Goal: Information Seeking & Learning: Learn about a topic

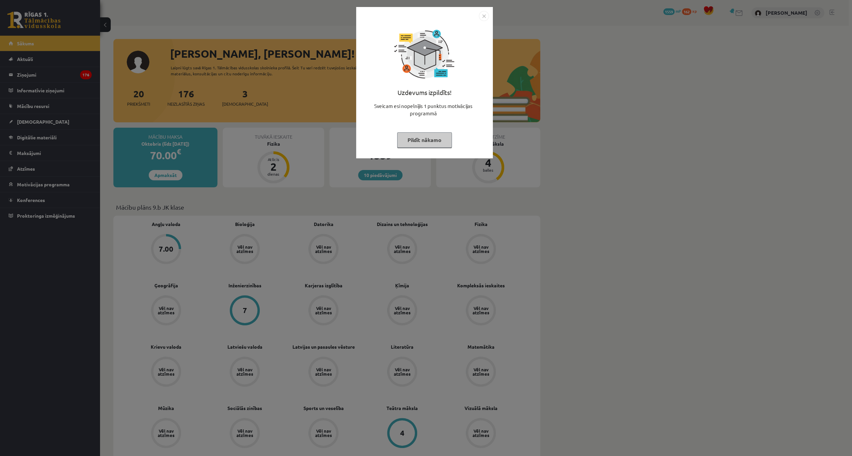
click at [481, 14] on img "Close" at bounding box center [484, 16] width 10 height 10
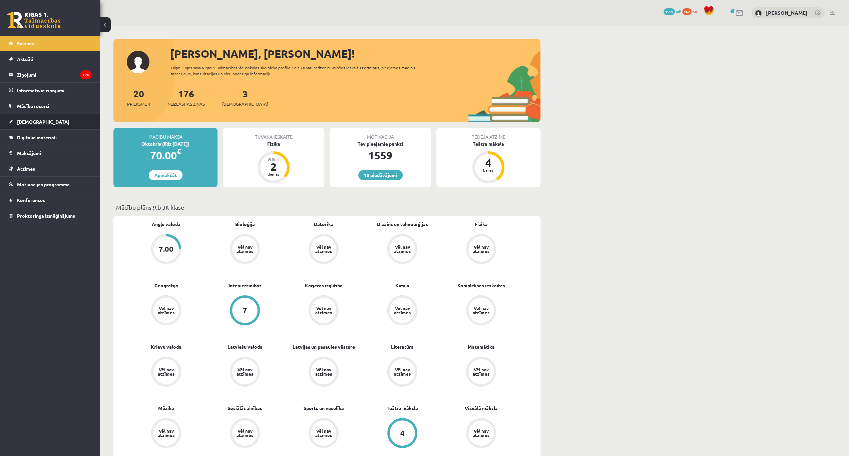
click at [32, 119] on span "[DEMOGRAPHIC_DATA]" at bounding box center [43, 122] width 52 height 6
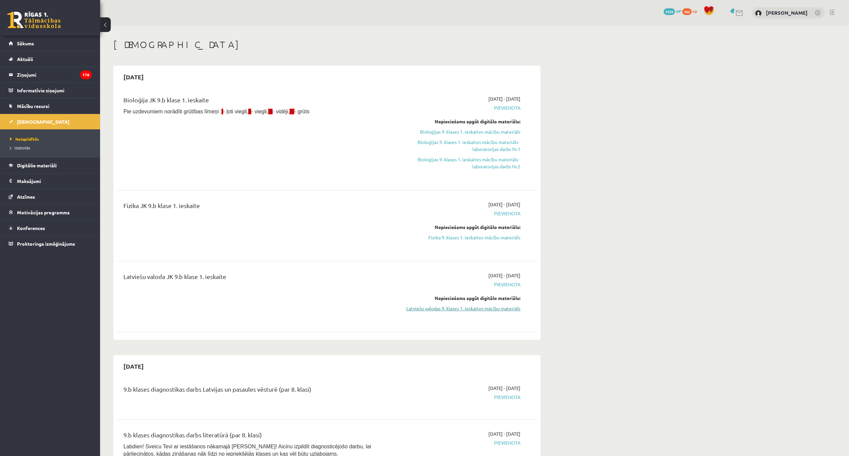
click at [453, 310] on link "Latviešu valodas 9. klases 1. ieskaites mācību materiāls" at bounding box center [458, 308] width 126 height 7
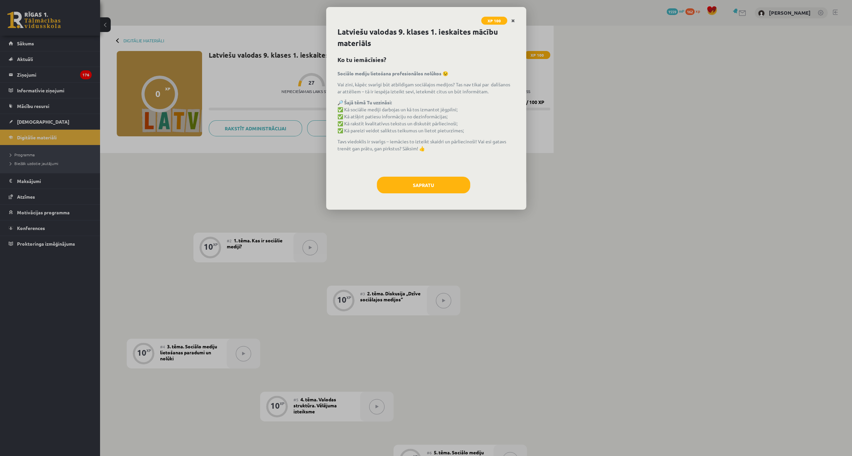
click at [512, 21] on icon "Close" at bounding box center [513, 21] width 4 height 5
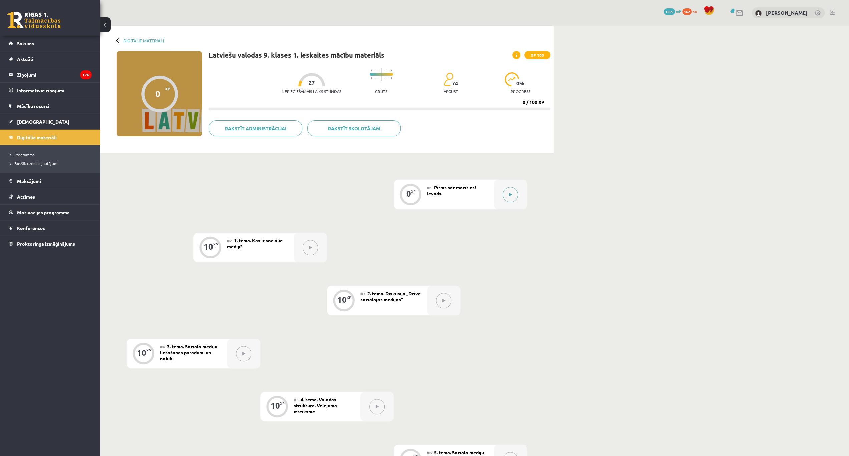
click at [499, 196] on div at bounding box center [510, 195] width 33 height 30
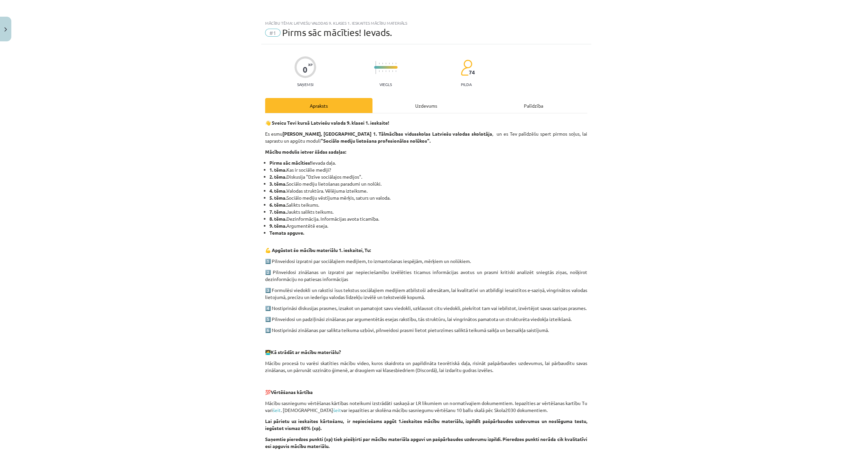
click at [412, 109] on div "Uzdevums" at bounding box center [425, 105] width 107 height 15
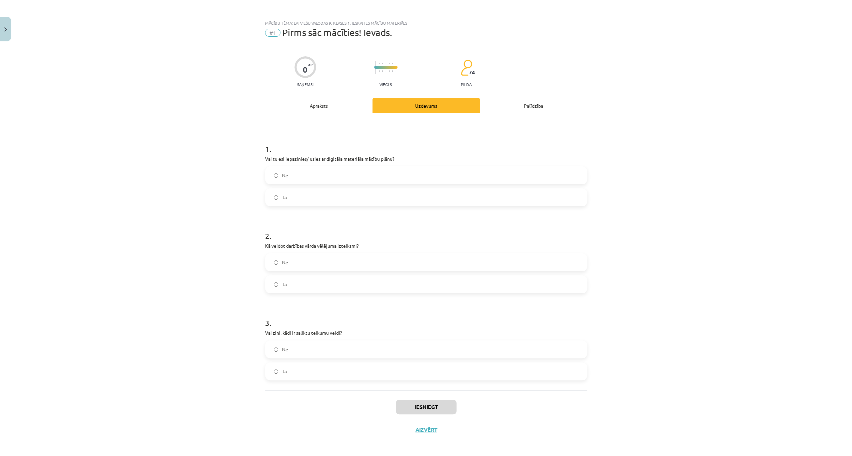
scroll to position [1, 0]
click at [279, 192] on label "Jā" at bounding box center [426, 196] width 321 height 17
click at [296, 370] on label "Jā" at bounding box center [426, 370] width 321 height 17
click at [287, 282] on label "Jā" at bounding box center [426, 283] width 321 height 17
click at [416, 400] on button "Iesniegt" at bounding box center [426, 406] width 61 height 15
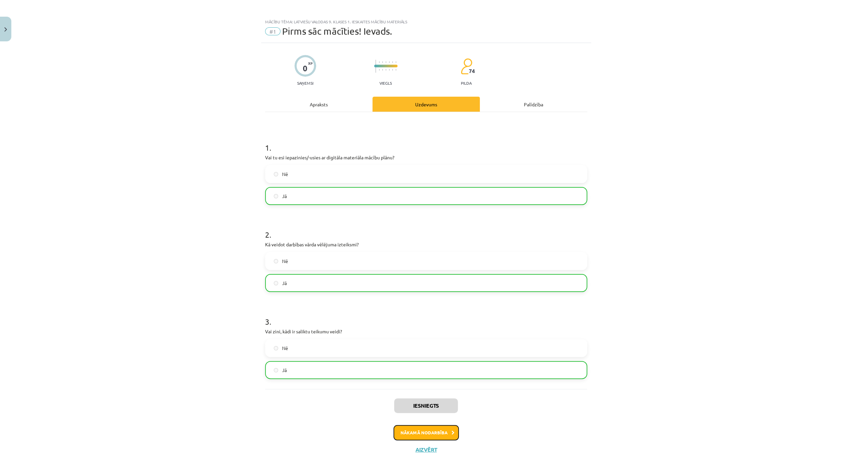
click at [435, 430] on button "Nākamā nodarbība" at bounding box center [426, 432] width 65 height 15
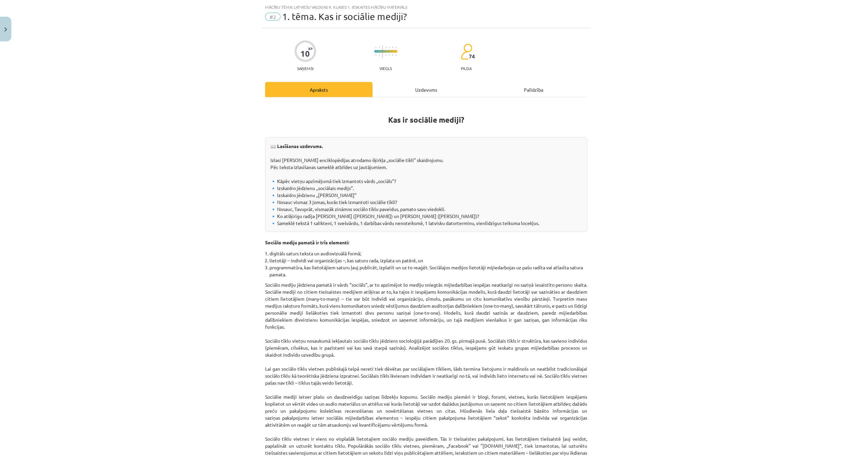
scroll to position [17, 0]
click at [410, 91] on div "Uzdevums" at bounding box center [425, 88] width 107 height 15
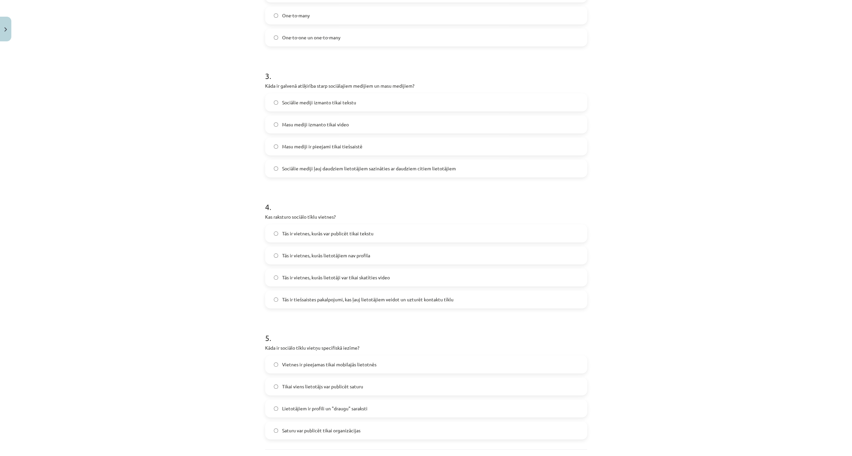
scroll to position [396, 0]
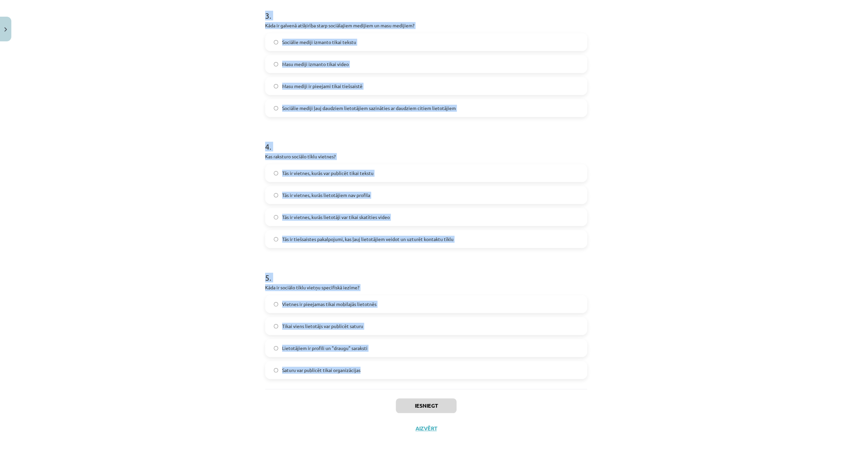
drag, startPoint x: 258, startPoint y: 127, endPoint x: 369, endPoint y: 371, distance: 267.6
click at [369, 371] on div "Mācību tēma: Latviešu valodas 9. klases 1. ieskaites mācību materiāls #2 1. tēm…" at bounding box center [426, 228] width 852 height 456
copy form "1 . Kas ir sociālo mediju trīs pamatelementi? Teksts, attēli un programmatūra P…"
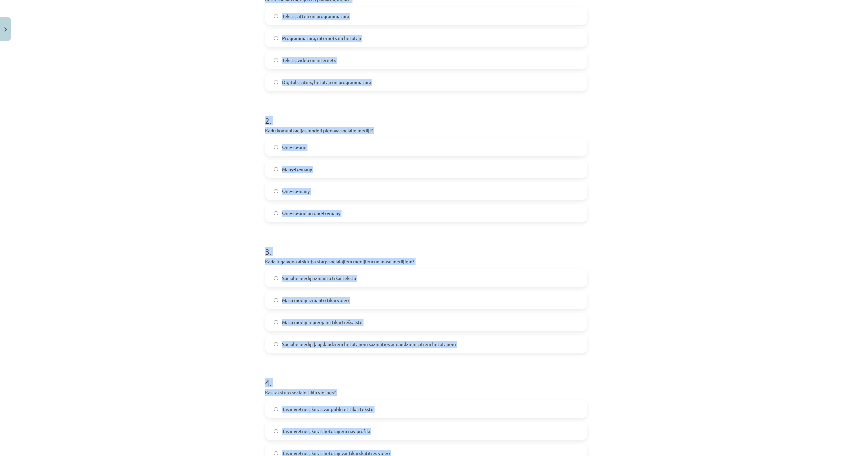
scroll to position [106, 0]
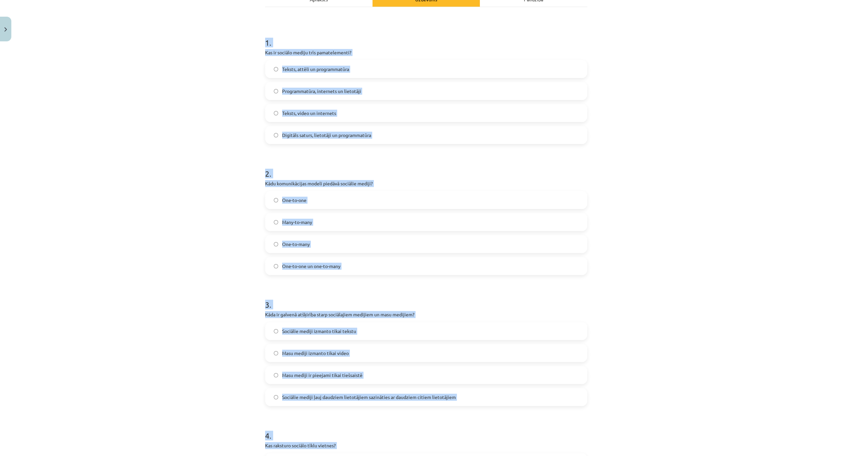
click at [149, 174] on div "Mācību tēma: Latviešu valodas 9. klases 1. ieskaites mācību materiāls #2 1. tēm…" at bounding box center [426, 228] width 852 height 456
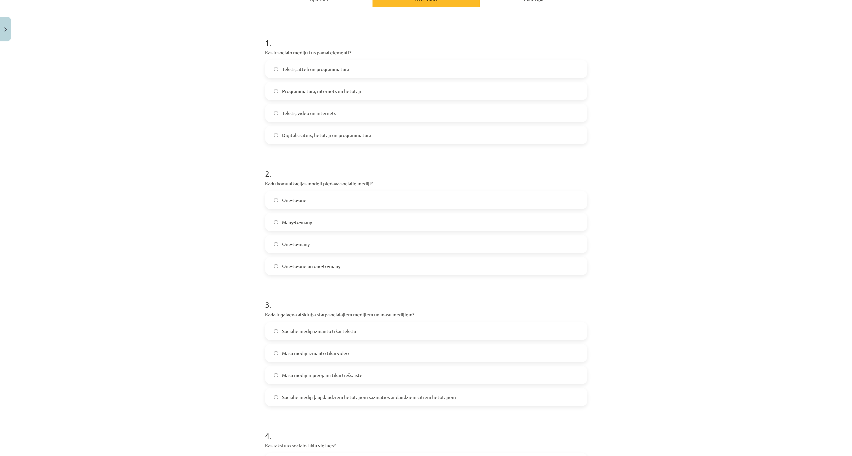
click at [271, 135] on label "Digitāls saturs, lietotāji un programmatūra" at bounding box center [426, 135] width 321 height 17
click at [297, 223] on span "Many-to-many" at bounding box center [297, 222] width 30 height 7
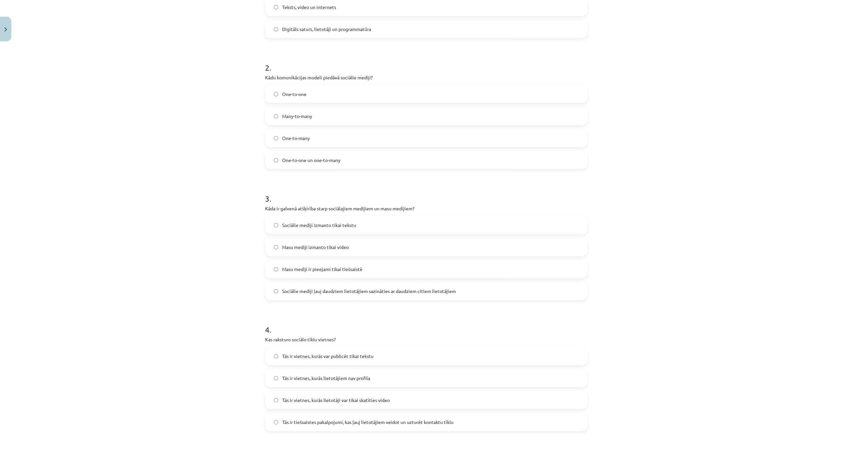
scroll to position [217, 0]
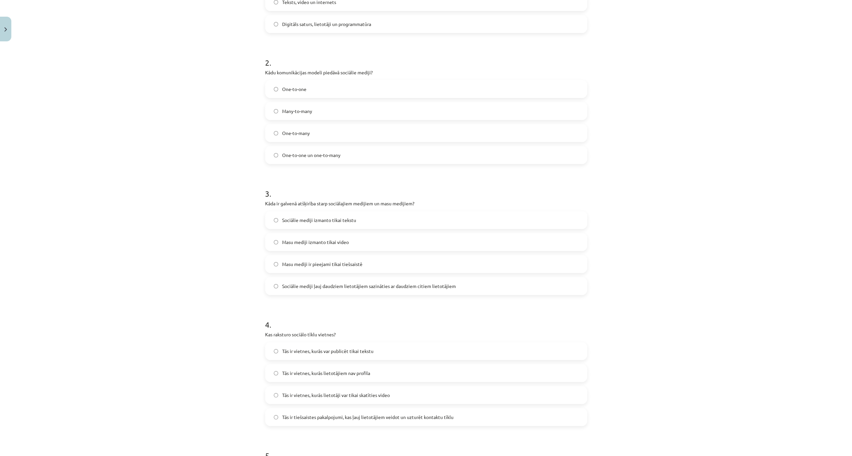
click at [385, 284] on span "Sociālie mediji ļauj daudziem lietotājiem sazināties ar daudziem citiem lietotā…" at bounding box center [369, 286] width 174 height 7
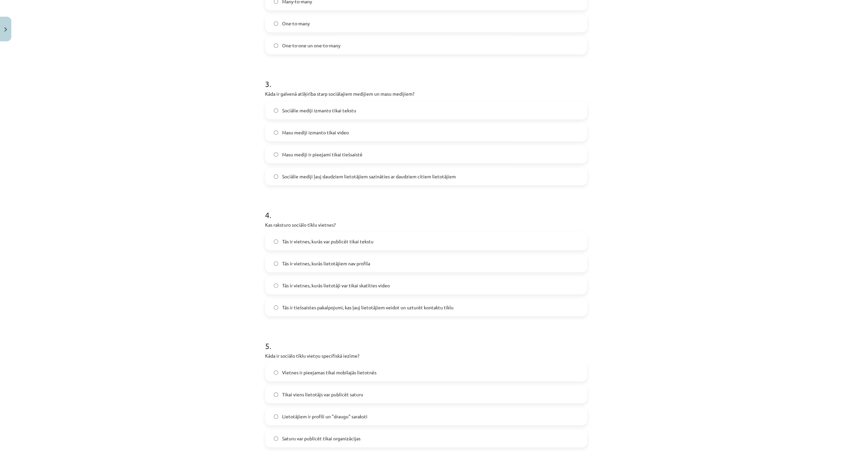
scroll to position [373, 0]
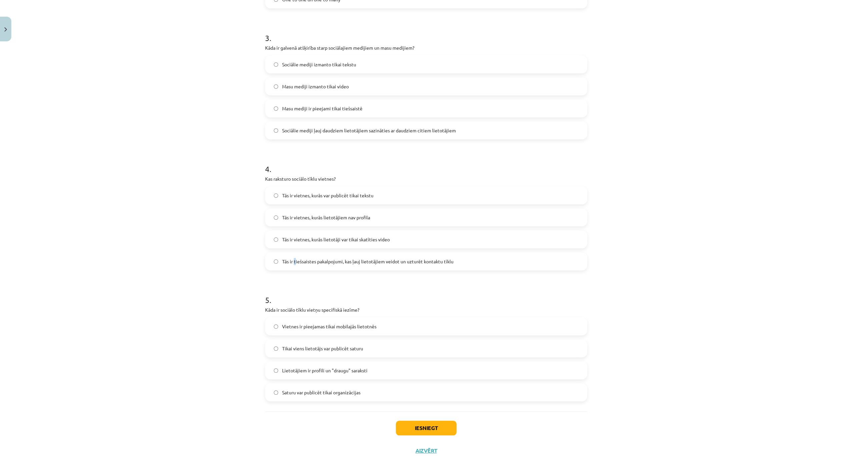
click at [293, 255] on label "Tās ir tiešsaistes pakalpojumi, kas ļauj lietotājiem veidot un uzturēt kontaktu…" at bounding box center [426, 261] width 321 height 17
drag, startPoint x: 293, startPoint y: 255, endPoint x: 273, endPoint y: 263, distance: 21.2
click at [273, 263] on label "Tās ir tiešsaistes pakalpojumi, kas ļauj lietotājiem veidot un uzturēt kontaktu…" at bounding box center [426, 261] width 321 height 17
click at [383, 368] on label "Lietotājiem ir profili un "draugu" saraksti" at bounding box center [426, 370] width 321 height 17
click at [396, 428] on button "Iesniegt" at bounding box center [426, 428] width 61 height 15
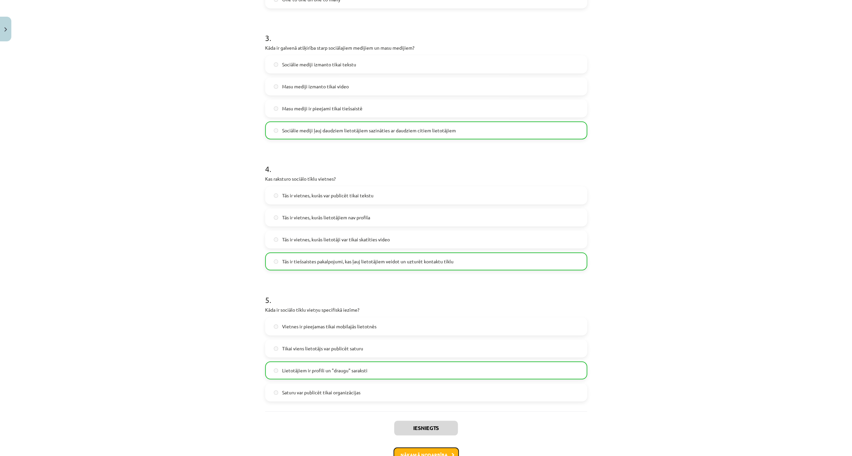
click at [430, 451] on button "Nākamā nodarbība" at bounding box center [426, 455] width 65 height 15
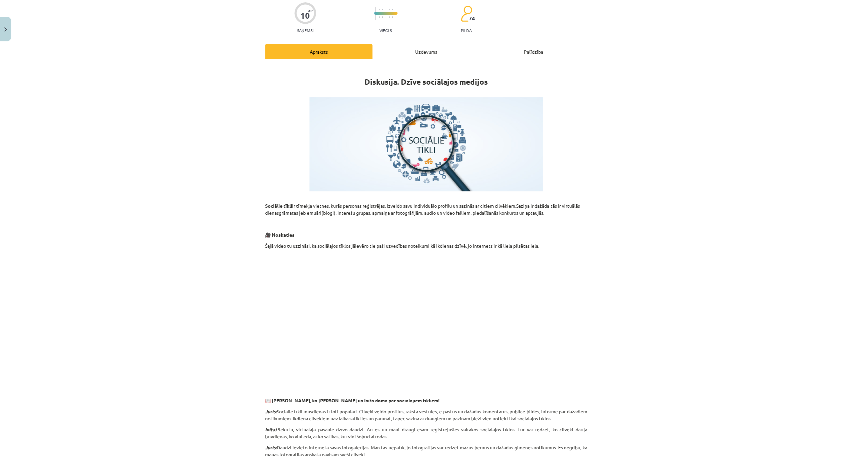
scroll to position [17, 0]
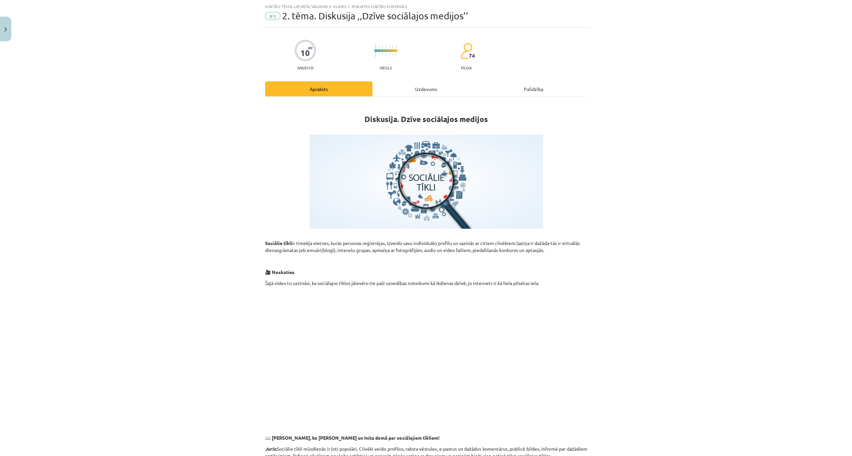
click at [422, 86] on div "Uzdevums" at bounding box center [425, 88] width 107 height 15
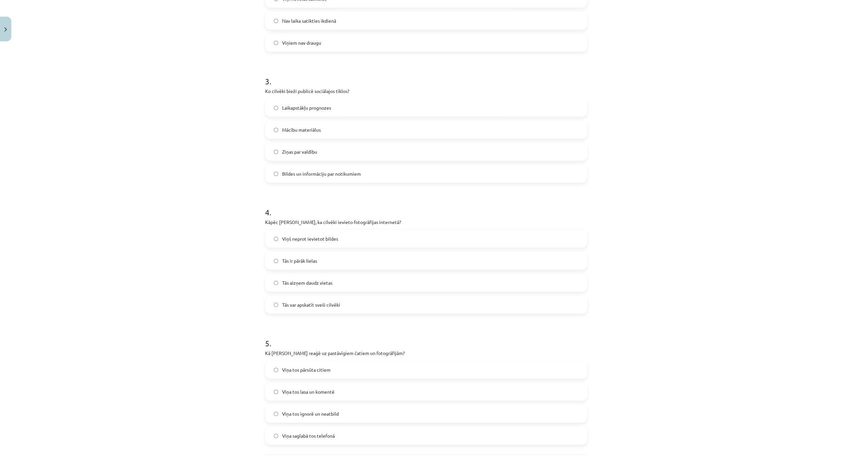
scroll to position [396, 0]
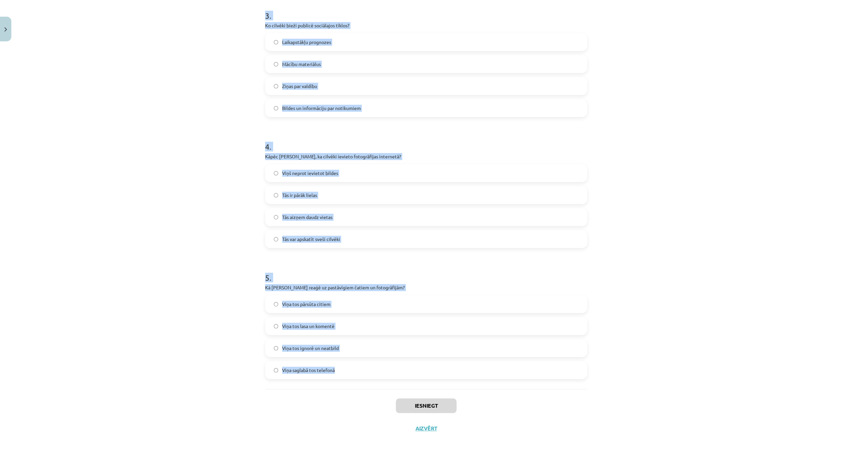
drag, startPoint x: 258, startPoint y: 133, endPoint x: 351, endPoint y: 370, distance: 254.6
click at [351, 370] on div "Mācību tēma: Latviešu valodas 9. klases 1. ieskaites mācību materiāls #3 2. tēm…" at bounding box center [426, 228] width 852 height 456
copy form "1 . Kas, pēc Jura domām, ir ļoti populārs mūsdienās? Radio Televīzija Sociālie …"
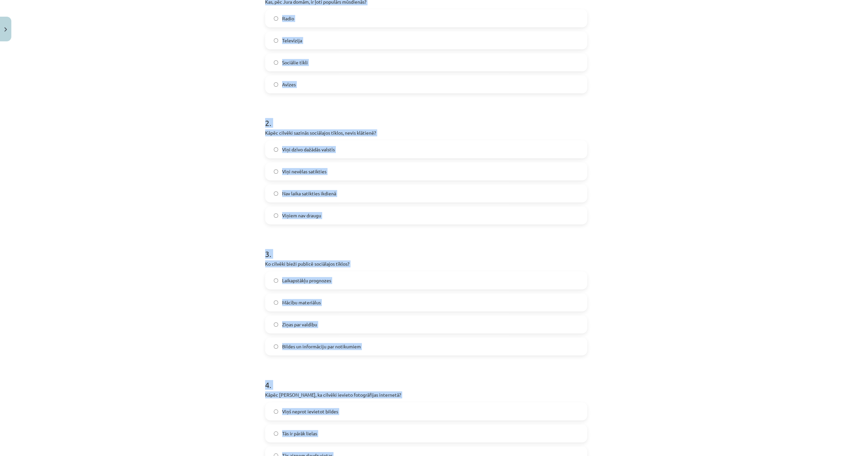
scroll to position [106, 0]
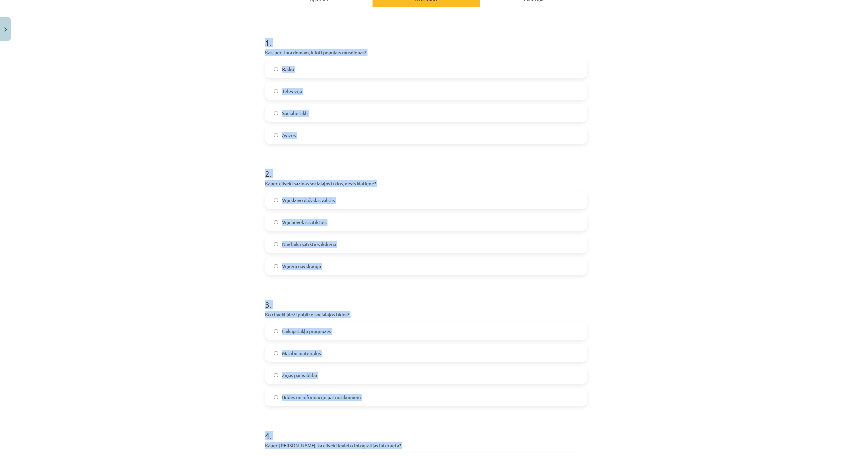
click at [275, 109] on label "Sociālie tīkli" at bounding box center [426, 113] width 321 height 17
click at [357, 243] on label "Nav laika satikties ikdienā" at bounding box center [426, 244] width 321 height 17
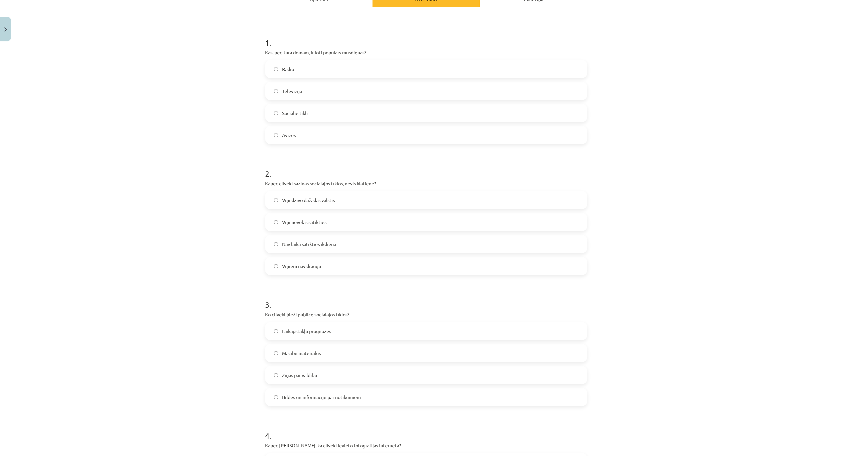
click at [376, 398] on label "Bildes un informāciju par notikumiem" at bounding box center [426, 397] width 321 height 17
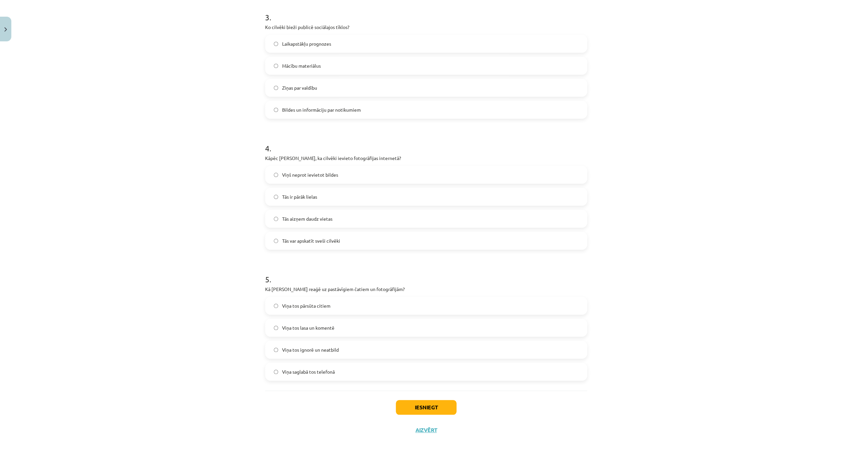
scroll to position [396, 0]
click at [344, 346] on label "Viņa tos ignorē un neatbild" at bounding box center [426, 348] width 321 height 17
click at [352, 238] on label "Tās var apskatīt sveši cilvēki" at bounding box center [426, 239] width 321 height 17
click at [424, 402] on button "Iesniegt" at bounding box center [426, 406] width 61 height 15
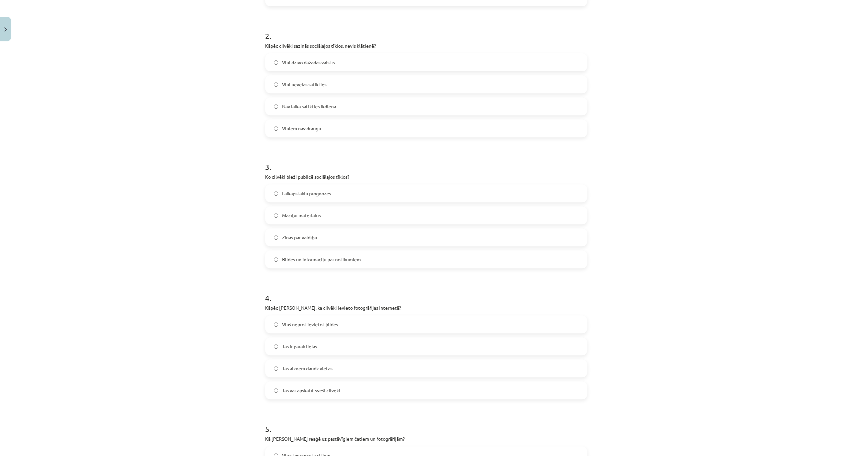
scroll to position [244, 0]
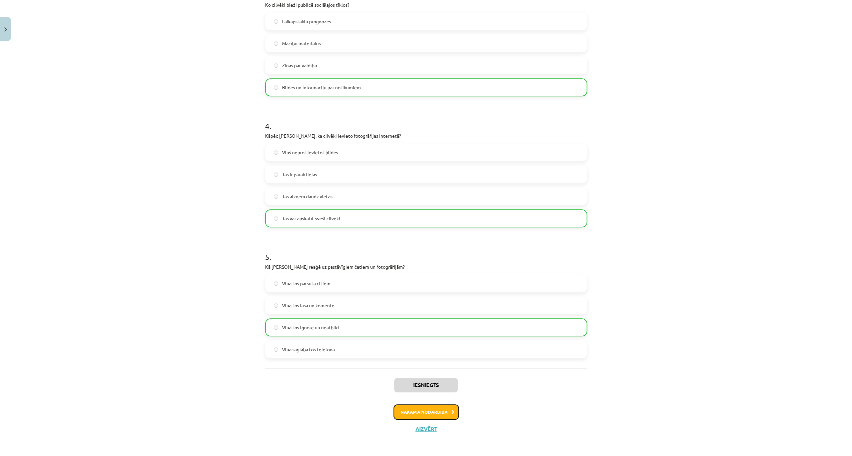
click at [421, 412] on button "Nākamā nodarbība" at bounding box center [426, 412] width 65 height 15
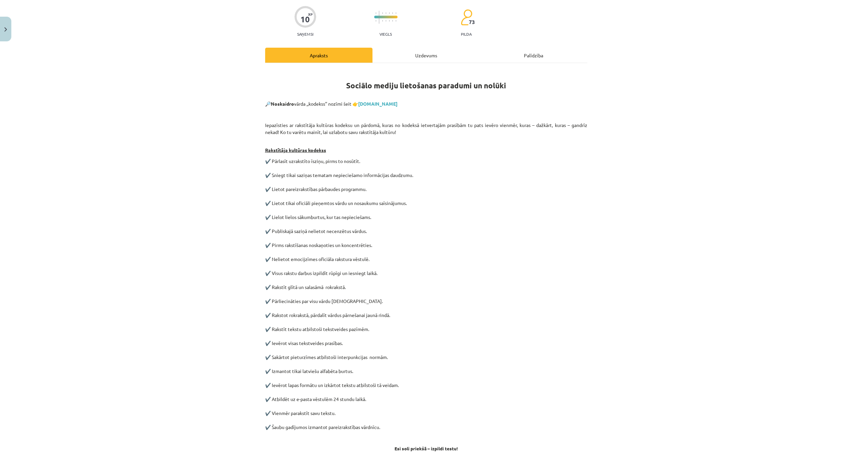
scroll to position [17, 0]
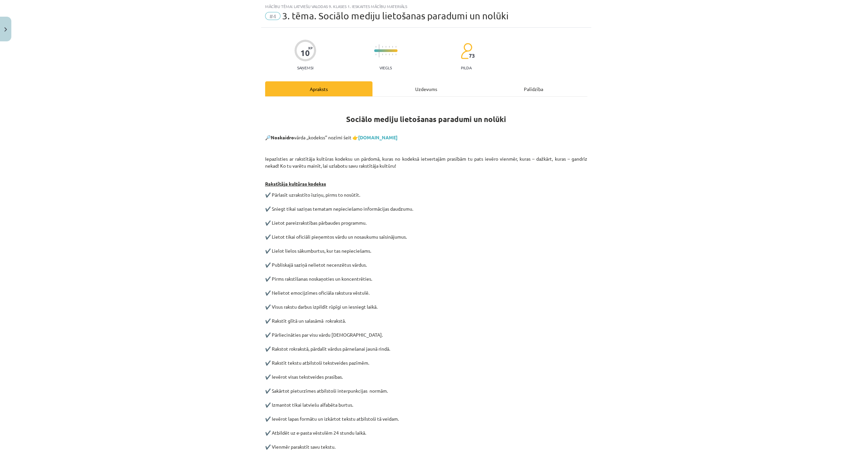
click at [418, 85] on div "Uzdevums" at bounding box center [425, 88] width 107 height 15
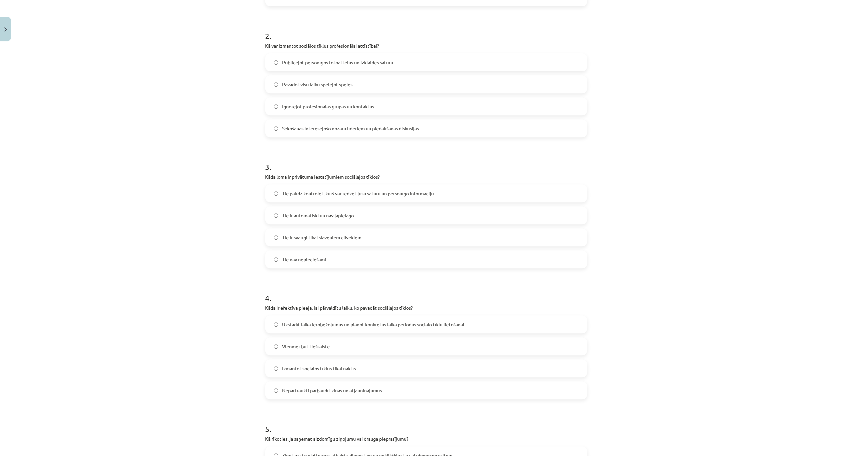
scroll to position [396, 0]
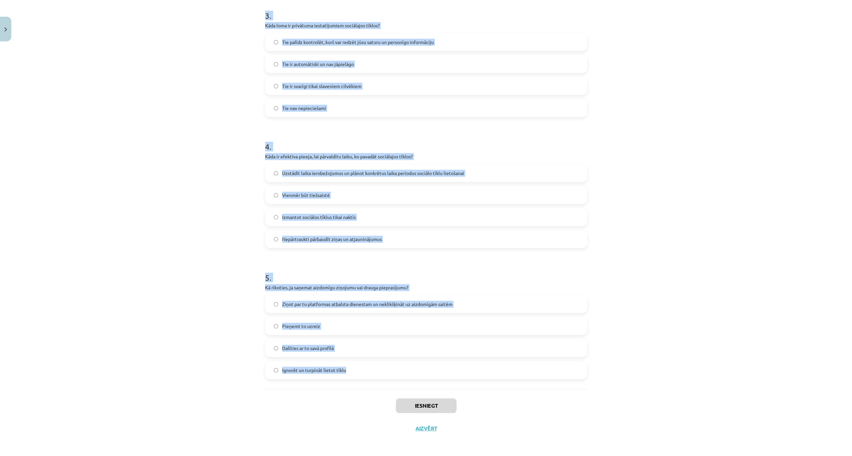
drag, startPoint x: 256, startPoint y: 131, endPoint x: 364, endPoint y: 373, distance: 265.0
click at [364, 373] on div "Mācību tēma: Latviešu valodas 9. klases 1. ieskaites mācību materiāls #4 3. tēm…" at bounding box center [426, 228] width 852 height 456
copy form "1 . Kāpēc ir svarīgi būt kritiskam pret saturu sociālajos tīklos? Tāpēc, ka soc…"
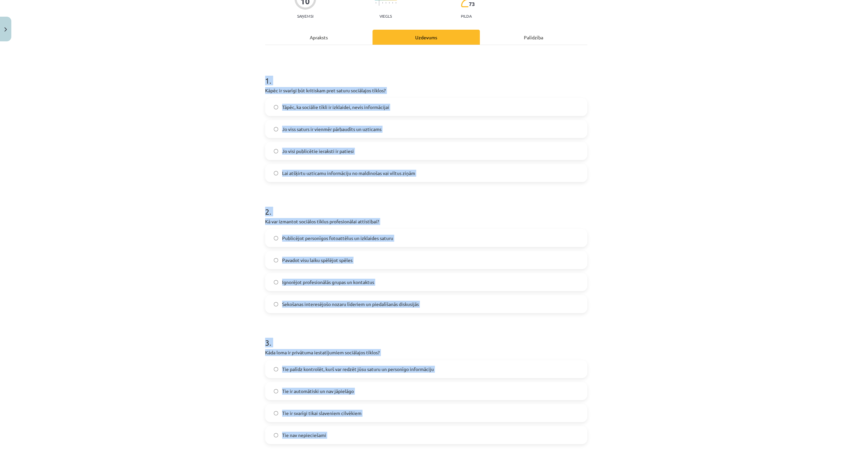
scroll to position [0, 0]
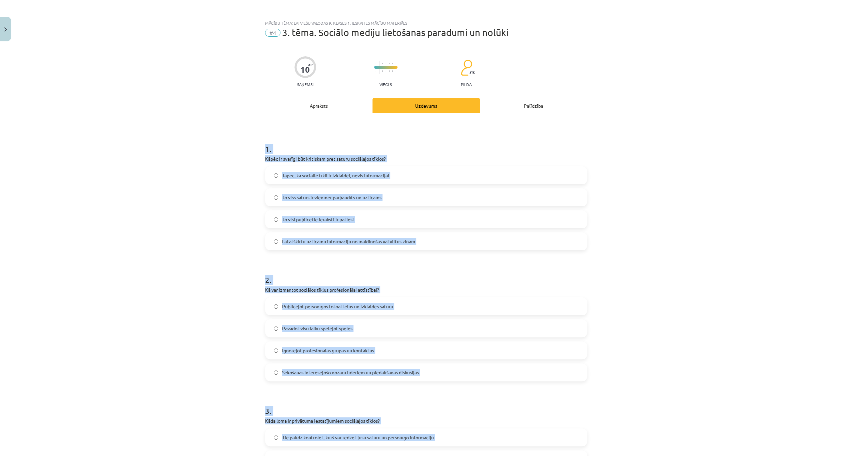
click at [196, 135] on div "Mācību tēma: Latviešu valodas 9. klases 1. ieskaites mācību materiāls #4 3. tēm…" at bounding box center [426, 228] width 852 height 456
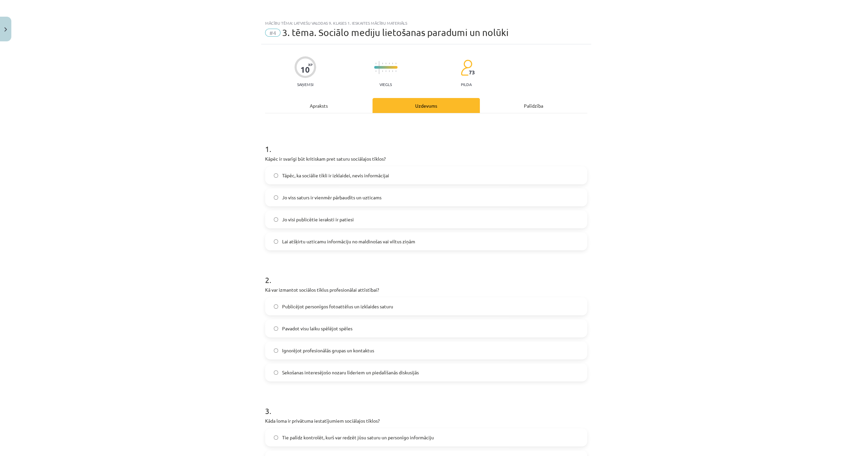
drag, startPoint x: 427, startPoint y: 240, endPoint x: 423, endPoint y: 238, distance: 4.6
click at [427, 240] on label "Lai atšķirtu uzticamu informāciju no maldinošas vai viltus ziņām" at bounding box center [426, 241] width 321 height 17
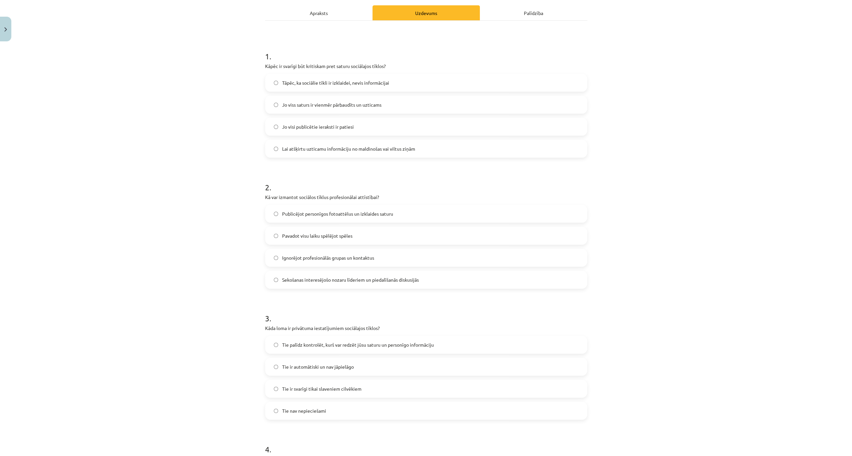
scroll to position [155, 0]
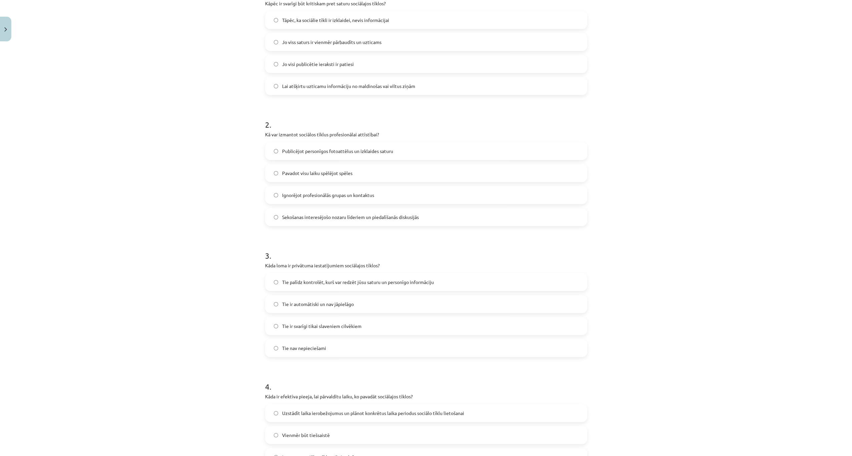
click at [435, 218] on label "Sekošanas interesējošo nozaru līderiem un piedalīšanās diskusijās" at bounding box center [426, 217] width 321 height 17
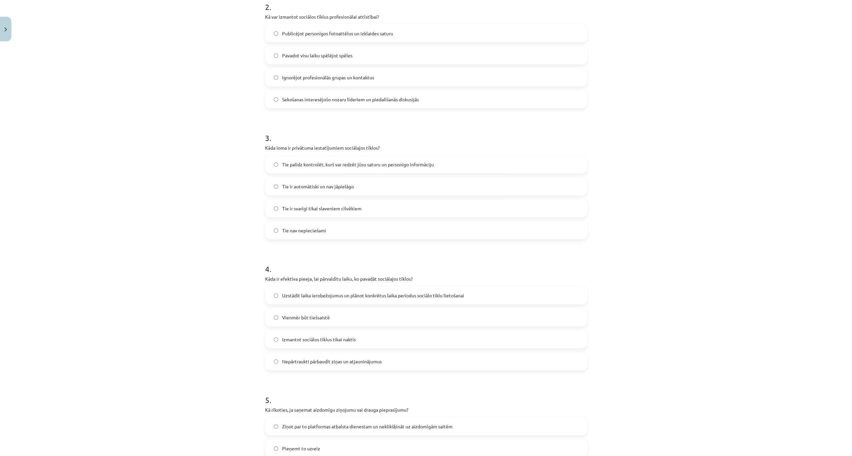
scroll to position [311, 0]
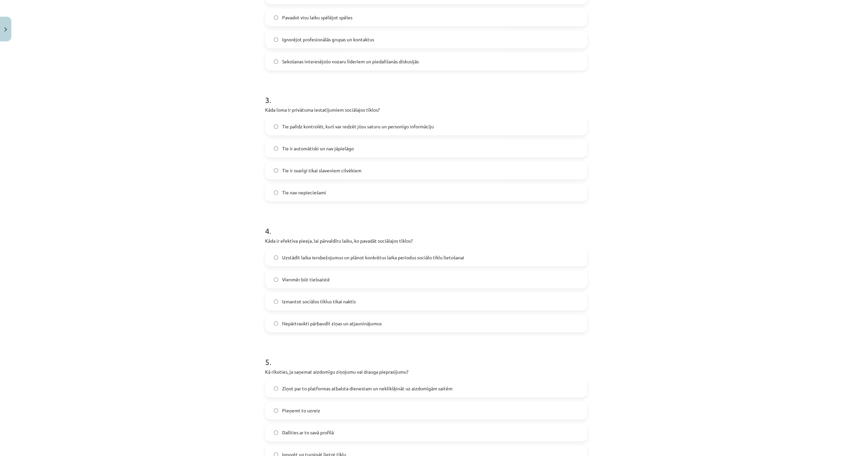
click at [431, 129] on span "Tie palīdz kontrolēt, kurš var redzēt jūsu saturu un personīgo informāciju" at bounding box center [358, 126] width 152 height 7
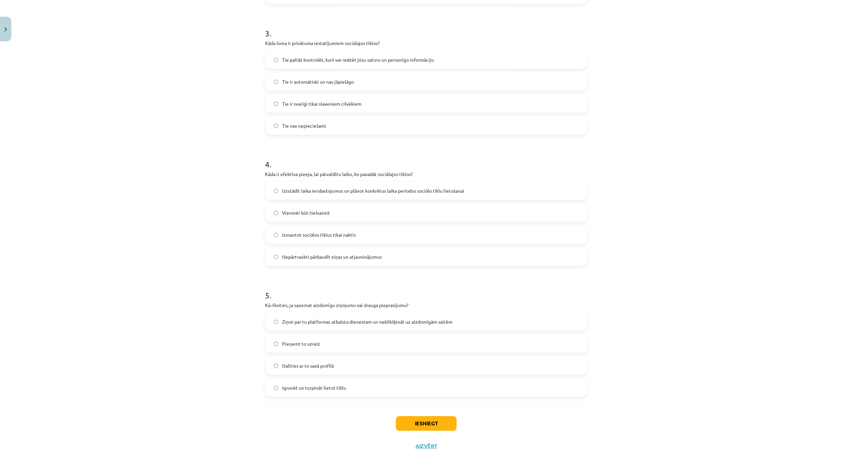
scroll to position [396, 0]
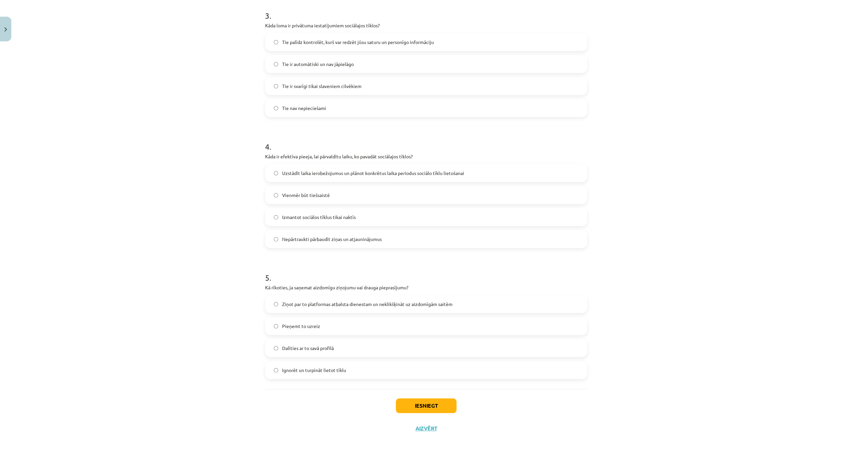
click at [411, 168] on label "Uzstādīt laika ierobežojumus un plānot konkrētus laika periodus sociālo tīklu l…" at bounding box center [426, 173] width 321 height 17
click at [358, 306] on span "Ziņot par to platformas atbalsta dienestam un neklikšķināt uz aizdomīgām saitēm" at bounding box center [367, 304] width 170 height 7
click at [421, 407] on button "Iesniegt" at bounding box center [426, 406] width 61 height 15
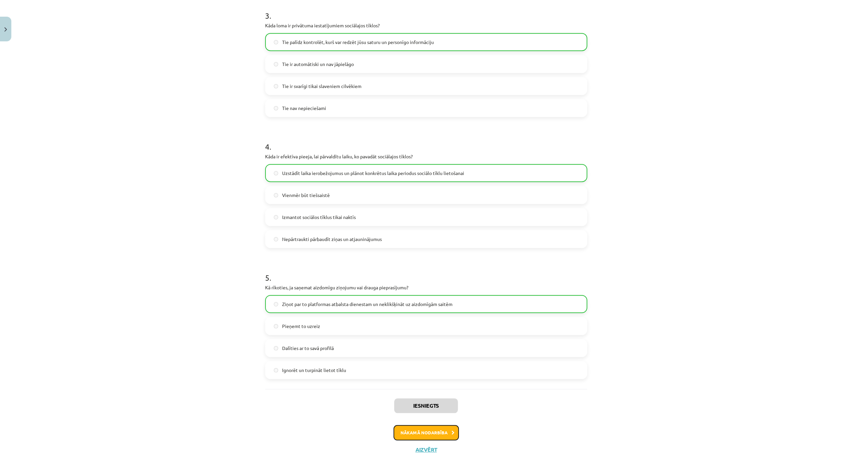
click at [410, 435] on button "Nākamā nodarbība" at bounding box center [426, 432] width 65 height 15
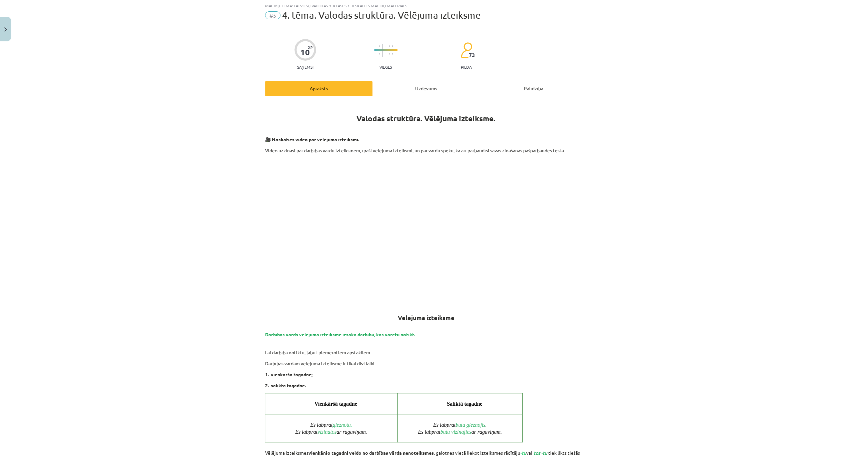
scroll to position [17, 0]
click at [422, 89] on div "Uzdevums" at bounding box center [425, 88] width 107 height 15
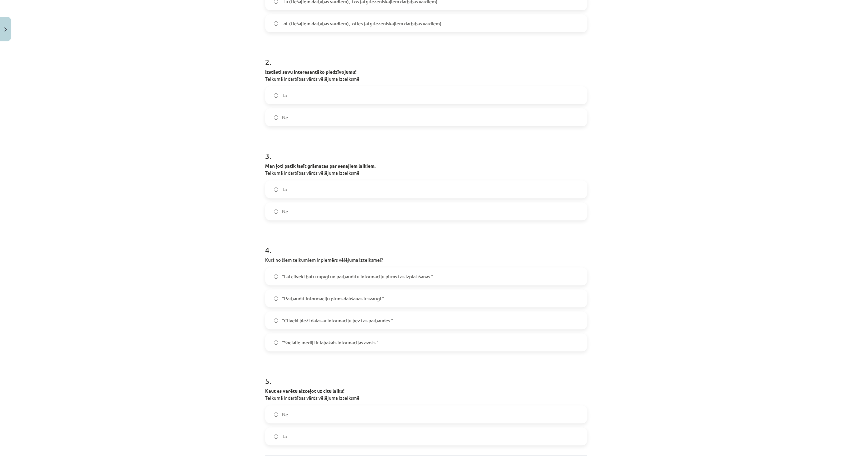
scroll to position [240, 0]
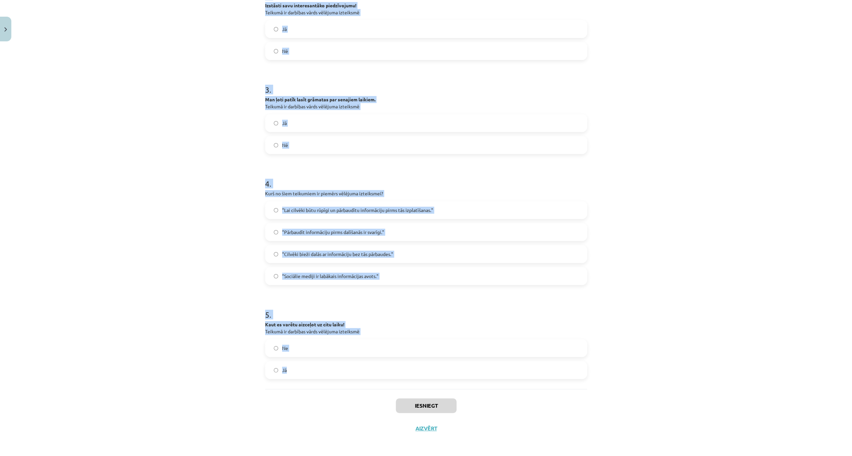
drag, startPoint x: 258, startPoint y: 123, endPoint x: 337, endPoint y: 373, distance: 262.2
click at [337, 373] on div "Mācību tēma: Latviešu valodas 9. klases 1. ieskaites mācību materiāls #5 4. tēm…" at bounding box center [426, 228] width 852 height 456
copy form "1 . Vēlējuma izteiksmes vienkāršo tagadni veido, nenoteiksmei pievienojot... -t…"
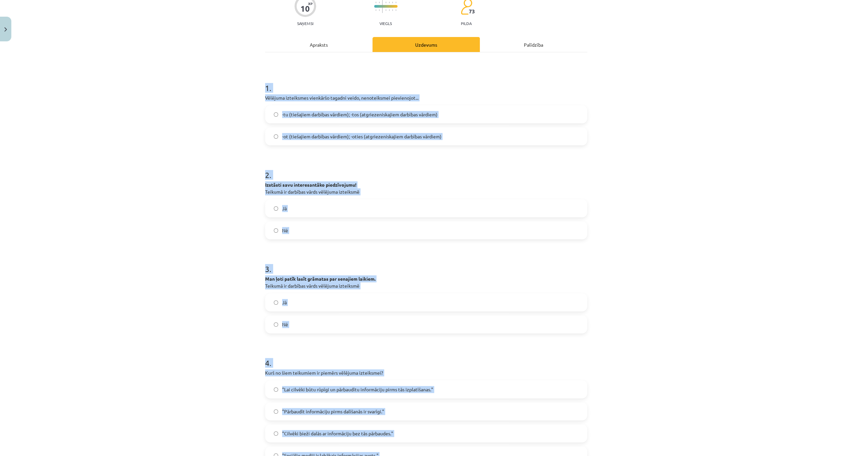
scroll to position [0, 0]
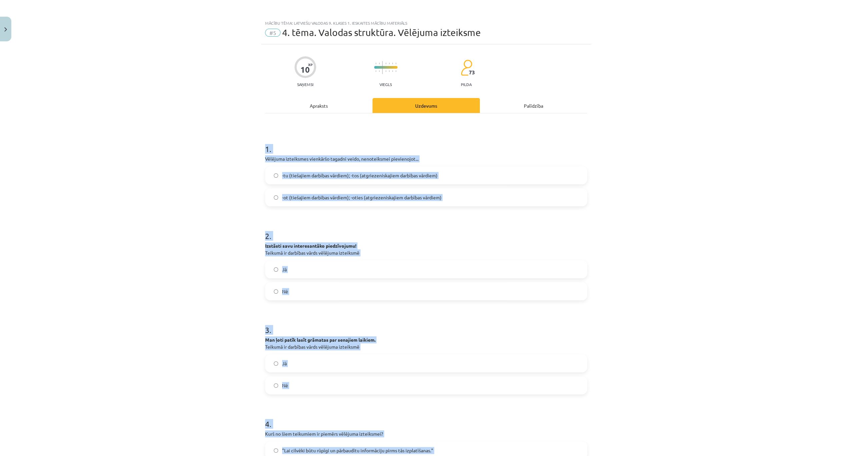
click at [199, 163] on div "Mācību tēma: Latviešu valodas 9. klases 1. ieskaites mācību materiāls #5 4. tēm…" at bounding box center [426, 228] width 852 height 456
click at [290, 170] on label "-tu (tiešajiem darbības vārdiem); -tos (atgriezeniskajiem darbības vārdiem)" at bounding box center [426, 175] width 321 height 17
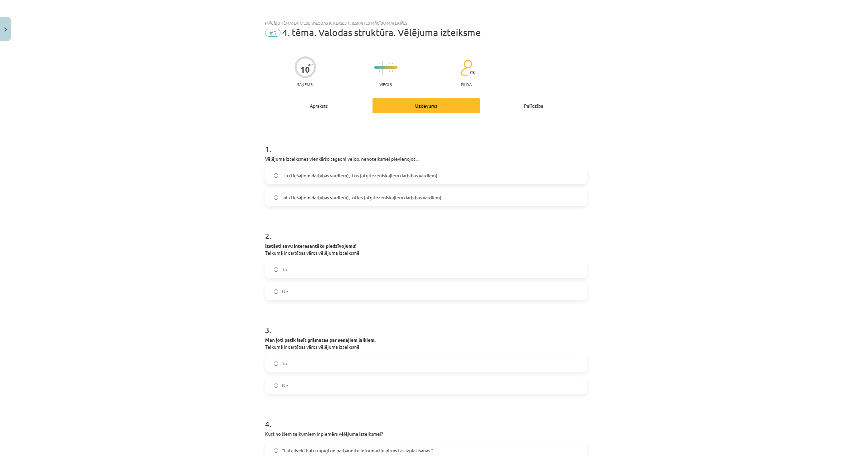
click at [285, 289] on span "Nē" at bounding box center [285, 291] width 6 height 7
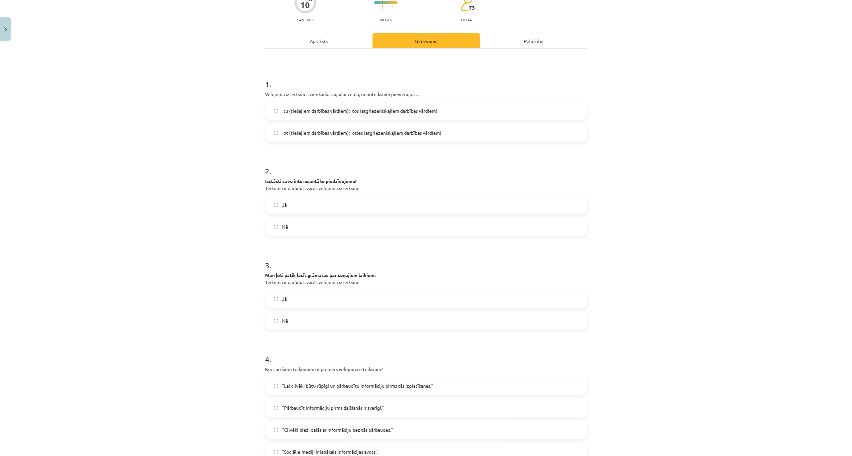
scroll to position [111, 0]
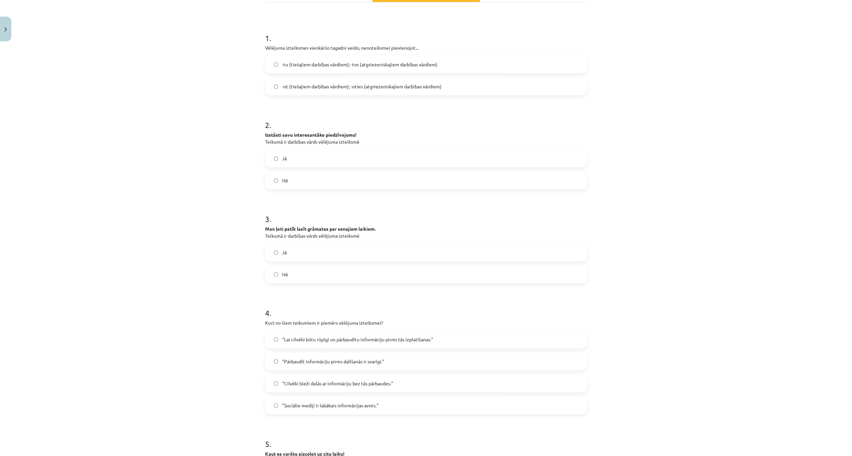
drag, startPoint x: 305, startPoint y: 271, endPoint x: 234, endPoint y: 199, distance: 102.1
click at [305, 271] on label "Nē" at bounding box center [426, 274] width 321 height 17
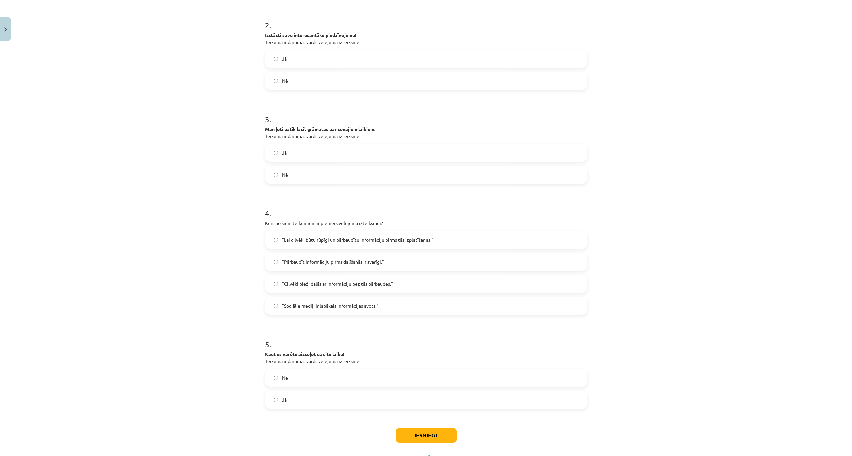
scroll to position [222, 0]
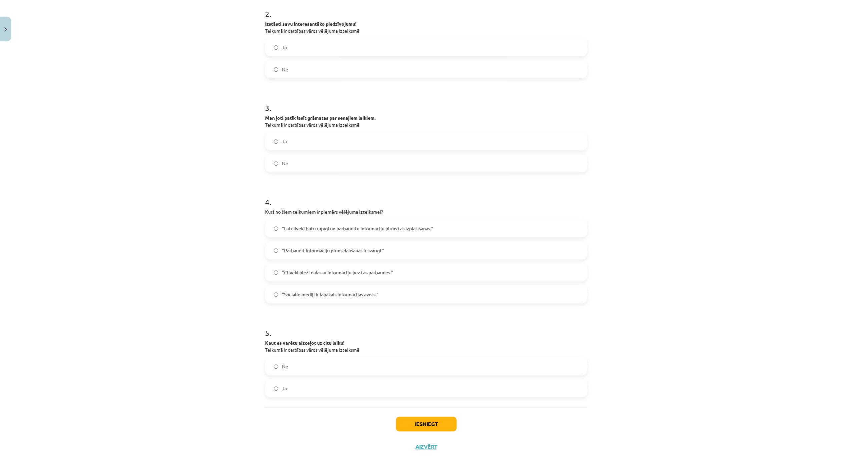
click at [319, 227] on span ""Lai cilvēki būtu rūpīgi un pārbaudītu informāciju pirms tās izplatīšanas."" at bounding box center [357, 228] width 151 height 7
click at [285, 388] on label "Jā" at bounding box center [426, 388] width 321 height 17
click at [424, 422] on button "Iesniegt" at bounding box center [426, 424] width 61 height 15
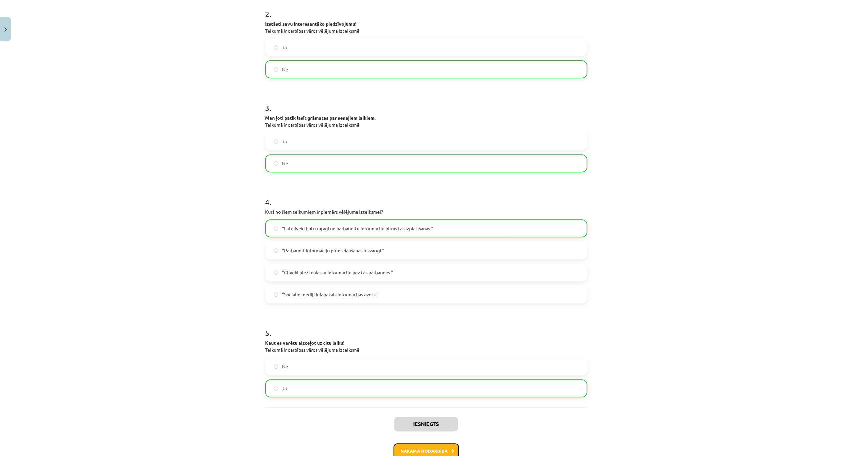
click at [416, 446] on button "Nākamā nodarbība" at bounding box center [426, 451] width 65 height 15
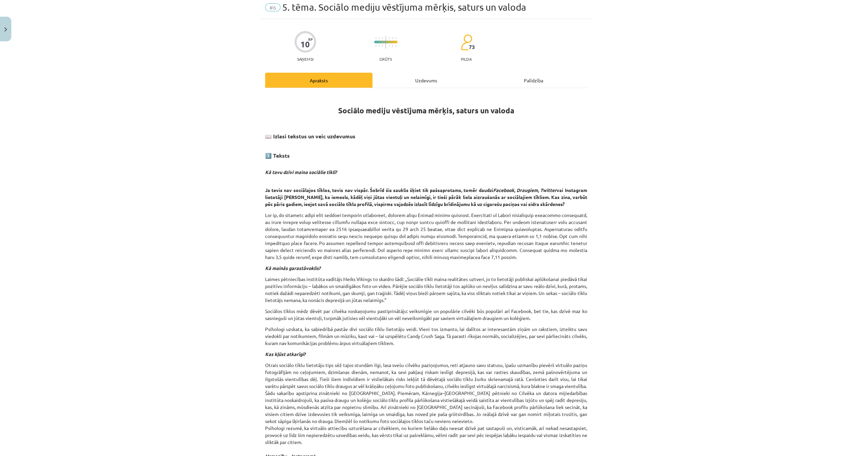
scroll to position [17, 0]
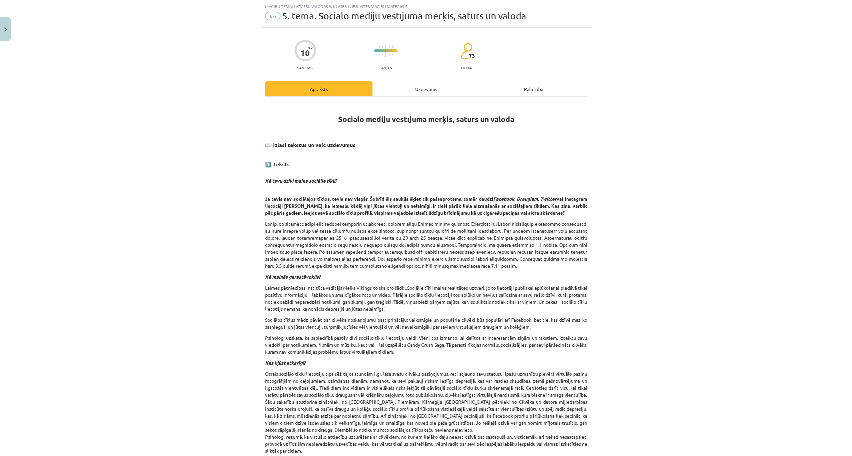
click at [400, 90] on div "Uzdevums" at bounding box center [425, 88] width 107 height 15
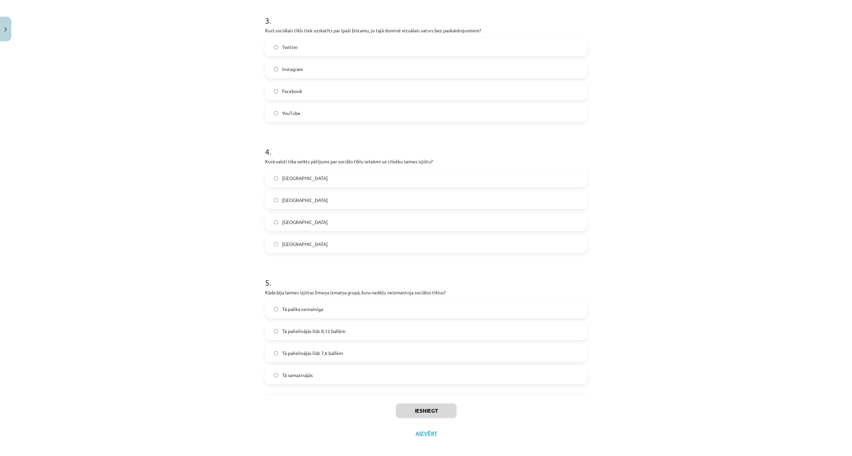
scroll to position [396, 0]
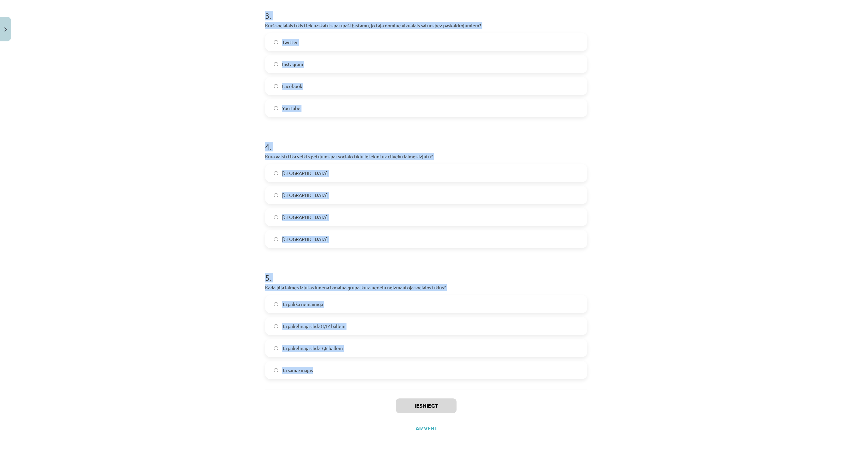
drag, startPoint x: 259, startPoint y: 126, endPoint x: 327, endPoint y: 375, distance: 258.1
click at [327, 375] on div "10 XP Saņemsi Grūts 73 pilda Apraksts Uzdevums Palīdzība 1 . Kura sociālo tīklu…" at bounding box center [426, 44] width 330 height 791
copy form "1 . Kura sociālo tīklu vietne Latvijā ir populārāka laukos nekā Rīgā? Draugiem …"
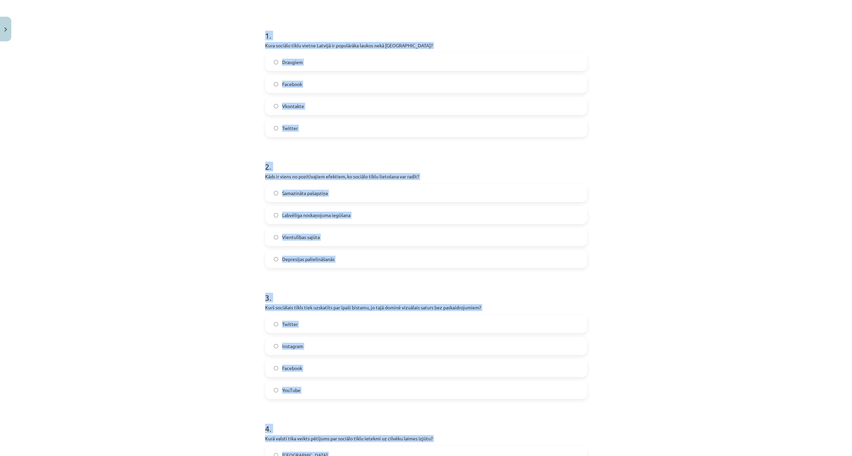
scroll to position [62, 0]
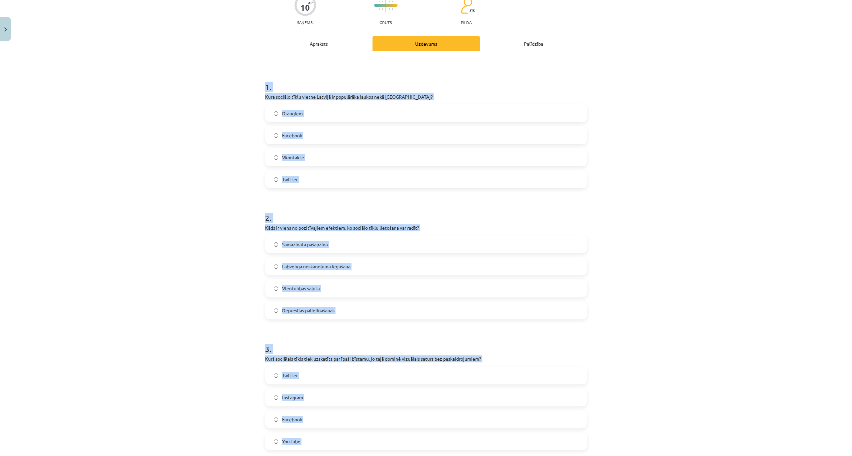
click at [214, 149] on div "Mācību tēma: Latviešu valodas 9. klases 1. ieskaites mācību materiāls #6 5. tēm…" at bounding box center [426, 228] width 852 height 456
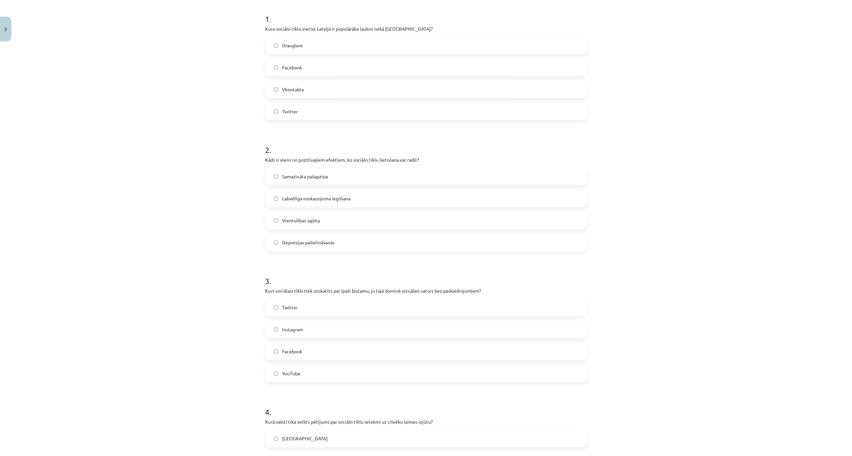
scroll to position [217, 0]
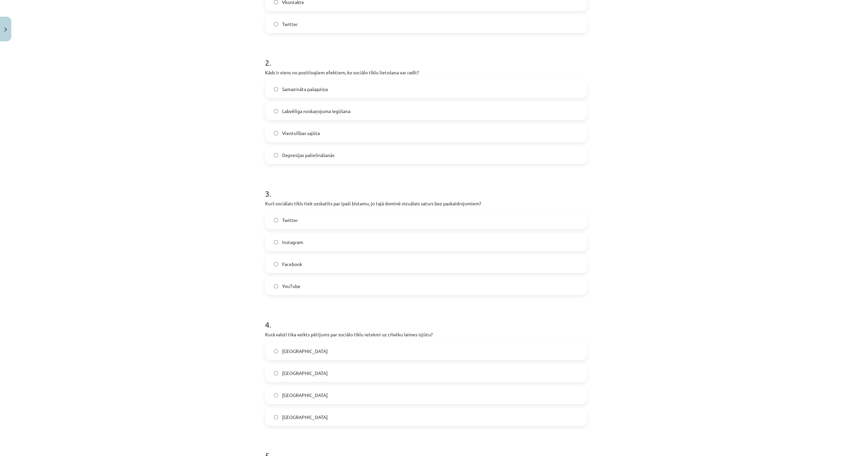
click at [347, 111] on span "Labvēlīga noskaņojuma iegūšana" at bounding box center [316, 111] width 68 height 7
click at [299, 373] on label "Dānijā" at bounding box center [426, 373] width 321 height 17
click at [304, 242] on label "Instagram" at bounding box center [426, 242] width 321 height 17
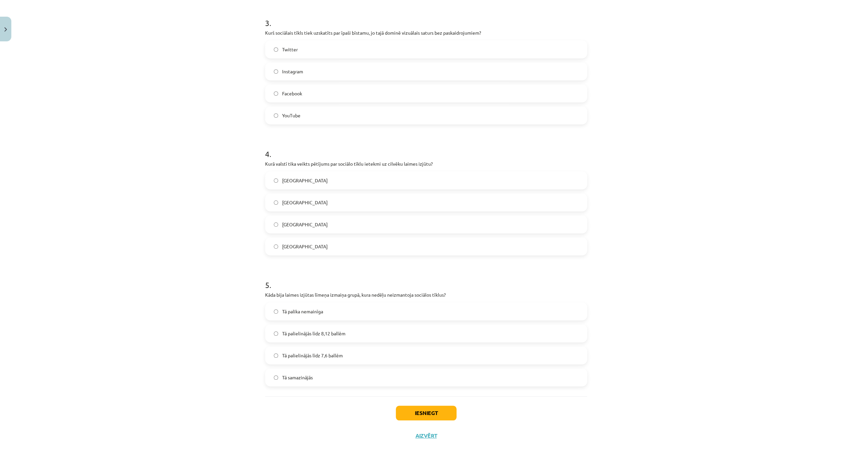
scroll to position [396, 0]
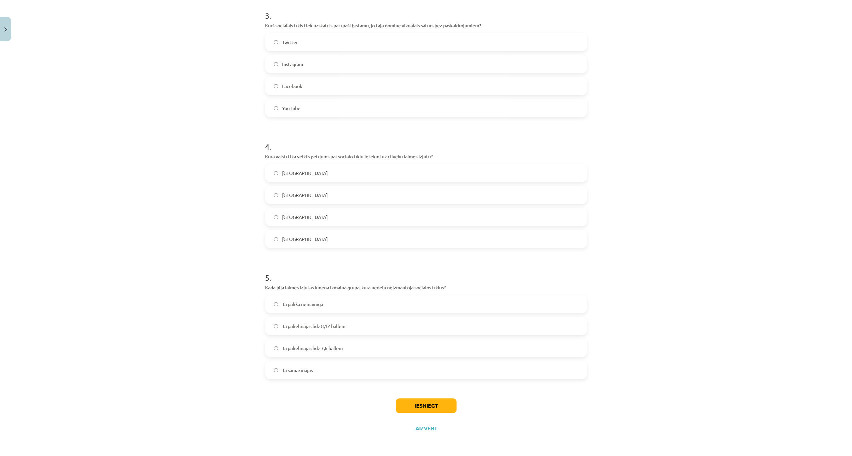
click at [345, 347] on label "Tā palielinājās līdz 7,6 ballēm" at bounding box center [426, 348] width 321 height 17
click at [403, 402] on button "Iesniegt" at bounding box center [426, 406] width 61 height 15
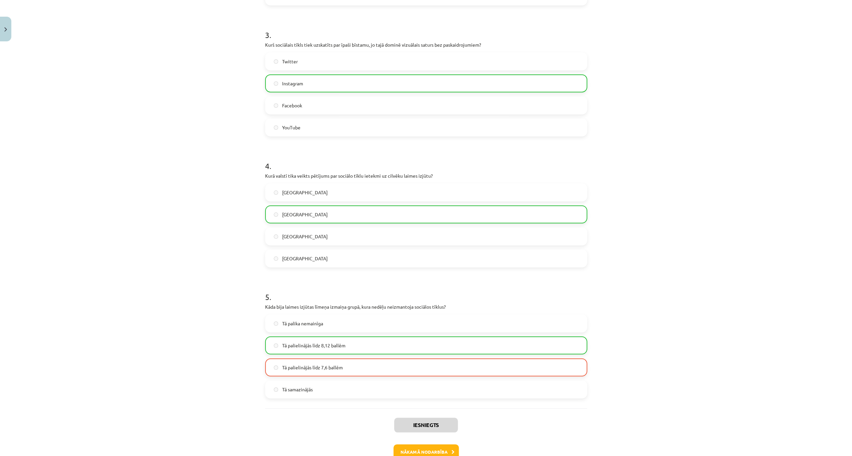
scroll to position [416, 0]
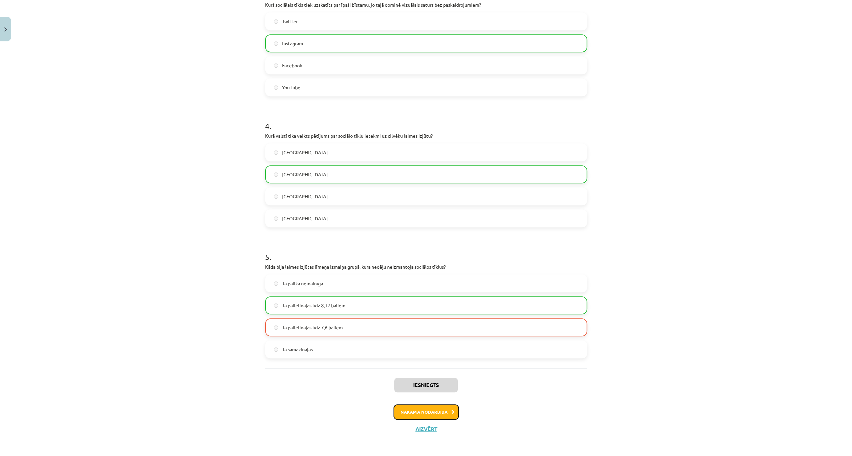
click at [408, 408] on button "Nākamā nodarbība" at bounding box center [426, 412] width 65 height 15
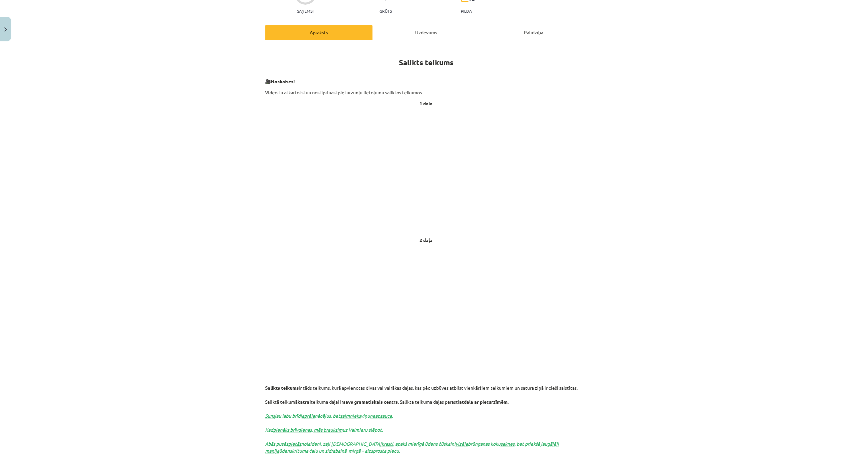
scroll to position [17, 0]
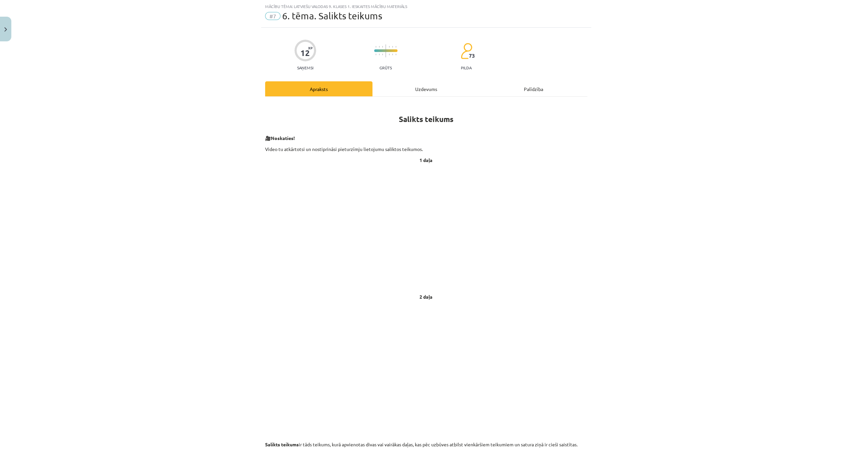
click at [418, 91] on div "Uzdevums" at bounding box center [425, 88] width 107 height 15
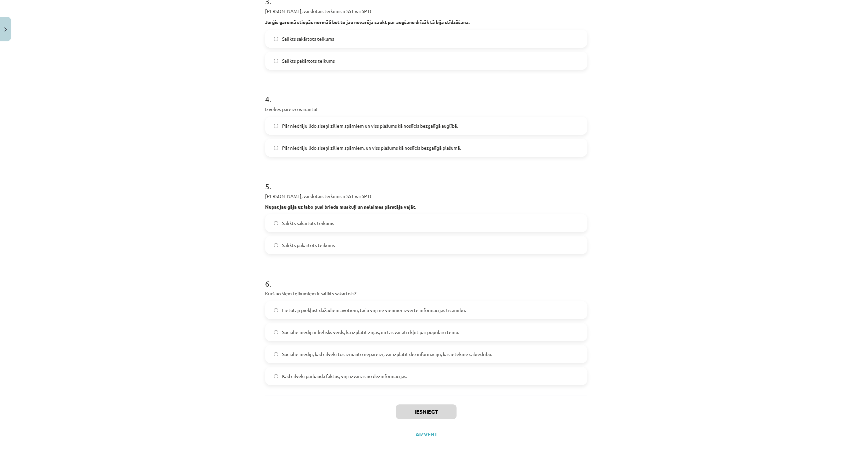
scroll to position [328, 0]
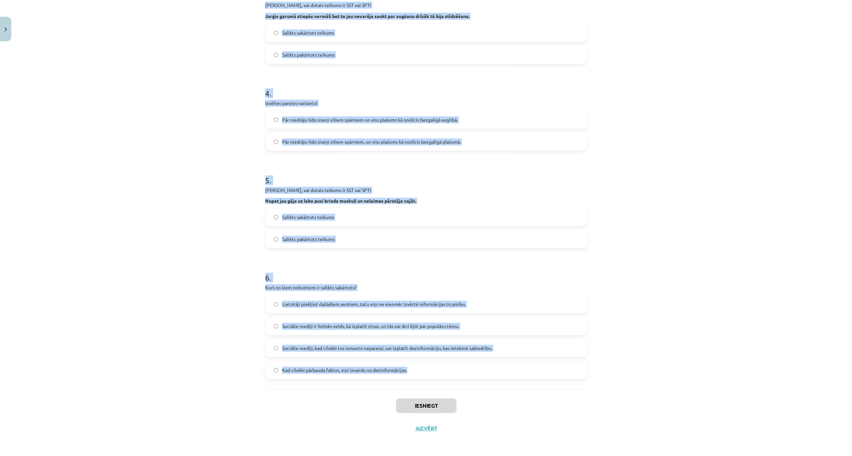
drag, startPoint x: 257, startPoint y: 128, endPoint x: 408, endPoint y: 377, distance: 290.6
click at [408, 377] on div "Mācību tēma: Latviešu valodas 9. klases 1. ieskaites mācību materiāls #7 6. tēm…" at bounding box center [426, 228] width 852 height 456
copy form "1 . Izvēlies pareizo variantu! Pēkšņi atvēru acis, un pa logu ieraudzīju ābolu.…"
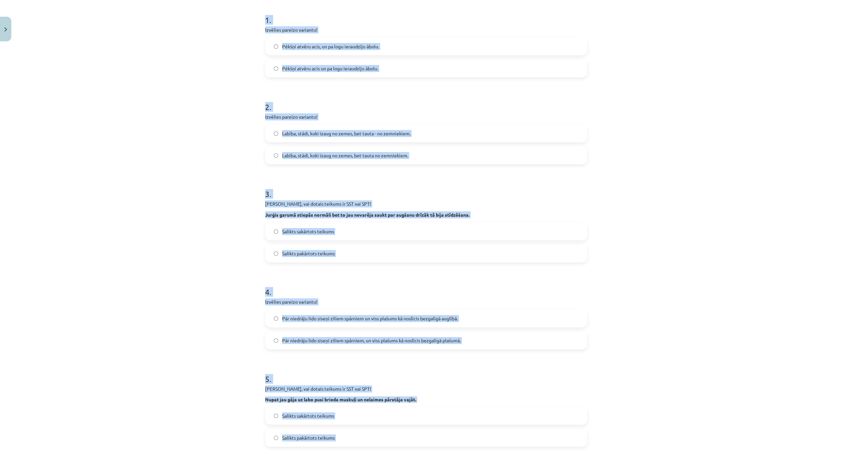
scroll to position [83, 0]
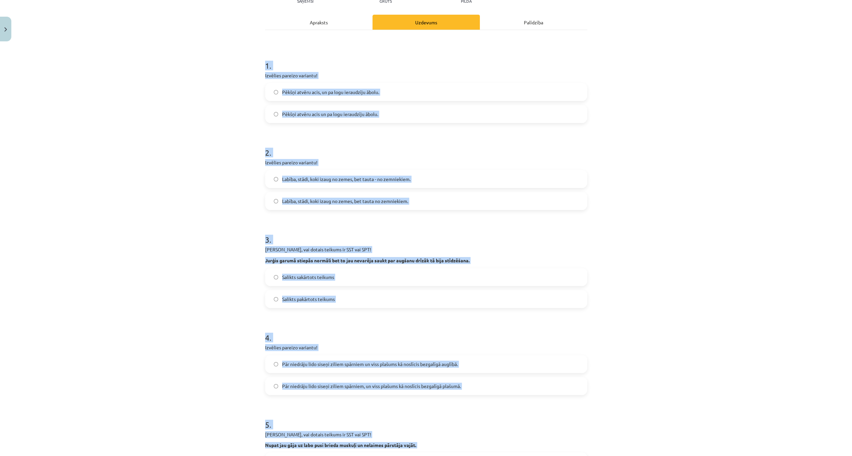
click at [179, 151] on div "Mācību tēma: Latviešu valodas 9. klases 1. ieskaites mācību materiāls #7 6. tēm…" at bounding box center [426, 228] width 852 height 456
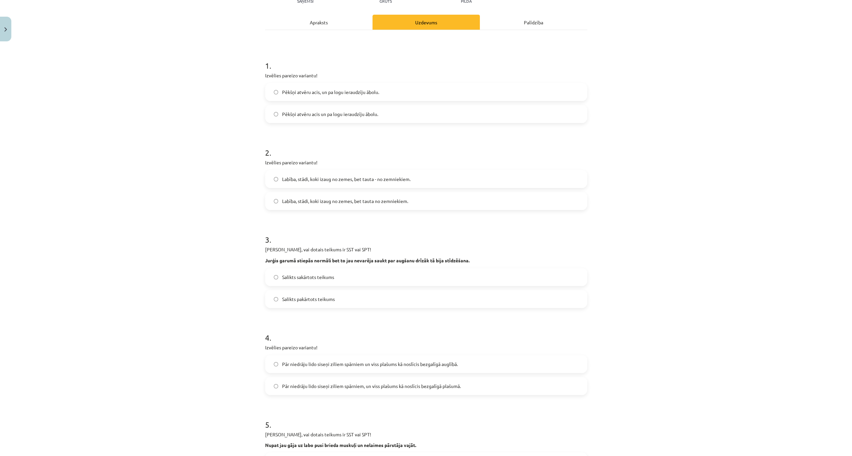
click at [326, 111] on span "Pēkšņi atvēru acis un pa logu ieraudzīju ābolu." at bounding box center [330, 114] width 96 height 7
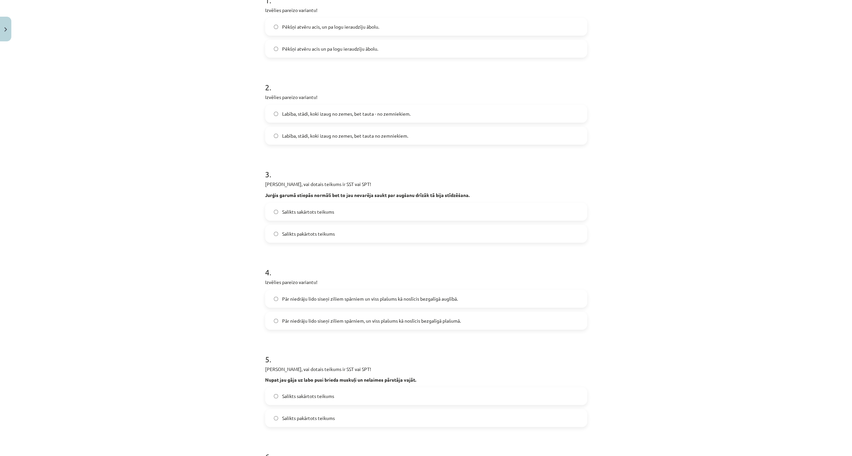
scroll to position [150, 0]
click at [340, 128] on label "Labība, stādi, koki izaug no zemes, bet tauta no zemniekiem." at bounding box center [426, 134] width 321 height 17
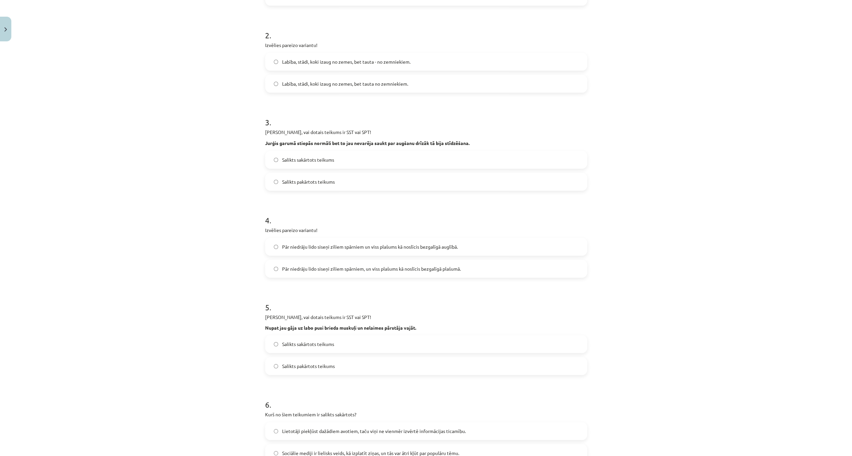
scroll to position [217, 0]
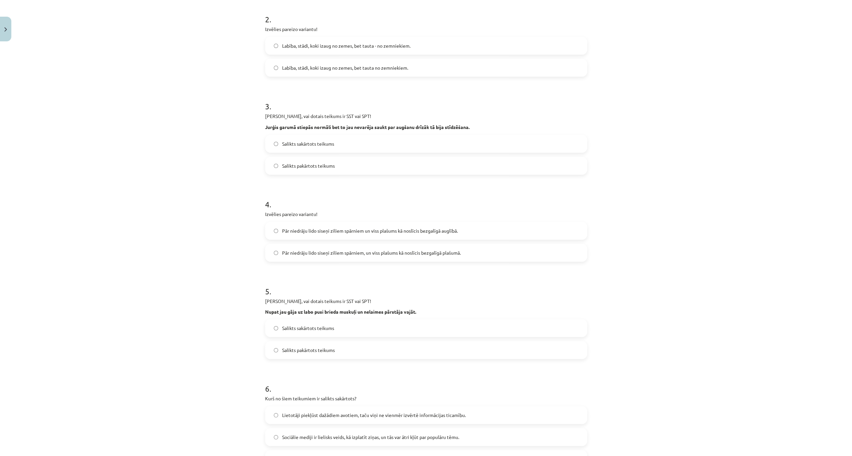
click at [342, 147] on label "Salikts sakārtots teikums" at bounding box center [426, 143] width 321 height 17
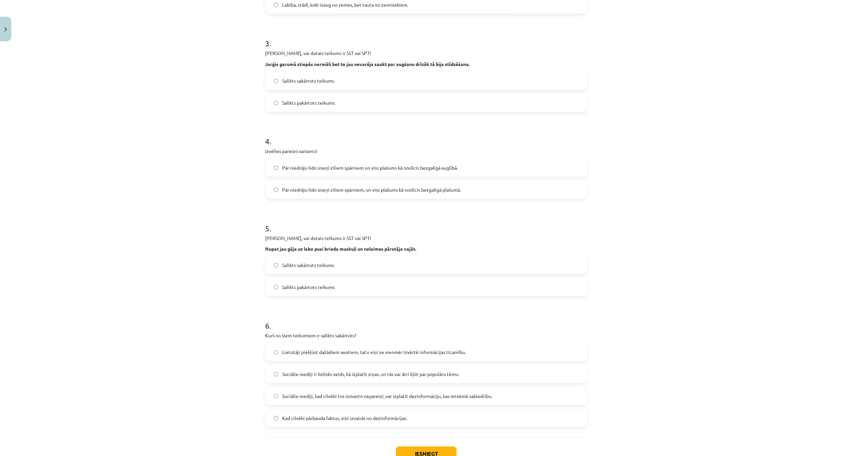
scroll to position [328, 0]
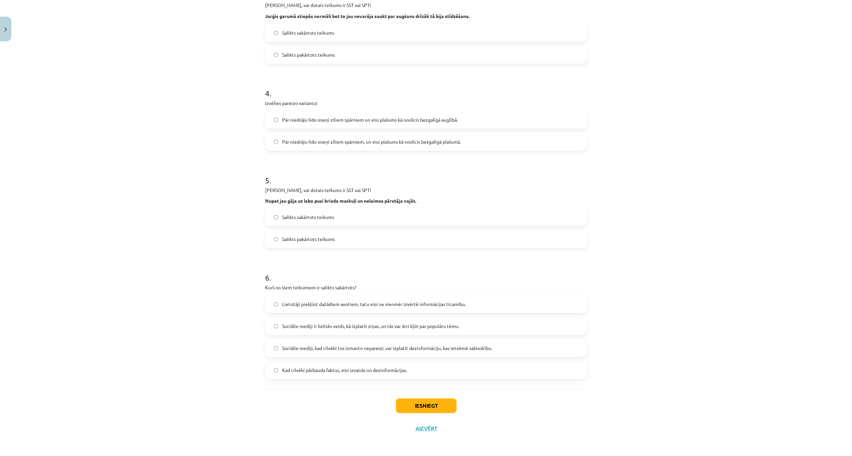
click at [330, 146] on label "Pār niedrāju lido siseņi ziliem spārniem, un viss plašums kā noslīcis bezgalīgā…" at bounding box center [426, 141] width 321 height 17
click at [296, 215] on span "Salikts sakārtots teikums" at bounding box center [308, 217] width 52 height 7
click at [359, 307] on span "Lietotāji piekļūst dažādiem avotiem, taču viņi ne vienmēr izvērtē informācijas …" at bounding box center [374, 304] width 184 height 7
click at [406, 407] on button "Iesniegt" at bounding box center [426, 406] width 61 height 15
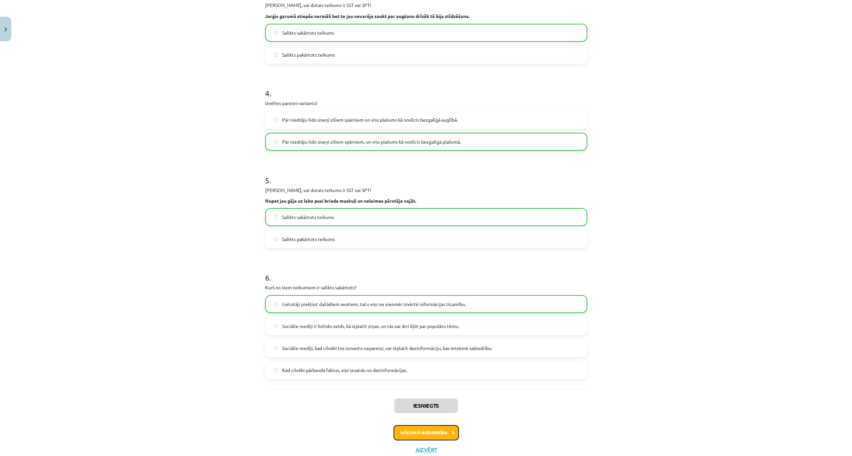
click at [429, 438] on button "Nākamā nodarbība" at bounding box center [426, 432] width 65 height 15
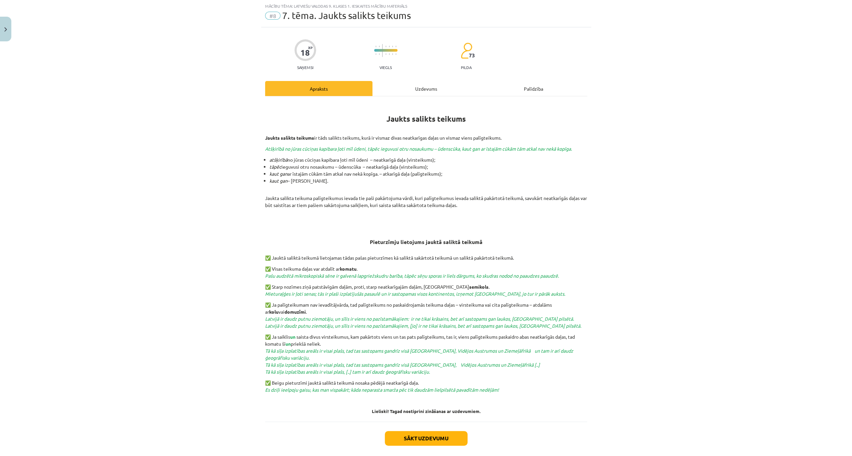
scroll to position [17, 0]
click at [424, 87] on div "Uzdevums" at bounding box center [425, 88] width 107 height 15
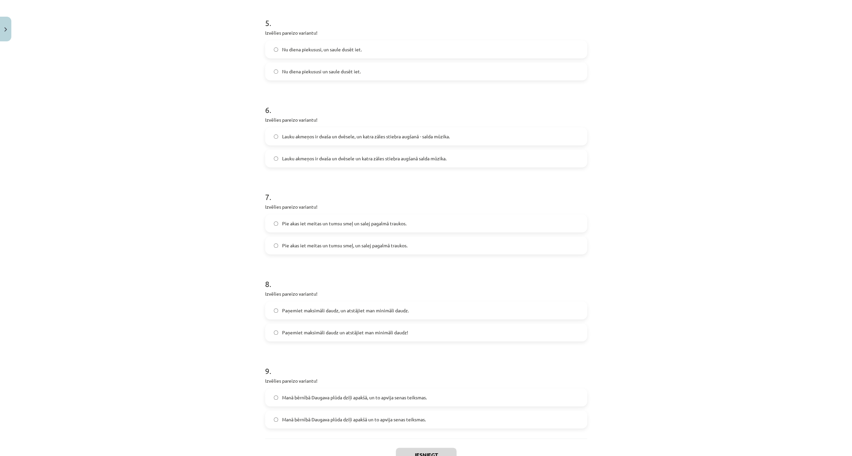
scroll to position [586, 0]
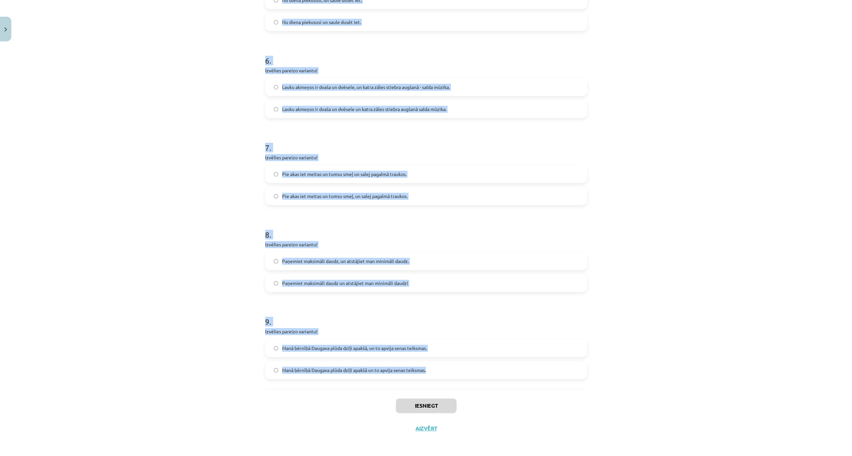
drag, startPoint x: 260, startPoint y: 127, endPoint x: 440, endPoint y: 364, distance: 298.0
copy form "1 . Izvēlies pareizo variantu! Un Mentīte teikusi, tas ir labi, ka Puteklis šķa…"
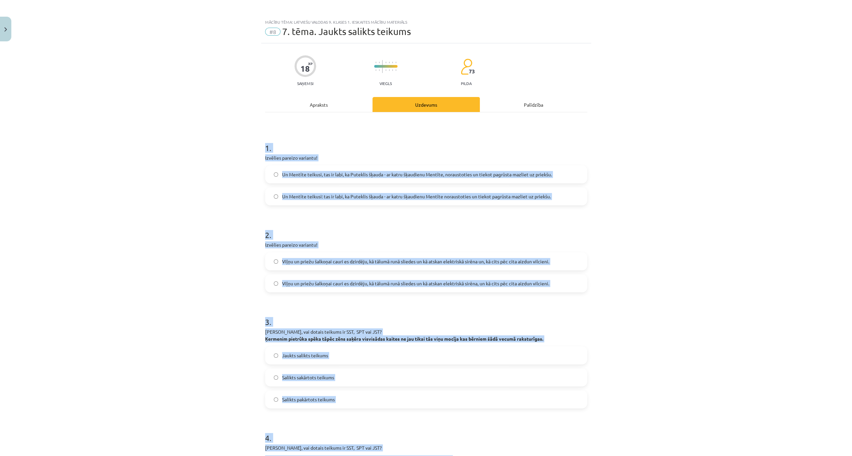
scroll to position [0, 0]
click at [172, 146] on div "Mācību tēma: Latviešu valodas 9. klases 1. ieskaites mācību materiāls #8 7. tēm…" at bounding box center [426, 228] width 852 height 456
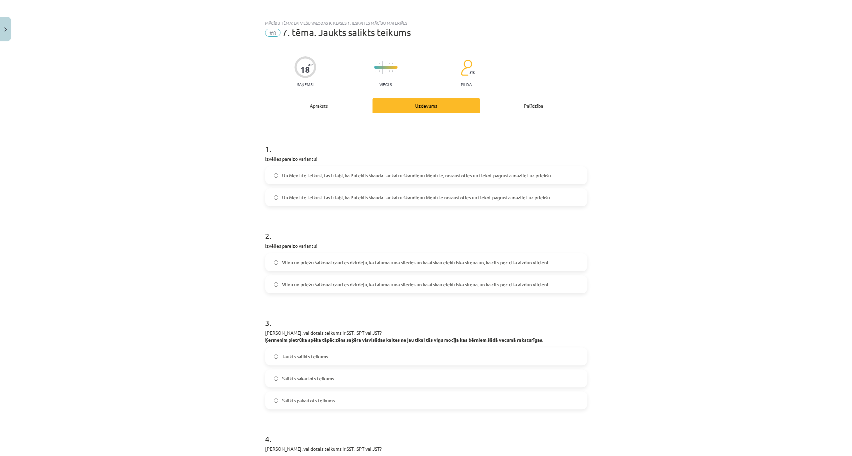
click at [339, 199] on span "Un Mentīte teikusi: tas ir labi, ka Puteklis šķauda - ar katru šķaudienu Mentīt…" at bounding box center [416, 197] width 269 height 7
click at [520, 281] on span "Viļņu un priežu šalkoņai cauri es dzirdēju, kā tālumā runā sliedes un kā atskan…" at bounding box center [415, 284] width 267 height 7
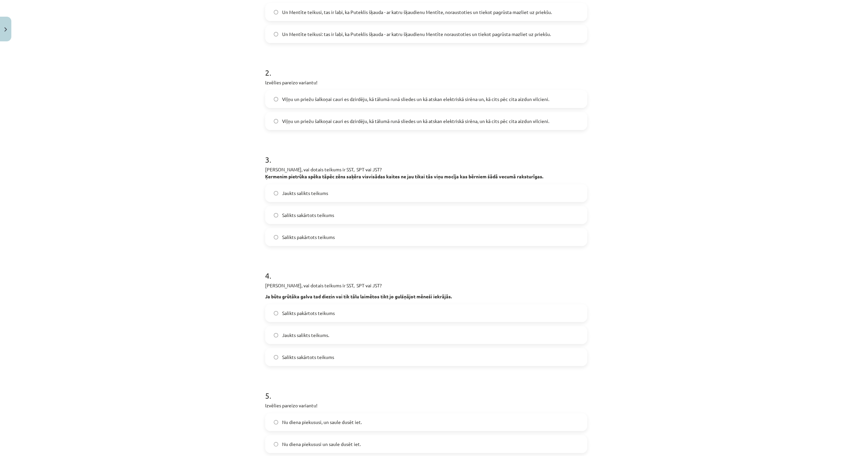
scroll to position [155, 0]
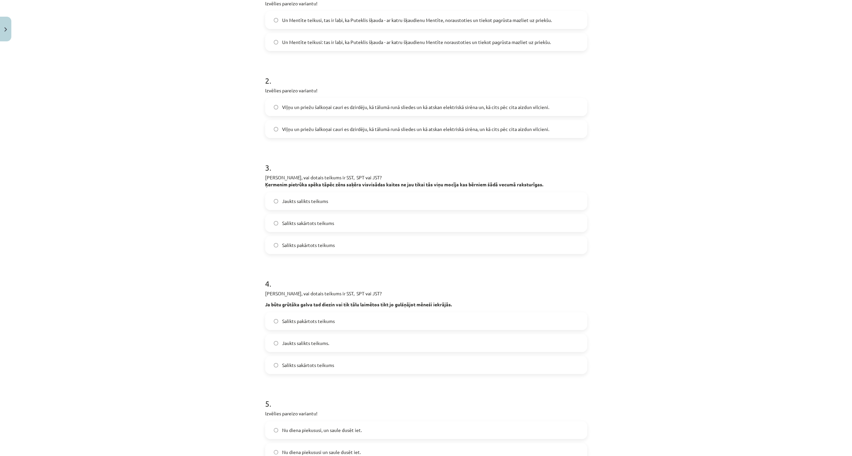
click at [304, 198] on span "Jaukts salikts teikums" at bounding box center [305, 201] width 46 height 7
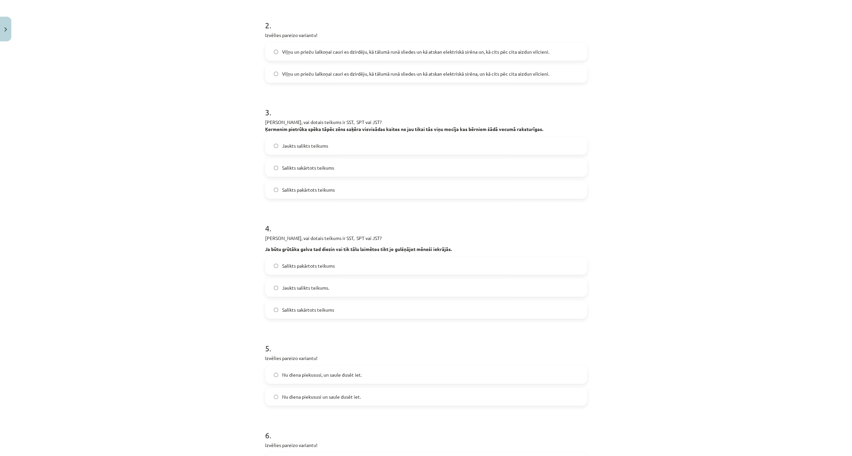
scroll to position [222, 0]
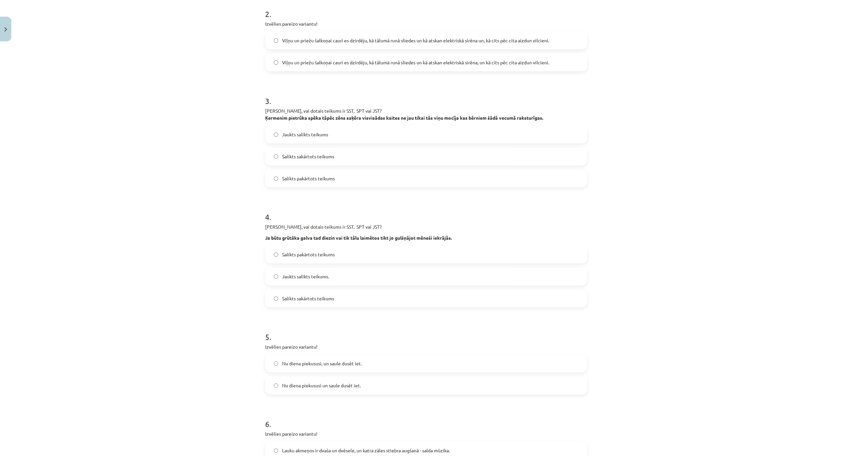
click at [335, 257] on label "Salikts pakārtots teikums" at bounding box center [426, 254] width 321 height 17
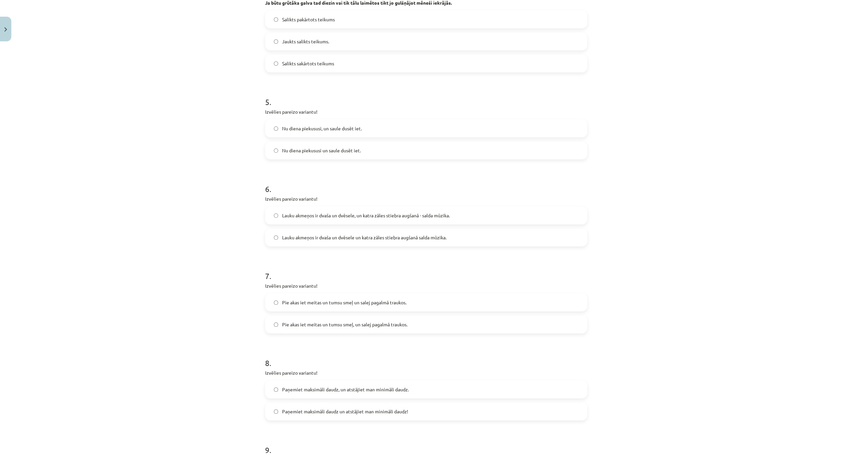
scroll to position [511, 0]
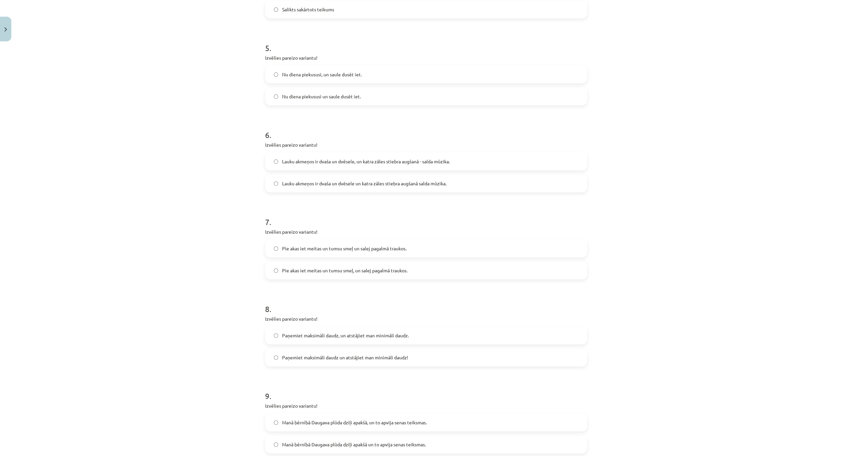
click at [325, 73] on span "Nu diena piekususi, un saule dusēt iet." at bounding box center [322, 74] width 80 height 7
click at [404, 167] on label "Lauku akmeņos ir dvaša un dvēsele, un katra zāles stiebra augšanā - salda mūzik…" at bounding box center [426, 161] width 321 height 17
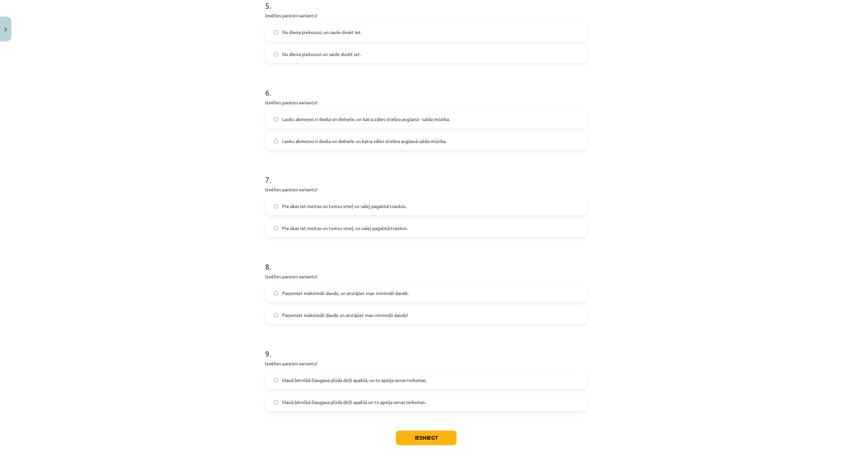
scroll to position [586, 0]
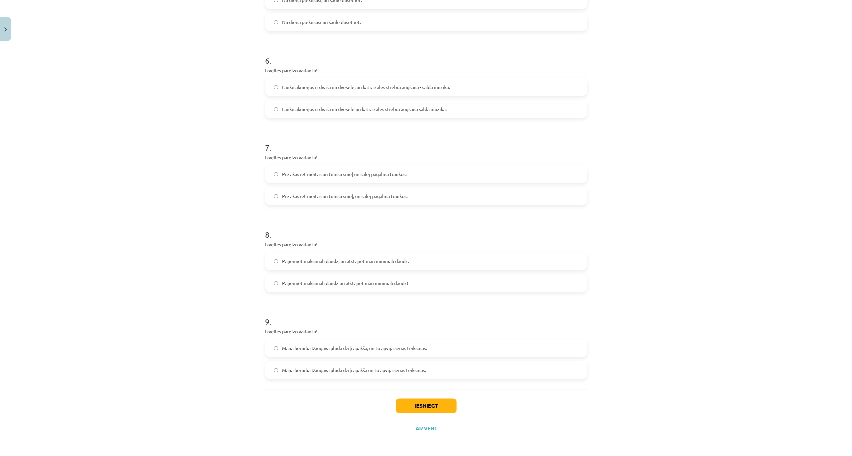
click at [386, 199] on label "Pie akas iet meitas un tumsu smeļ, un salej pagalmā traukos." at bounding box center [426, 196] width 321 height 17
click at [345, 254] on label "Paņemiet maksimāli daudz, un atstājiet man minimāli daudz." at bounding box center [426, 261] width 321 height 17
click at [356, 348] on span "Manā bērnībā Daugava plūda dziļi apakšā, un to apvija senas teiksmas." at bounding box center [354, 348] width 145 height 7
click at [411, 401] on button "Iesniegt" at bounding box center [426, 406] width 61 height 15
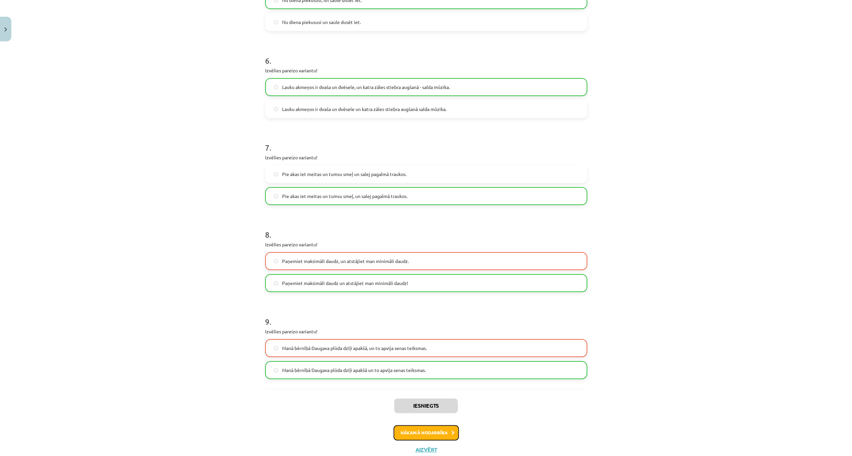
click at [427, 433] on button "Nākamā nodarbība" at bounding box center [426, 432] width 65 height 15
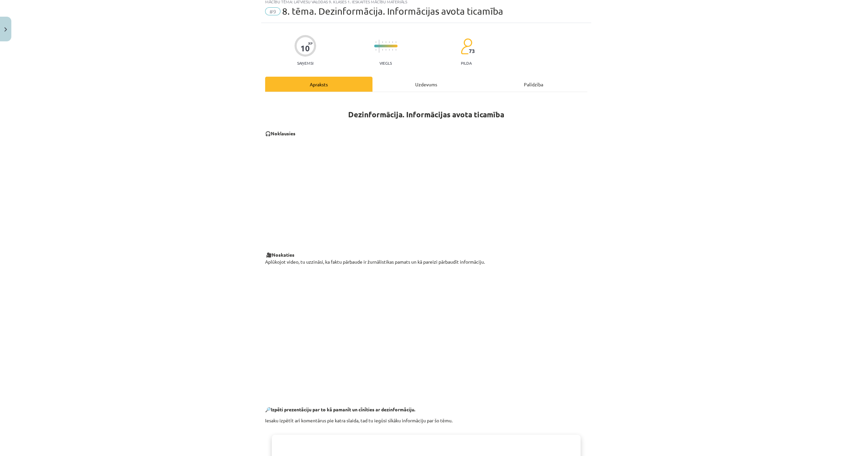
scroll to position [17, 0]
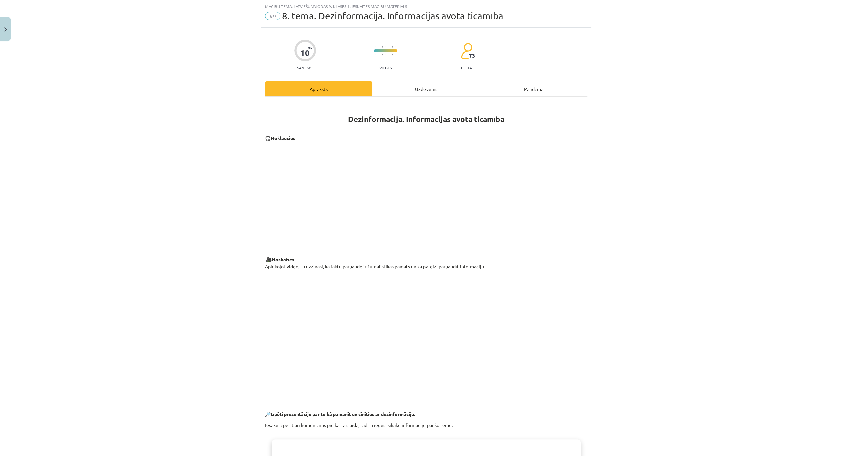
click at [411, 87] on div "Uzdevums" at bounding box center [425, 88] width 107 height 15
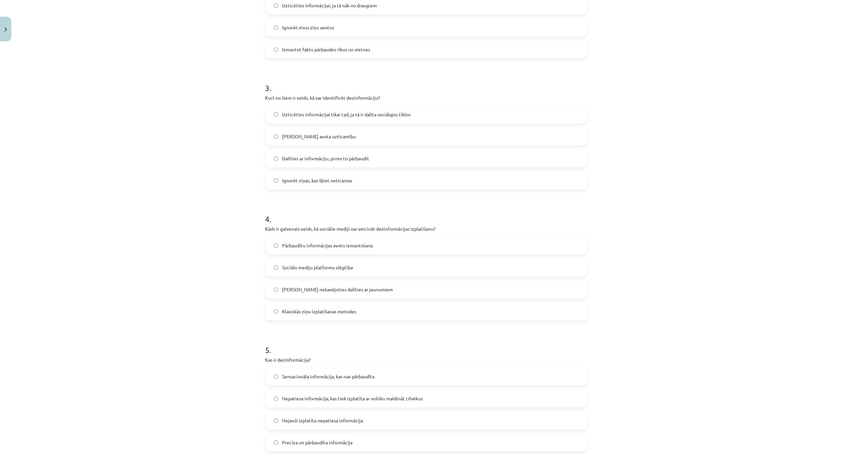
scroll to position [396, 0]
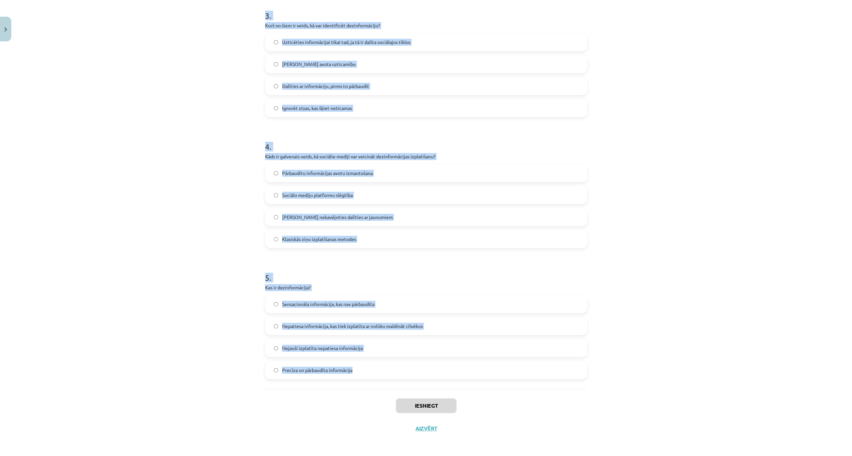
drag, startPoint x: 261, startPoint y: 123, endPoint x: 361, endPoint y: 385, distance: 280.2
click at [361, 385] on div "10 XP Saņemsi Viegls 73 pilda Apraksts Uzdevums Palīdzība 1 . Kāda ir atšķirība…" at bounding box center [426, 44] width 330 height 791
copy form "1 . Kāda ir atšķirība starp dezinformāciju un maldināšanu? Nav atšķirības starp…"
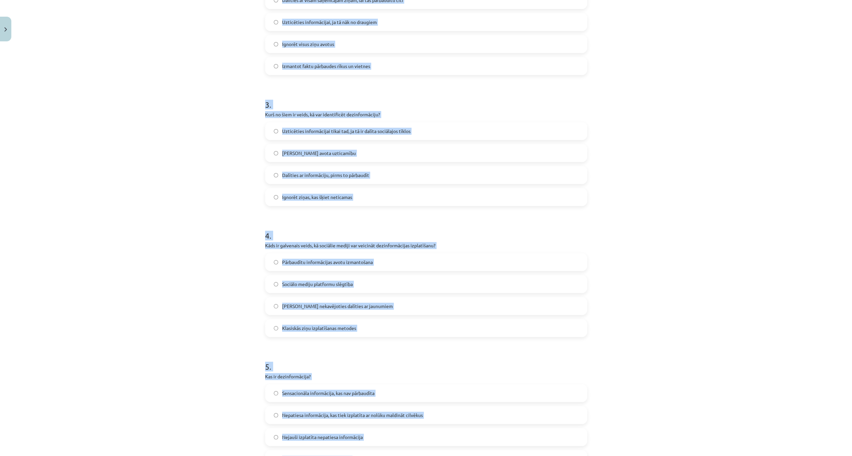
scroll to position [173, 0]
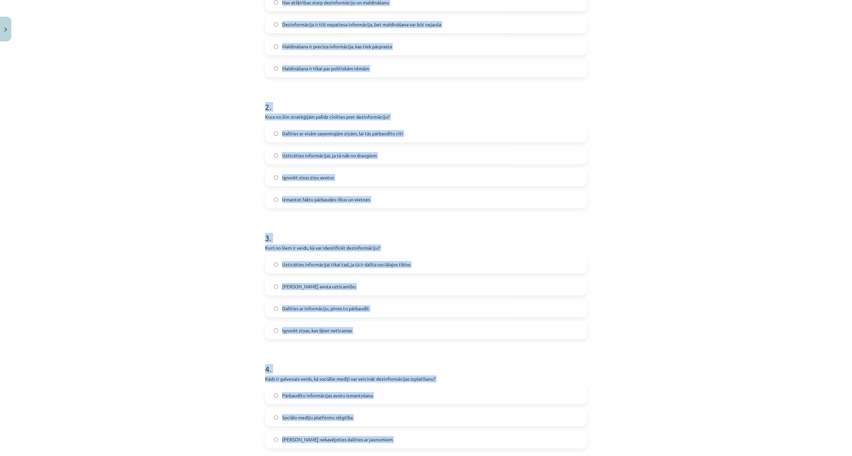
drag, startPoint x: 189, startPoint y: 114, endPoint x: 193, endPoint y: 114, distance: 4.1
click at [189, 114] on div "Mācību tēma: Latviešu valodas 9. klases 1. ieskaites mācību materiāls #9 8. tēm…" at bounding box center [426, 228] width 852 height 456
click at [351, 25] on span "Dezinformācija ir tīši nepatiesa informācija, bet maldināšana var būt nejauša" at bounding box center [361, 24] width 159 height 7
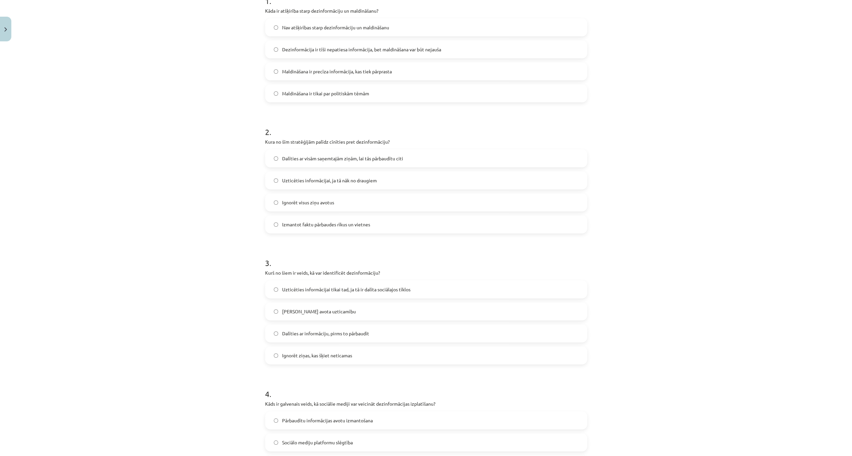
scroll to position [62, 0]
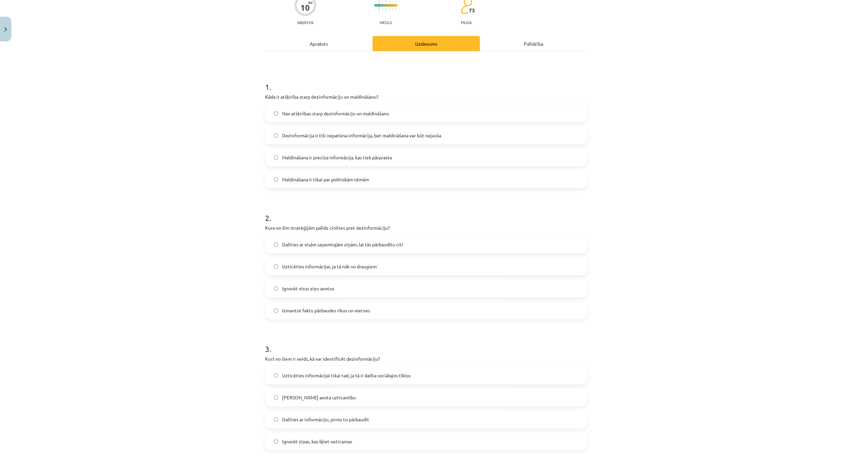
click at [355, 309] on span "Izmantot faktu pārbaudes rīkus un vietnes" at bounding box center [326, 310] width 88 height 7
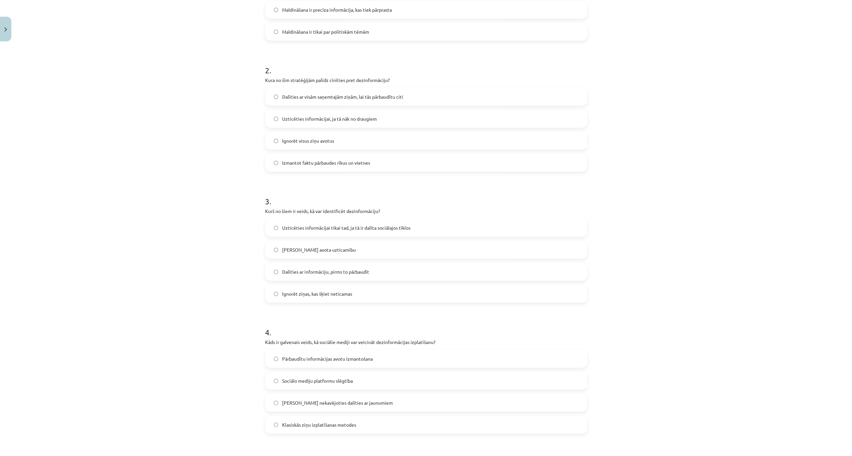
scroll to position [217, 0]
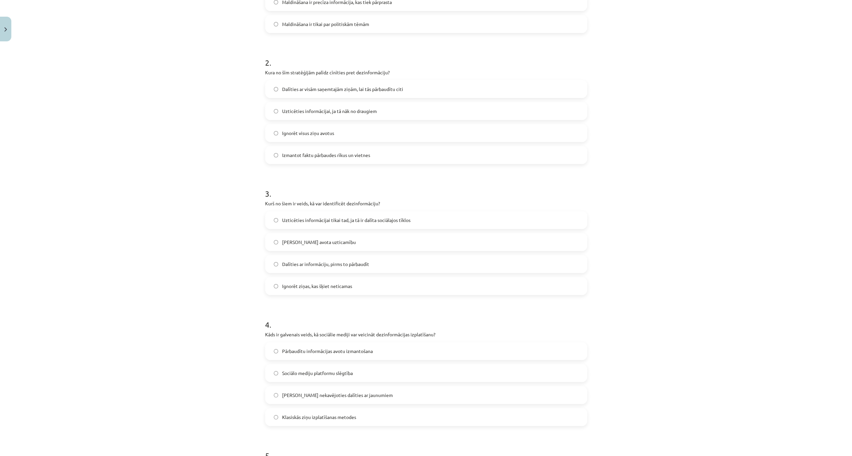
click at [333, 243] on span "Pārbaudīt avota uzticamību" at bounding box center [319, 242] width 74 height 7
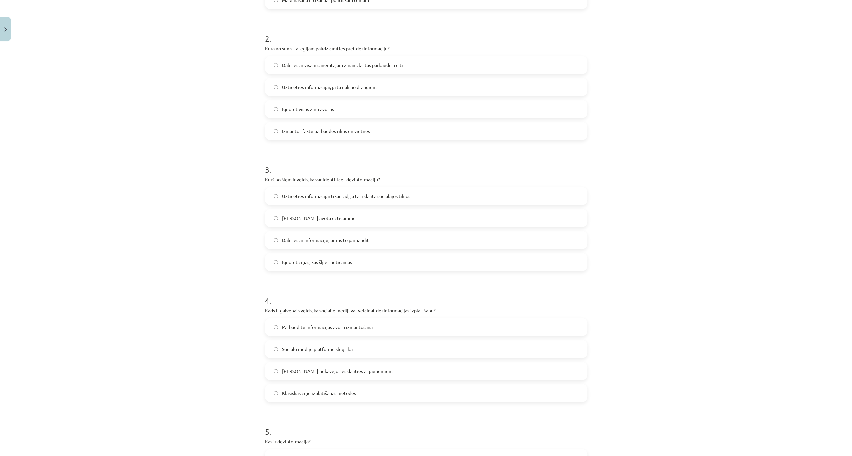
scroll to position [284, 0]
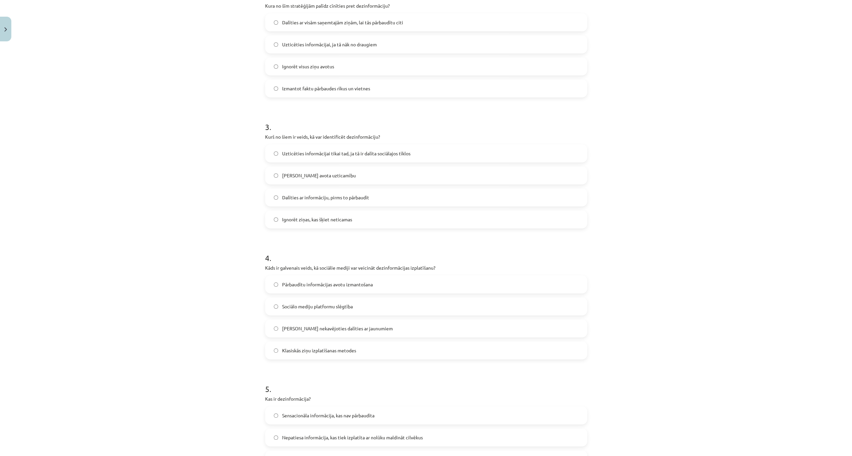
click at [369, 327] on span "Iespēja nekavējoties dalīties ar jaunumiem" at bounding box center [337, 328] width 111 height 7
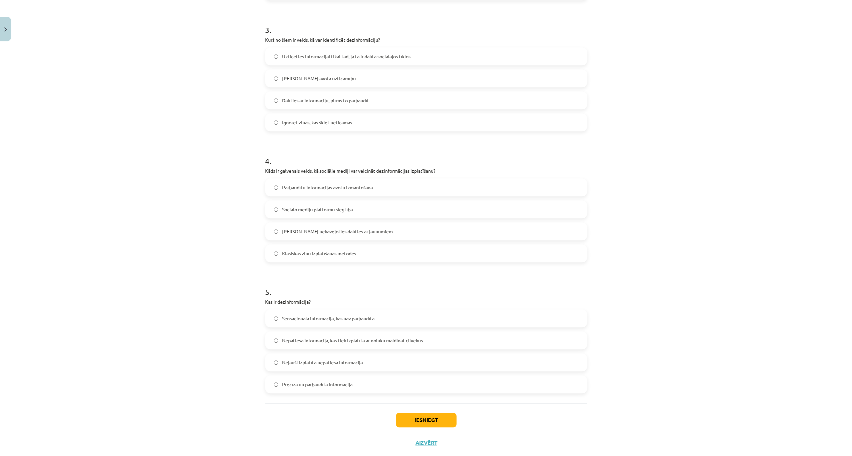
scroll to position [396, 0]
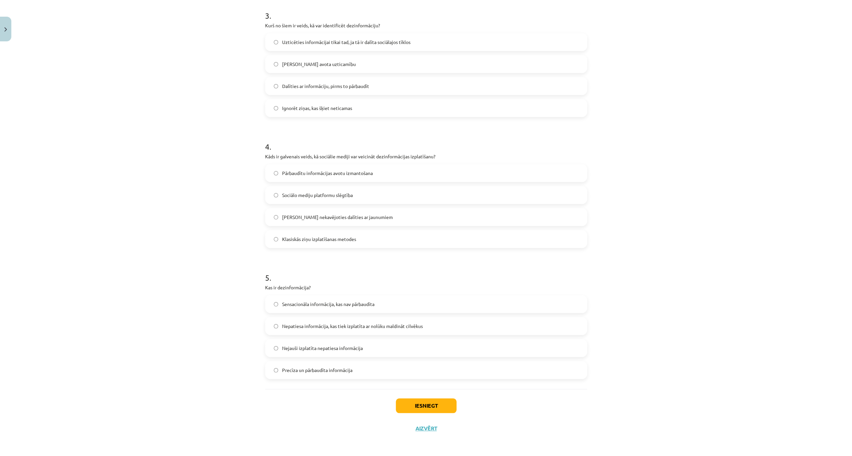
click at [356, 323] on span "Nepatiesa informācija, kas tiek izplatīta ar nolūku maldināt cilvēkus" at bounding box center [352, 326] width 141 height 7
drag, startPoint x: 423, startPoint y: 408, endPoint x: 412, endPoint y: 410, distance: 10.8
click at [423, 408] on button "Iesniegt" at bounding box center [426, 406] width 61 height 15
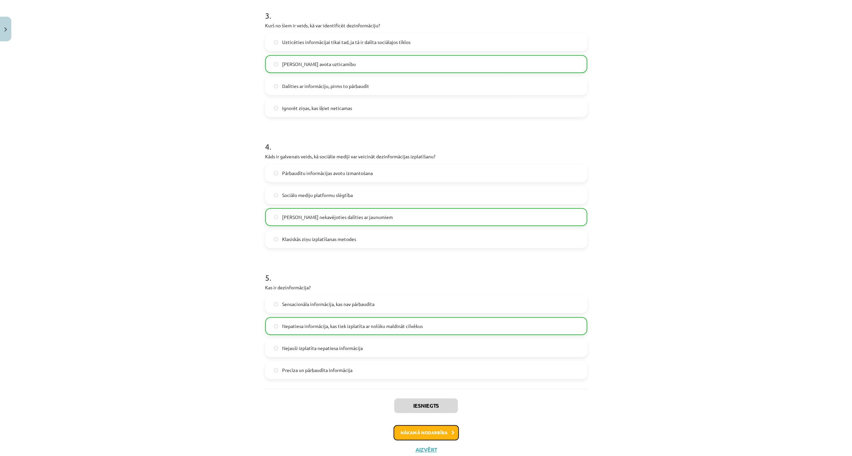
click at [403, 433] on button "Nākamā nodarbība" at bounding box center [426, 432] width 65 height 15
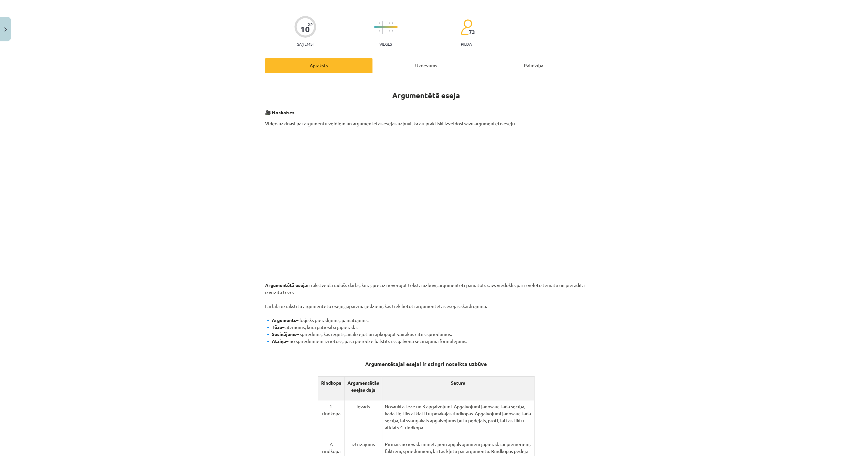
scroll to position [17, 0]
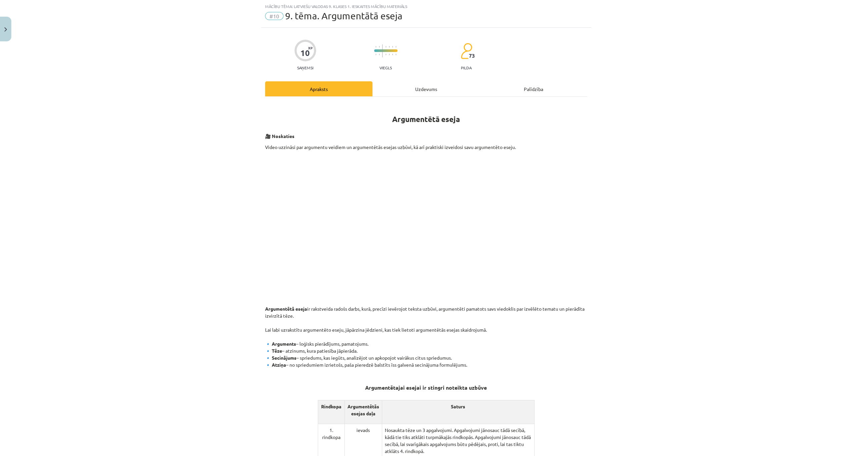
click at [411, 88] on div "Uzdevums" at bounding box center [425, 88] width 107 height 15
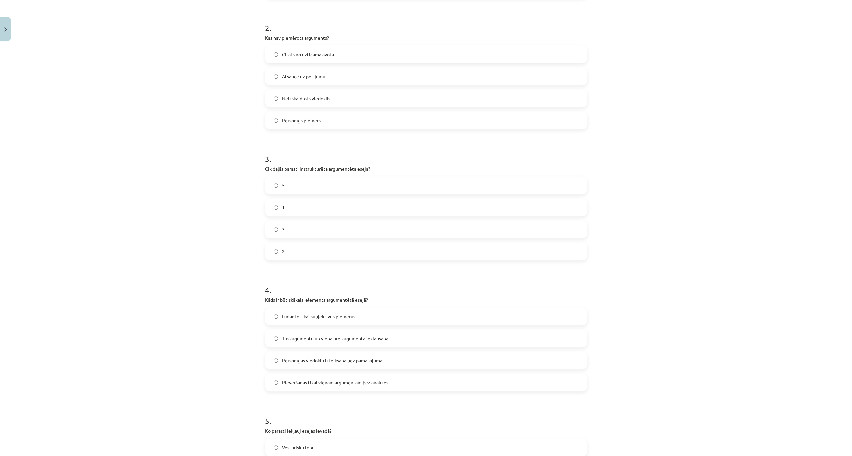
scroll to position [396, 0]
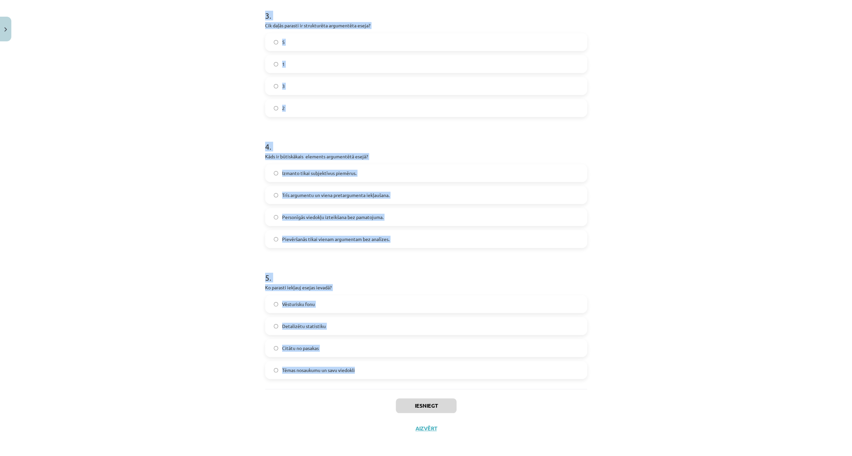
drag, startPoint x: 259, startPoint y: 122, endPoint x: 374, endPoint y: 374, distance: 277.3
click at [374, 374] on div "Mācību tēma: Latviešu valodas 9. klases 1. ieskaites mācību materiāls #10 9. tē…" at bounding box center [426, 228] width 852 height 456
copy form "1 . Kura no šīm tēmām ir piemērota argumentētai esejai? Mana mīļākā dziesma Sap…"
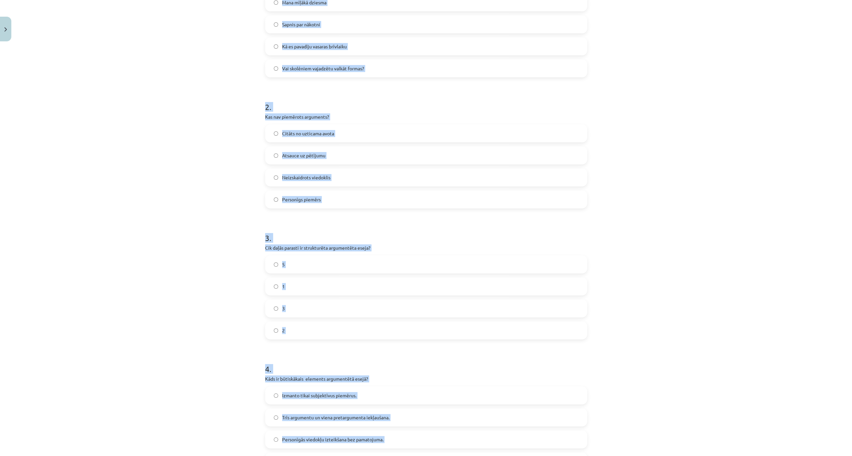
click at [170, 198] on div "Mācību tēma: Latviešu valodas 9. klases 1. ieskaites mācību materiāls #10 9. tē…" at bounding box center [426, 228] width 852 height 456
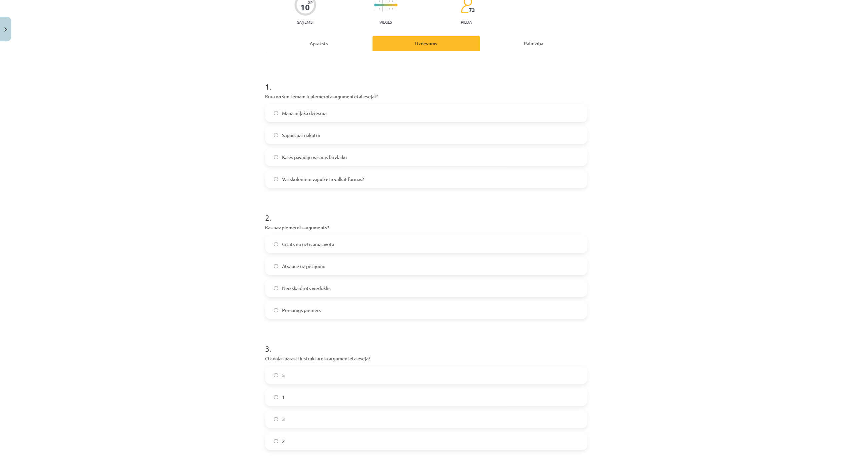
scroll to position [62, 0]
click at [331, 178] on span "Vai skolēniem vajadzētu valkāt formas?" at bounding box center [323, 179] width 82 height 7
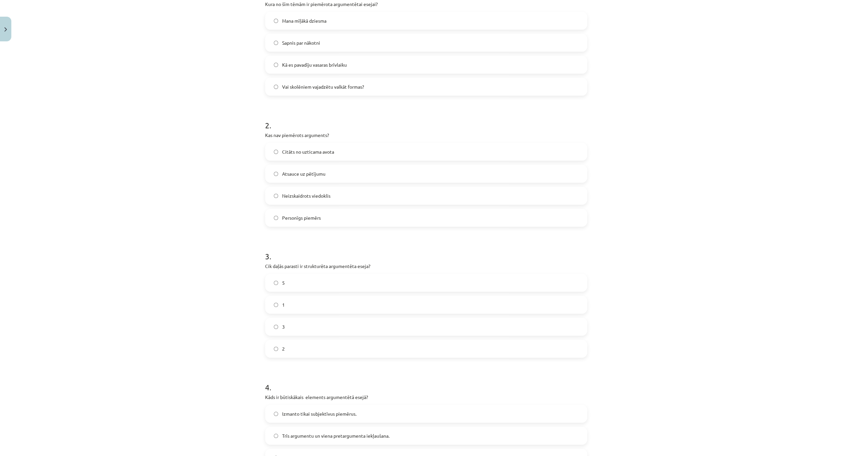
scroll to position [173, 0]
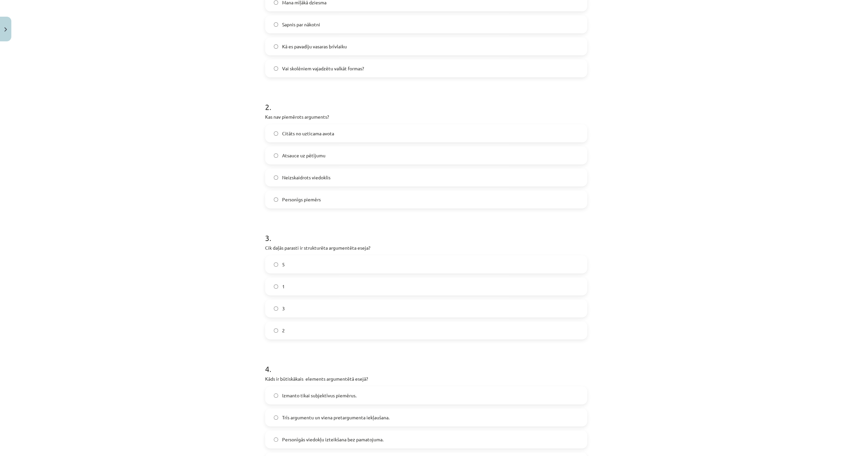
click at [320, 179] on span "Neizskaidrots viedoklis" at bounding box center [306, 177] width 48 height 7
click at [302, 309] on label "3" at bounding box center [426, 308] width 321 height 17
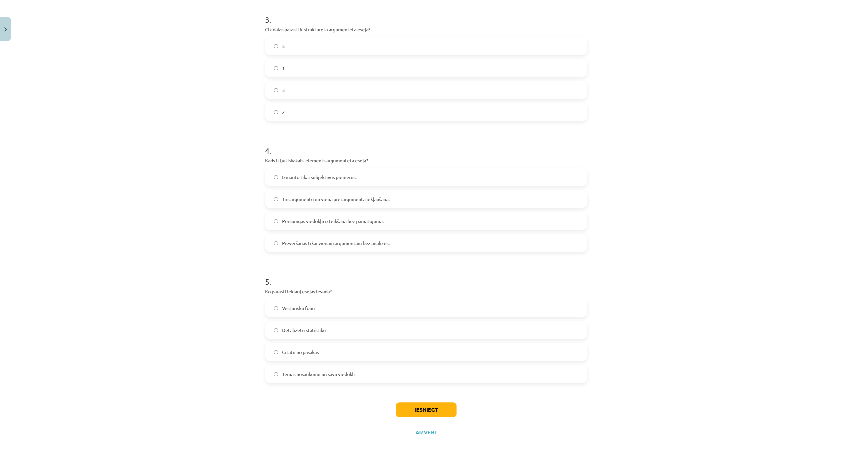
scroll to position [396, 0]
click at [379, 192] on span "Trīs argumentu un viena pretargumenta iekļaušana." at bounding box center [335, 195] width 107 height 7
click at [380, 366] on label "Tēmas nosaukumu un savu viedokli" at bounding box center [426, 370] width 321 height 17
click at [432, 408] on button "Iesniegt" at bounding box center [426, 406] width 61 height 15
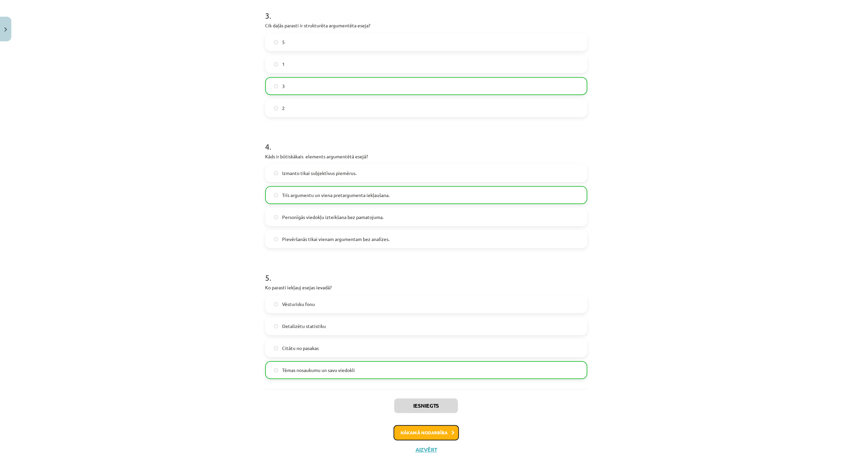
click at [422, 431] on button "Nākamā nodarbība" at bounding box center [426, 432] width 65 height 15
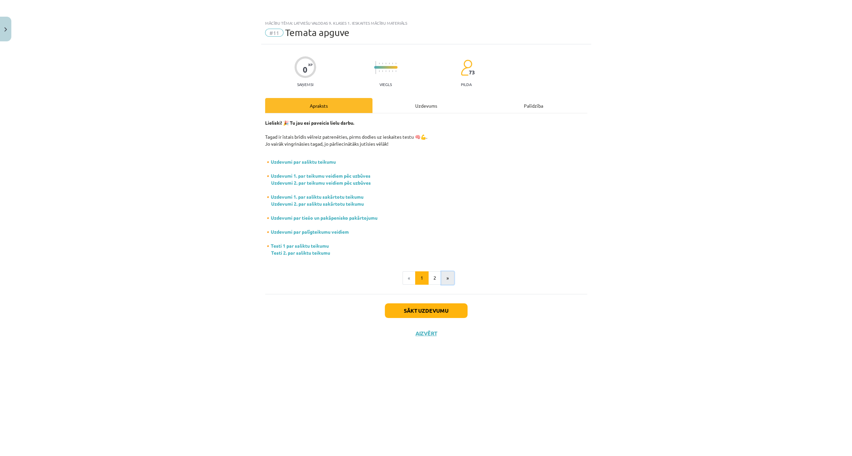
click at [445, 279] on button "»" at bounding box center [447, 277] width 13 height 13
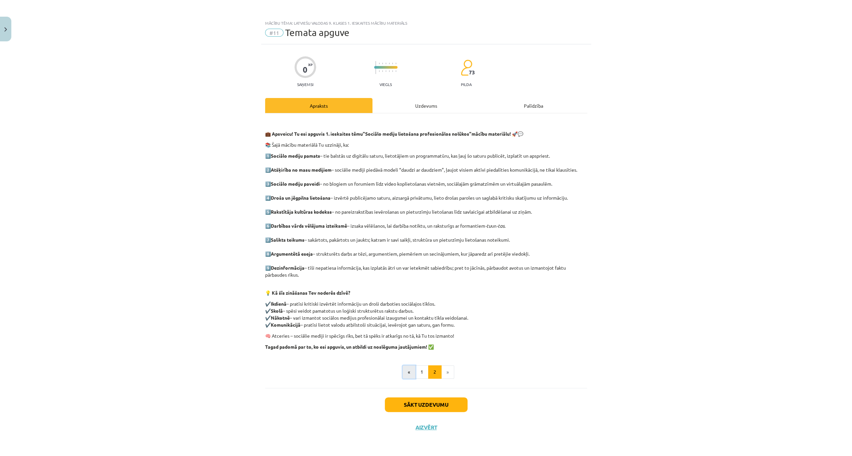
click at [407, 372] on button "«" at bounding box center [409, 371] width 13 height 13
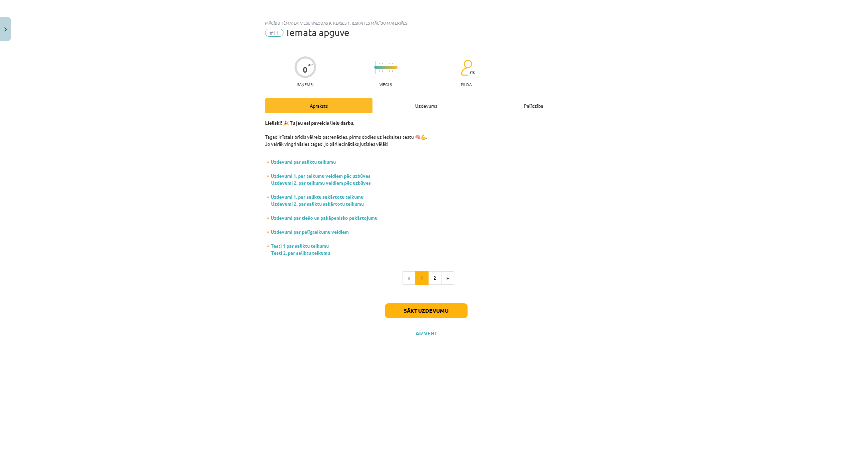
click at [424, 108] on div "Uzdevums" at bounding box center [425, 105] width 107 height 15
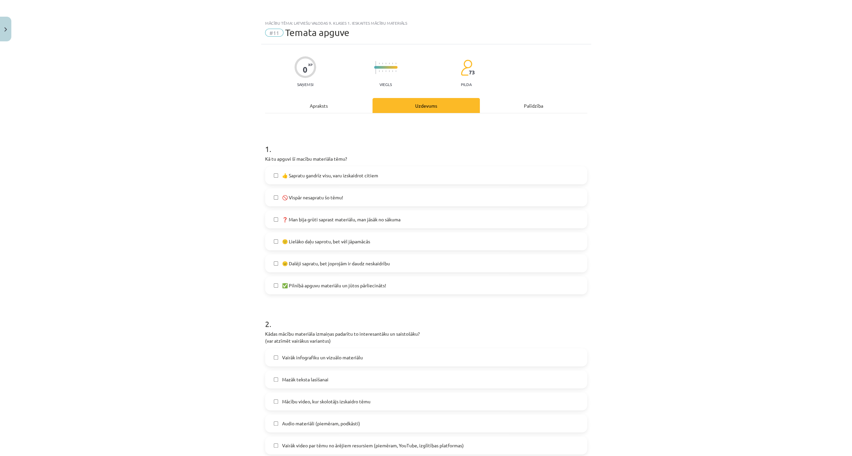
click at [275, 239] on label "🙂 Lielāko daļu saprotu, bet vēl jāpamācās" at bounding box center [426, 241] width 321 height 17
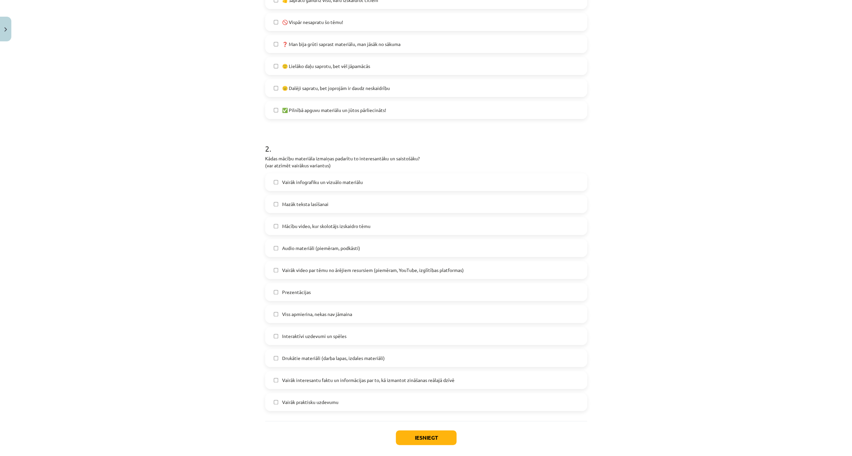
scroll to position [207, 0]
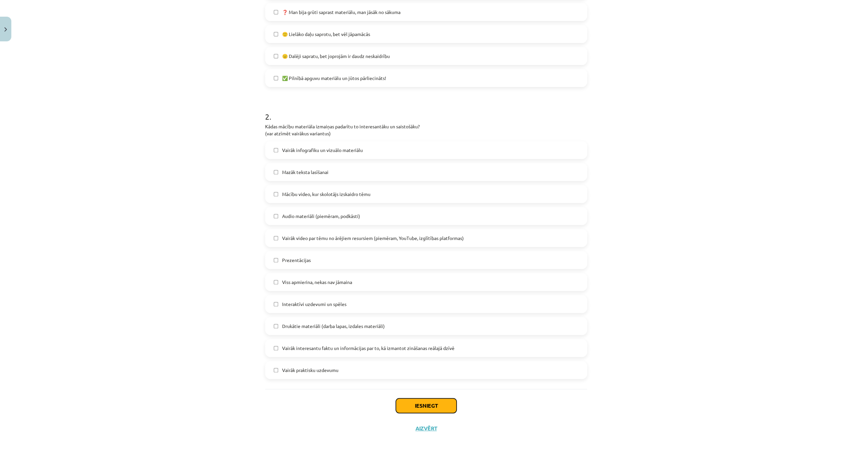
click at [414, 401] on button "Iesniegt" at bounding box center [426, 406] width 61 height 15
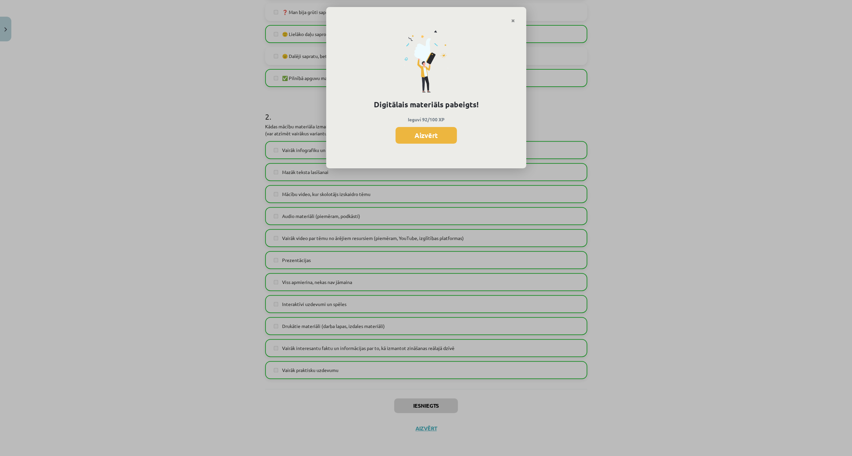
click at [421, 136] on button "Aizvērt" at bounding box center [426, 135] width 61 height 17
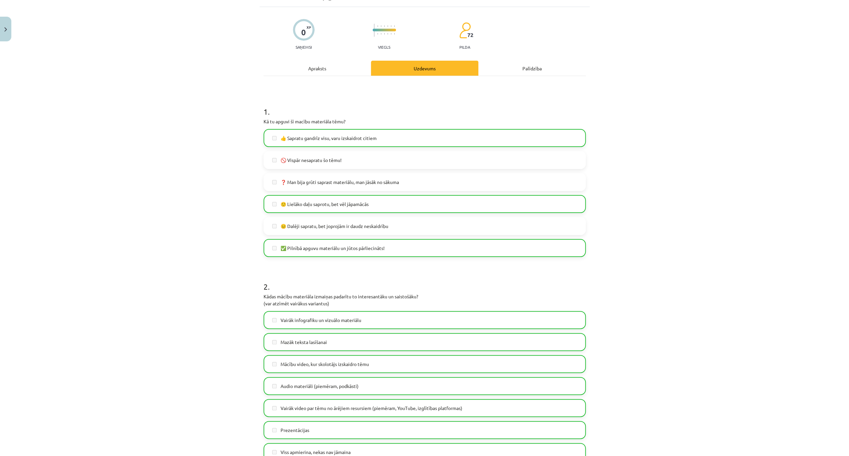
scroll to position [0, 0]
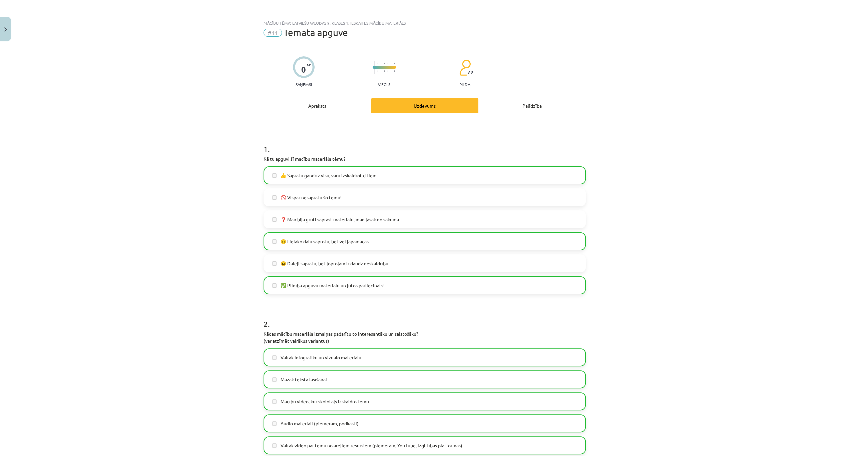
click at [296, 38] on div "Mācību tēma: Latviešu valodas 9. klases 1. ieskaites mācību materiāls #11 Temat…" at bounding box center [424, 31] width 330 height 28
click at [302, 24] on div "Mācību tēma: Latviešu valodas 9. klases 1. ieskaites mācību materiāls" at bounding box center [424, 23] width 322 height 5
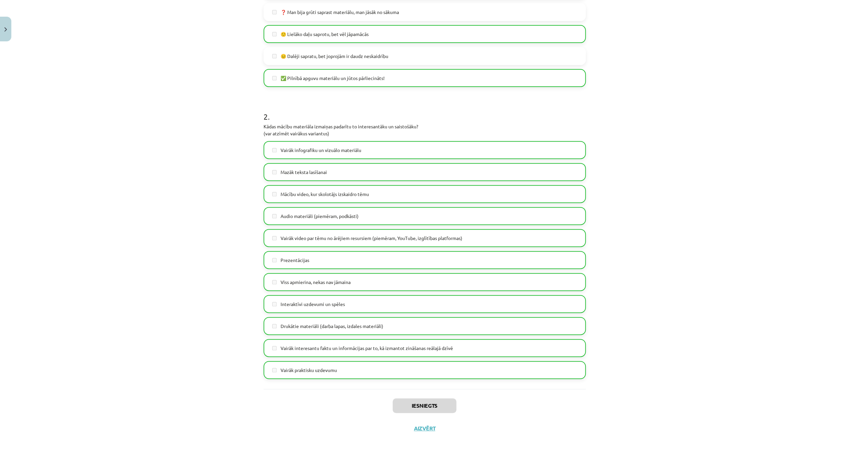
scroll to position [133, 0]
click at [425, 430] on button "Aizvērt" at bounding box center [424, 428] width 25 height 7
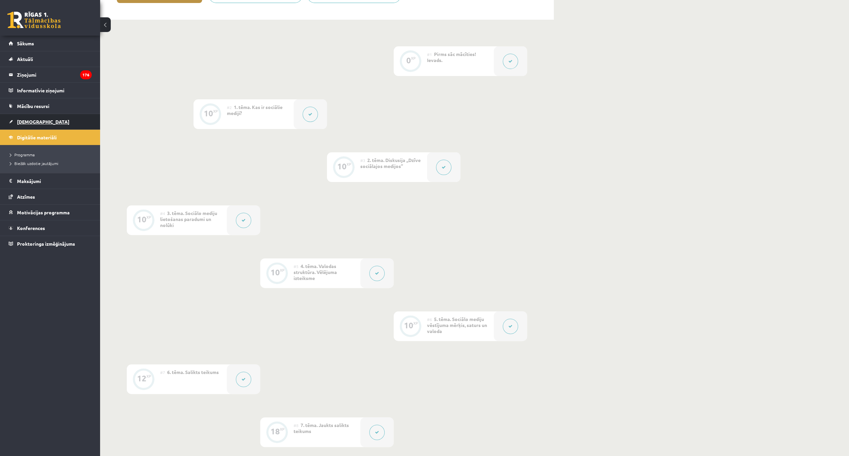
click at [35, 121] on span "[DEMOGRAPHIC_DATA]" at bounding box center [43, 122] width 52 height 6
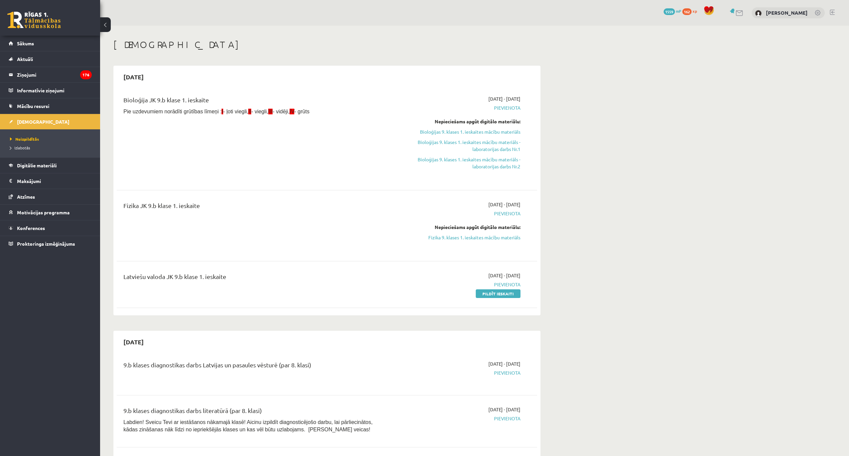
drag, startPoint x: 484, startPoint y: 295, endPoint x: 446, endPoint y: 20, distance: 278.4
click at [484, 295] on link "Pildīt ieskaiti" at bounding box center [498, 293] width 45 height 9
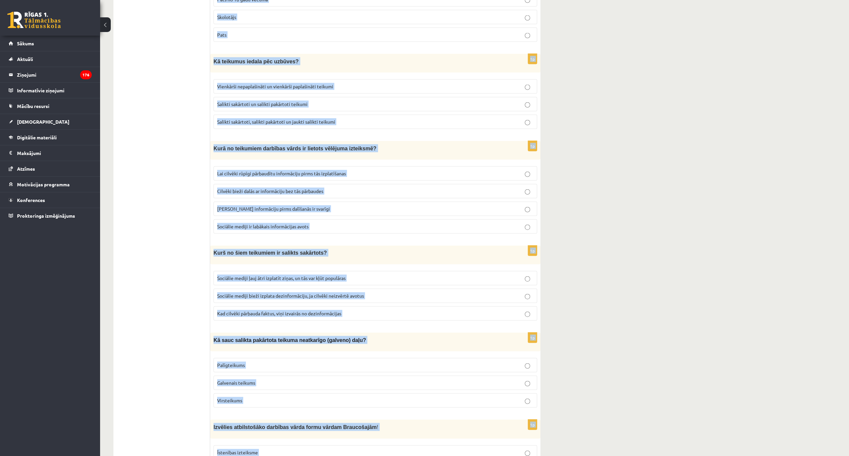
scroll to position [1561, 0]
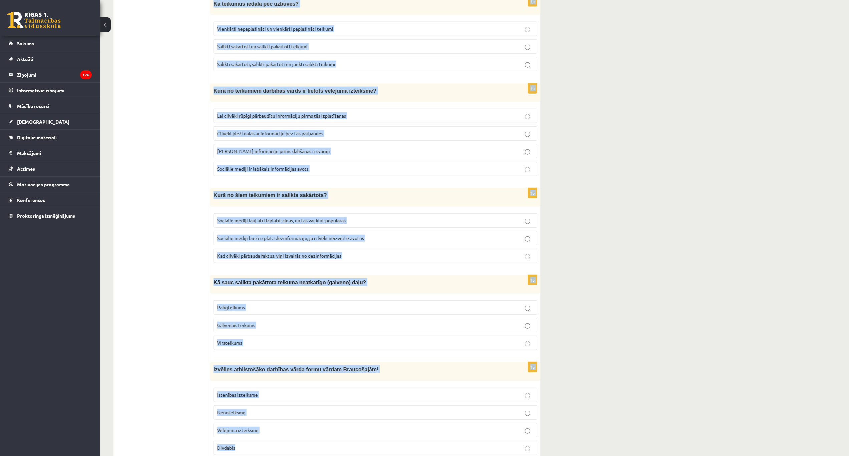
drag, startPoint x: 213, startPoint y: 131, endPoint x: 301, endPoint y: 430, distance: 311.0
copy form "Loremips dolorsitamet consecte adipi elits doeius Temporin ! Utlaboree dolorema…"
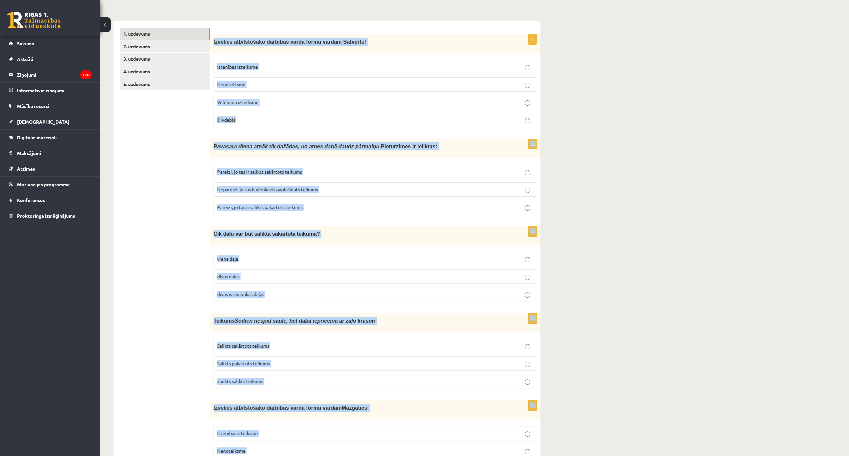
scroll to position [0, 0]
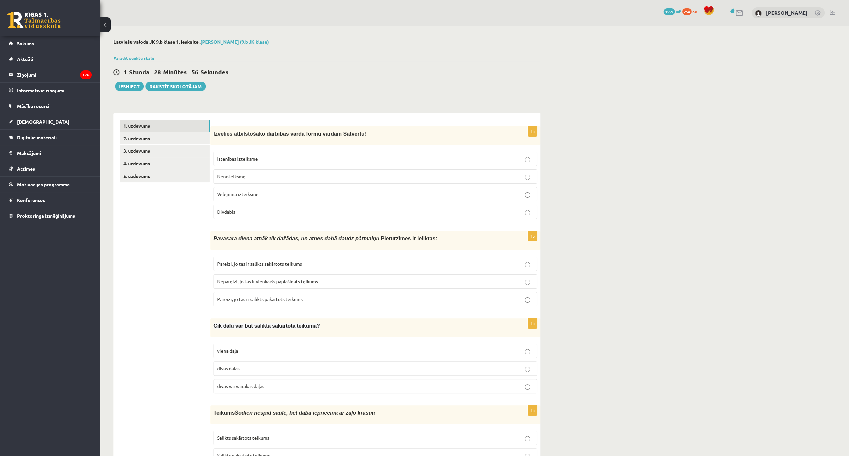
click at [238, 208] on p "Divdabis" at bounding box center [375, 211] width 316 height 7
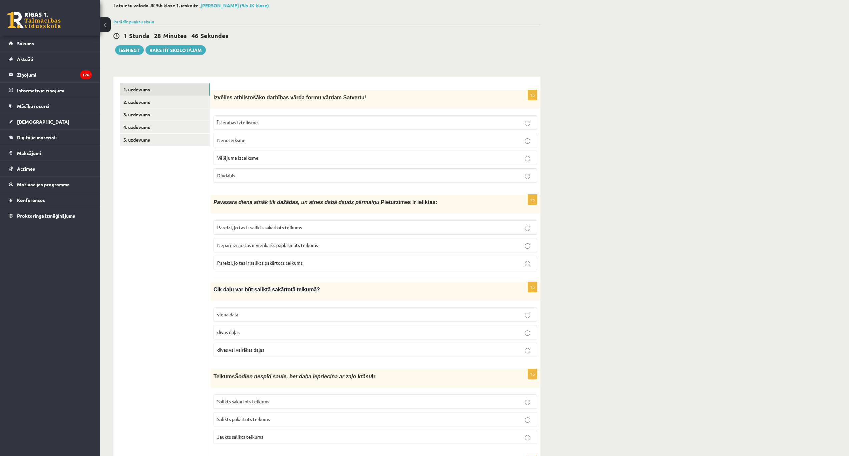
scroll to position [44, 0]
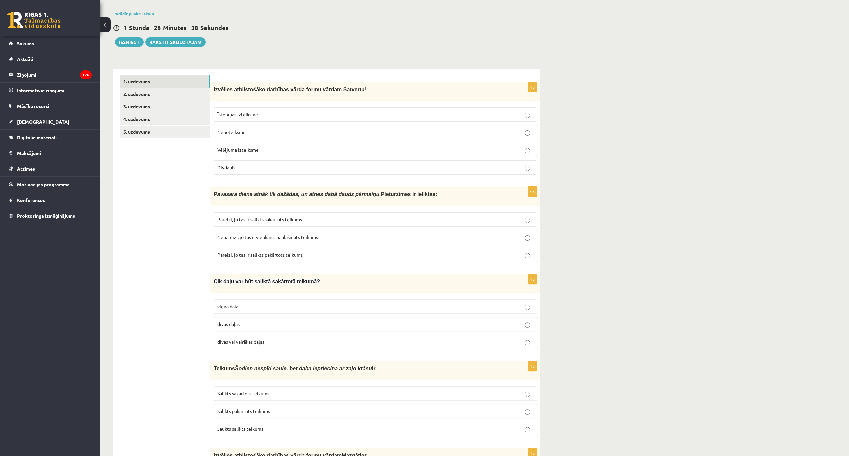
click at [273, 234] on span "Nepareizi, jo tas ir vienkāršs paplašināts teikums" at bounding box center [267, 237] width 101 height 6
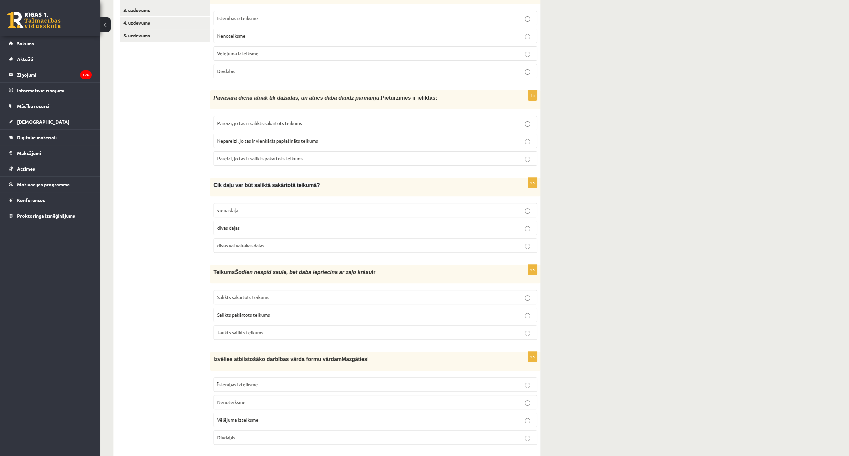
scroll to position [155, 0]
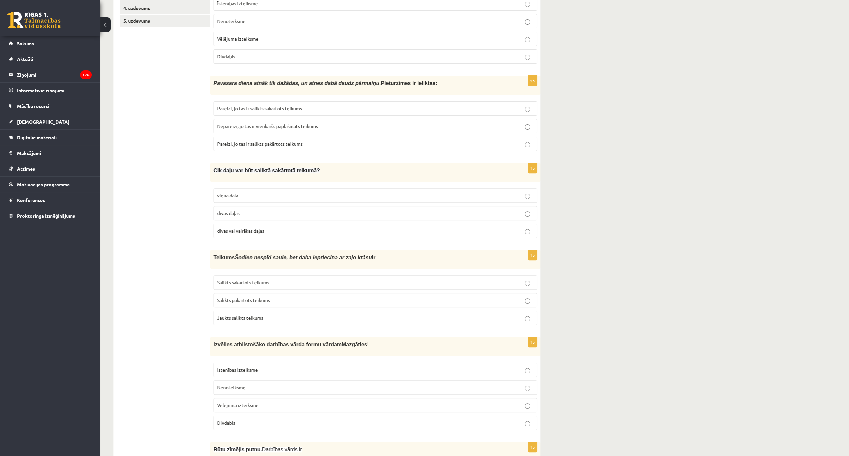
click at [241, 228] on span "divas vai vairākas daļas" at bounding box center [240, 231] width 47 height 6
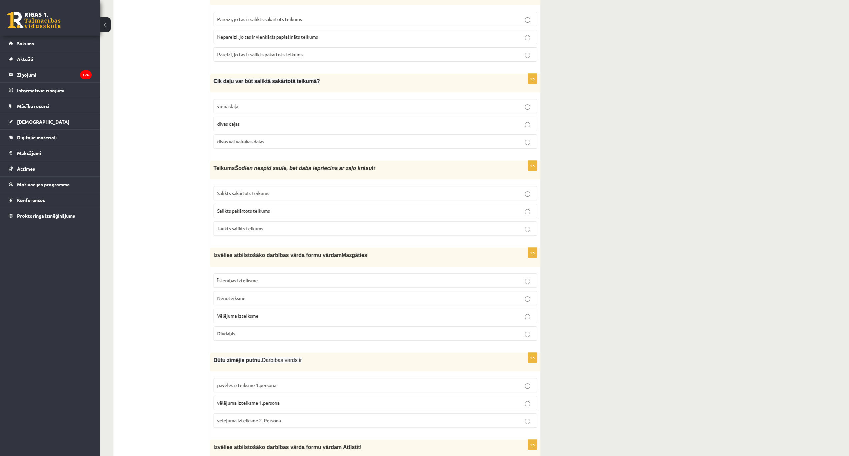
scroll to position [244, 0]
click at [248, 191] on span "Salikts sakārtots teikums" at bounding box center [243, 193] width 52 height 6
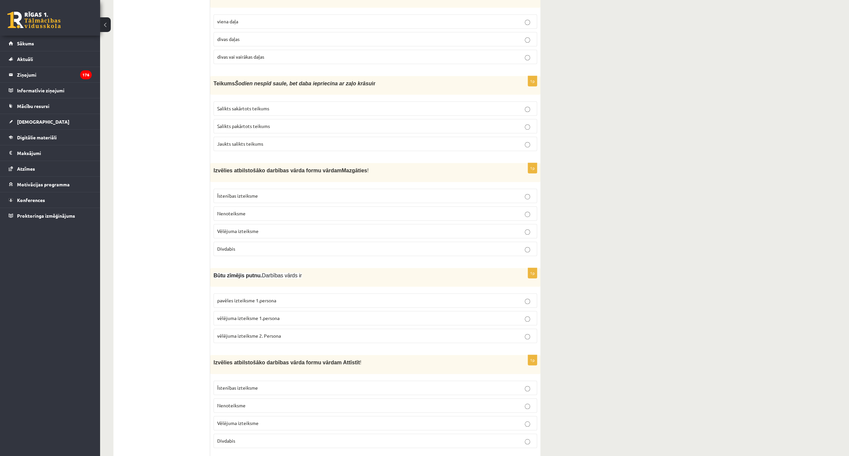
scroll to position [333, 0]
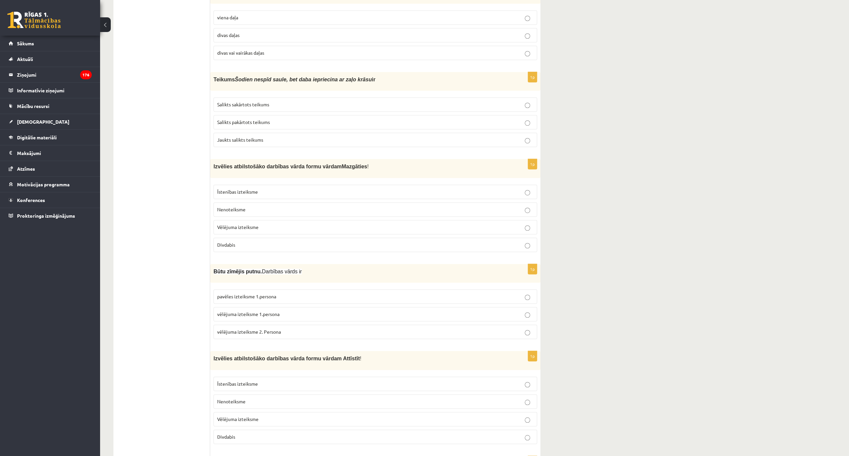
click at [252, 202] on label "Nenoteiksme" at bounding box center [374, 209] width 323 height 14
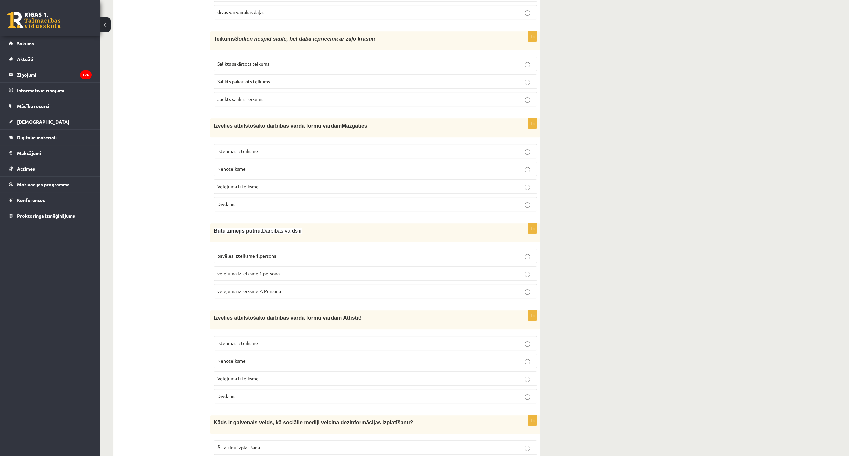
scroll to position [467, 0]
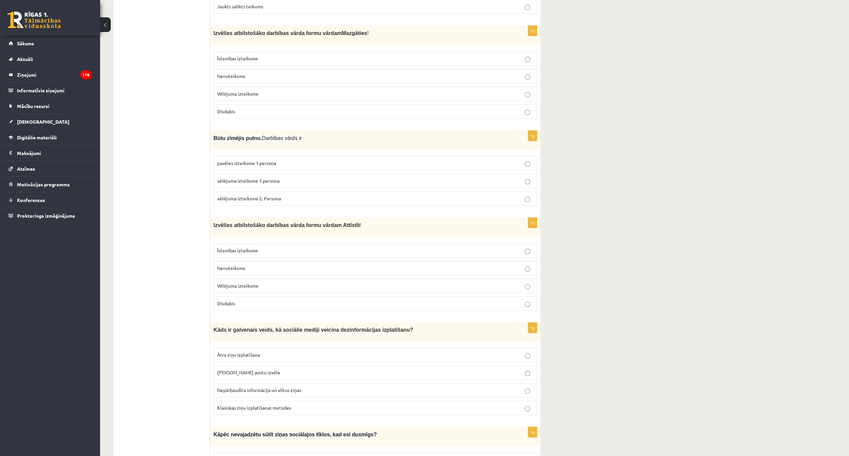
click at [256, 160] on span "pavēles izteiksme 1.persona" at bounding box center [246, 163] width 59 height 6
click at [269, 174] on label "vēlējuma izteiksme 1.persona" at bounding box center [374, 181] width 323 height 14
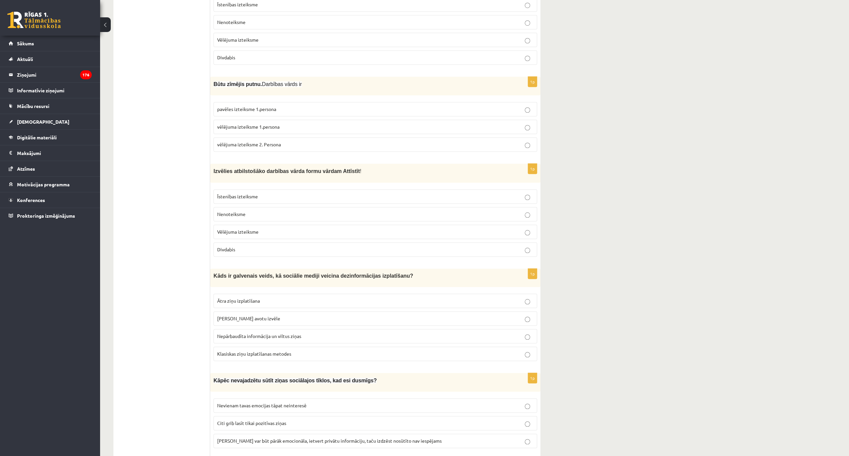
scroll to position [534, 0]
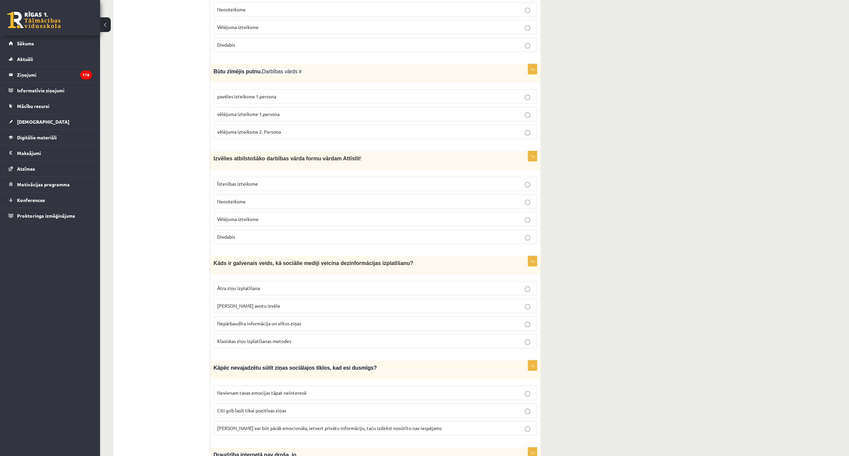
click at [263, 198] on p "Nenoteiksme" at bounding box center [375, 201] width 316 height 7
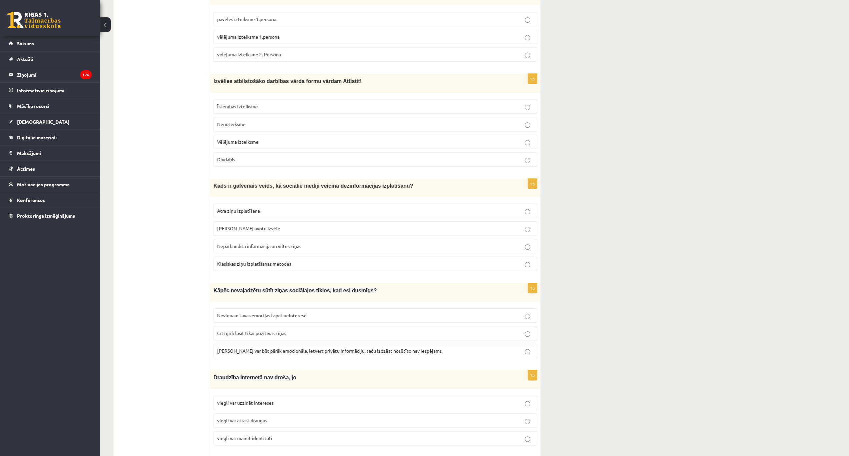
scroll to position [667, 0]
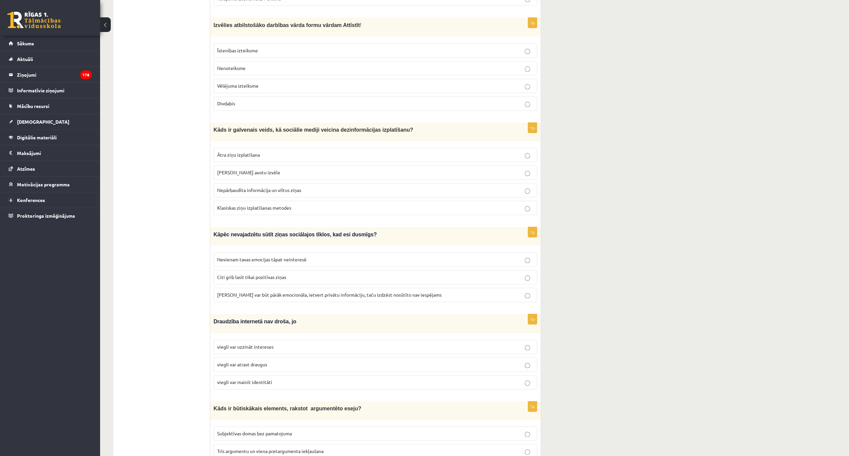
click at [257, 152] on span "Ātra ziņu izplatīšana" at bounding box center [238, 155] width 43 height 6
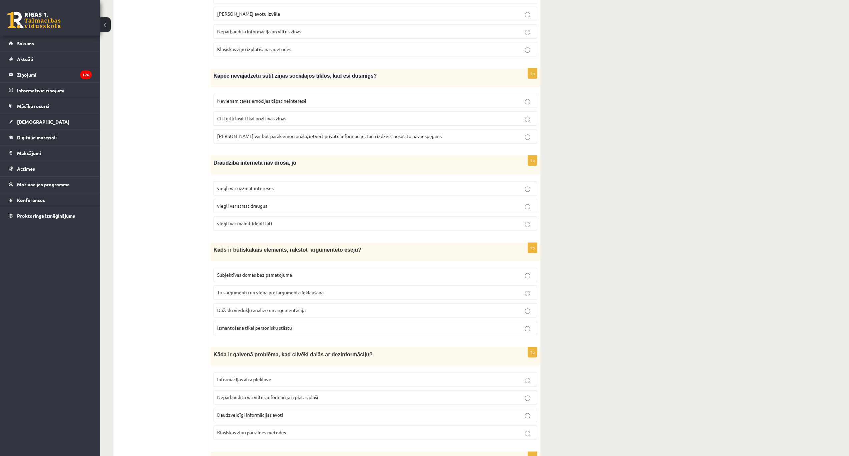
scroll to position [800, 0]
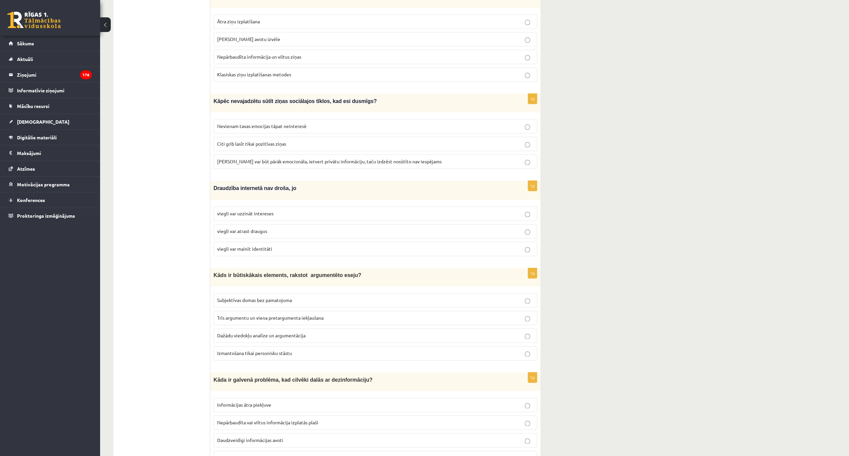
click at [325, 158] on span "Ziņa var būt pārāk emocionāla, ietvert privātu informāciju, taču izdzēst nosūtī…" at bounding box center [329, 161] width 224 height 6
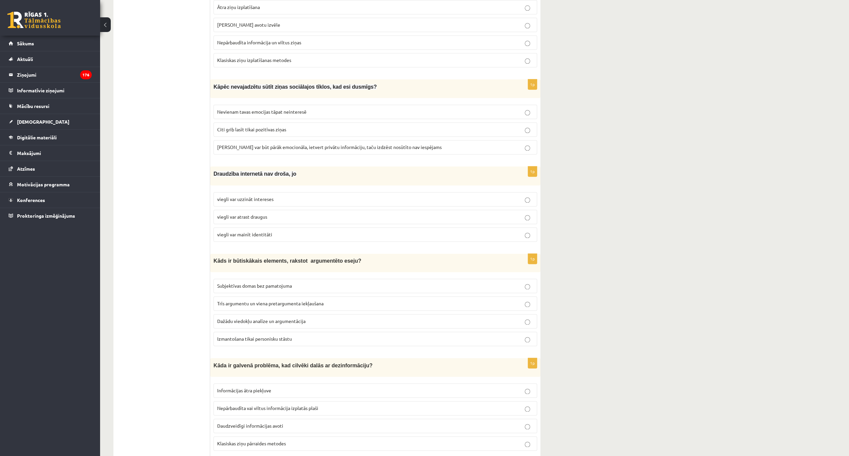
scroll to position [867, 0]
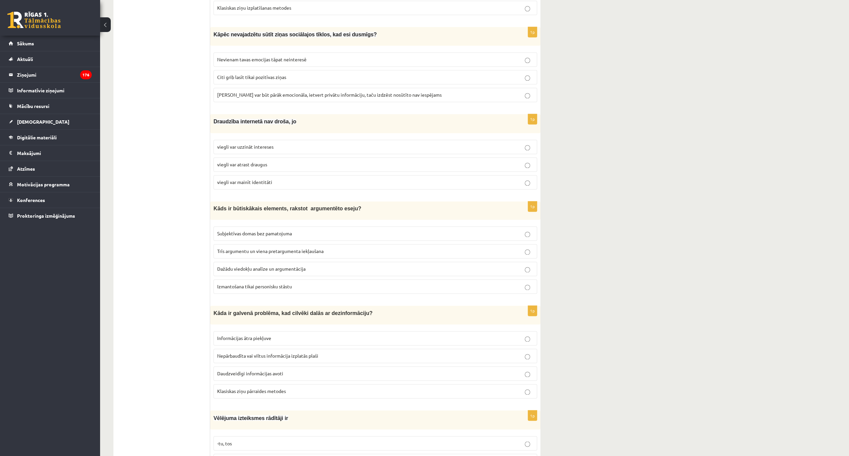
click at [279, 175] on label "viegli var mainīt identitāti" at bounding box center [374, 182] width 323 height 14
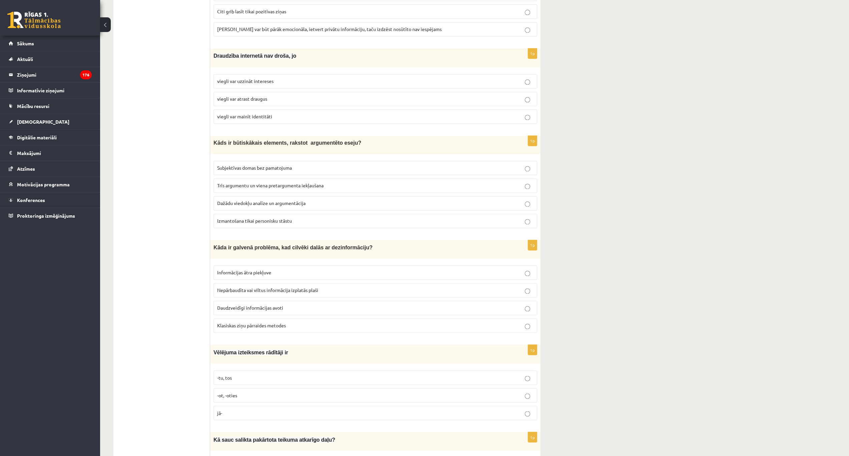
scroll to position [934, 0]
click at [319, 199] on p "Dažādu viedokļu analīze un argumentācija" at bounding box center [375, 202] width 316 height 7
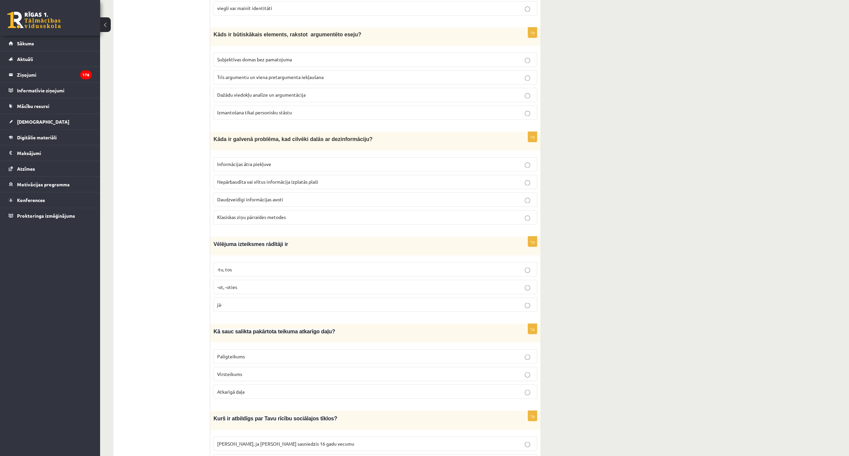
scroll to position [1045, 0]
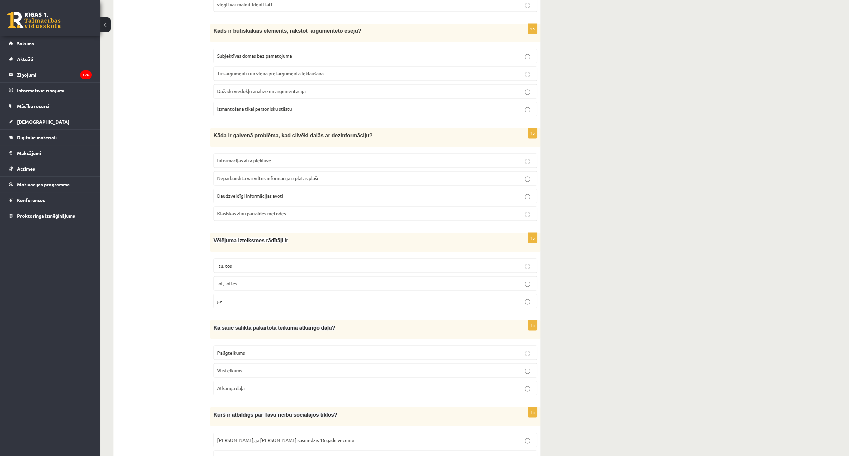
click at [366, 171] on label "Nepārbaudīta vai viltus informācija izplatās plaši" at bounding box center [374, 178] width 323 height 14
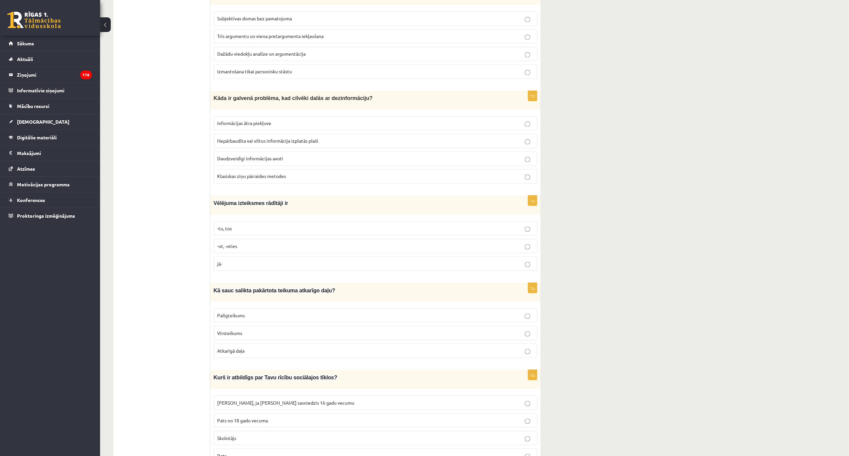
scroll to position [1089, 0]
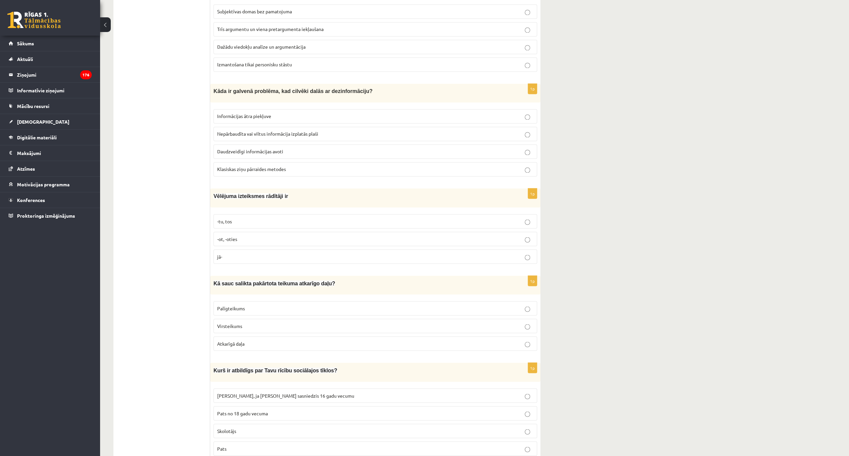
click at [250, 218] on p "-tu, tos" at bounding box center [375, 221] width 316 height 7
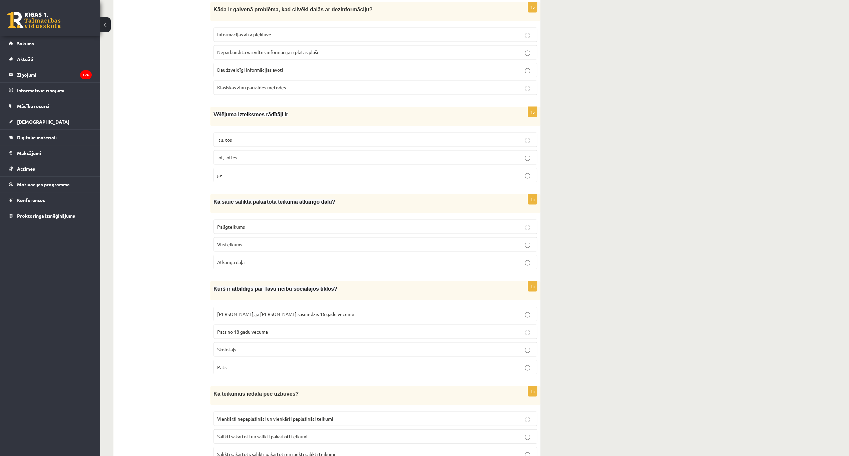
scroll to position [1178, 0]
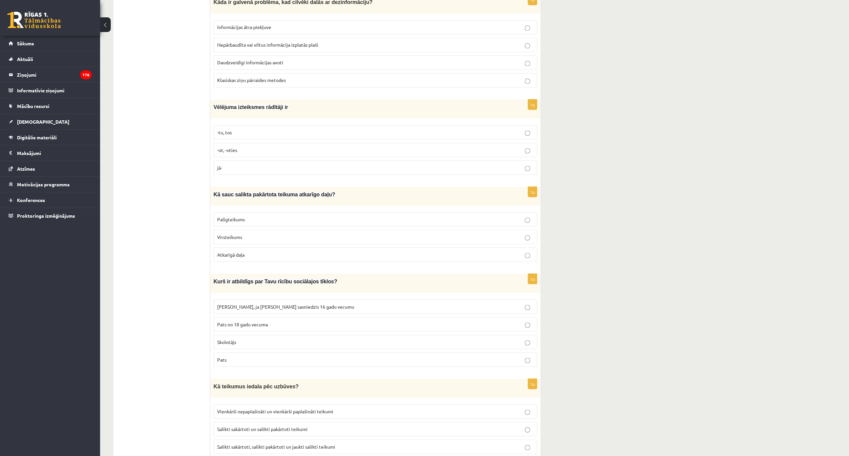
click at [239, 216] on span "Palīgteikums" at bounding box center [231, 219] width 28 height 6
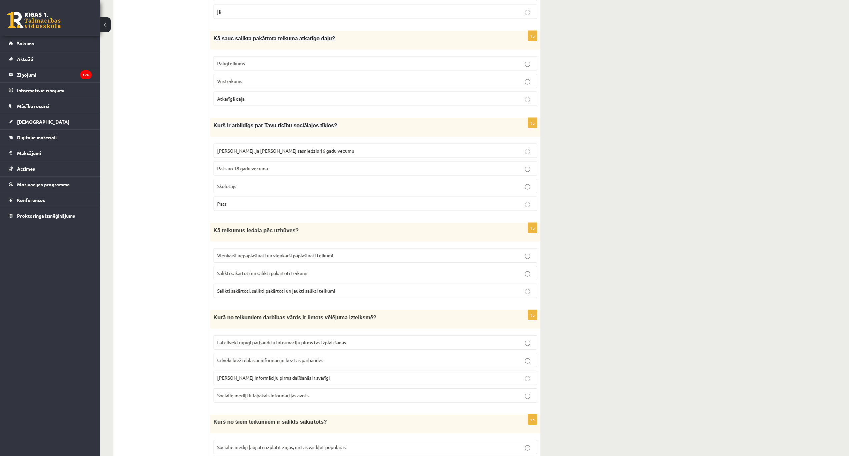
scroll to position [1356, 0]
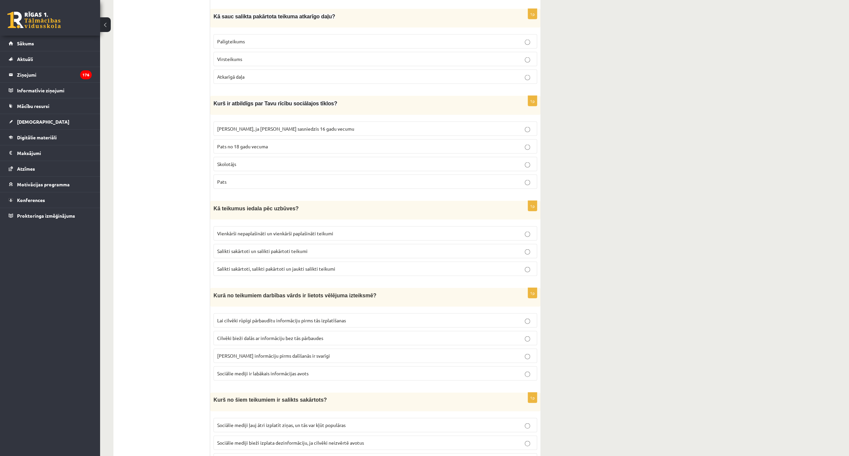
click at [248, 178] on p "Pats" at bounding box center [375, 181] width 316 height 7
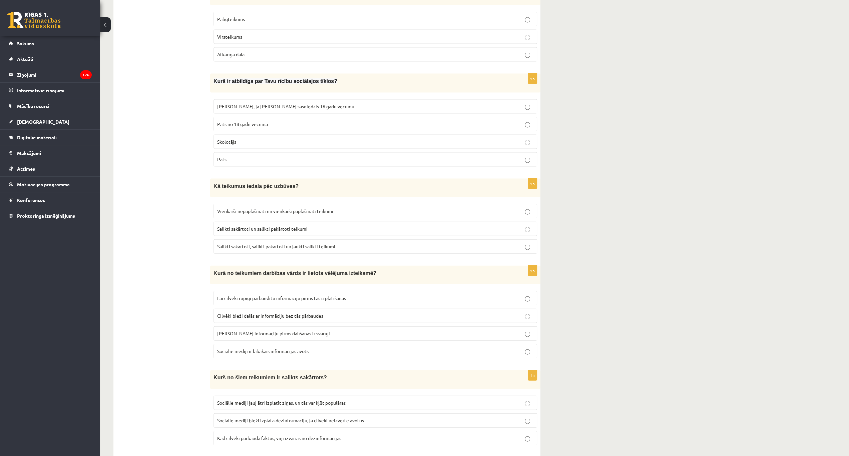
scroll to position [1401, 0]
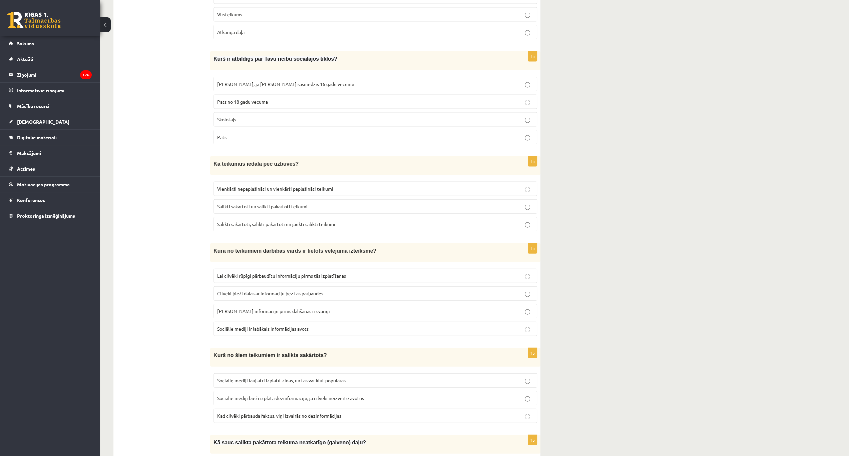
click at [345, 217] on label "Salikti sakārtoti, salikti pakārtoti un jaukti salikti teikumi" at bounding box center [374, 224] width 323 height 14
click at [241, 273] on span "Lai cilvēki rūpīgi pārbaudītu informāciju pirms tās izplatīšanas" at bounding box center [281, 276] width 129 height 6
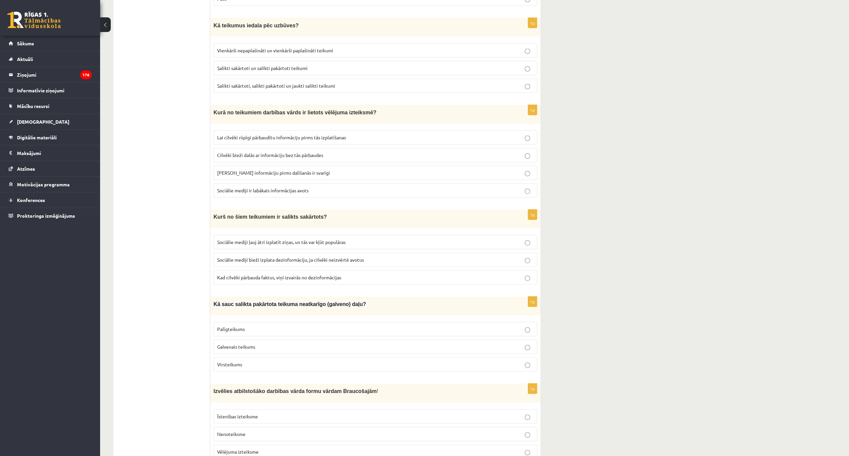
scroll to position [1561, 0]
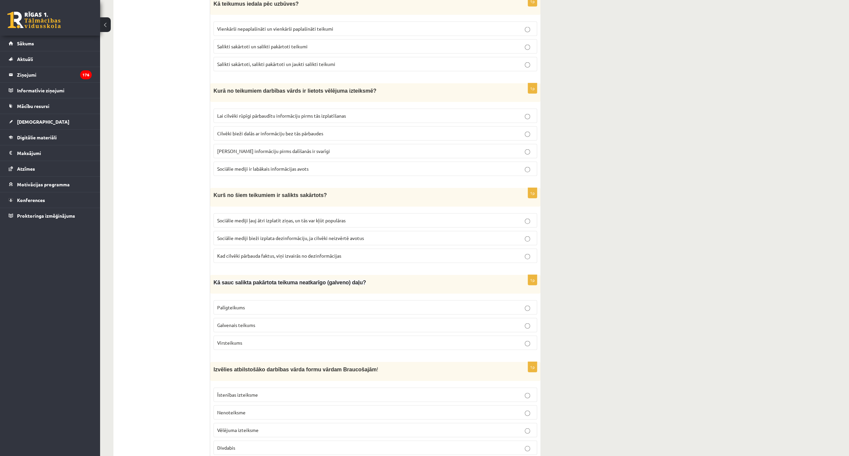
click at [332, 217] on span "Sociālie mediji ļauj ātri izplatīt ziņas, un tās var kļūt populāras" at bounding box center [281, 220] width 128 height 6
click at [228, 445] on span "Divdabis" at bounding box center [226, 448] width 18 height 6
click at [261, 322] on p "Galvenais teikums" at bounding box center [375, 325] width 316 height 7
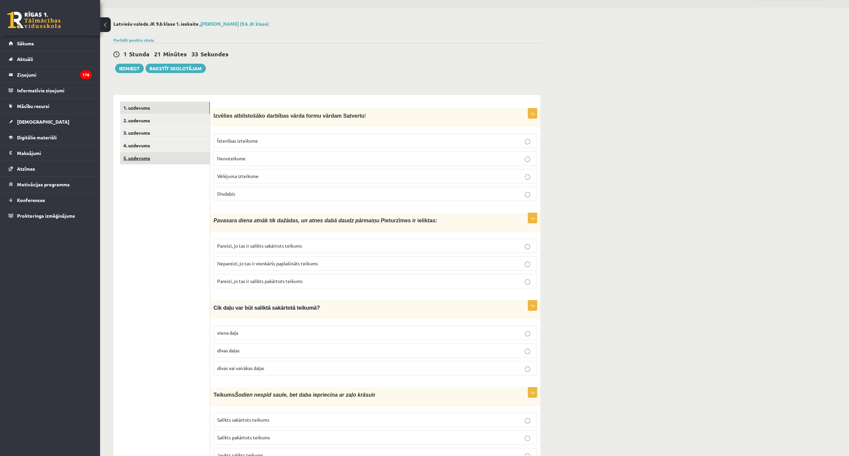
scroll to position [0, 0]
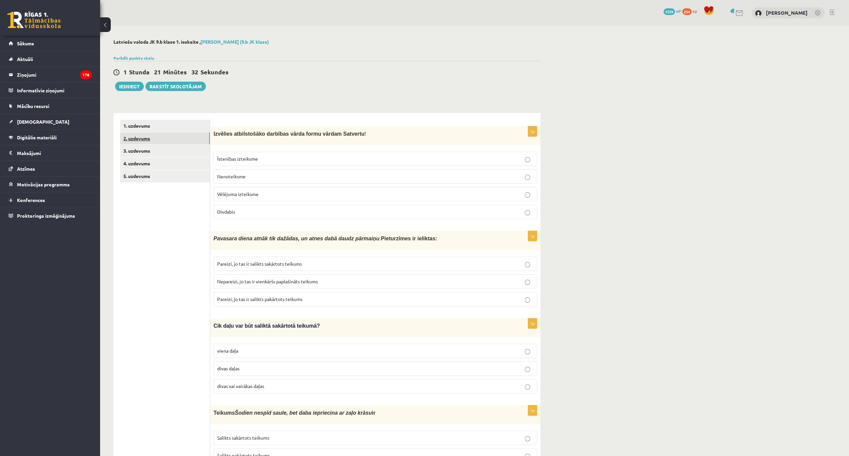
click at [139, 140] on link "2. uzdevums" at bounding box center [165, 138] width 90 height 12
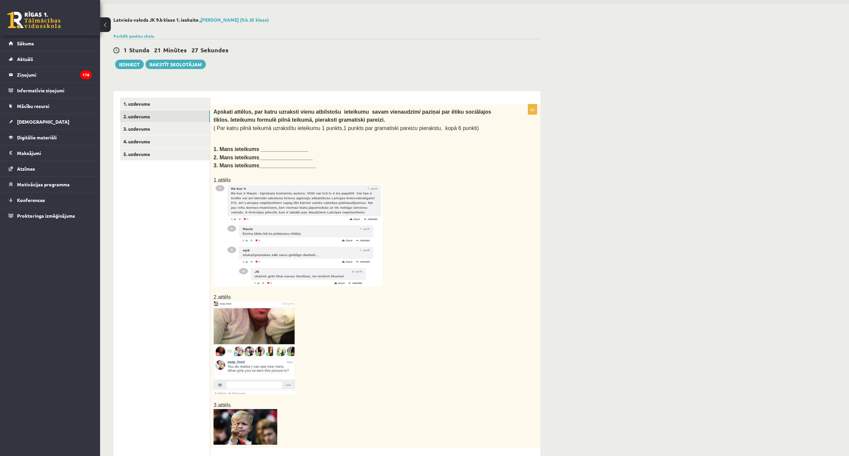
scroll to position [44, 0]
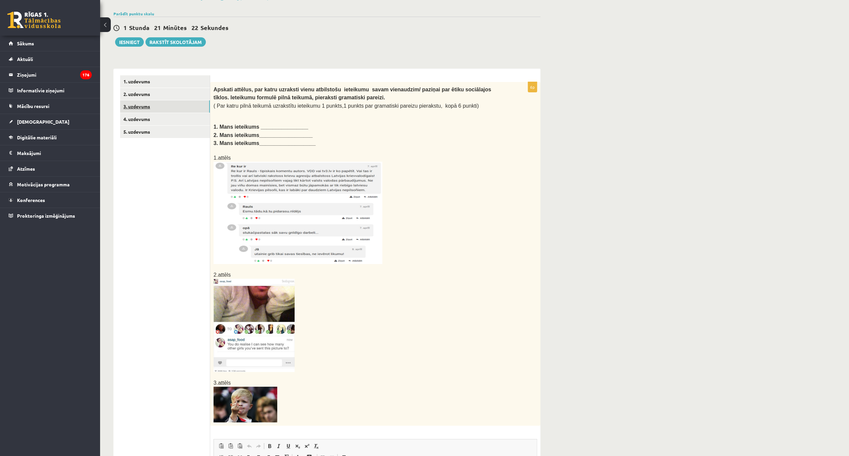
click at [145, 105] on link "3. uzdevums" at bounding box center [165, 106] width 90 height 12
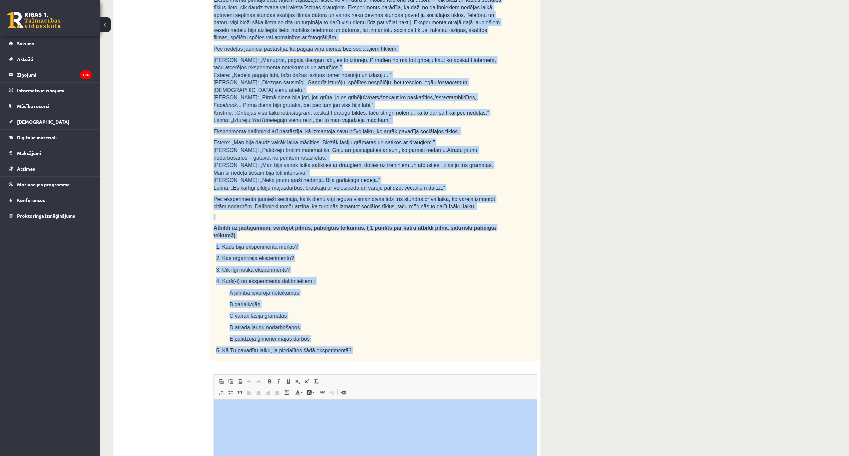
scroll to position [196, 0]
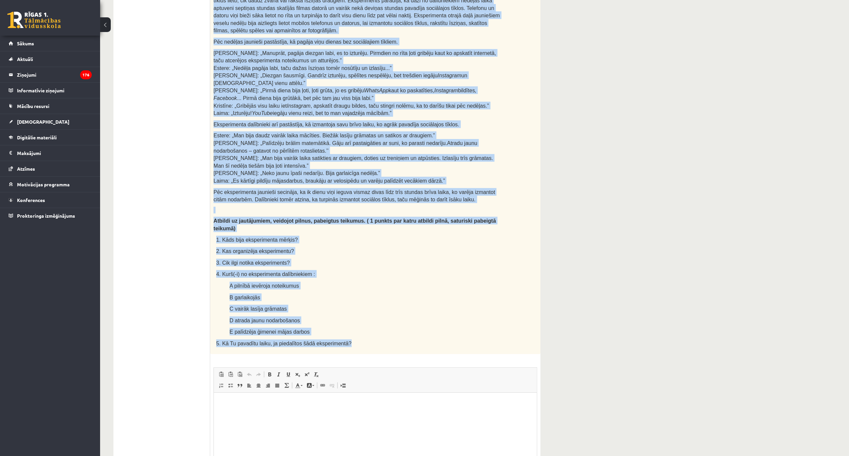
drag, startPoint x: 213, startPoint y: 87, endPoint x: 340, endPoint y: 316, distance: 262.7
click at [340, 316] on div "Lasi tekstu un veic uzdevumus! Cik grūta ir dzīve bez sociālajiem tīkliem? Daud…" at bounding box center [375, 142] width 330 height 424
copy div "Lasi tekstu un veic uzdevumus! Cik grūta ir dzīve bez sociālajiem tīkliem? Daud…"
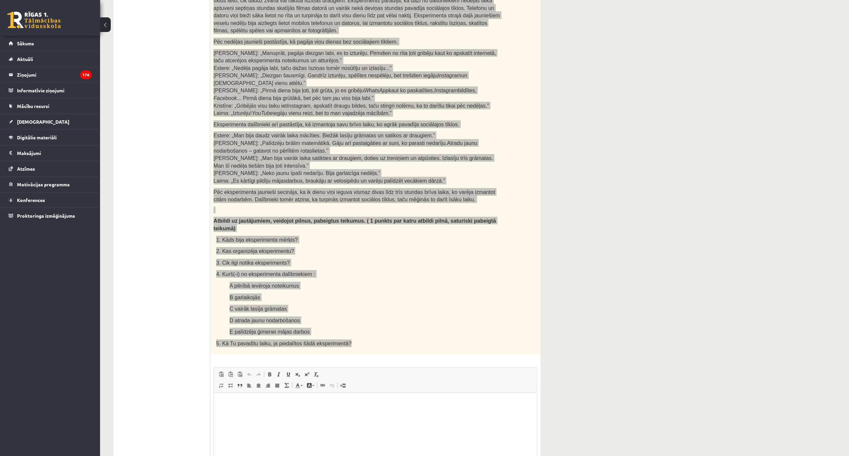
click at [266, 405] on p "Editor, wiswyg-editor-user-answer-47024753169640" at bounding box center [374, 402] width 309 height 7
click at [283, 384] on span "Paste" at bounding box center [280, 385] width 21 height 10
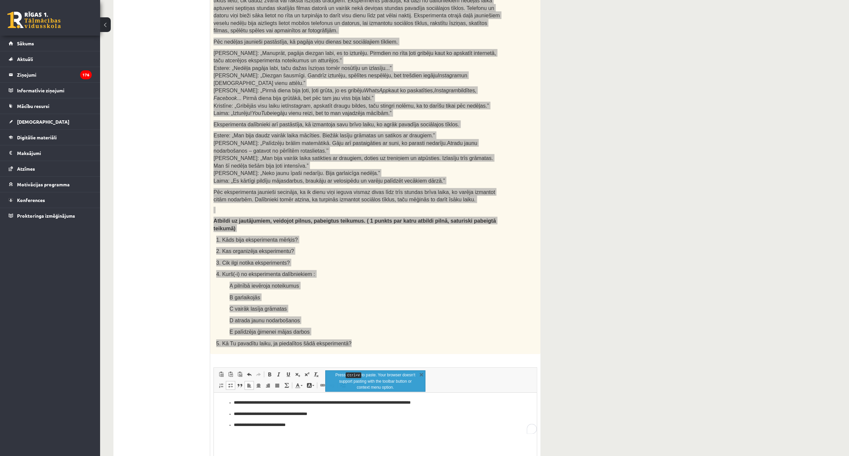
click at [232, 401] on ul "**********" at bounding box center [374, 413] width 309 height 29
click at [231, 401] on ul "**********" at bounding box center [374, 413] width 309 height 29
click at [231, 403] on ul "**********" at bounding box center [374, 413] width 309 height 29
click at [229, 383] on span at bounding box center [230, 385] width 5 height 5
click at [231, 414] on ul "**********" at bounding box center [374, 420] width 309 height 18
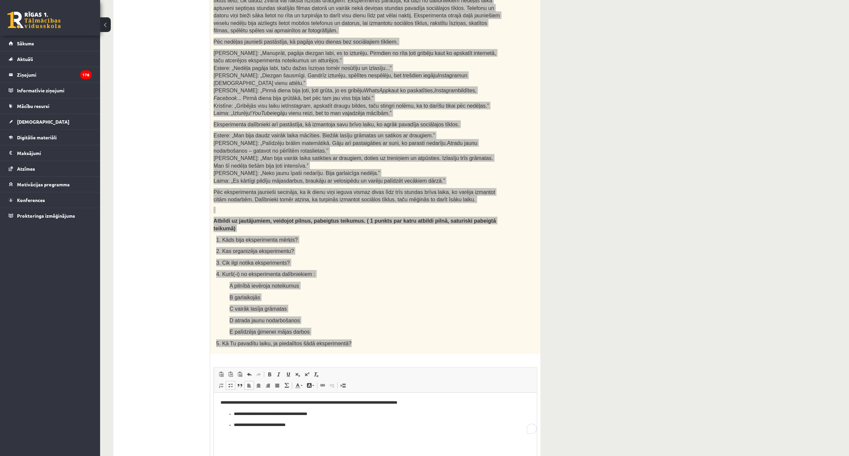
click at [228, 383] on span at bounding box center [230, 385] width 5 height 5
click at [231, 427] on ul "**********" at bounding box center [374, 425] width 309 height 7
click at [229, 383] on span at bounding box center [230, 385] width 5 height 5
click at [249, 383] on span at bounding box center [248, 385] width 5 height 5
click at [259, 383] on span at bounding box center [258, 385] width 5 height 5
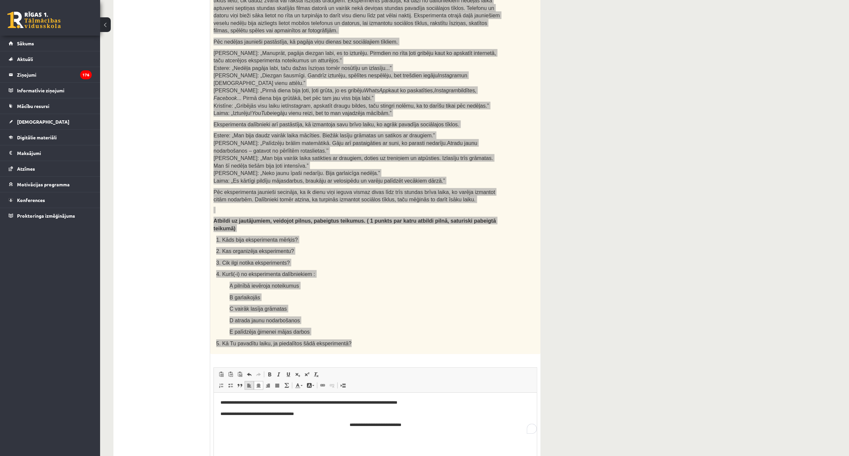
click at [249, 383] on span at bounding box center [248, 385] width 5 height 5
click at [294, 435] on html "**********" at bounding box center [375, 414] width 323 height 43
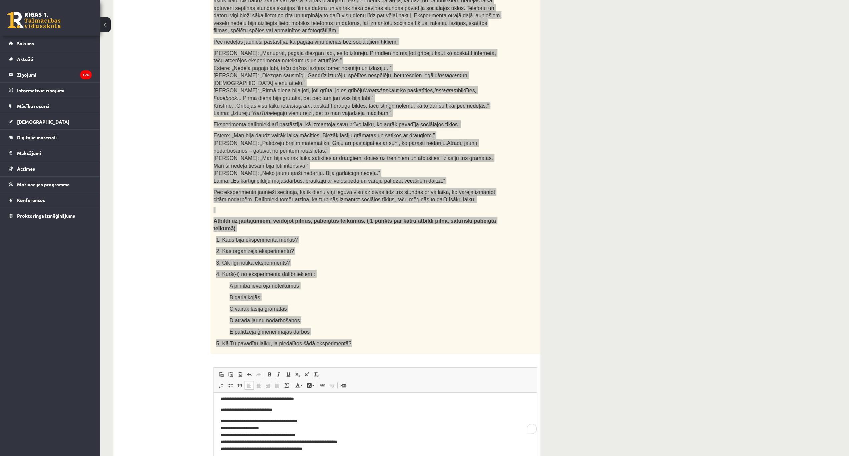
scroll to position [218, 0]
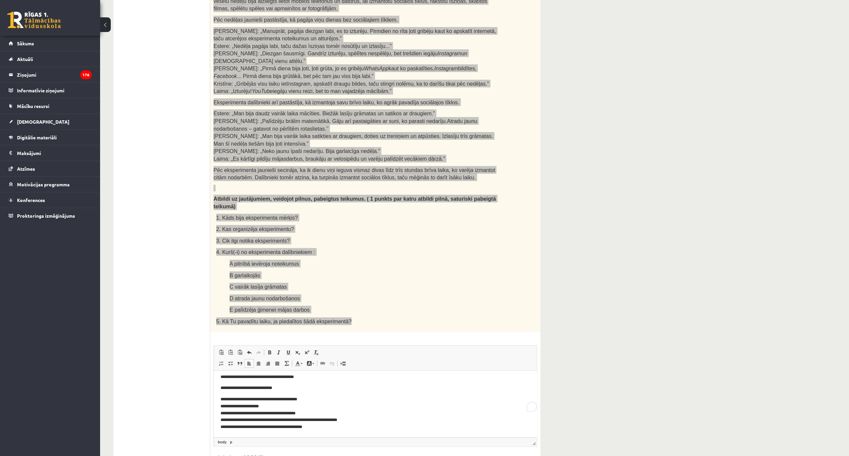
click at [330, 429] on p "**********" at bounding box center [373, 413] width 306 height 35
click at [254, 435] on p "**********" at bounding box center [373, 434] width 306 height 7
click at [256, 427] on p "**********" at bounding box center [373, 427] width 306 height 7
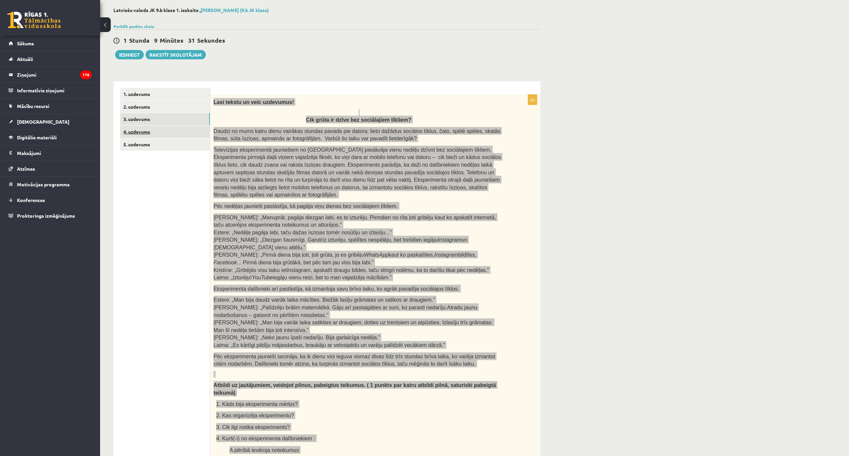
scroll to position [18, 0]
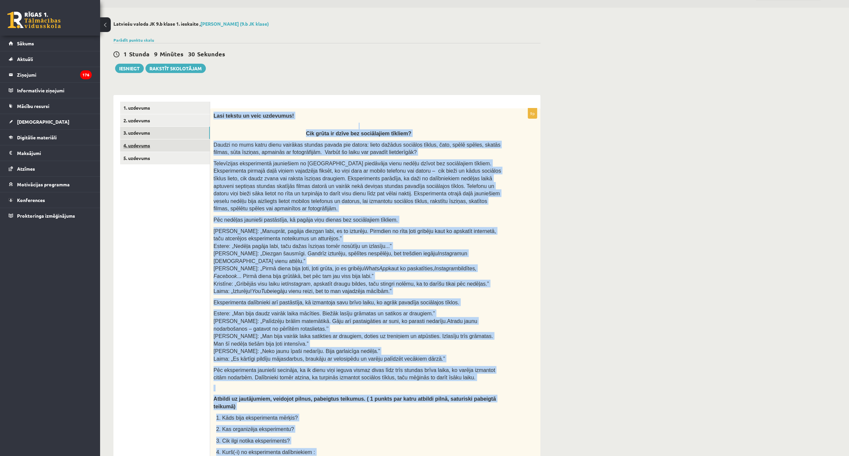
click at [136, 143] on link "4. uzdevums" at bounding box center [165, 145] width 90 height 12
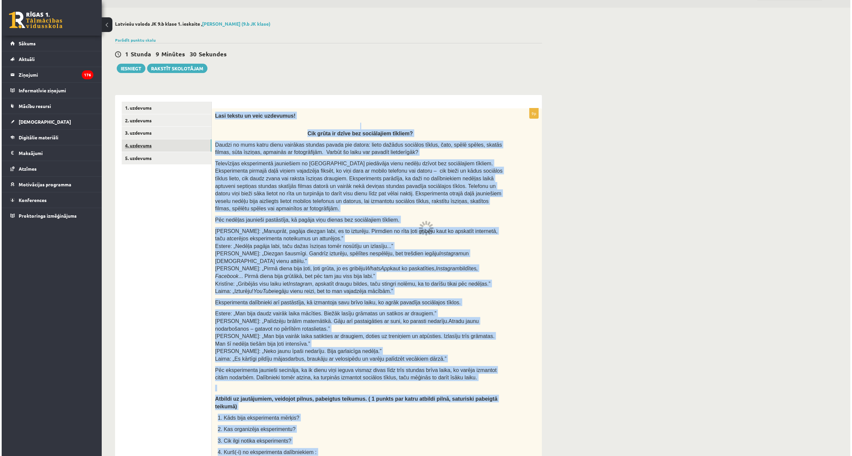
scroll to position [0, 0]
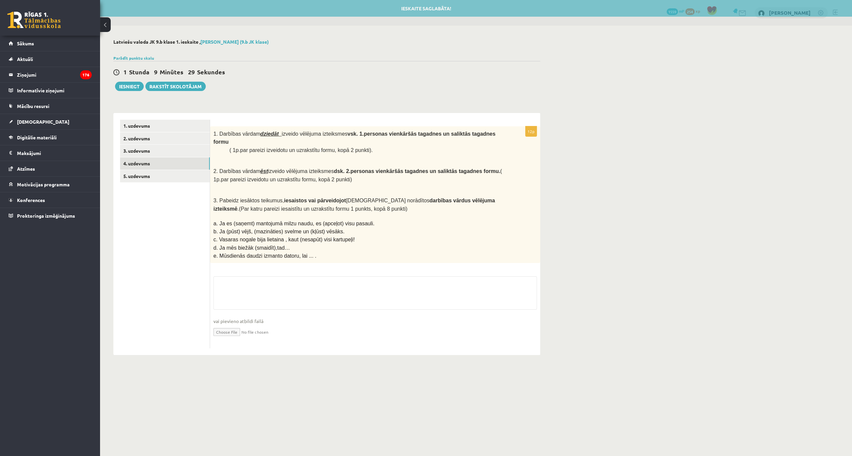
click at [189, 237] on ul "1. uzdevums 2. uzdevums 3. uzdevums 4. uzdevums 5. uzdevums" at bounding box center [165, 234] width 90 height 229
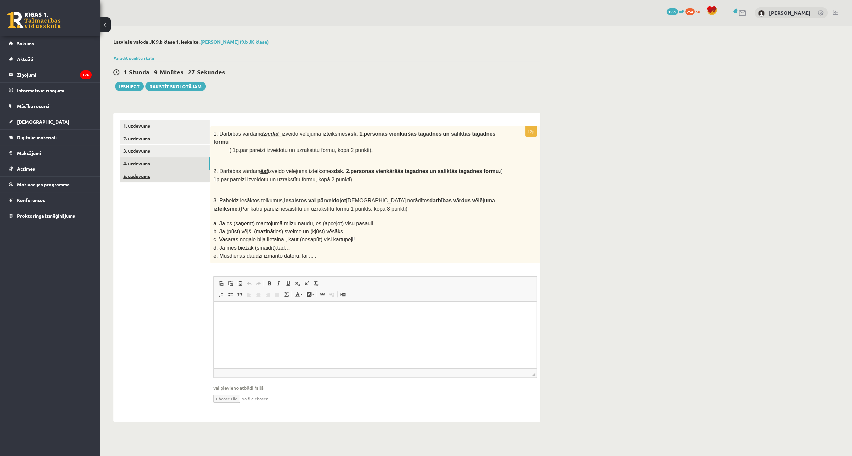
click at [150, 175] on link "5. uzdevums" at bounding box center [165, 176] width 90 height 12
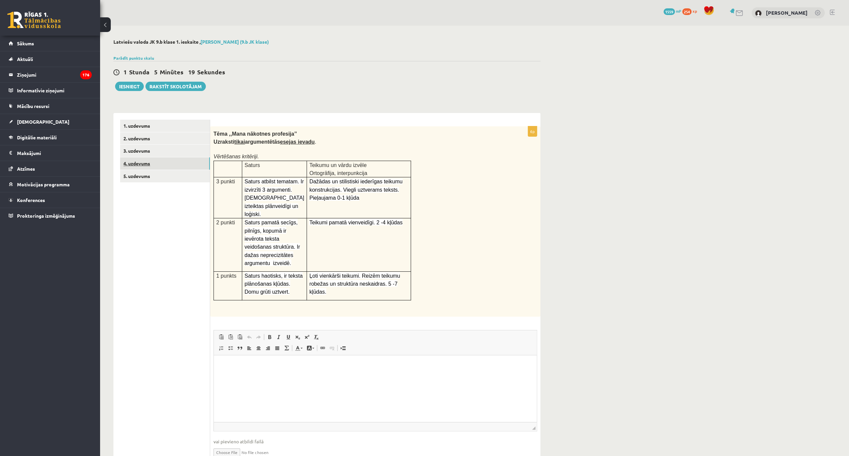
click at [134, 169] on link "4. uzdevums" at bounding box center [165, 163] width 90 height 12
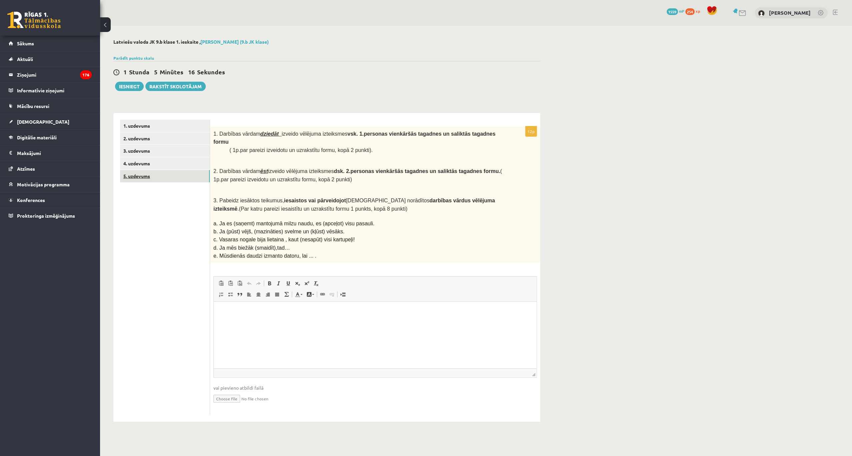
click at [139, 174] on link "5. uzdevums" at bounding box center [165, 176] width 90 height 12
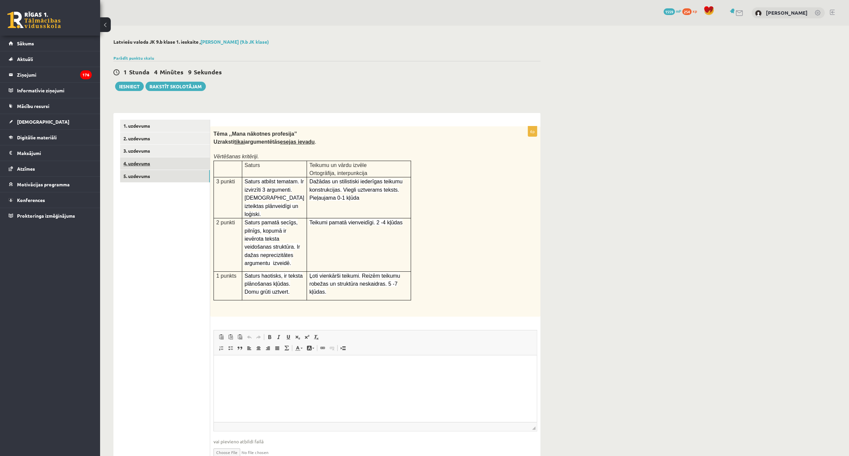
click at [136, 161] on link "4. uzdevums" at bounding box center [165, 163] width 90 height 12
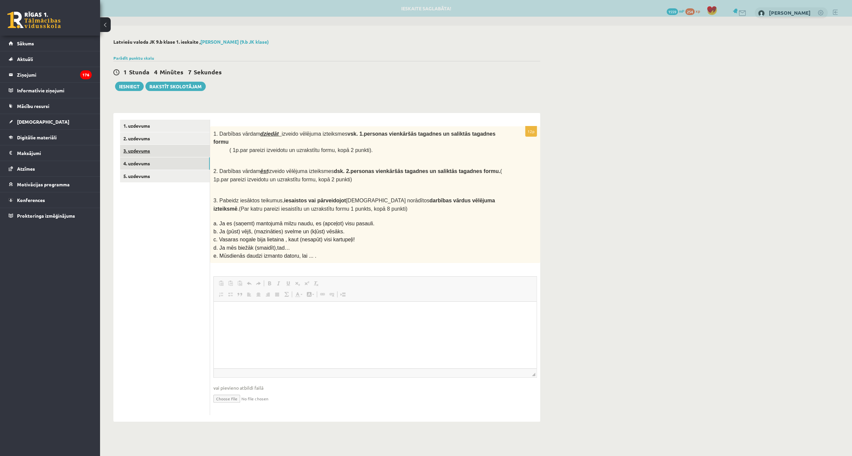
click at [130, 151] on link "3. uzdevums" at bounding box center [165, 151] width 90 height 12
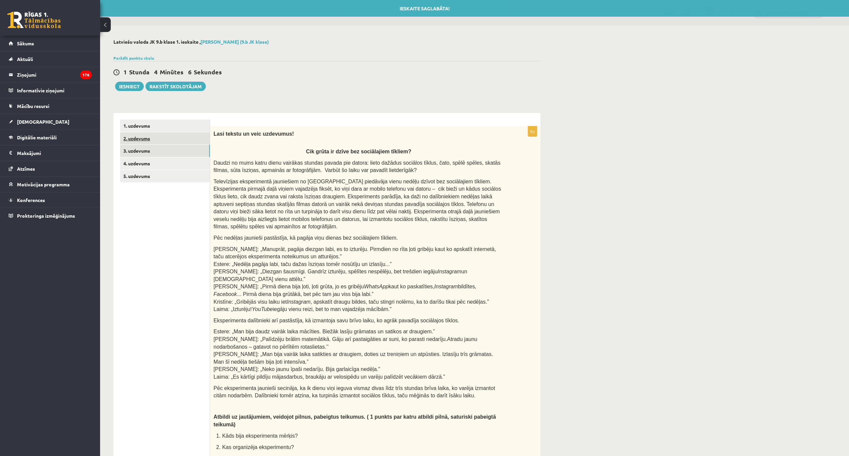
click at [149, 139] on link "2. uzdevums" at bounding box center [165, 138] width 90 height 12
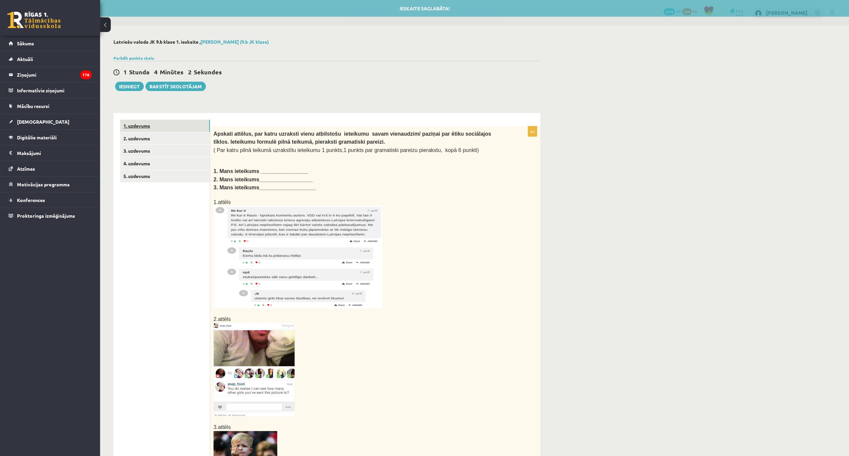
click at [144, 128] on link "1. uzdevums" at bounding box center [165, 126] width 90 height 12
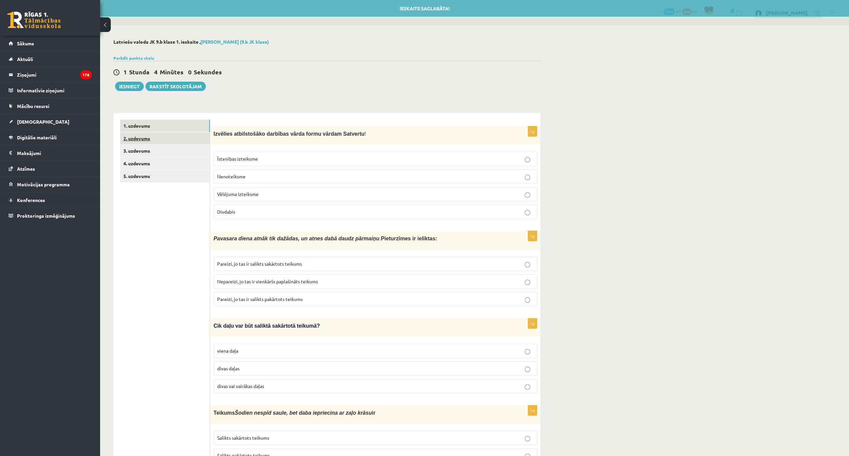
click at [142, 135] on link "2. uzdevums" at bounding box center [165, 138] width 90 height 12
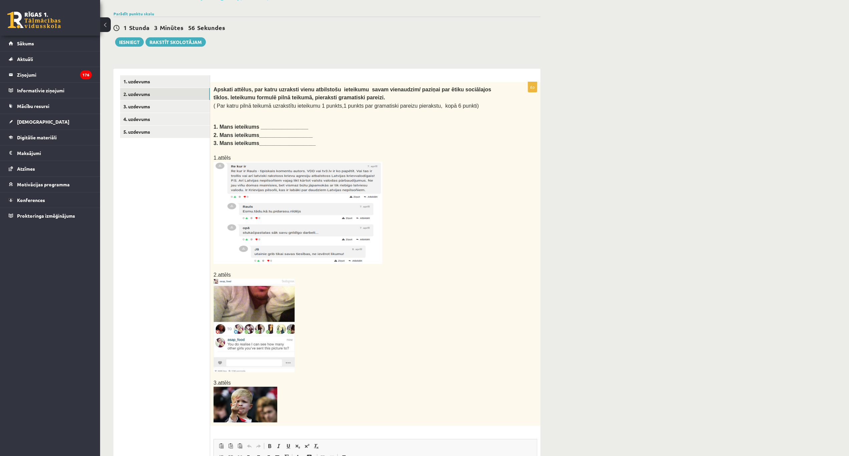
click at [275, 313] on img at bounding box center [253, 325] width 81 height 93
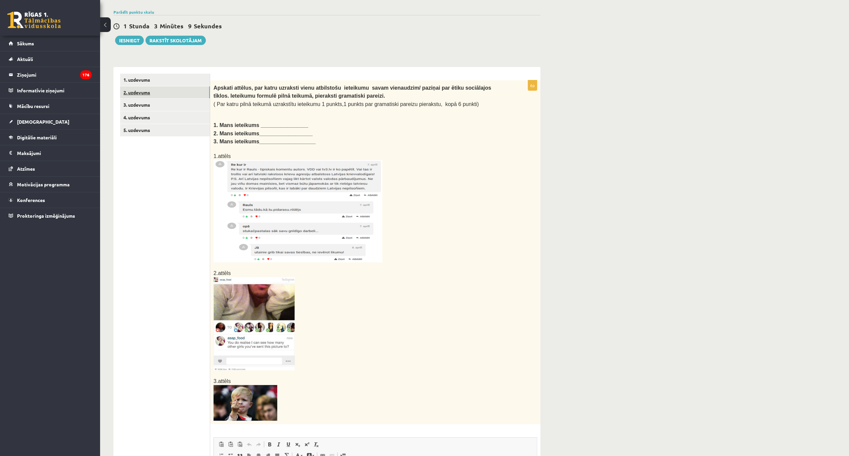
scroll to position [24, 0]
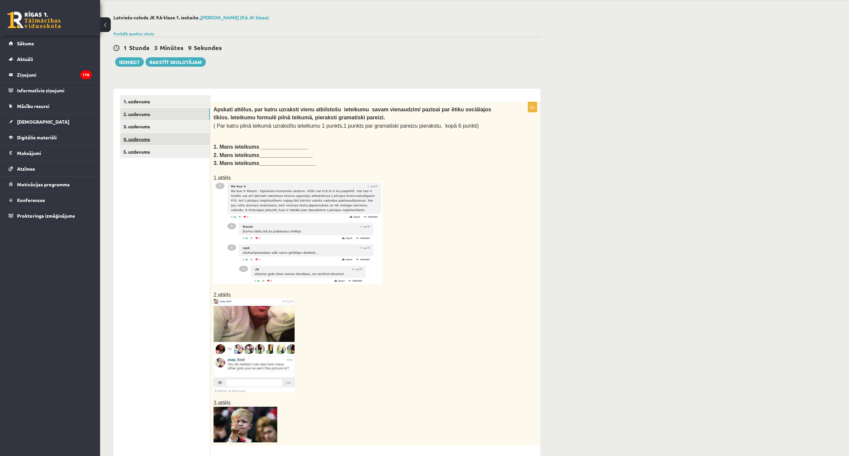
click at [139, 137] on link "4. uzdevums" at bounding box center [165, 139] width 90 height 12
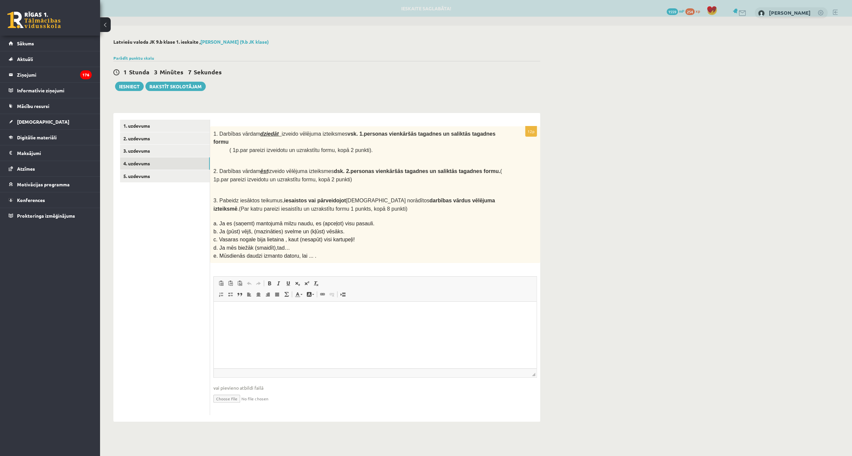
scroll to position [0, 0]
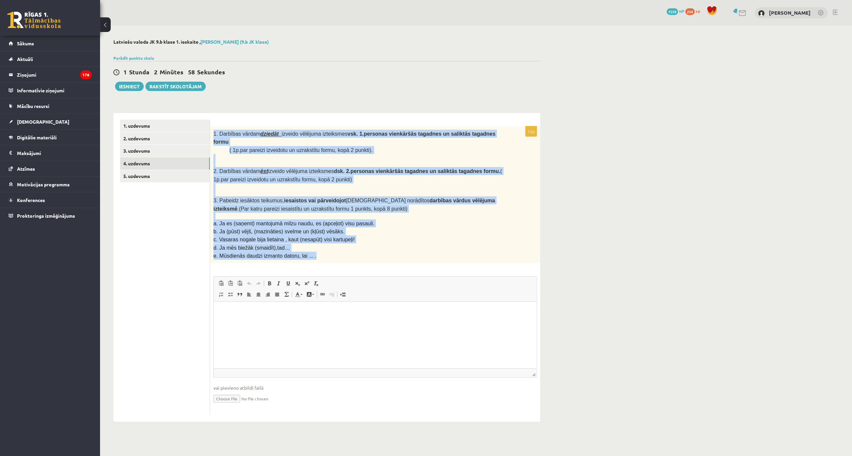
drag, startPoint x: 213, startPoint y: 131, endPoint x: 321, endPoint y: 241, distance: 154.2
click at [321, 241] on div "1. Darbības vārdam dziedāt izveido vēlējuma izteiksmes vsk. 1.personas vienkārš…" at bounding box center [375, 194] width 330 height 137
copy div "1. Darbības vārdam dziedāt izveido vēlējuma izteiksmes vsk. 1.personas vienkārš…"
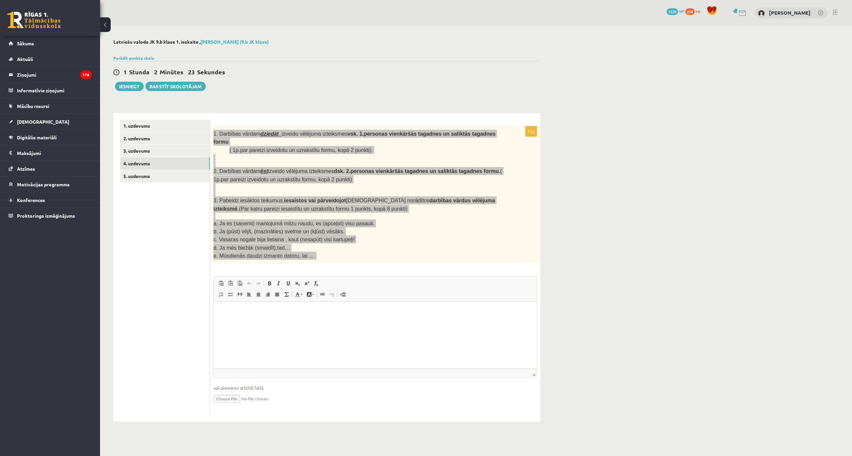
click at [228, 321] on html at bounding box center [375, 312] width 323 height 20
drag, startPoint x: 230, startPoint y: 317, endPoint x: 226, endPoint y: 309, distance: 8.7
click at [226, 307] on html at bounding box center [375, 312] width 323 height 20
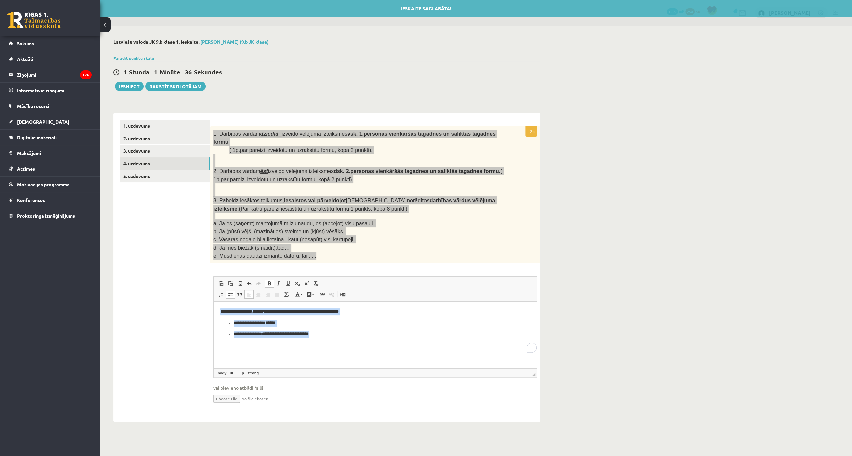
drag, startPoint x: 328, startPoint y: 335, endPoint x: 411, endPoint y: 585, distance: 262.7
click at [214, 302] on html "**********" at bounding box center [375, 323] width 323 height 43
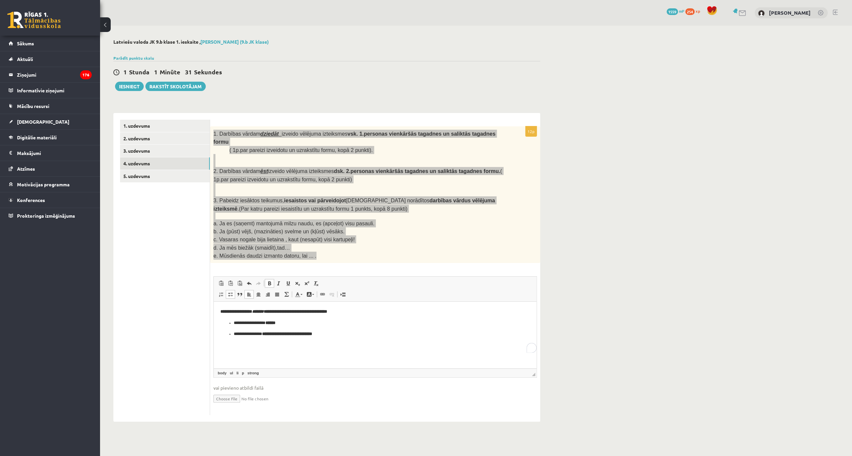
click at [232, 322] on ul "**********" at bounding box center [374, 329] width 309 height 18
click at [233, 334] on ul "**********" at bounding box center [374, 334] width 309 height 7
click at [326, 334] on p "**********" at bounding box center [375, 334] width 310 height 7
click at [231, 353] on ul "**********" at bounding box center [374, 360] width 309 height 18
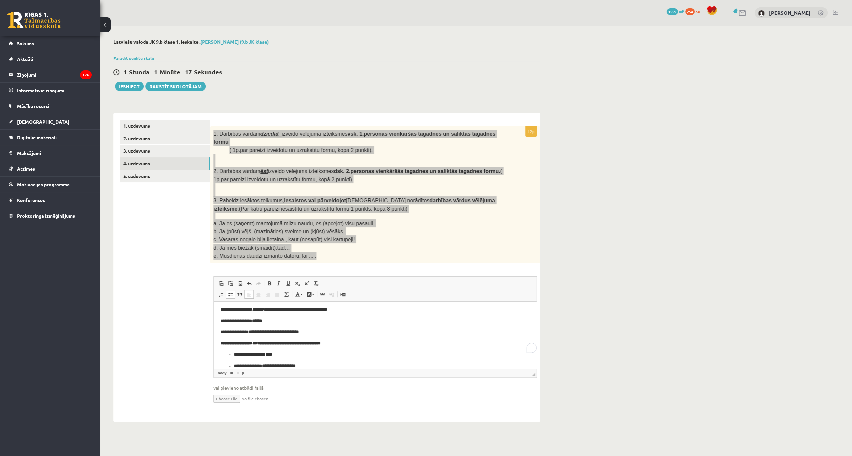
click at [231, 292] on span at bounding box center [230, 294] width 5 height 5
click at [234, 365] on li "**********" at bounding box center [375, 366] width 283 height 7
click at [231, 290] on link "Insert/Remove Bulleted List" at bounding box center [230, 294] width 9 height 9
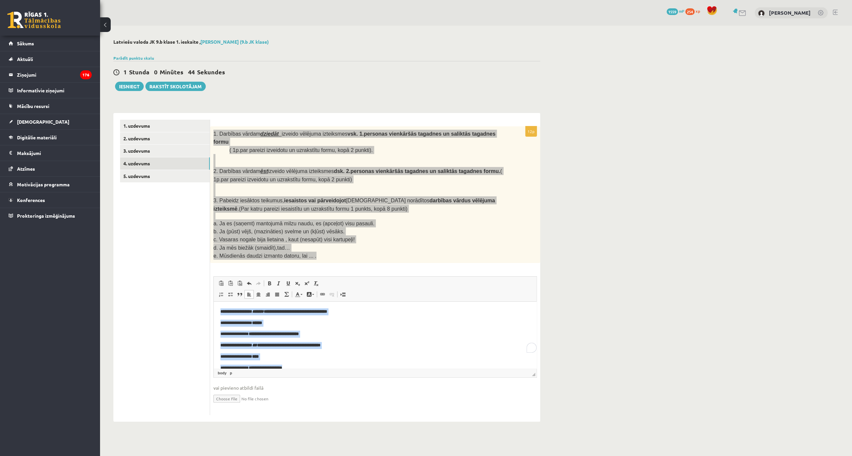
scroll to position [0, 0]
drag, startPoint x: 286, startPoint y: 358, endPoint x: 220, endPoint y: 298, distance: 89.2
click at [220, 302] on html "**********" at bounding box center [375, 340] width 323 height 76
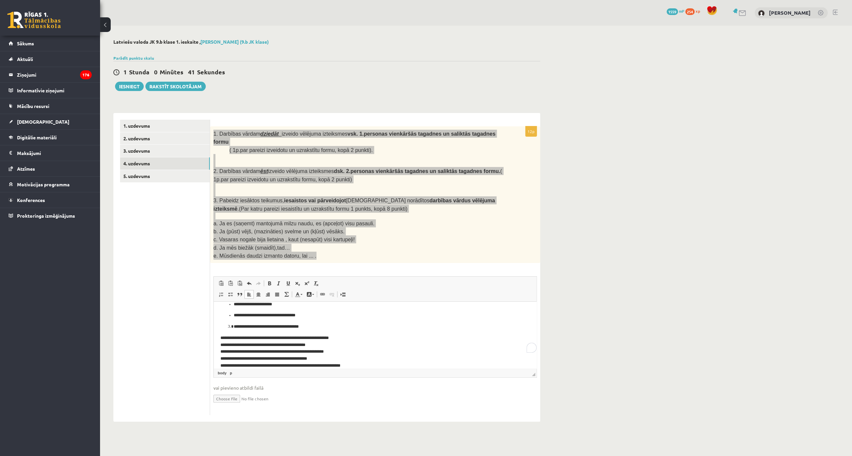
scroll to position [52, 0]
click at [232, 314] on ul "**********" at bounding box center [374, 310] width 309 height 18
click at [229, 292] on span at bounding box center [230, 294] width 5 height 5
click at [232, 304] on ul "**********" at bounding box center [374, 304] width 309 height 7
click at [231, 292] on span at bounding box center [230, 294] width 5 height 5
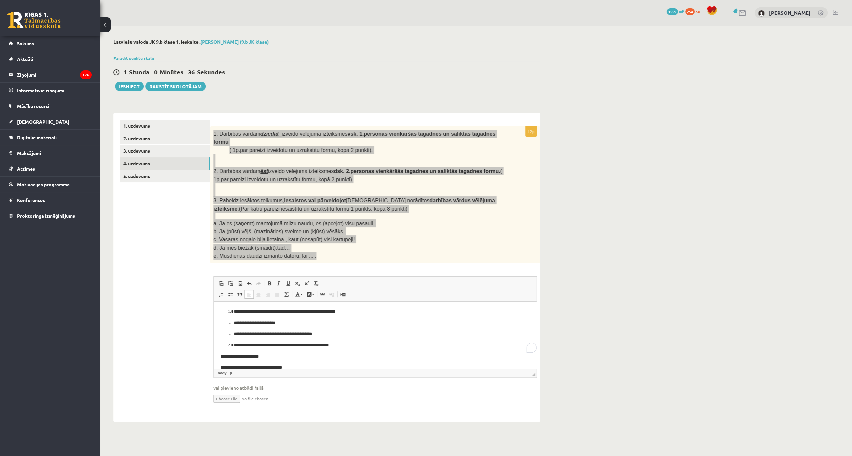
scroll to position [0, 0]
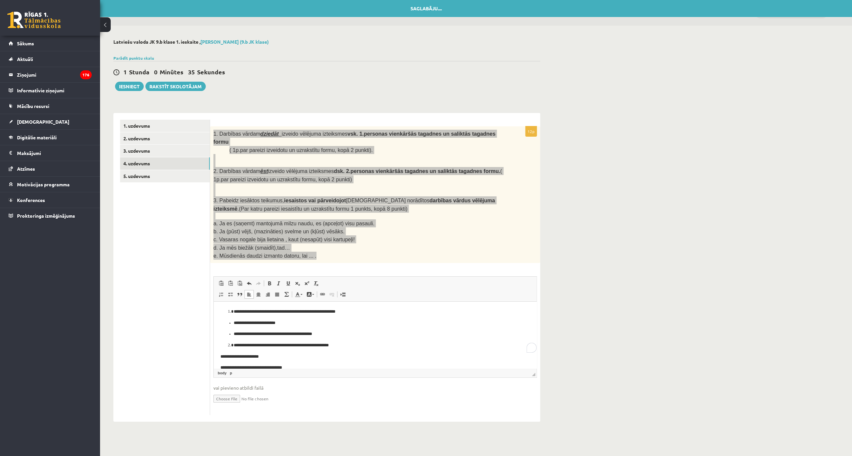
click at [232, 334] on ul "**********" at bounding box center [374, 329] width 309 height 18
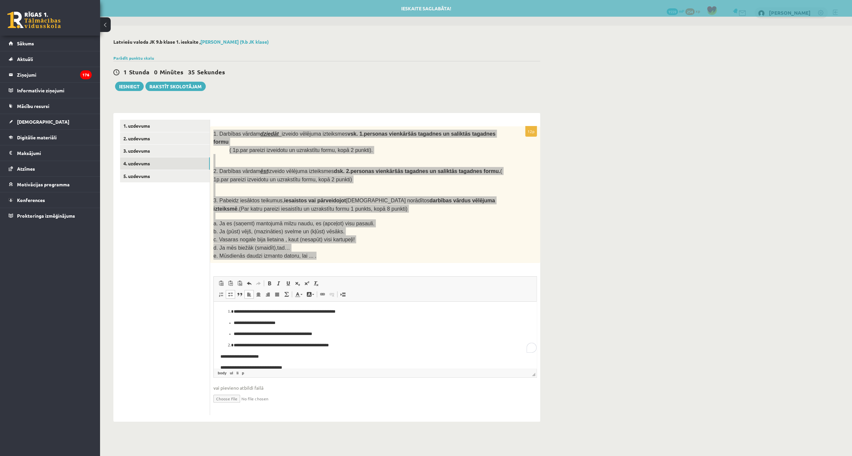
click at [230, 292] on span at bounding box center [230, 294] width 5 height 5
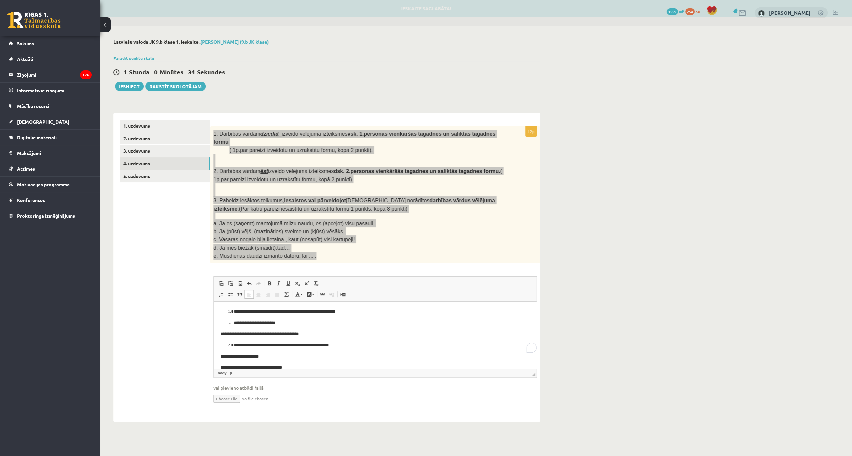
click at [232, 323] on ul "**********" at bounding box center [374, 323] width 309 height 7
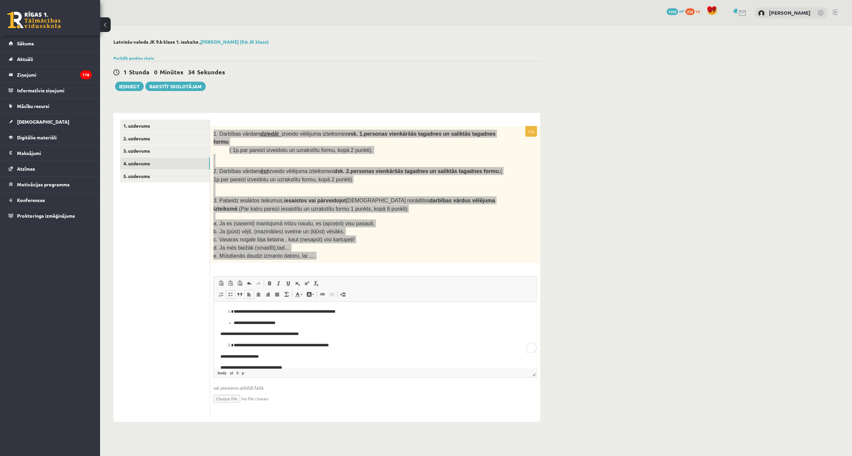
click at [232, 292] on span at bounding box center [230, 294] width 5 height 5
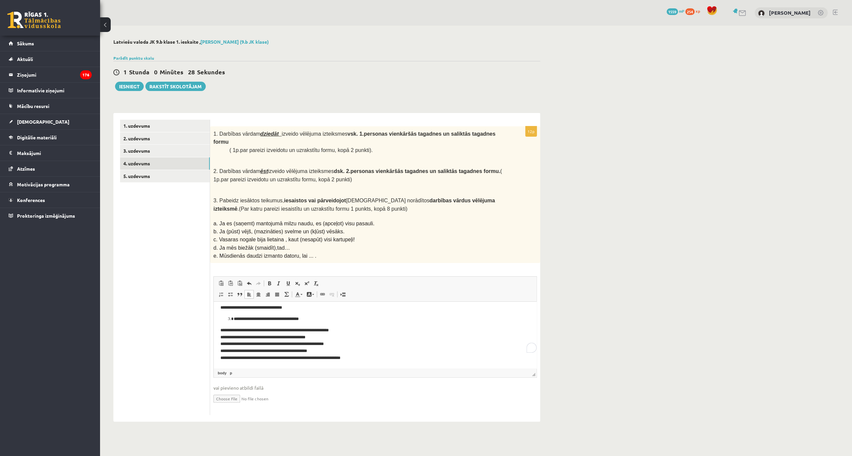
click at [136, 103] on div "Latviešu valoda JK 9.b klase 1. ieskaite , Paula Prūse (9.b JK klase) Parādīt p…" at bounding box center [327, 231] width 454 height 410
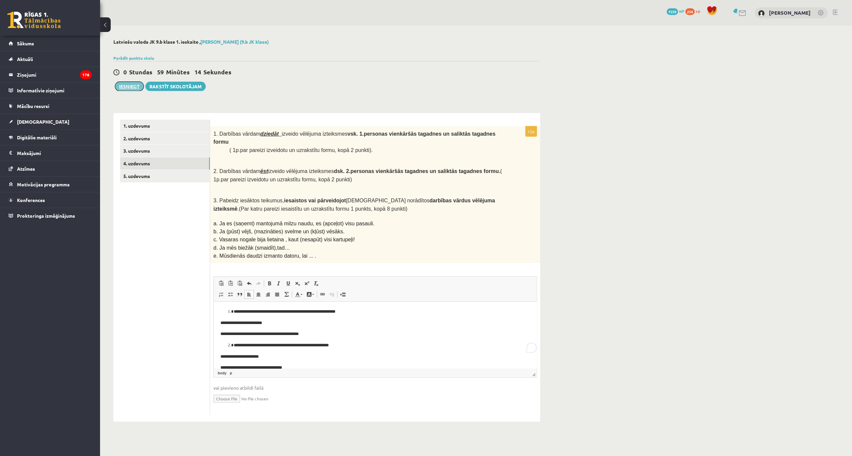
click at [138, 86] on button "Iesniegt" at bounding box center [129, 86] width 29 height 9
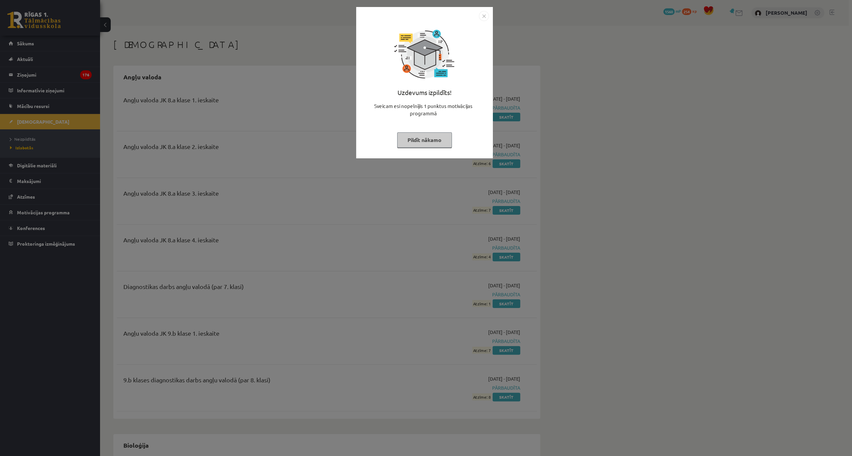
click at [484, 17] on img "Close" at bounding box center [484, 16] width 10 height 10
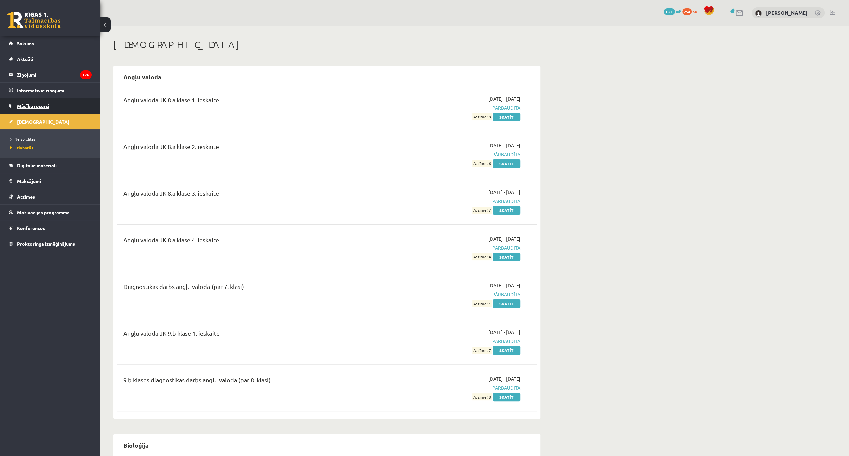
click at [33, 107] on span "Mācību resursi" at bounding box center [33, 106] width 32 height 6
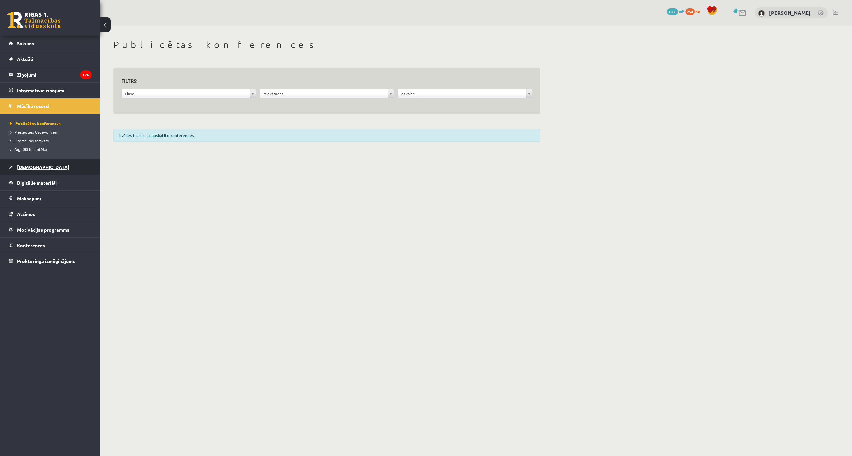
click at [31, 164] on span "[DEMOGRAPHIC_DATA]" at bounding box center [43, 167] width 52 height 6
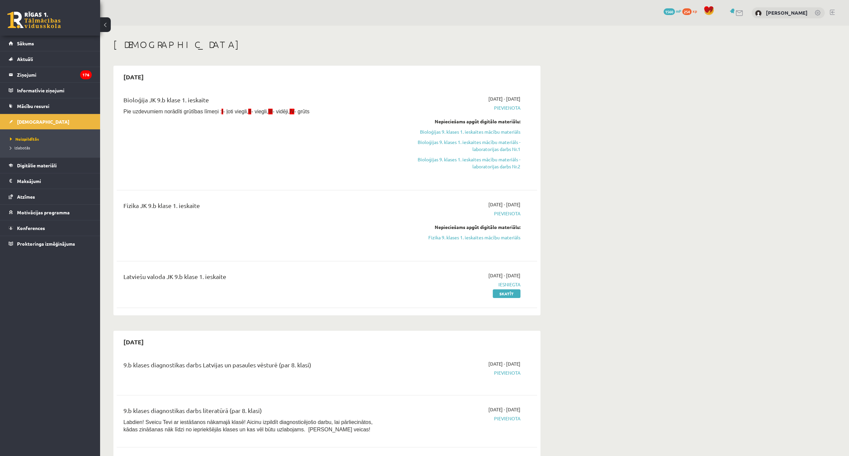
drag, startPoint x: 471, startPoint y: 237, endPoint x: 447, endPoint y: 17, distance: 221.4
click at [471, 237] on link "Fizika 9. klases 1. ieskaites mācību materiāls" at bounding box center [458, 237] width 126 height 7
click at [466, 238] on link "Fizika 9. klases 1. ieskaites mācību materiāls" at bounding box center [458, 237] width 126 height 7
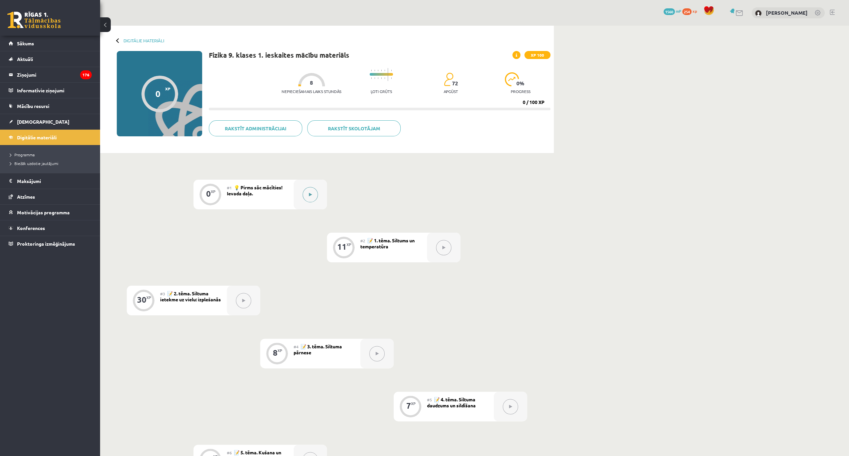
click at [308, 199] on button at bounding box center [309, 194] width 15 height 15
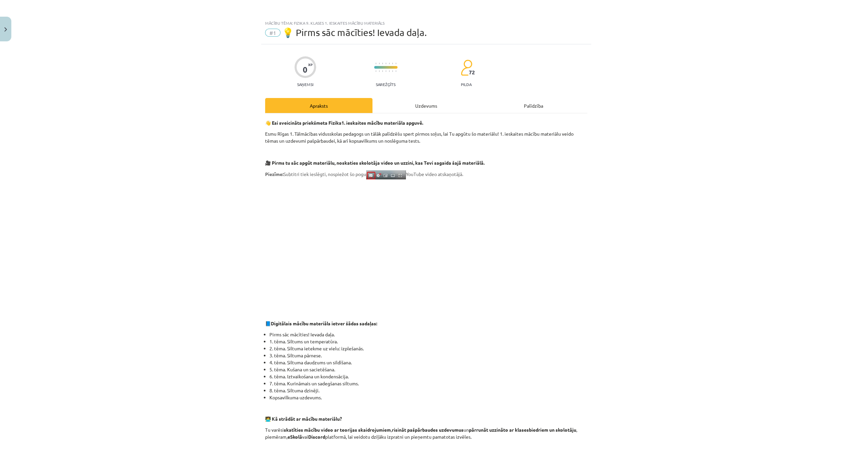
click at [425, 102] on div "Uzdevums" at bounding box center [425, 105] width 107 height 15
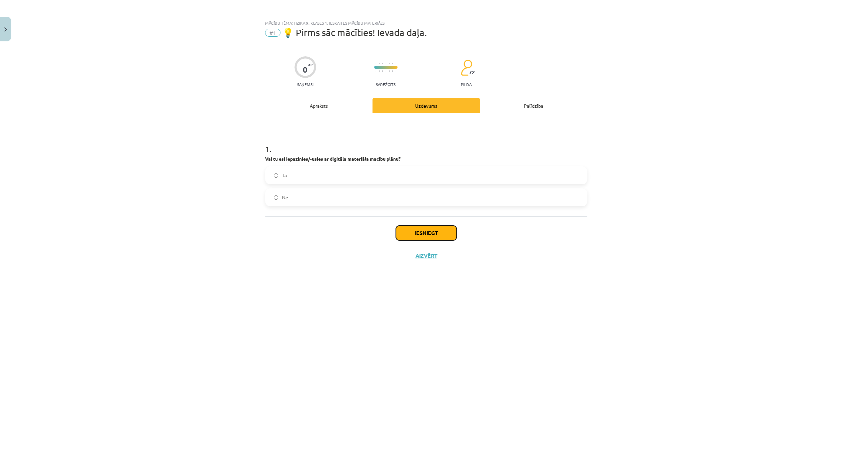
click at [418, 233] on button "Iesniegt" at bounding box center [426, 233] width 61 height 15
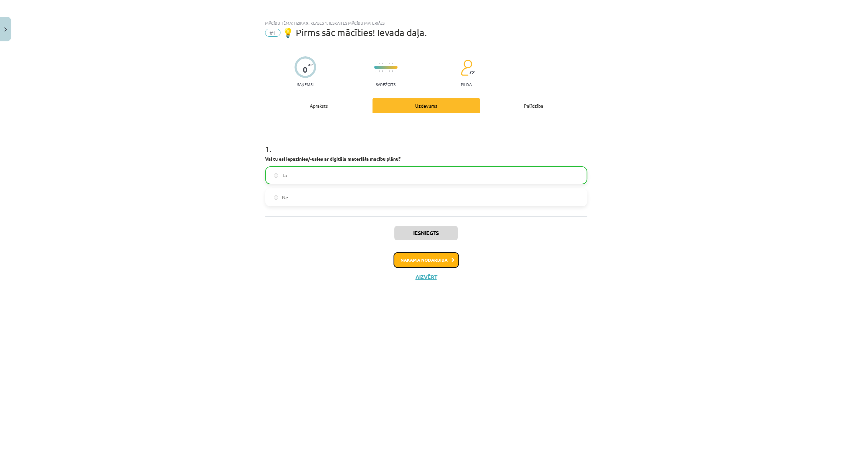
click at [424, 263] on button "Nākamā nodarbība" at bounding box center [426, 259] width 65 height 15
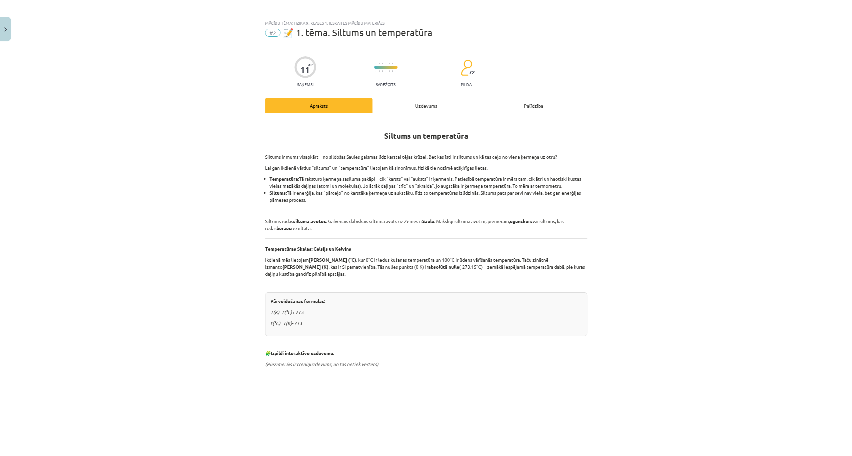
click at [426, 106] on div "Uzdevums" at bounding box center [425, 105] width 107 height 15
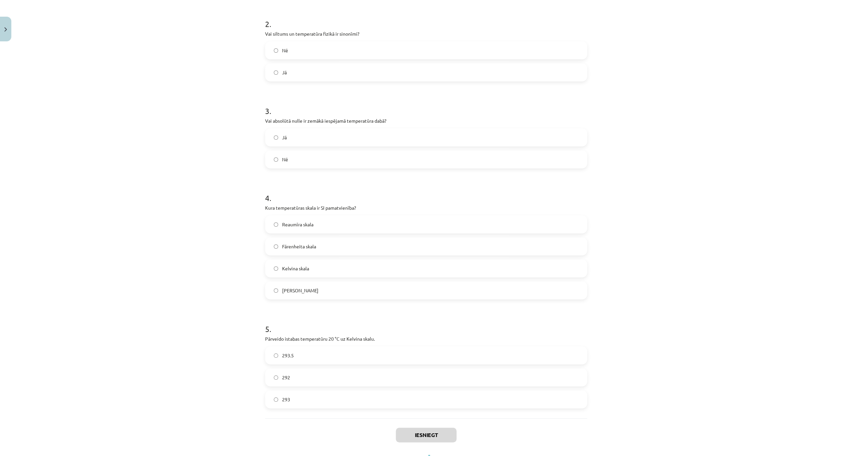
scroll to position [285, 0]
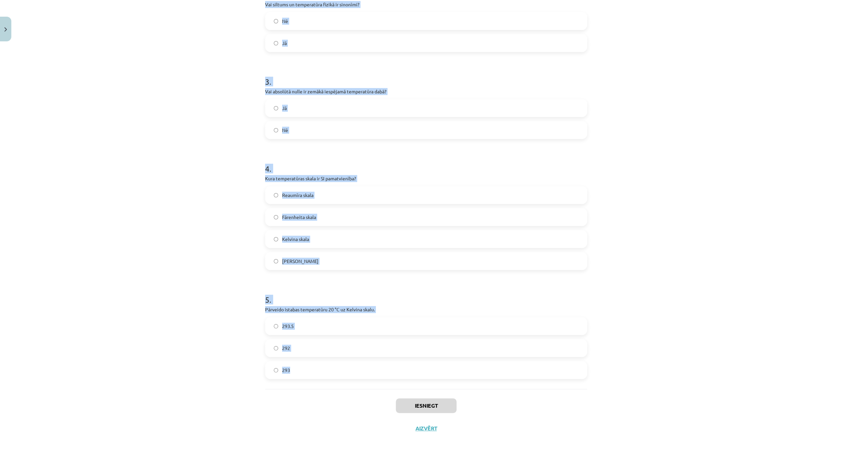
drag, startPoint x: 258, startPoint y: 128, endPoint x: 308, endPoint y: 378, distance: 254.5
click at [308, 378] on div "Mācību tēma: Fizika 9. klases 1. ieskaites mācību materiāls #2 📝 1. tēma. Siltu…" at bounding box center [426, 228] width 852 height 456
copy form "1 . Kas ir galvenais dabiskais siltuma avots uz Zemes? Radiators Berze Saule Ug…"
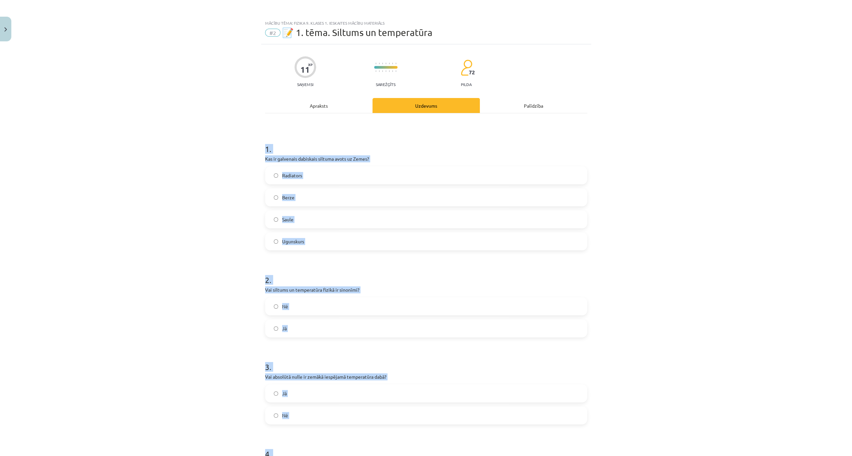
scroll to position [0, 0]
click at [164, 207] on div "Mācību tēma: Fizika 9. klases 1. ieskaites mācību materiāls #2 📝 1. tēma. Siltu…" at bounding box center [426, 228] width 852 height 456
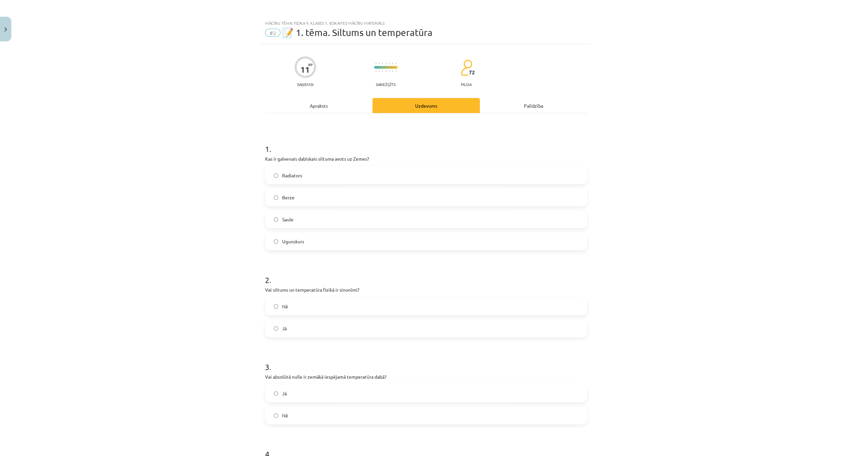
click at [299, 211] on label "Saule" at bounding box center [426, 219] width 321 height 17
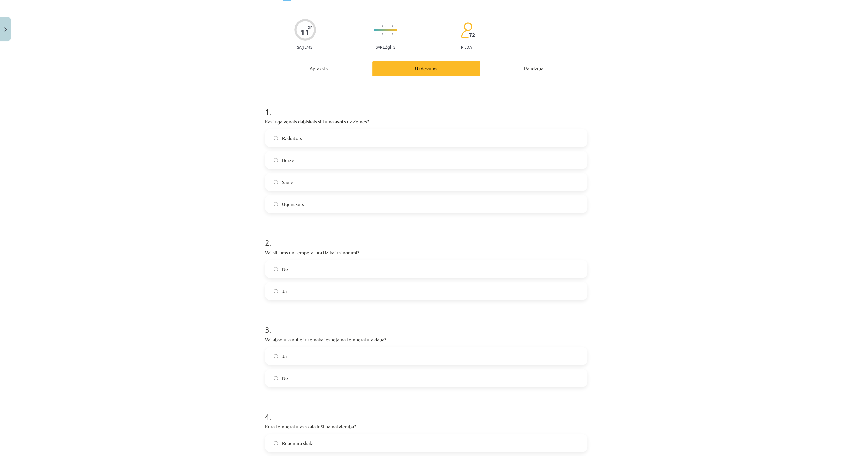
scroll to position [133, 0]
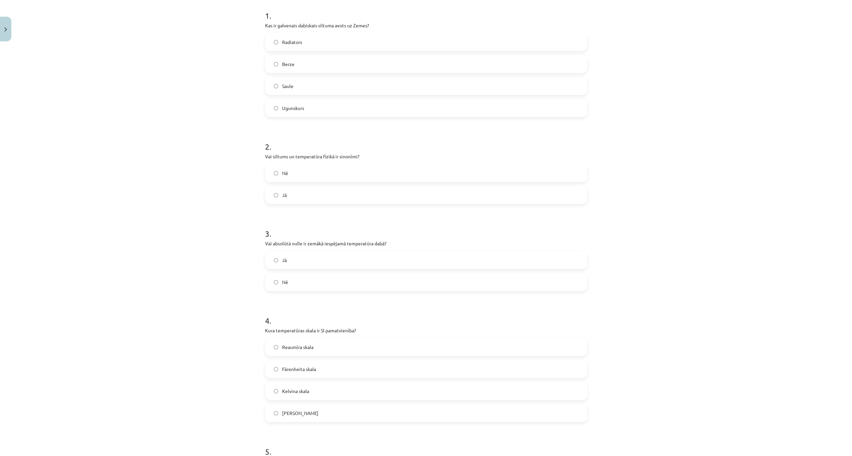
click at [298, 175] on label "Nē" at bounding box center [426, 173] width 321 height 17
drag, startPoint x: 310, startPoint y: 267, endPoint x: 303, endPoint y: 257, distance: 12.1
click at [310, 268] on label "Jā" at bounding box center [426, 260] width 321 height 17
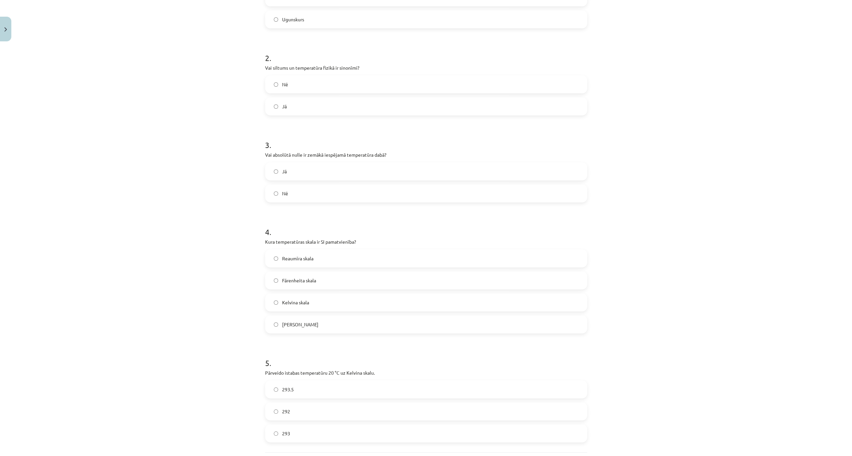
click at [323, 298] on label "Kelvina skala" at bounding box center [426, 302] width 321 height 17
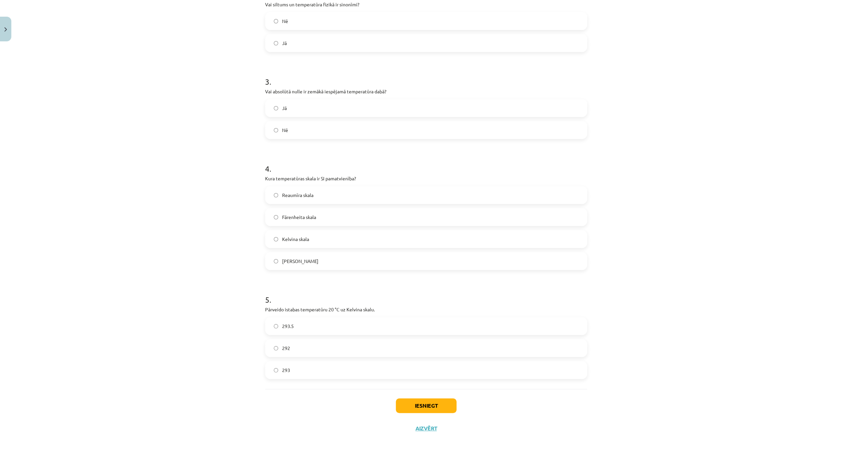
click at [313, 360] on div "293.5 292 293" at bounding box center [426, 348] width 322 height 62
click at [312, 369] on label "293" at bounding box center [426, 370] width 321 height 17
click at [413, 404] on button "Iesniegt" at bounding box center [426, 406] width 61 height 15
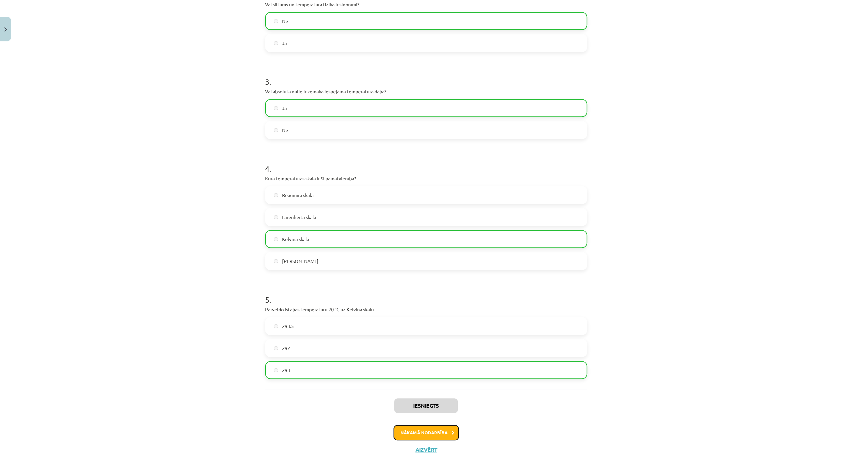
click at [414, 429] on button "Nākamā nodarbība" at bounding box center [426, 432] width 65 height 15
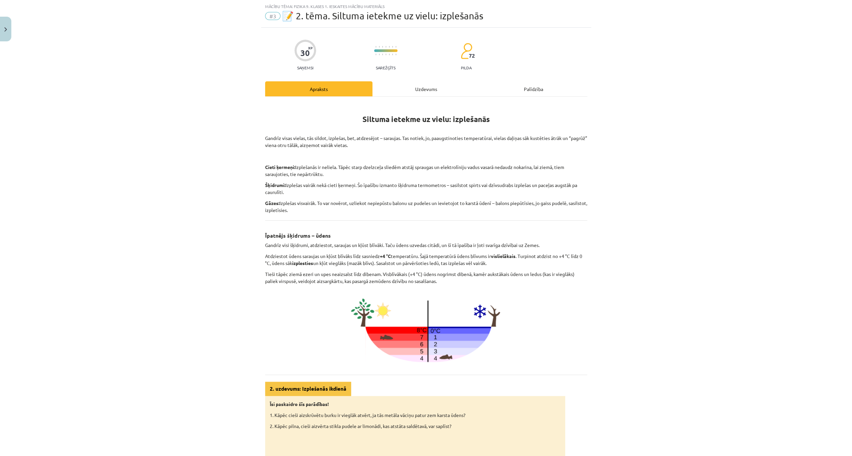
scroll to position [17, 0]
click at [430, 86] on div "Uzdevums" at bounding box center [425, 88] width 107 height 15
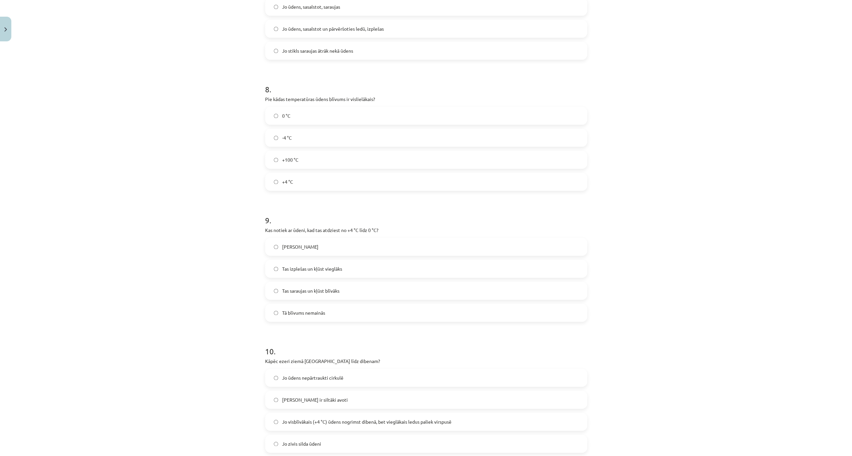
scroll to position [875, 0]
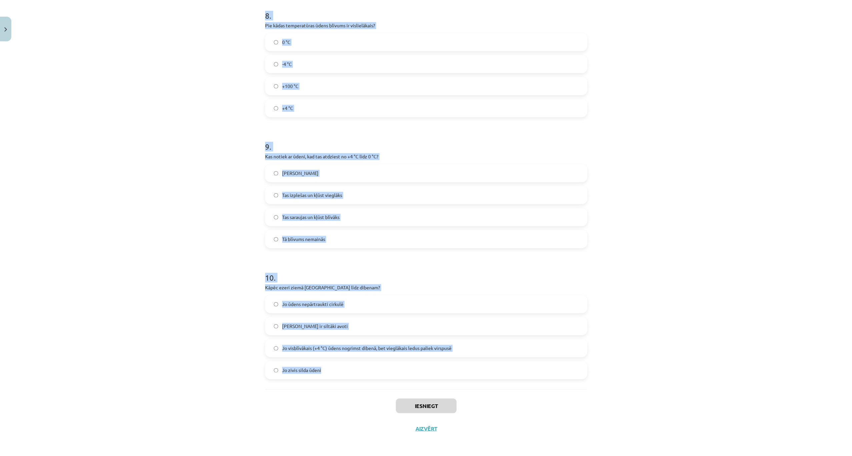
drag, startPoint x: 265, startPoint y: 127, endPoint x: 342, endPoint y: 365, distance: 250.4
copy form "3 . Lor, ipsumd sitame, con adipisc elitsedd? Ei Te 3 . Inc utlab, etdolo, magn…"
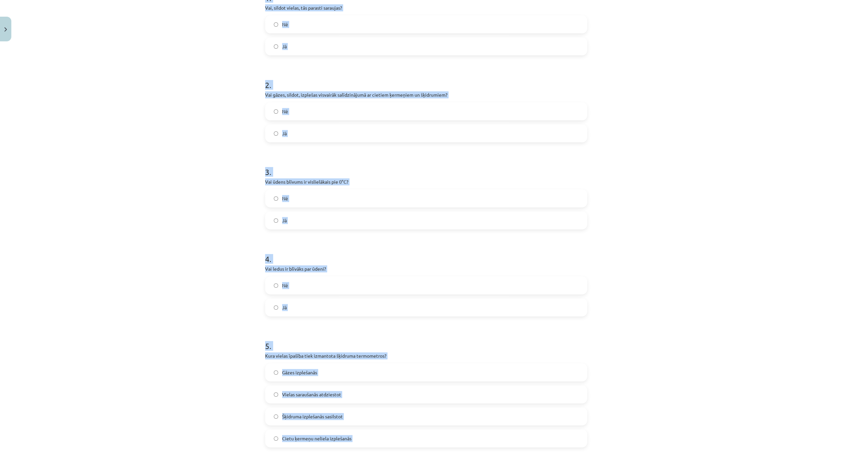
scroll to position [52, 0]
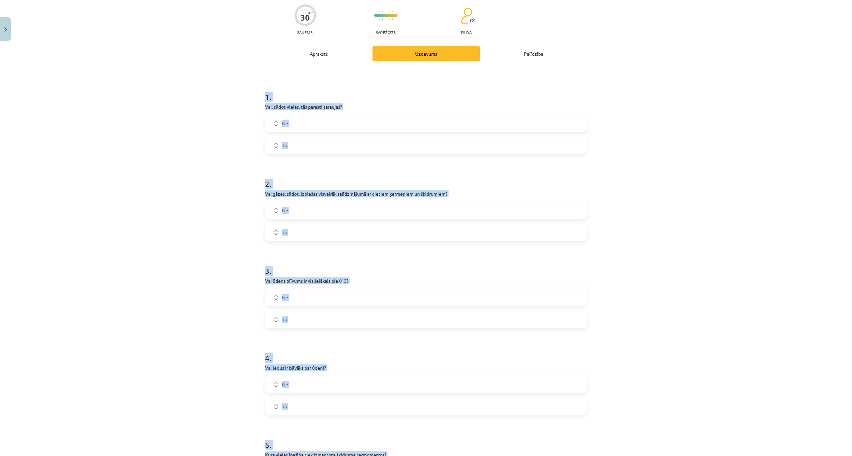
click at [176, 192] on div "Mācību tēma: Fizika 9. klases 1. ieskaites mācību materiāls #3 📝 2. tēma. Siltu…" at bounding box center [426, 228] width 852 height 456
drag, startPoint x: 274, startPoint y: 120, endPoint x: 278, endPoint y: 138, distance: 18.3
click at [275, 120] on label "Nē" at bounding box center [426, 123] width 321 height 17
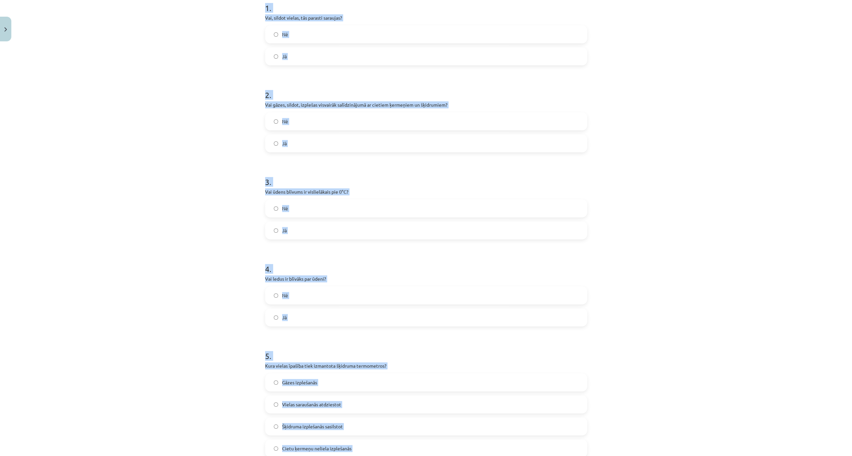
scroll to position [163, 0]
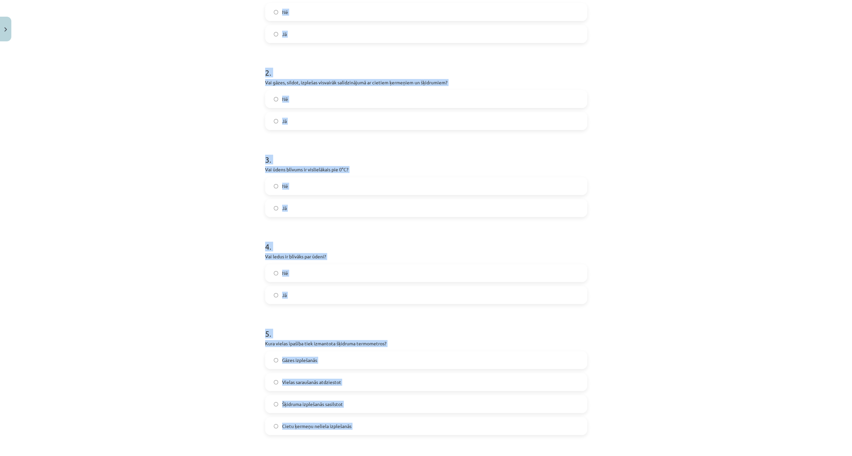
click at [224, 255] on div "Mācību tēma: Fizika 9. klases 1. ieskaites mācību materiāls #3 📝 2. tēma. Siltu…" at bounding box center [426, 228] width 852 height 456
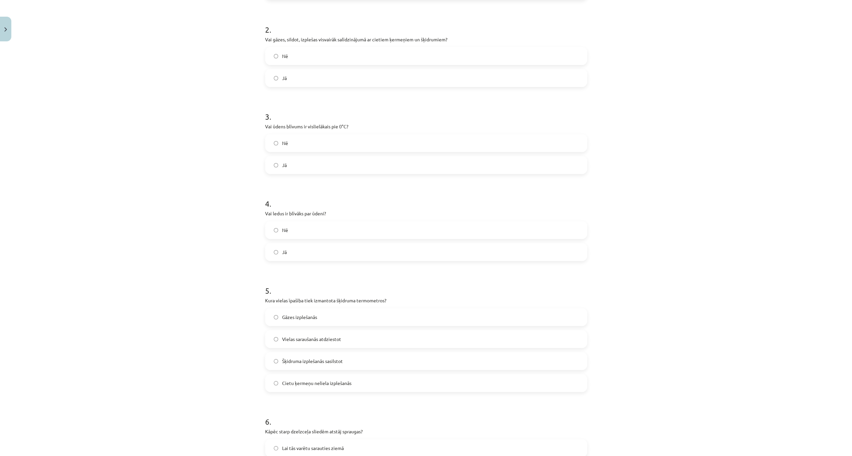
scroll to position [319, 0]
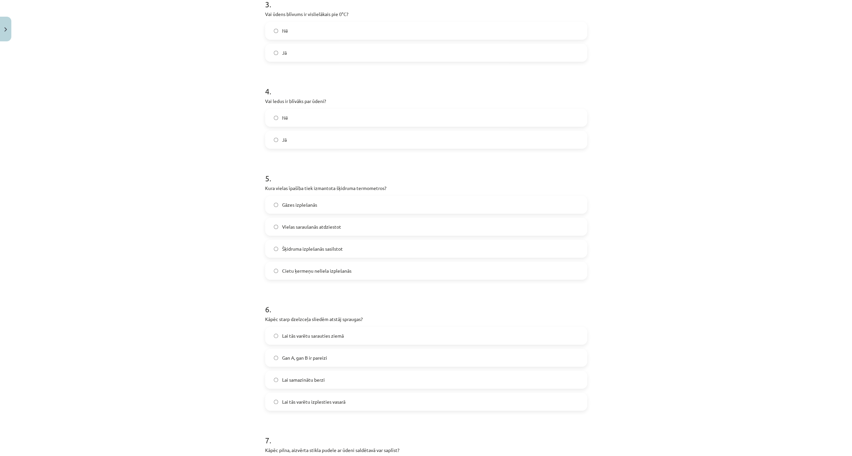
click at [352, 247] on label "Šķidruma izplešanās sasilstot" at bounding box center [426, 248] width 321 height 17
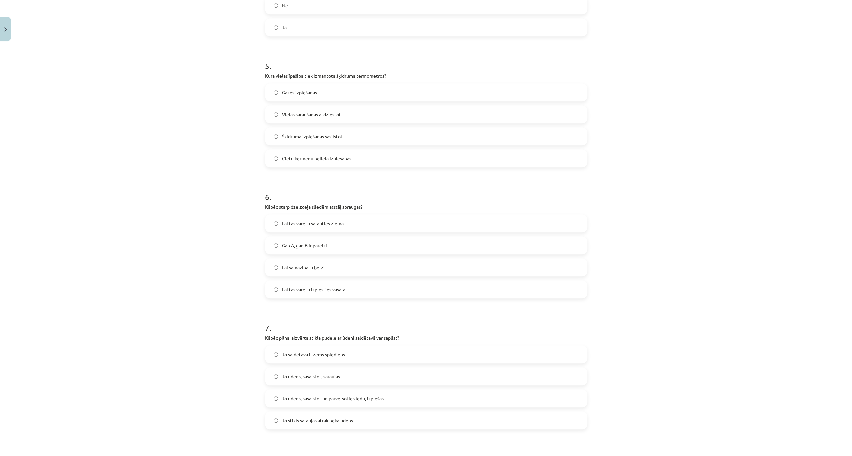
scroll to position [475, 0]
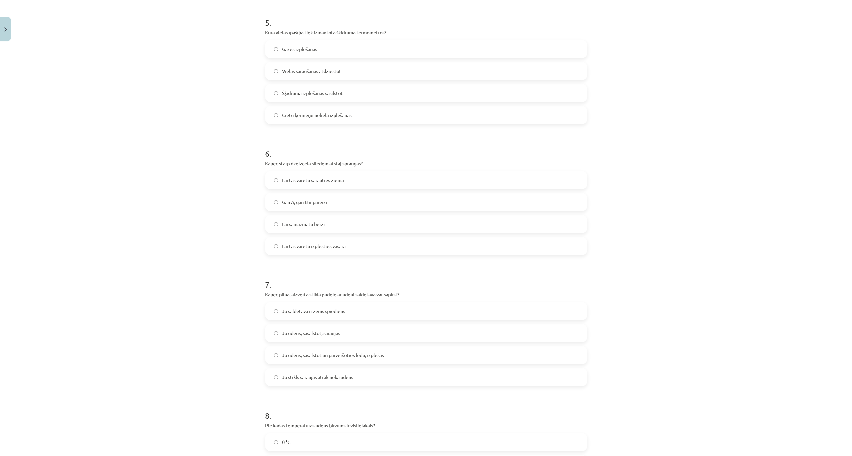
click at [341, 244] on span "Lai tās varētu izplesties vasarā" at bounding box center [313, 246] width 63 height 7
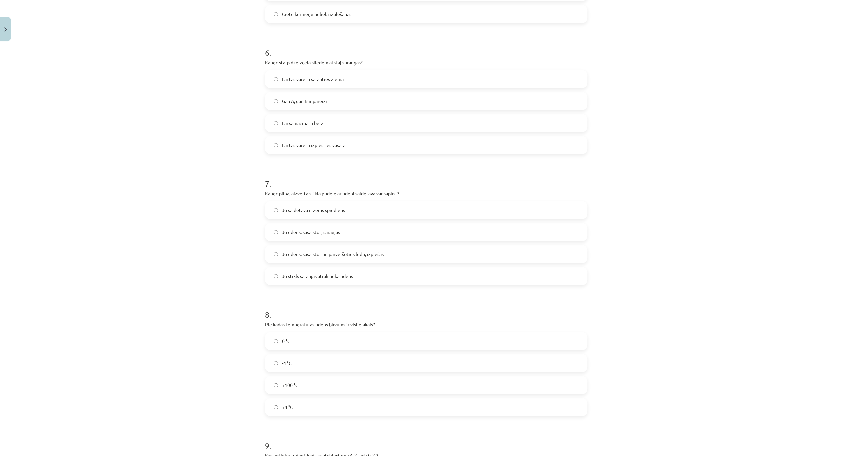
scroll to position [586, 0]
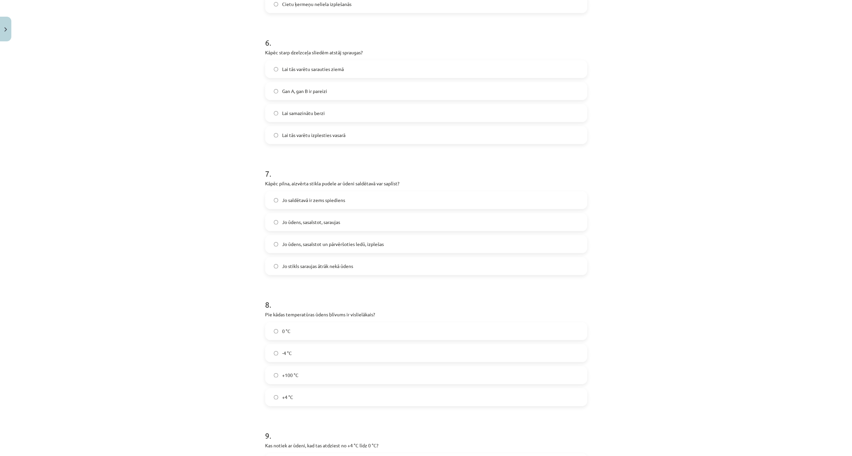
click at [380, 241] on span "Jo ūdens, sasalstot un pārvēršoties ledū, izplešas" at bounding box center [333, 244] width 102 height 7
click at [275, 246] on label "Jo ūdens, sasalstot un pārvēršoties ledū, izplešas" at bounding box center [426, 244] width 321 height 17
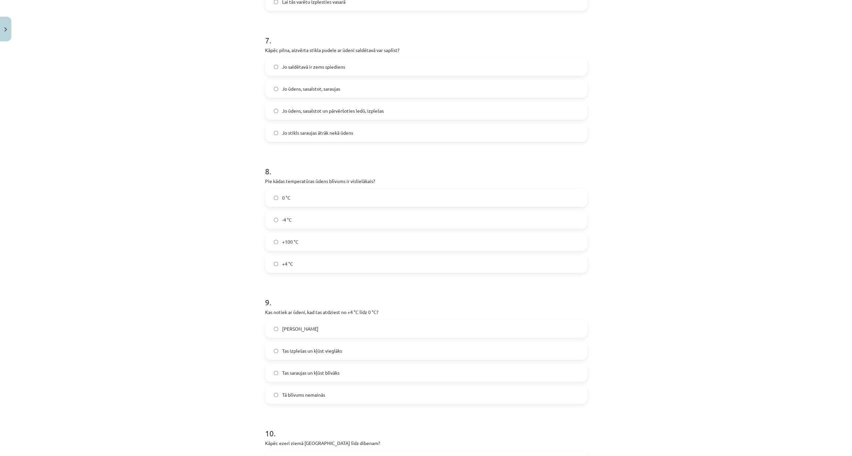
click at [308, 269] on label "+4 °C" at bounding box center [426, 263] width 321 height 17
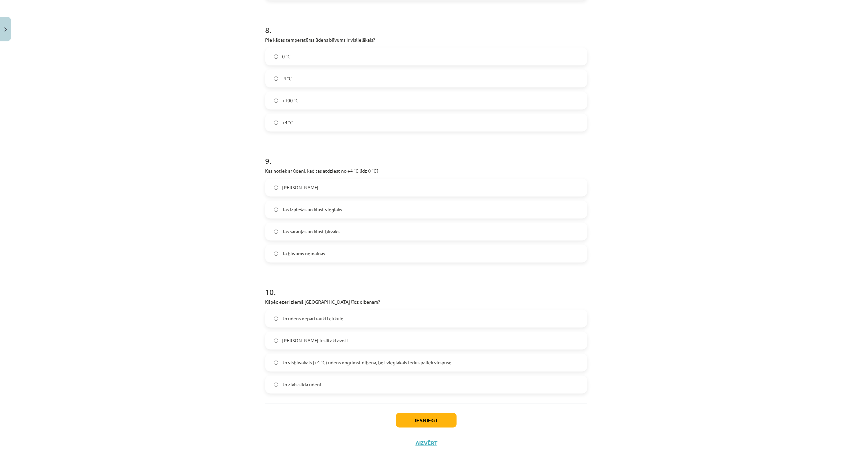
scroll to position [875, 0]
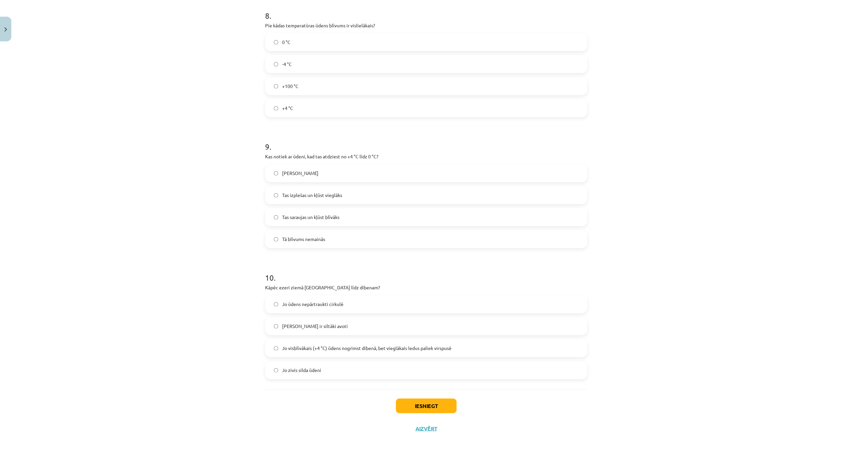
click at [347, 213] on label "Tas saraujas un kļūst blīvāks" at bounding box center [426, 217] width 321 height 17
drag, startPoint x: 288, startPoint y: 348, endPoint x: 361, endPoint y: 387, distance: 82.5
click at [289, 348] on span "Jo visblīvākais (+4 °C) ūdens nogrimst dibenā, bet vieglākais ledus paliek virs…" at bounding box center [366, 348] width 169 height 7
click at [404, 403] on button "Iesniegt" at bounding box center [426, 406] width 61 height 15
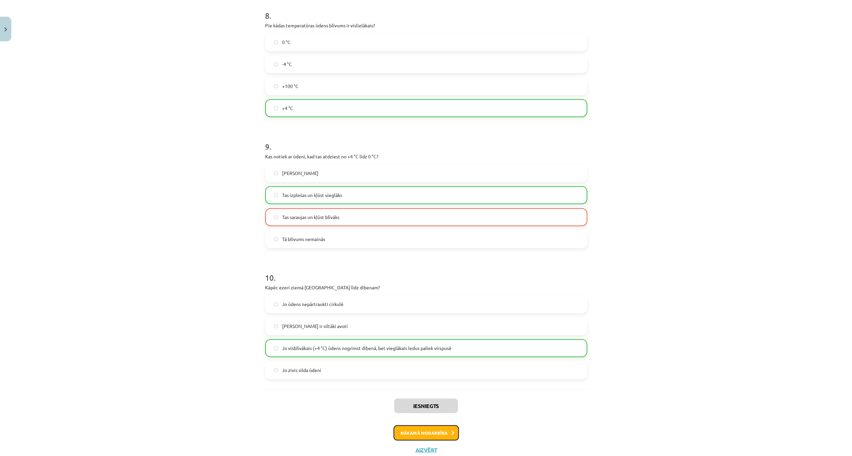
click at [425, 438] on button "Nākamā nodarbība" at bounding box center [426, 432] width 65 height 15
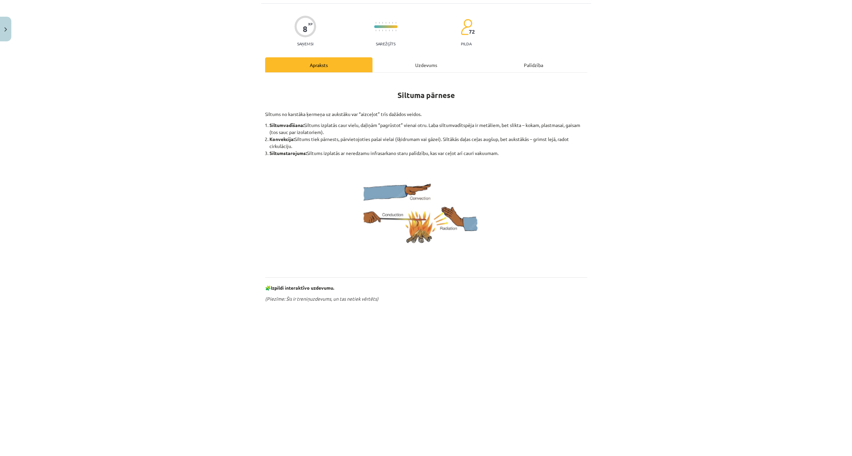
scroll to position [17, 0]
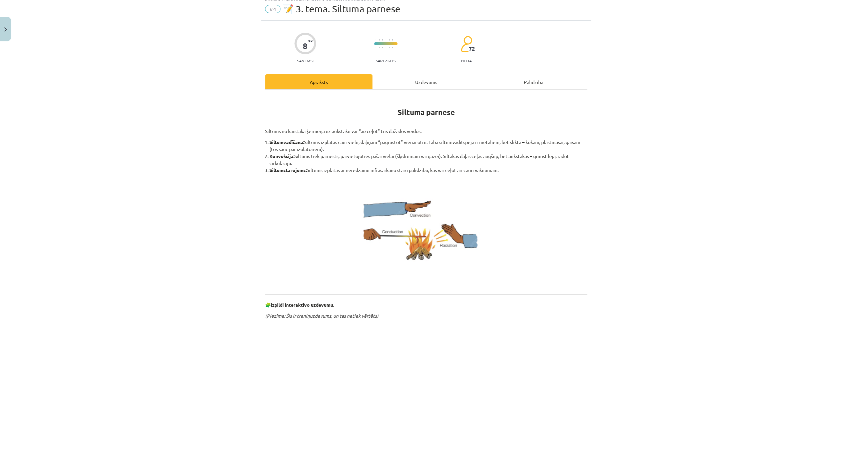
click at [425, 81] on div "Uzdevums" at bounding box center [425, 81] width 107 height 15
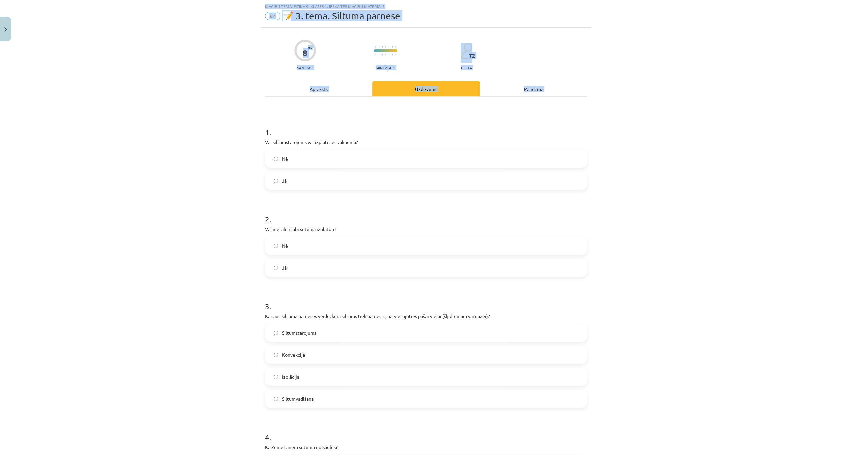
scroll to position [176, 0]
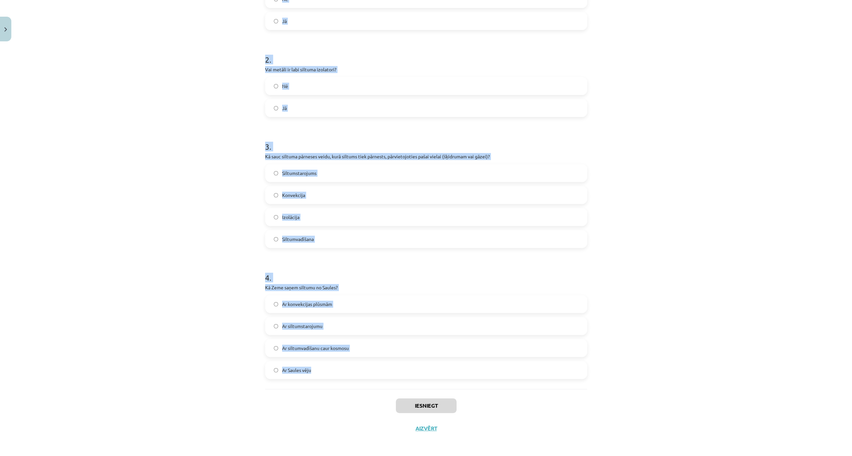
drag, startPoint x: 256, startPoint y: 132, endPoint x: 348, endPoint y: 374, distance: 259.1
click at [348, 374] on div "Mācību tēma: Fizika 9. klases 1. ieskaites mācību materiāls #4 📝 3. tēma. Siltu…" at bounding box center [426, 228] width 852 height 456
copy form "1 . Vai siltumstarojums var izplatīties vakuumā? Nē Jā 2 . Vai metāli ir labi s…"
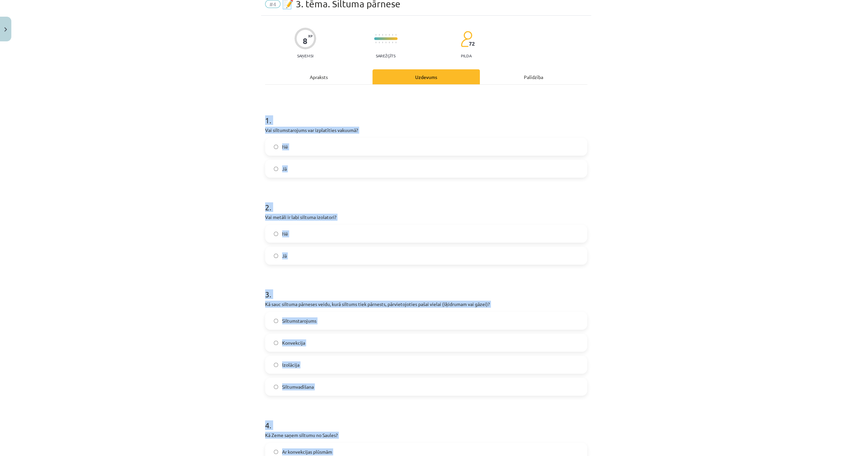
scroll to position [21, 0]
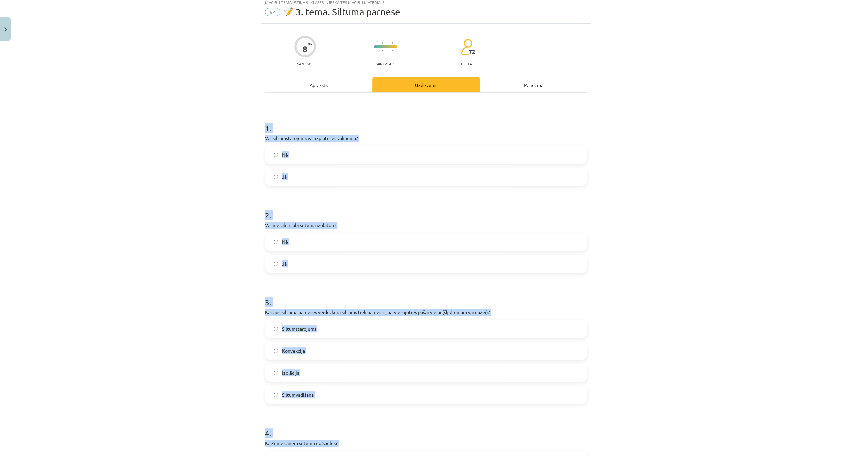
click at [179, 182] on div "Mācību tēma: Fizika 9. klases 1. ieskaites mācību materiāls #4 📝 3. tēma. Siltu…" at bounding box center [426, 228] width 852 height 456
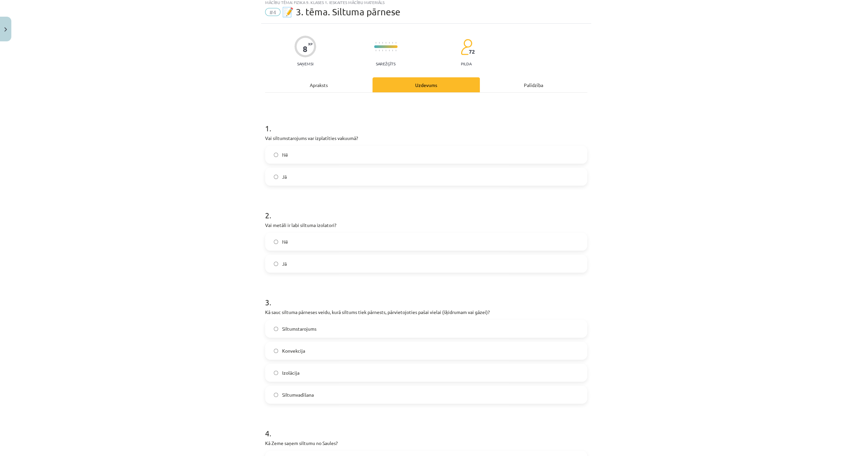
click at [296, 239] on label "Nē" at bounding box center [426, 241] width 321 height 17
click at [313, 354] on label "Konvekcija" at bounding box center [426, 350] width 321 height 17
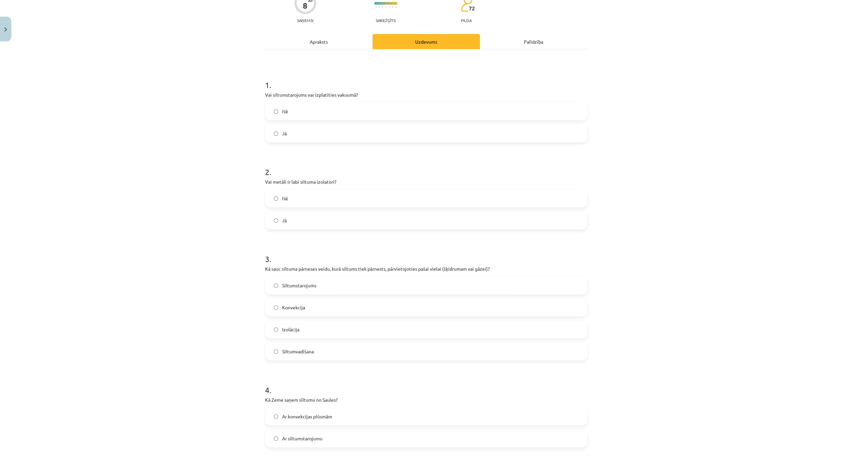
scroll to position [132, 0]
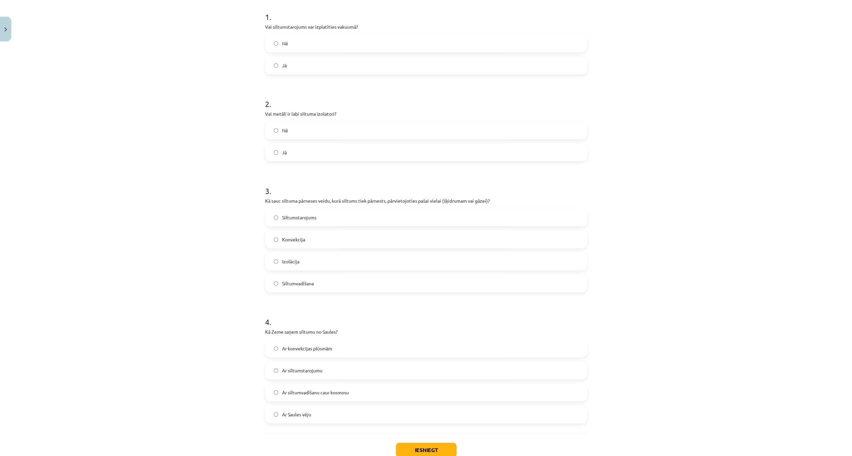
click at [317, 371] on span "Ar siltumstarojumu" at bounding box center [302, 370] width 40 height 7
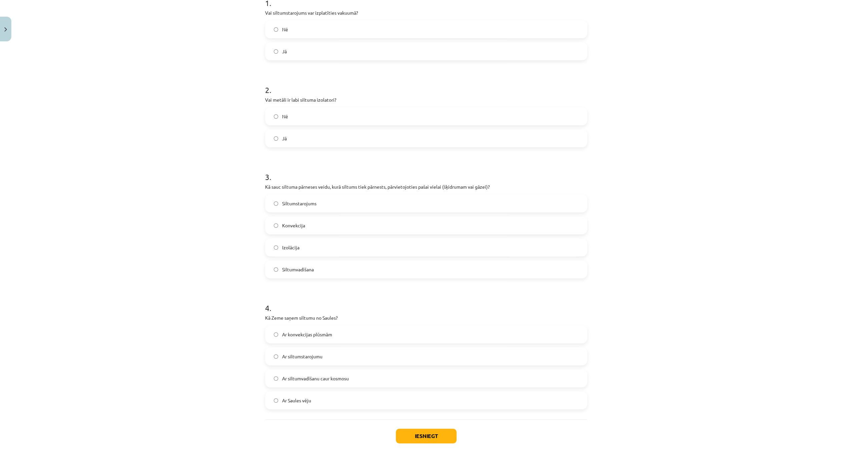
scroll to position [154, 0]
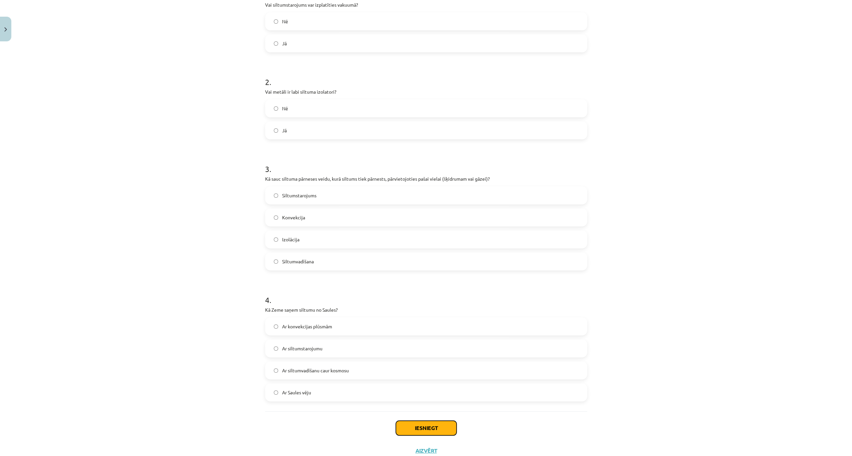
click at [409, 429] on button "Iesniegt" at bounding box center [426, 428] width 61 height 15
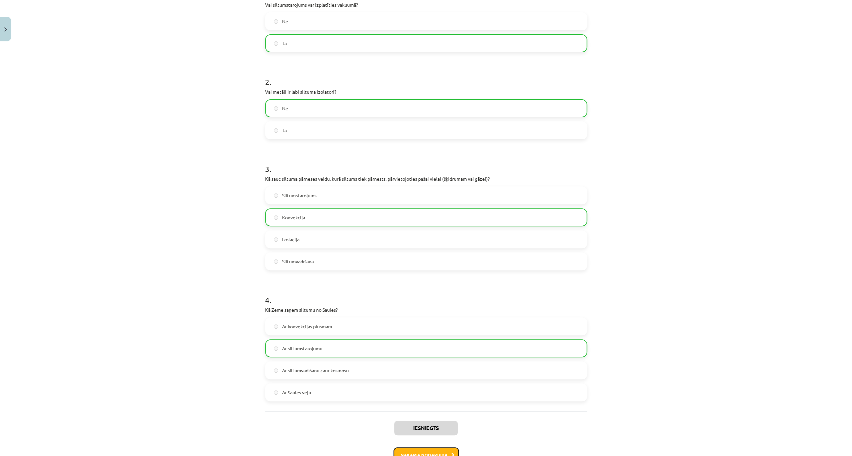
click at [407, 452] on button "Nākamā nodarbība" at bounding box center [426, 455] width 65 height 15
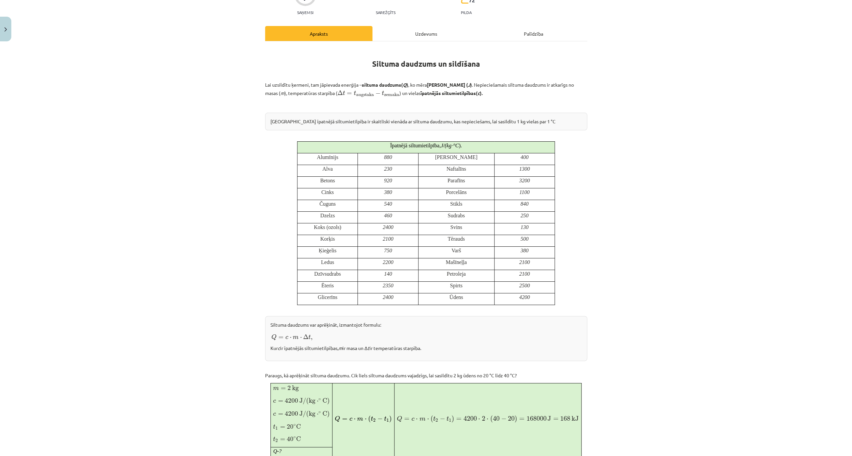
scroll to position [61, 0]
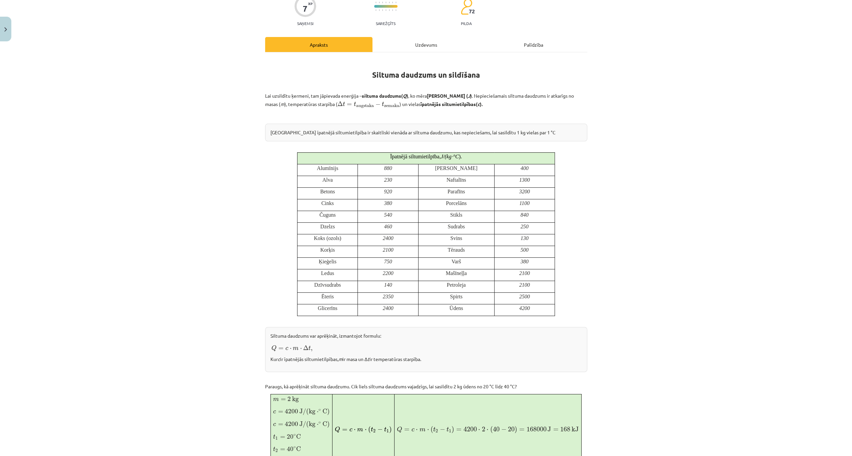
click at [424, 44] on div "Uzdevums" at bounding box center [425, 44] width 107 height 15
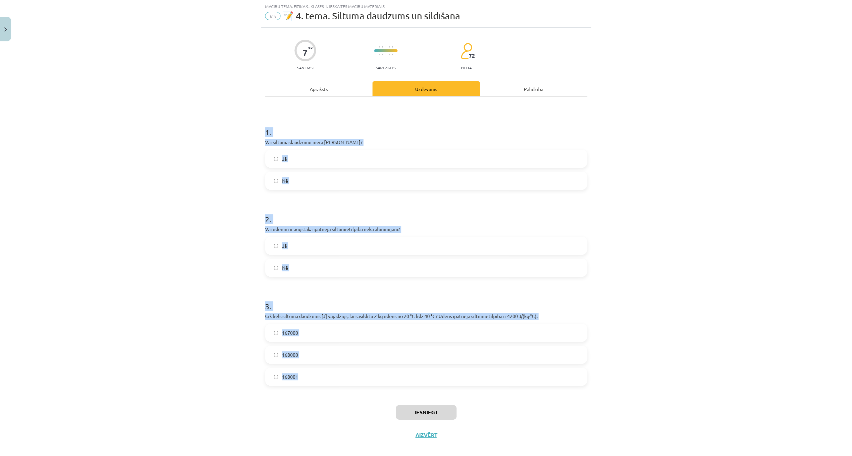
drag, startPoint x: 260, startPoint y: 128, endPoint x: 346, endPoint y: 379, distance: 264.9
click at [346, 379] on div "7 XP Saņemsi Sarežģīts 72 pilda Apraksts Uzdevums Palīdzība 1 . Vai siltuma dau…" at bounding box center [426, 237] width 330 height 419
copy form "1 . Vai siltuma daudzumu mēra Celsija grādos? Jā Nē 2 . Vai ūdenim ir augstāka …"
drag, startPoint x: 326, startPoint y: 358, endPoint x: 257, endPoint y: 236, distance: 140.1
click at [326, 358] on label "168000" at bounding box center [426, 354] width 321 height 17
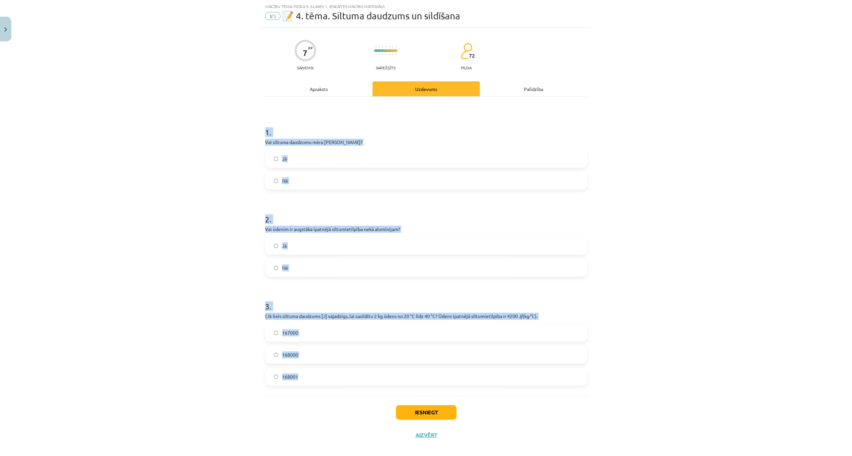
click at [322, 243] on label "Jā" at bounding box center [426, 245] width 321 height 17
click at [276, 177] on label "Nē" at bounding box center [426, 180] width 321 height 17
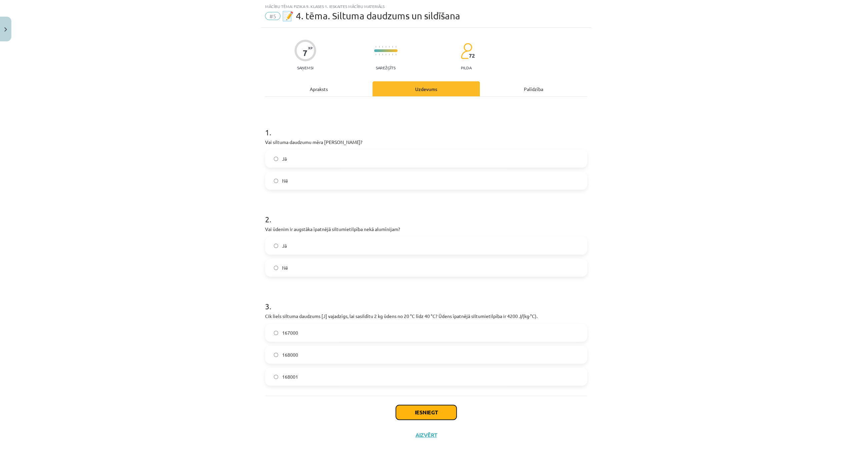
click at [436, 410] on button "Iesniegt" at bounding box center [426, 412] width 61 height 15
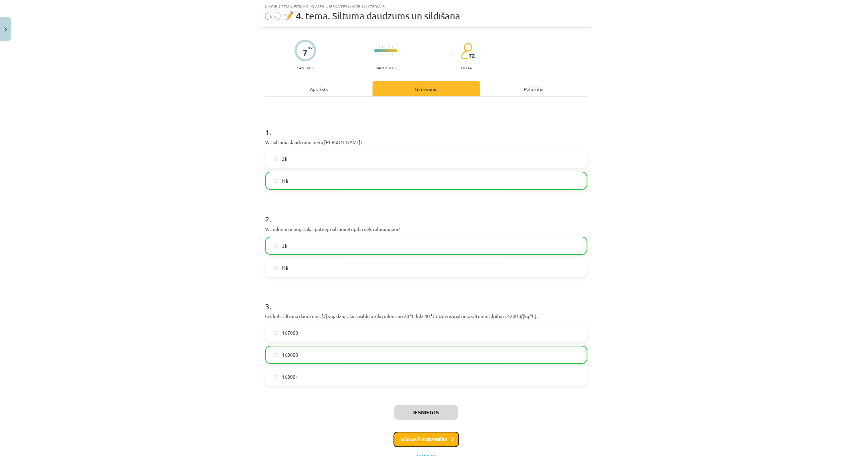
click at [442, 434] on button "Nākamā nodarbība" at bounding box center [426, 439] width 65 height 15
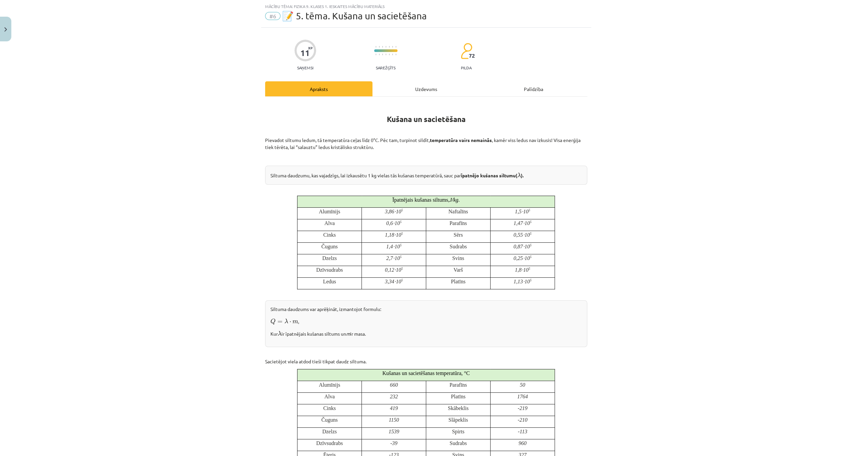
click at [435, 88] on div "Uzdevums" at bounding box center [425, 88] width 107 height 15
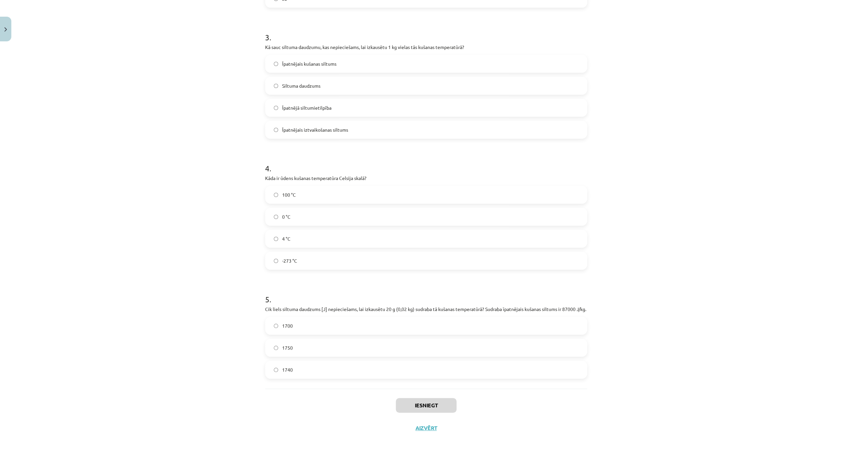
scroll to position [292, 0]
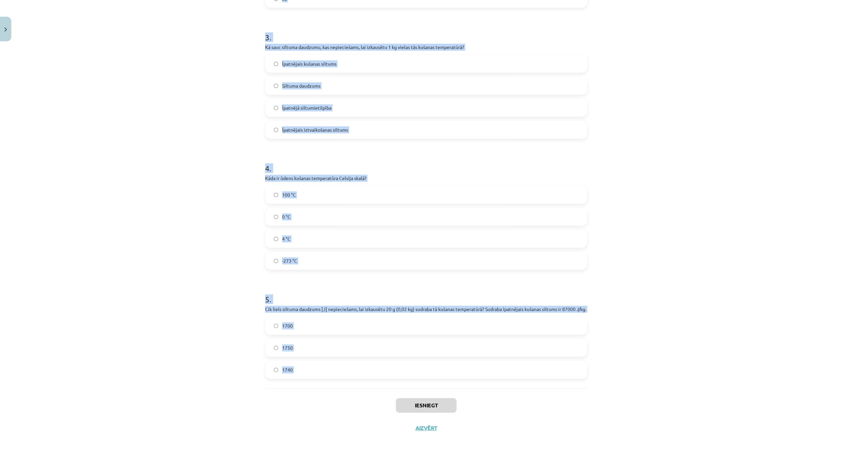
drag, startPoint x: 261, startPoint y: 121, endPoint x: 336, endPoint y: 396, distance: 284.9
click at [336, 396] on div "11 XP Saņemsi Sarežģīts 72 pilda Apraksts Uzdevums Palīdzība 1 . Vai kušanas pr…" at bounding box center [426, 99] width 330 height 681
copy form "1 . Vai kušanas procesā vielas temperatūra nepārtraukti paaugstinās? Nē Jā 2 . …"
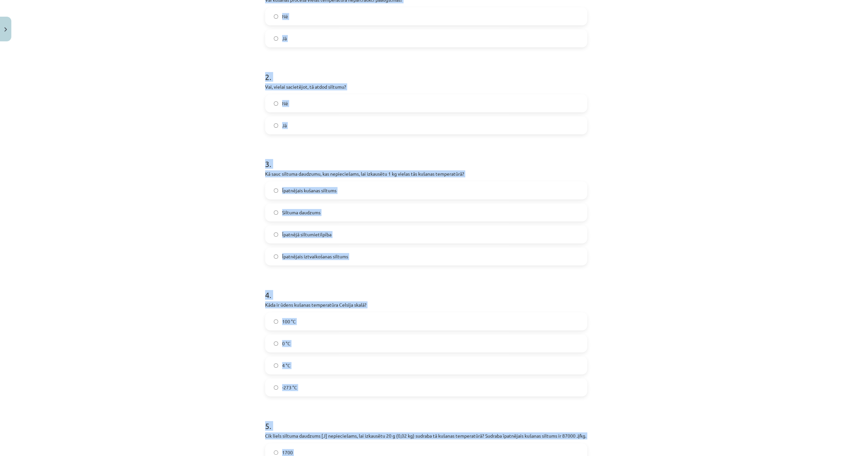
scroll to position [48, 0]
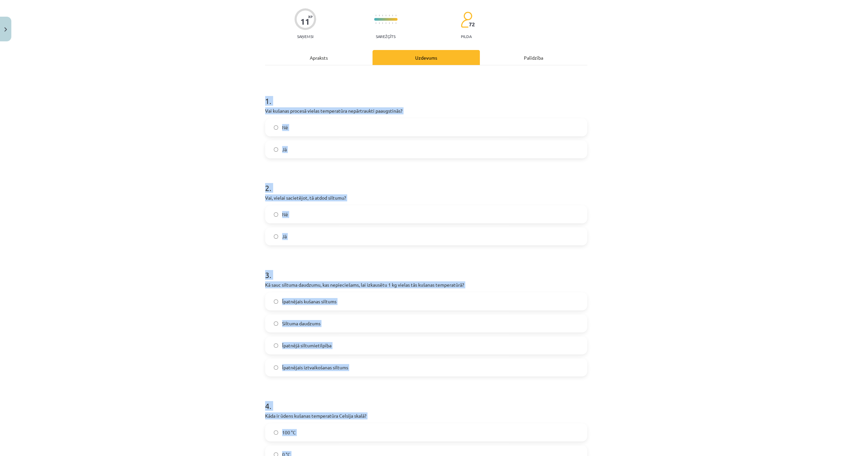
click at [193, 107] on div "Mācību tēma: Fizika 9. klases 1. ieskaites mācību materiāls #6 📝 5. tēma. Kušan…" at bounding box center [426, 228] width 852 height 456
click at [216, 140] on div "Mācību tēma: Fizika 9. klases 1. ieskaites mācību materiāls #6 📝 5. tēma. Kušan…" at bounding box center [426, 228] width 852 height 456
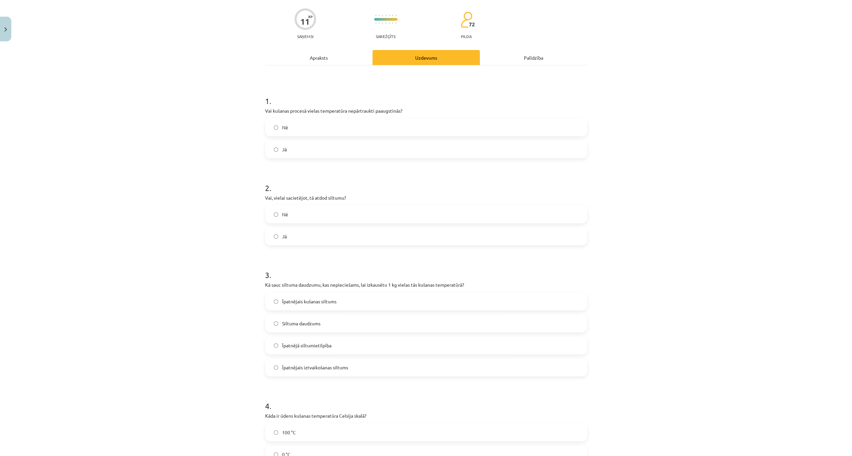
click at [271, 235] on label "Jā" at bounding box center [426, 236] width 321 height 17
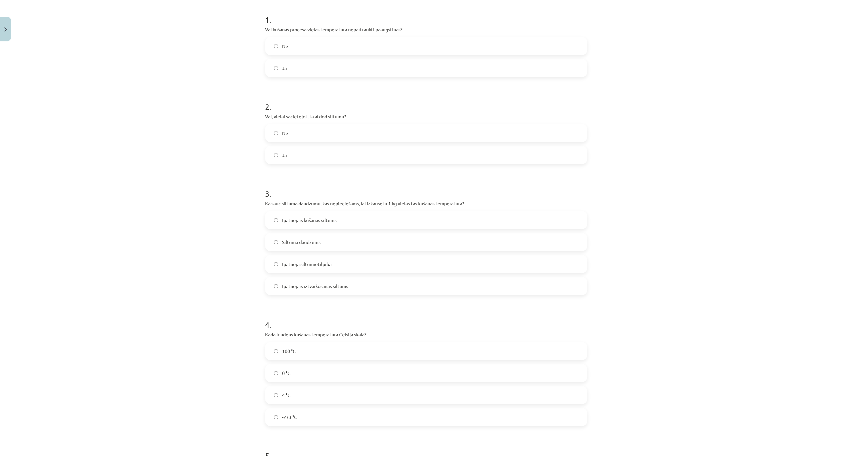
scroll to position [203, 0]
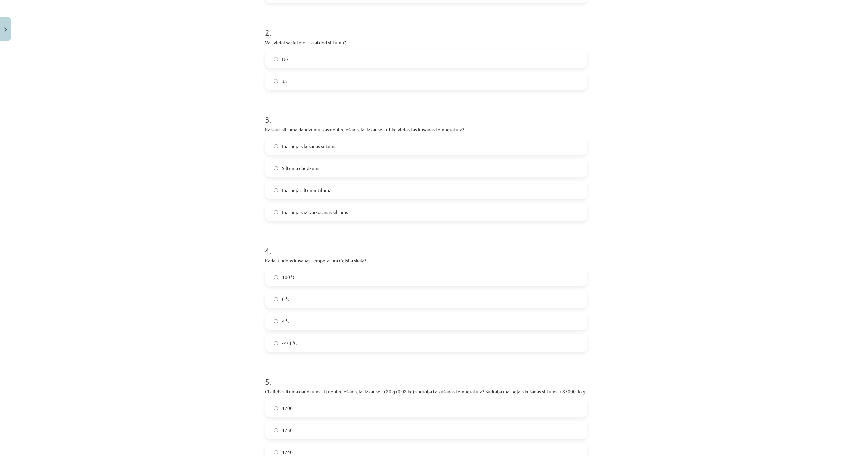
click at [306, 148] on span "Īpatnējais kušanas siltums" at bounding box center [309, 146] width 54 height 7
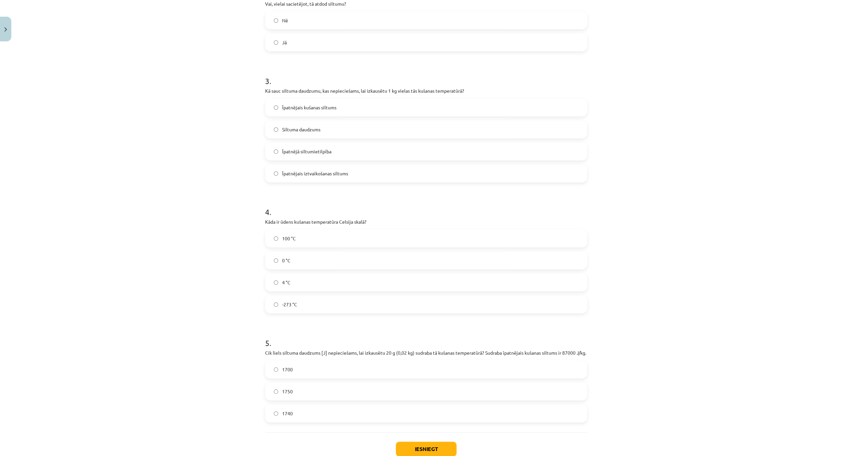
scroll to position [292, 0]
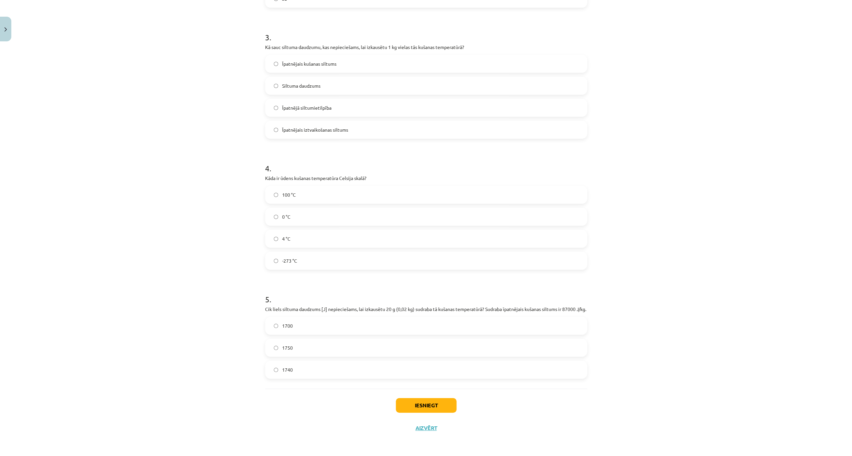
click at [292, 186] on label "100 °C" at bounding box center [426, 194] width 321 height 17
click at [316, 362] on label "1740" at bounding box center [426, 369] width 321 height 17
click at [429, 400] on button "Iesniegt" at bounding box center [426, 405] width 61 height 15
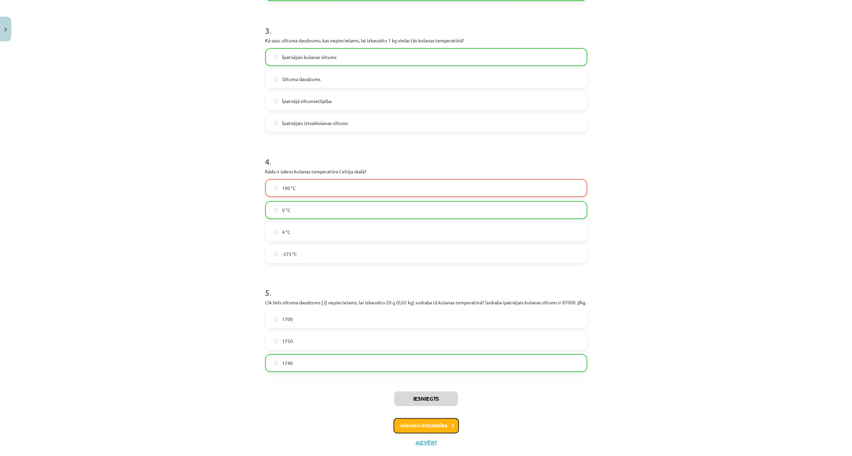
click at [415, 427] on button "Nākamā nodarbība" at bounding box center [426, 425] width 65 height 15
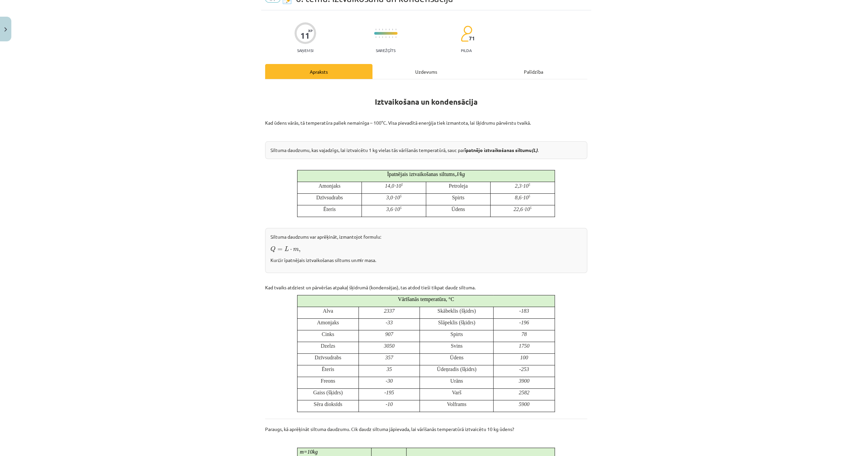
scroll to position [17, 0]
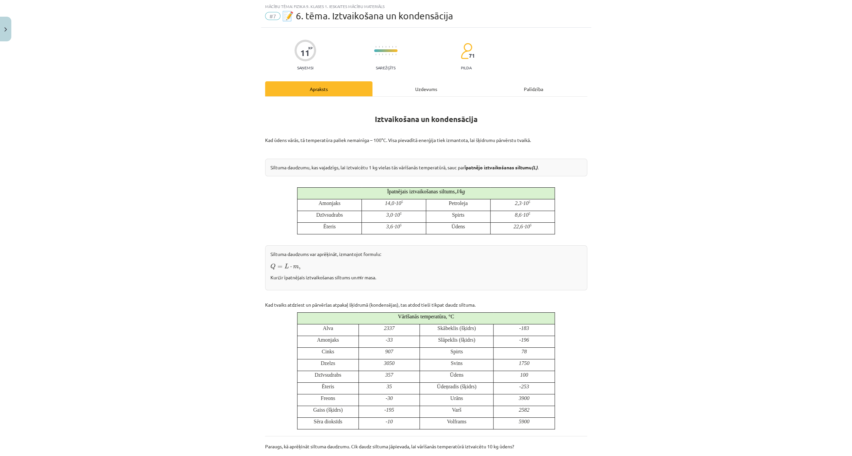
click at [418, 85] on div "Uzdevums" at bounding box center [425, 88] width 107 height 15
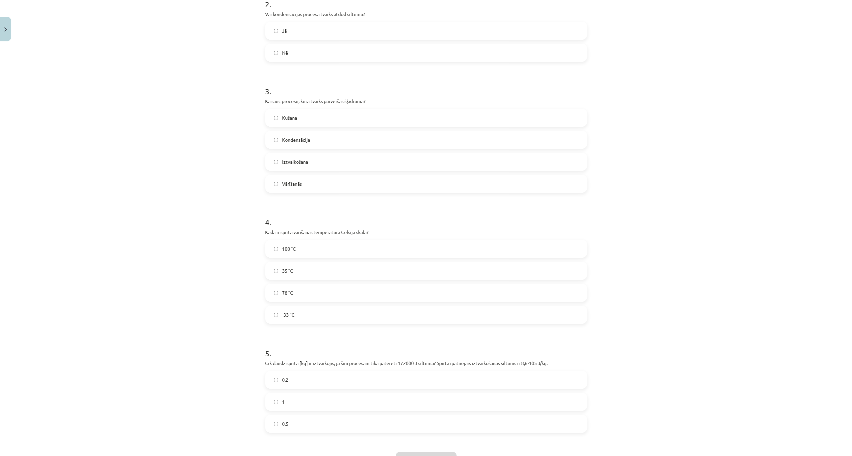
scroll to position [285, 0]
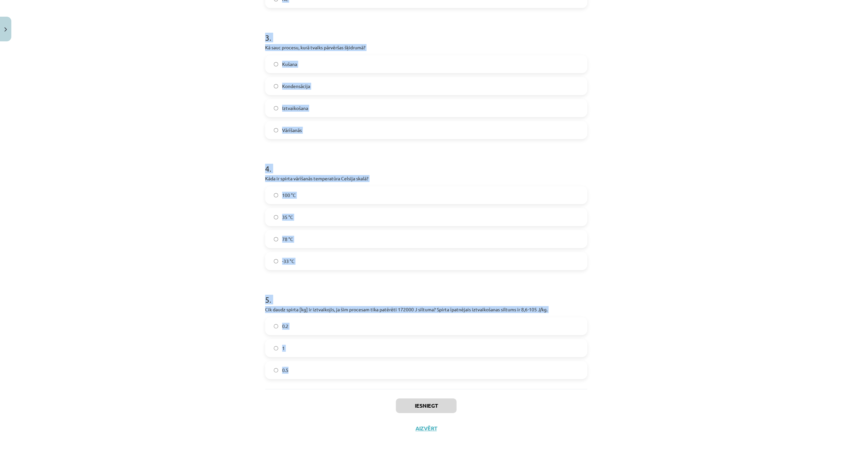
drag, startPoint x: 259, startPoint y: 122, endPoint x: 341, endPoint y: 384, distance: 274.7
click at [341, 384] on div "Mācību tēma: Fizika 9. klases 1. ieskaites mācību materiāls #7 📝 6. tēma. Iztva…" at bounding box center [426, 228] width 852 height 456
copy form "1 . Vai ūdens vārīšanās procesā tā temperatūra pārsniedz 100 °C? Nē Jā 2 . Vai …"
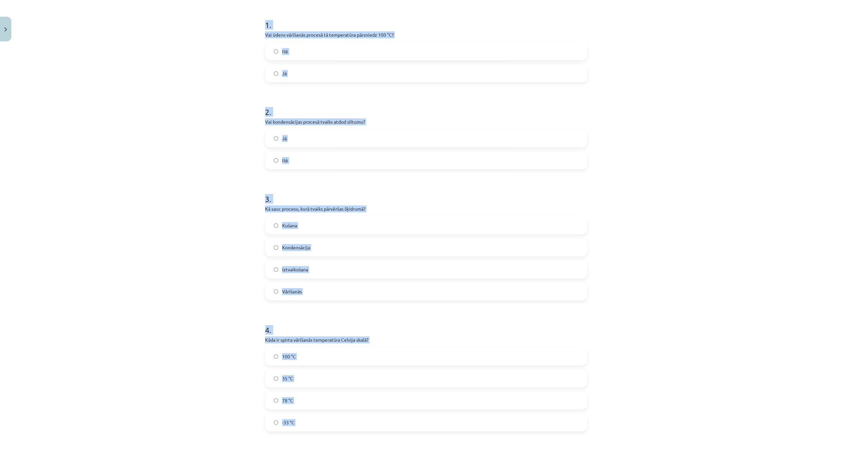
scroll to position [85, 0]
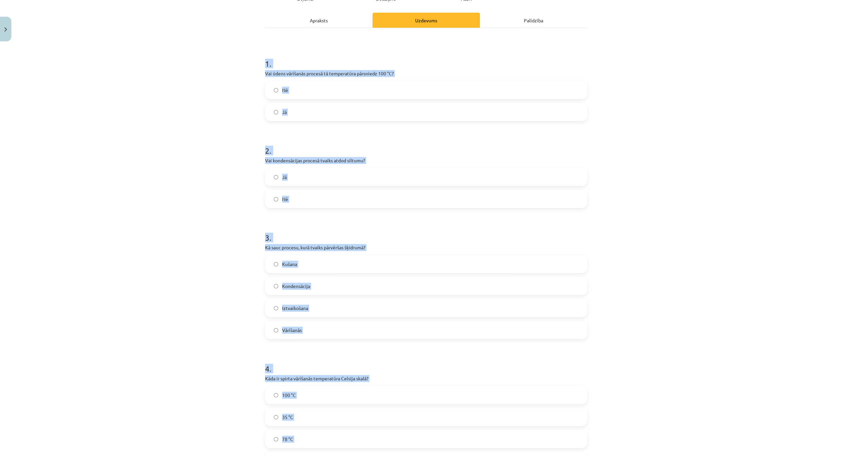
click at [209, 117] on div "Mācību tēma: Fizika 9. klases 1. ieskaites mācību materiāls #7 📝 6. tēma. Iztva…" at bounding box center [426, 228] width 852 height 456
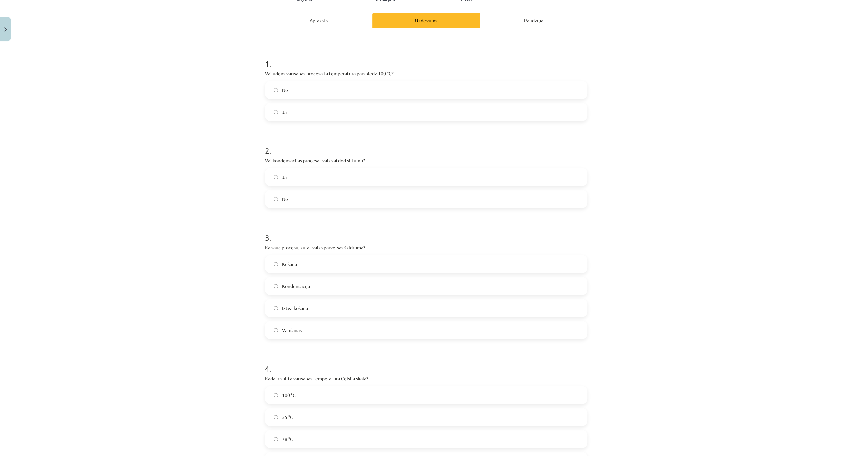
click at [277, 85] on label "Nē" at bounding box center [426, 90] width 321 height 17
click at [278, 285] on label "Kondensācija" at bounding box center [426, 286] width 321 height 17
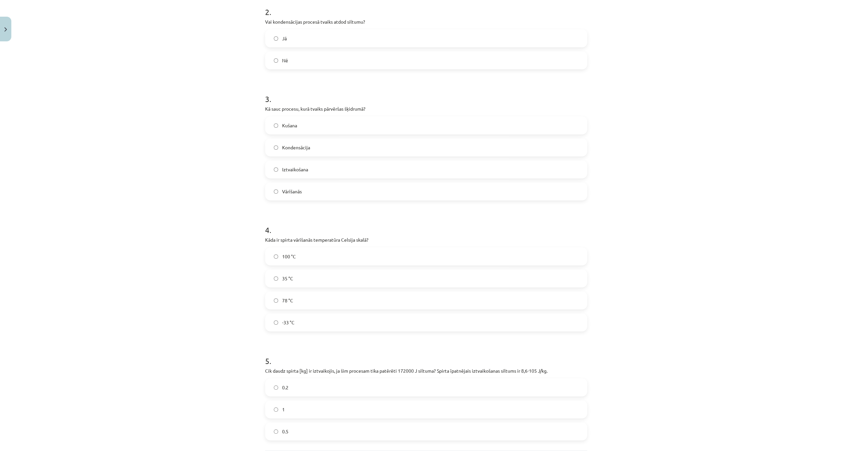
scroll to position [285, 0]
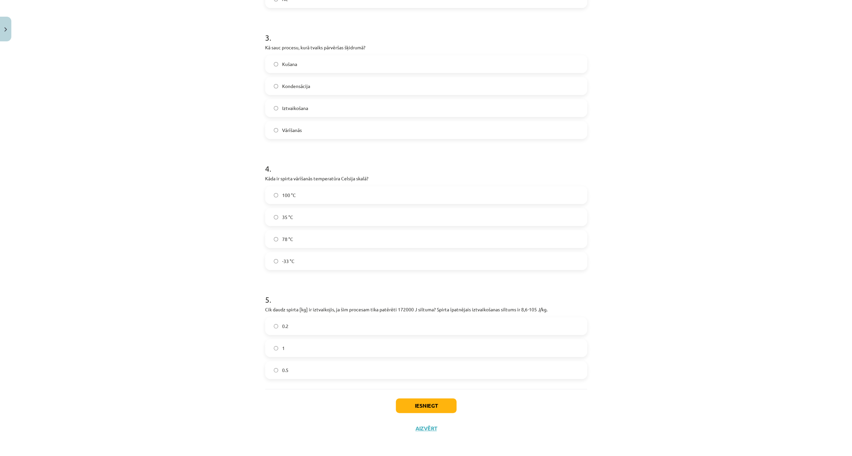
click at [270, 239] on label "78 °C" at bounding box center [426, 239] width 321 height 17
drag, startPoint x: 302, startPoint y: 325, endPoint x: 365, endPoint y: 375, distance: 80.1
click at [302, 326] on label "0.2" at bounding box center [426, 326] width 321 height 17
click at [418, 401] on button "Iesniegt" at bounding box center [426, 406] width 61 height 15
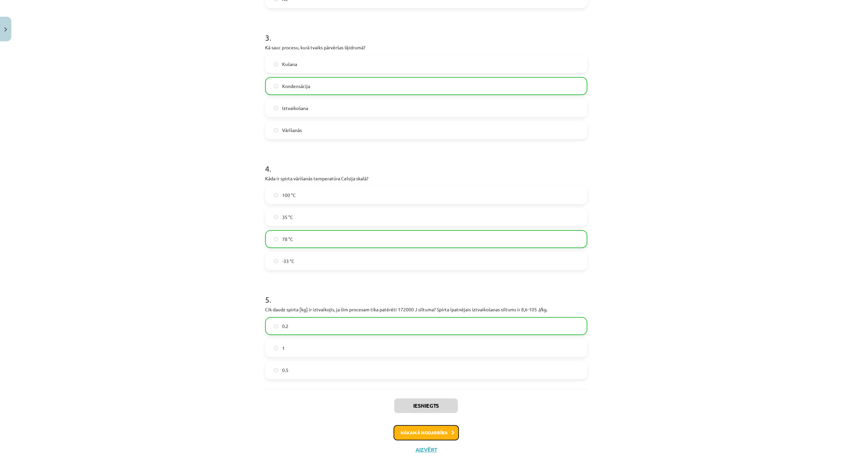
click at [430, 430] on button "Nākamā nodarbība" at bounding box center [426, 432] width 65 height 15
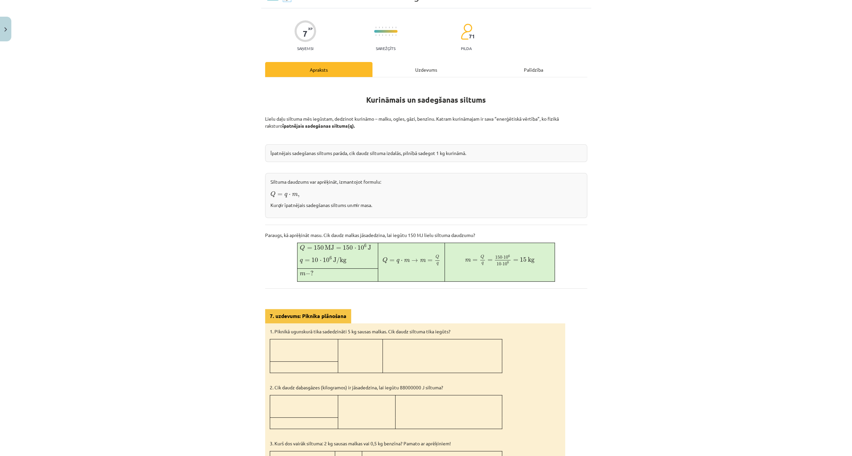
scroll to position [17, 0]
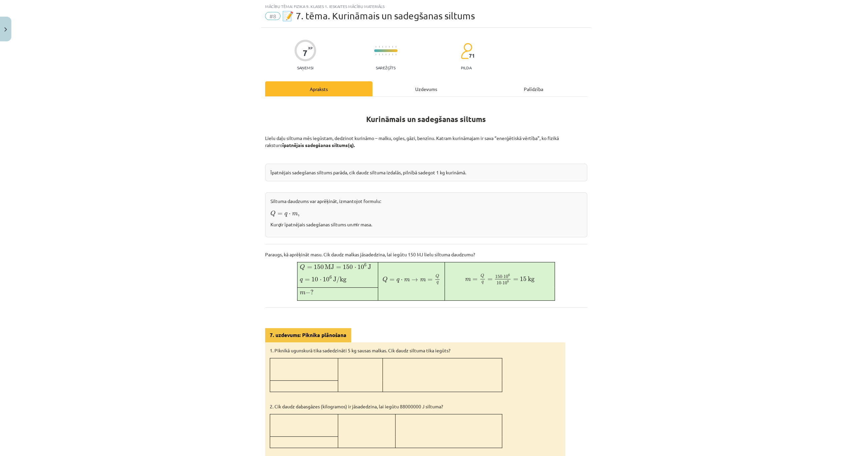
click at [412, 86] on div "Uzdevums" at bounding box center [425, 88] width 107 height 15
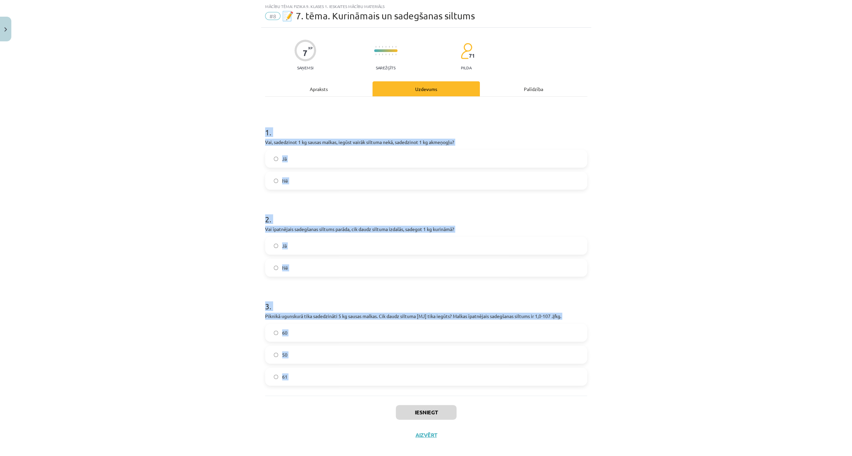
drag, startPoint x: 256, startPoint y: 125, endPoint x: 333, endPoint y: 403, distance: 288.6
click at [333, 403] on div "Mācību tēma: Fizika 9. klases 1. ieskaites mācību materiāls #8 📝 7. tēma. Kurin…" at bounding box center [426, 228] width 852 height 456
copy form "1 . Vai, sadedzinot 1 kg sausas malkas, iegūst vairāk siltuma nekā, sadedzinot …"
drag, startPoint x: 302, startPoint y: 177, endPoint x: 303, endPoint y: 200, distance: 23.1
click at [302, 177] on label "Nē" at bounding box center [426, 180] width 321 height 17
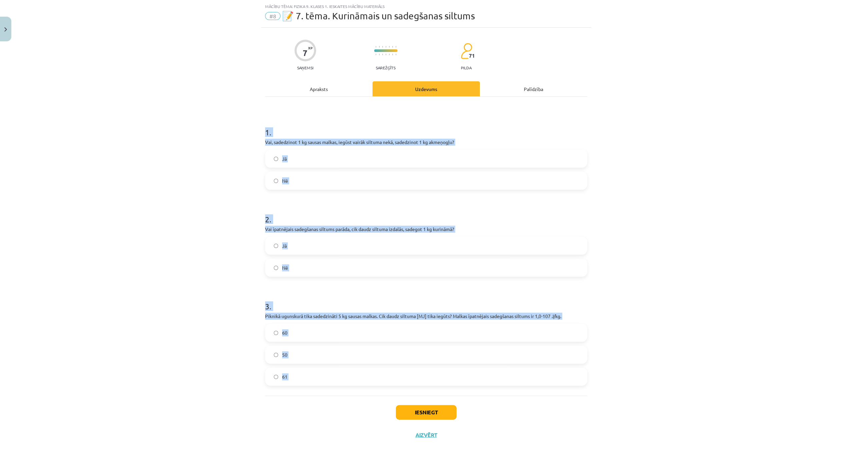
click at [303, 251] on label "Jā" at bounding box center [426, 245] width 321 height 17
click at [309, 353] on label "50" at bounding box center [426, 354] width 321 height 17
click at [421, 408] on button "Iesniegt" at bounding box center [426, 412] width 61 height 15
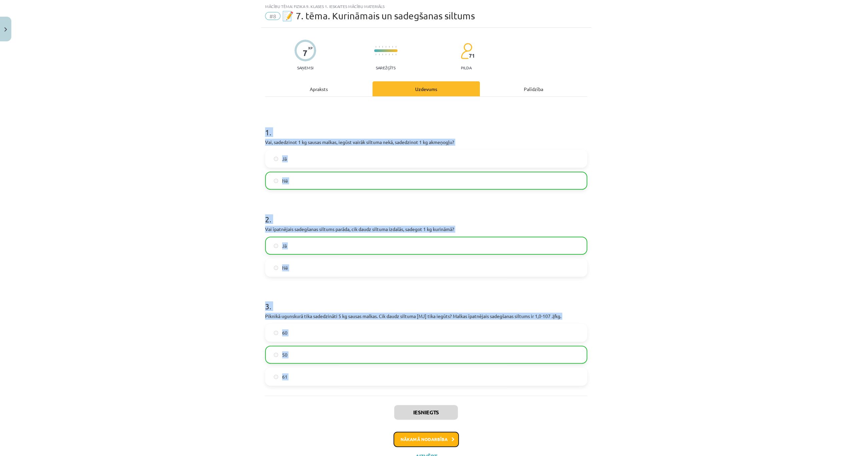
click at [417, 443] on button "Nākamā nodarbība" at bounding box center [426, 439] width 65 height 15
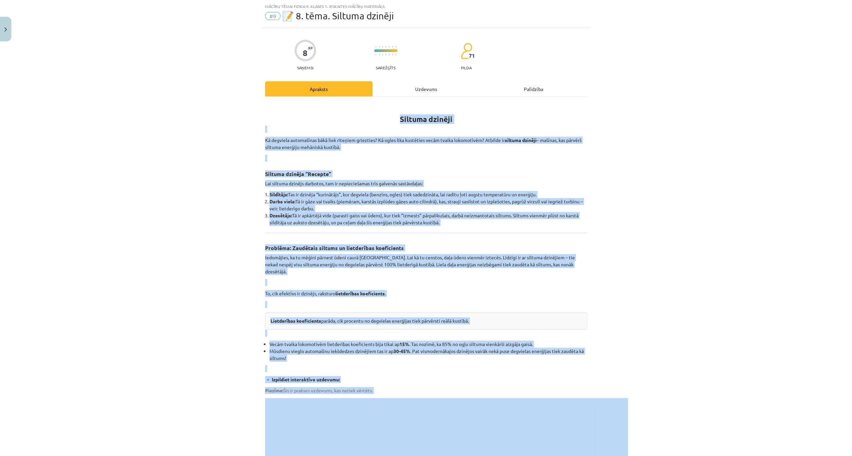
drag, startPoint x: 206, startPoint y: 261, endPoint x: 209, endPoint y: 253, distance: 8.8
click at [206, 261] on div "Mācību tēma: Fizika 9. klases 1. ieskaites mācību materiāls #9 📝 8. tēma. Siltu…" at bounding box center [426, 228] width 852 height 456
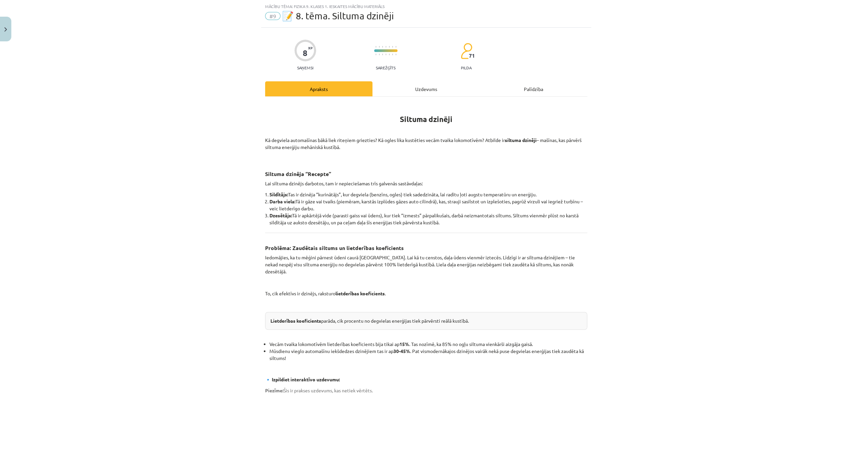
click at [430, 88] on div "Uzdevums" at bounding box center [425, 88] width 107 height 15
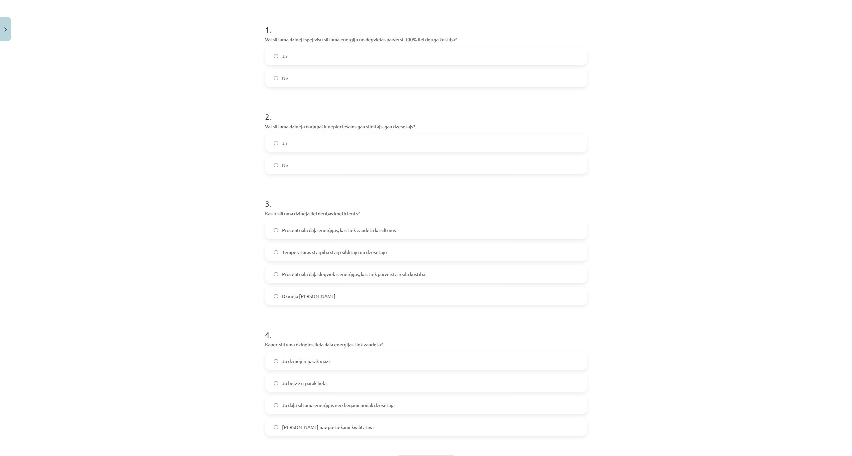
scroll to position [176, 0]
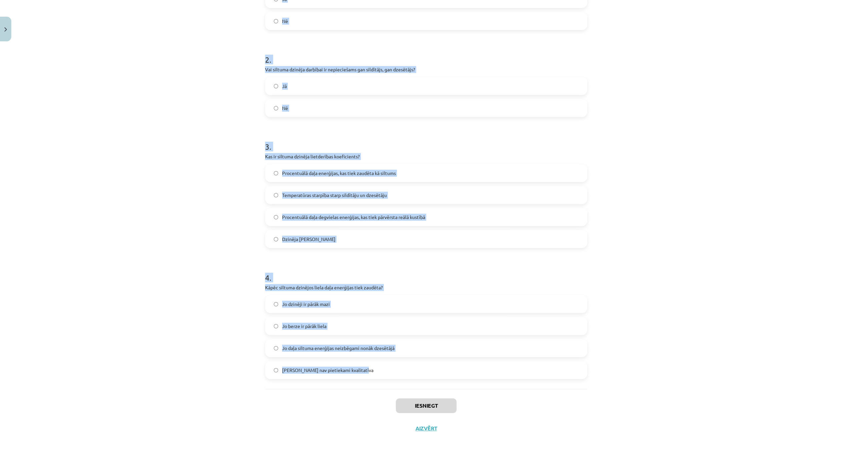
drag, startPoint x: 253, startPoint y: 114, endPoint x: 364, endPoint y: 386, distance: 293.8
click at [364, 386] on div "Mācību tēma: Fizika 9. klases 1. ieskaites mācību materiāls #9 📝 8. tēma. Siltu…" at bounding box center [426, 228] width 852 height 456
copy form "1 . Vai siltuma dzinēji spēj visu siltuma enerģiju no degvielas pārvērst 100% l…"
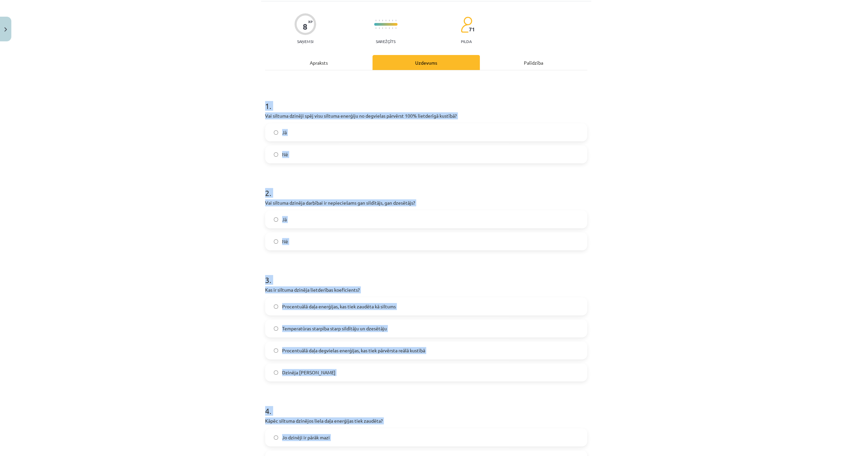
scroll to position [0, 0]
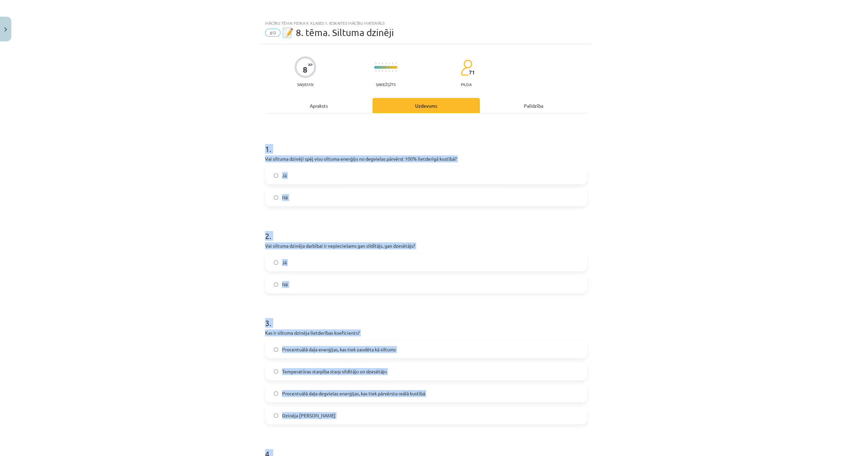
click at [206, 179] on div "Mācību tēma: Fizika 9. klases 1. ieskaites mācību materiāls #9 📝 8. tēma. Siltu…" at bounding box center [426, 228] width 852 height 456
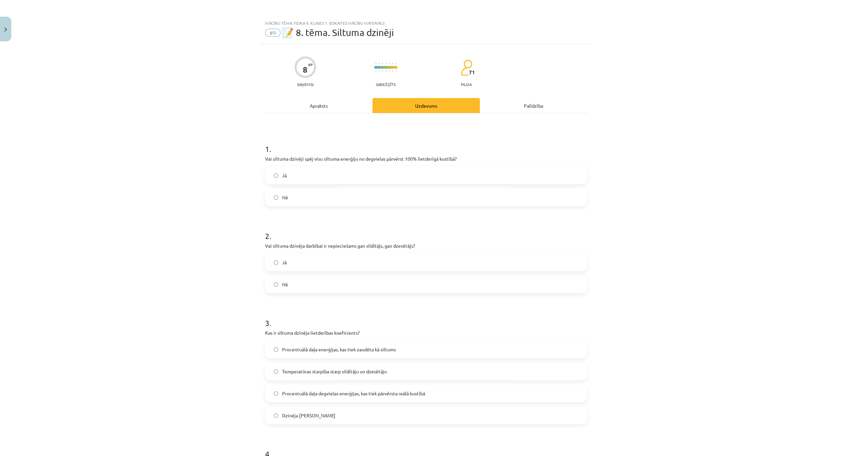
click at [271, 198] on label "Nē" at bounding box center [426, 197] width 321 height 17
drag, startPoint x: 276, startPoint y: 261, endPoint x: 263, endPoint y: 235, distance: 28.9
click at [276, 261] on label "Jā" at bounding box center [426, 262] width 321 height 17
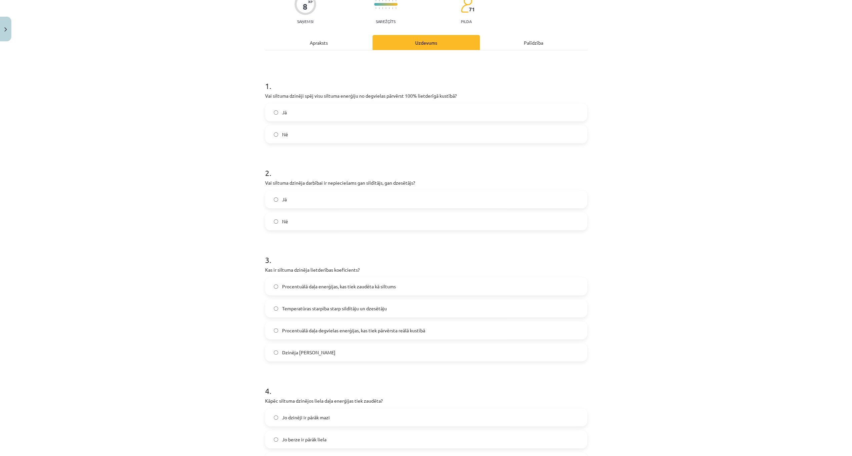
scroll to position [67, 0]
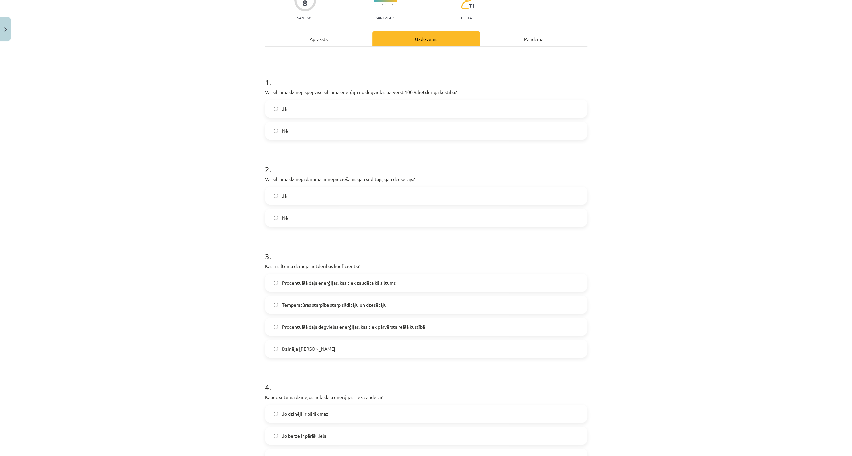
click at [348, 285] on span "Procentuālā daļa enerģijas, kas tiek zaudēta kā siltums" at bounding box center [339, 282] width 114 height 7
click at [335, 329] on span "Procentuālā daļa degvielas enerģijas, kas tiek pārvērsta reālā kustībā" at bounding box center [353, 326] width 143 height 7
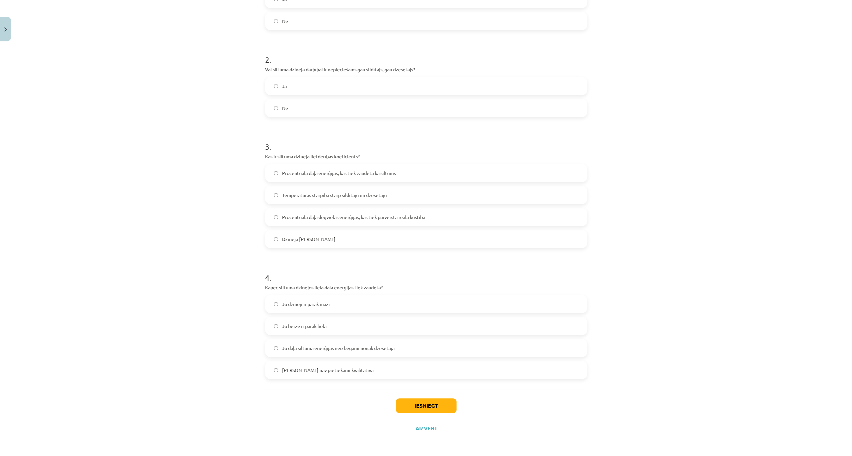
click at [377, 345] on span "Jo daļa siltuma enerģijas neizbēgami nonāk dzesētājā" at bounding box center [338, 348] width 112 height 7
click at [423, 403] on button "Iesniegt" at bounding box center [426, 406] width 61 height 15
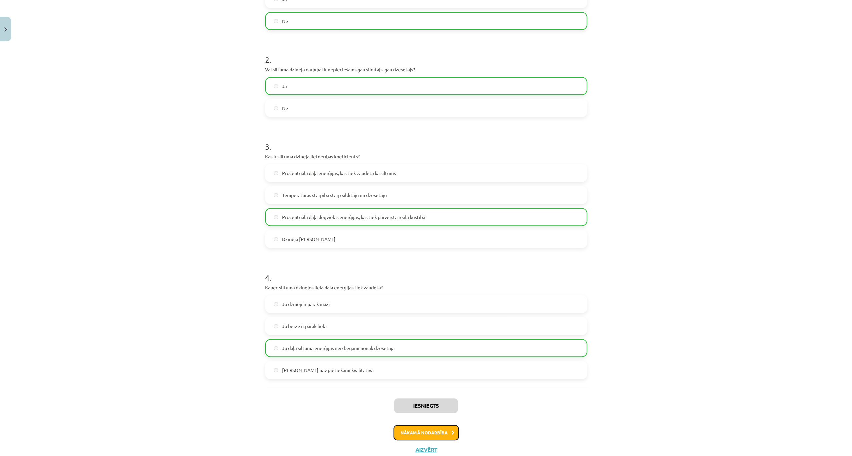
click at [409, 431] on button "Nākamā nodarbība" at bounding box center [426, 432] width 65 height 15
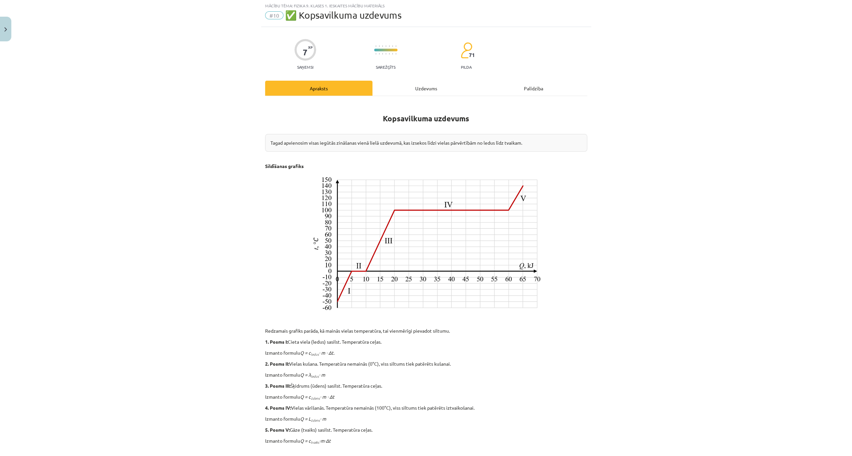
scroll to position [17, 0]
click at [415, 89] on div "Uzdevums" at bounding box center [425, 88] width 107 height 15
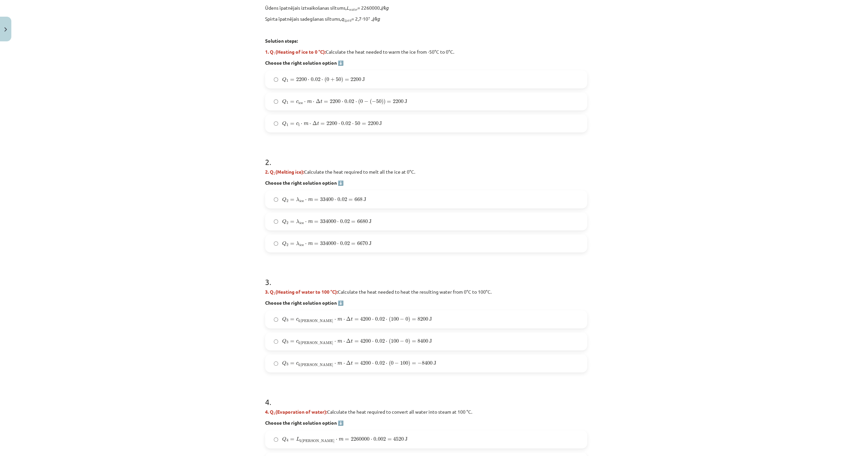
scroll to position [219, 0]
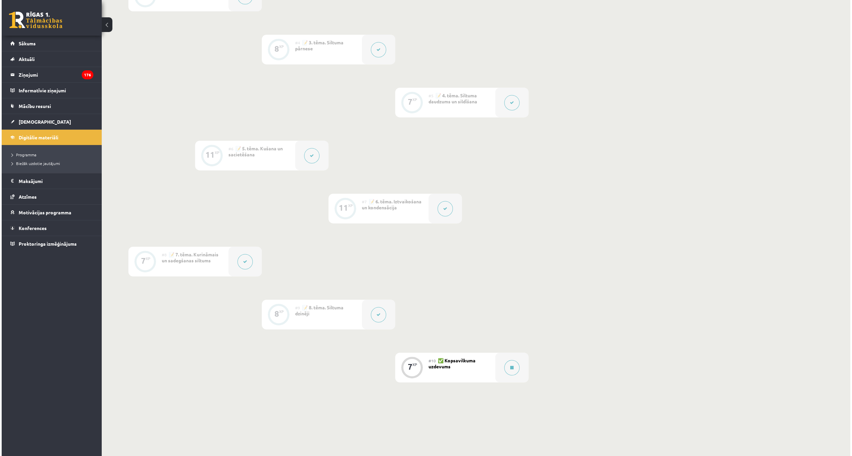
scroll to position [347, 0]
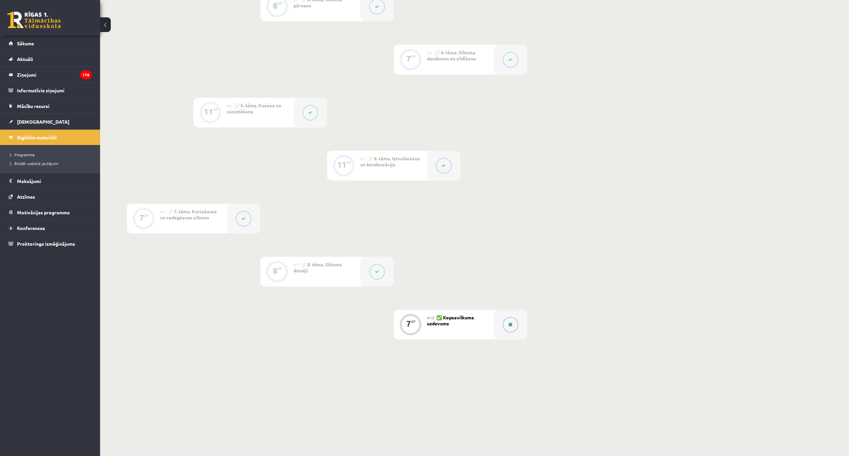
click at [508, 322] on button at bounding box center [510, 324] width 15 height 15
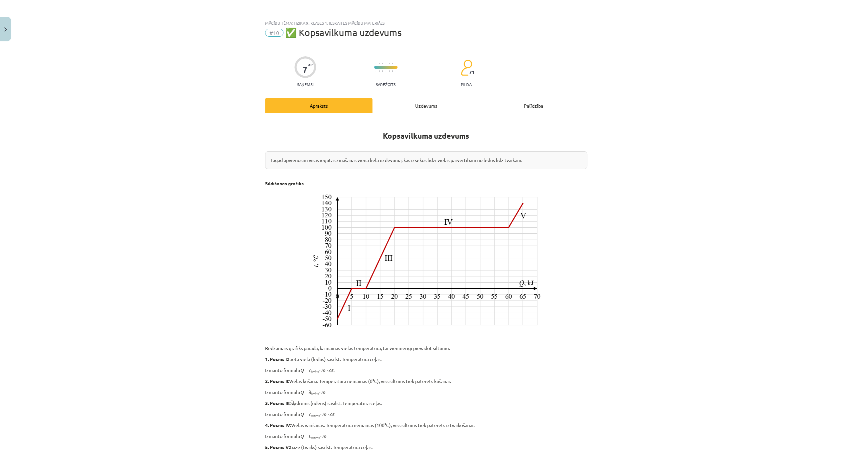
click at [416, 105] on div "Uzdevums" at bounding box center [425, 105] width 107 height 15
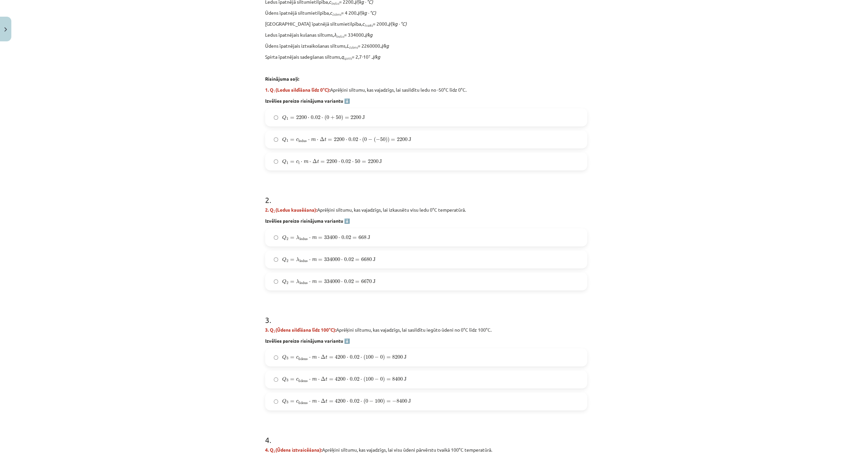
scroll to position [334, 0]
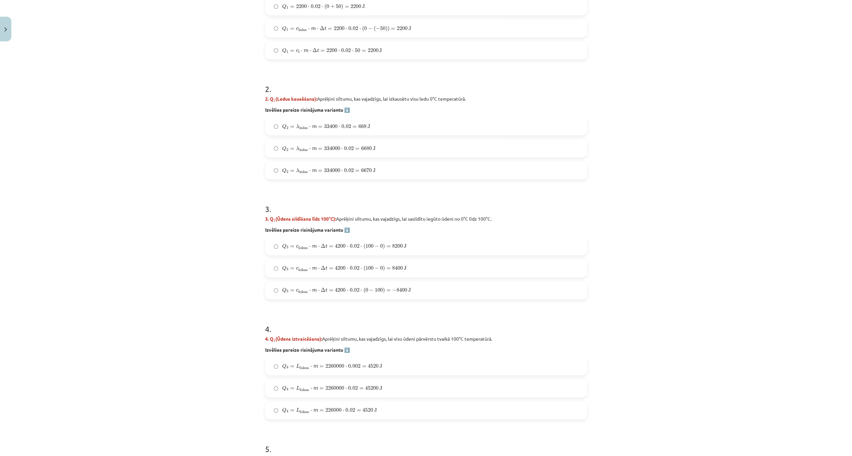
click at [277, 245] on label "Q 3 = c ū dens ⋅ m ⋅ Δ t = 4200 ⋅ 0.02 ⋅ ( 100 − 0 ) = 8200 J Q 3 = c ūdens ⋅ m…" at bounding box center [426, 246] width 321 height 17
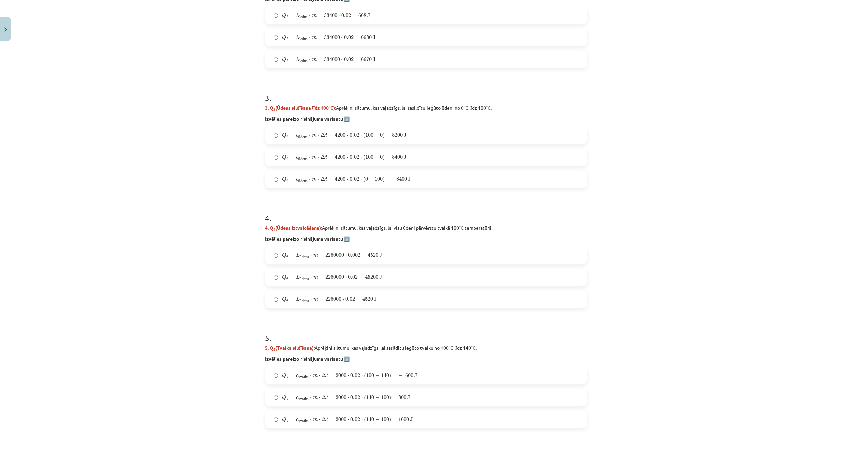
click at [277, 298] on label "Q 4 = L ū dens ⋅ m = 226000 ⋅ 0.02 = 4520 J Q 4 = L ūdens ⋅ m = 226000 ⋅ 0.02 =…" at bounding box center [426, 299] width 321 height 17
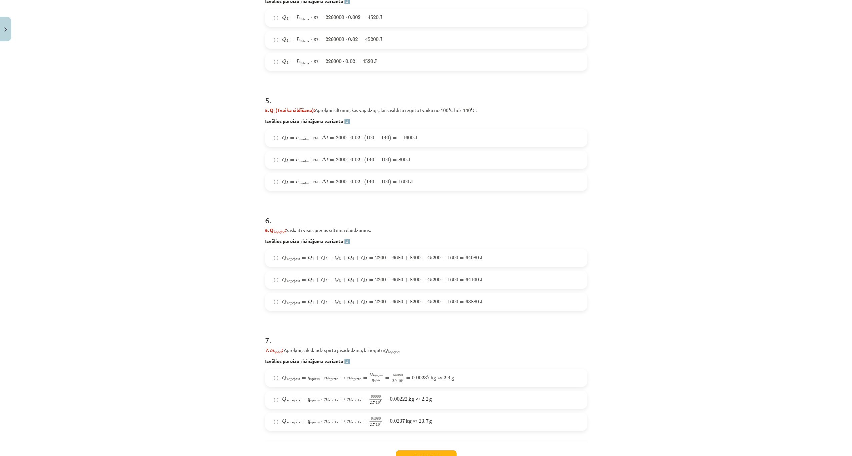
scroll to position [734, 0]
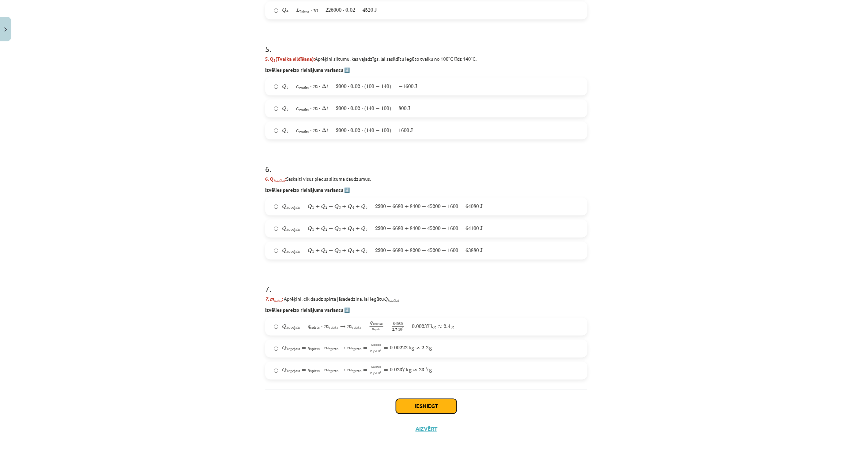
click at [408, 403] on button "Iesniegt" at bounding box center [426, 406] width 61 height 15
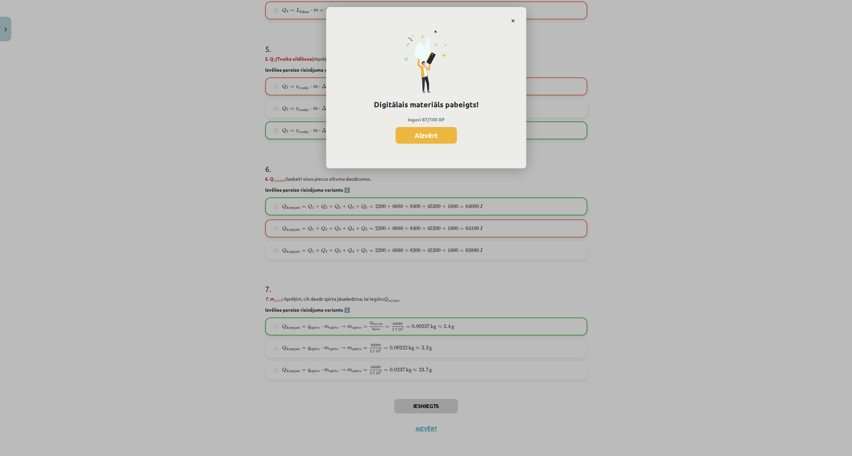
click at [511, 20] on link "Close" at bounding box center [513, 20] width 12 height 13
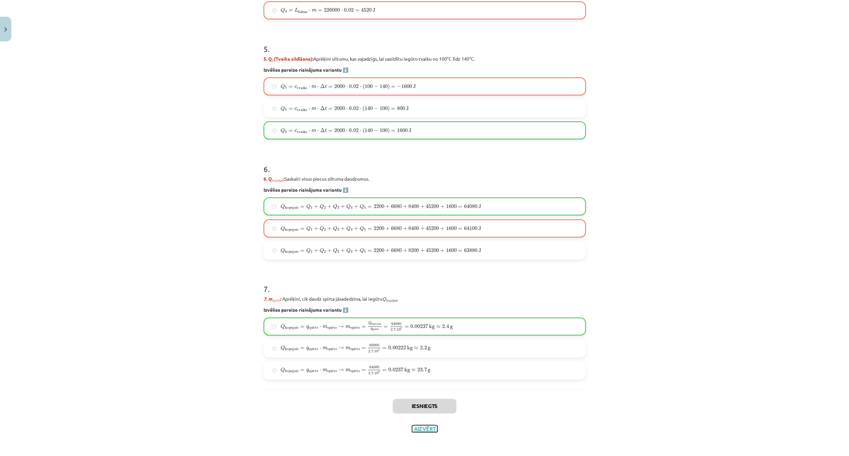
click at [424, 431] on button "Aizvērt" at bounding box center [424, 429] width 25 height 7
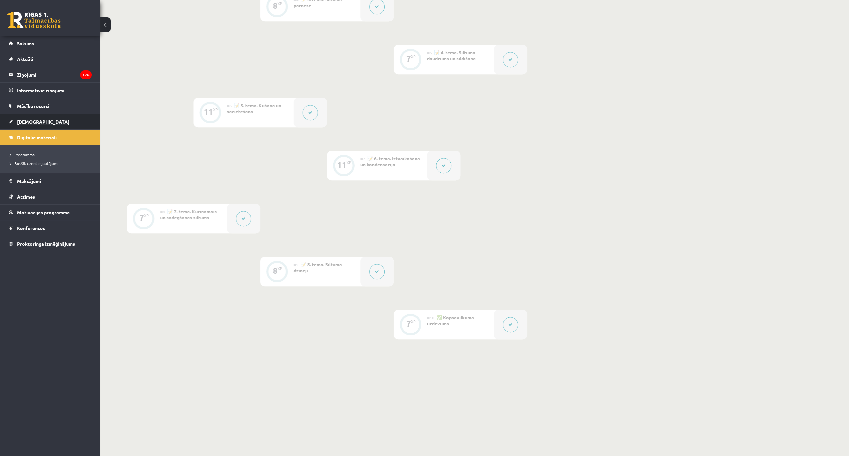
click at [33, 120] on span "[DEMOGRAPHIC_DATA]" at bounding box center [43, 122] width 52 height 6
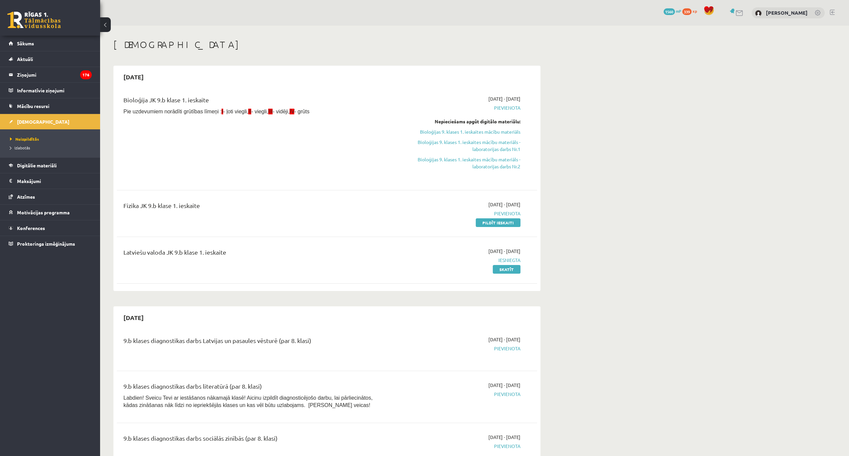
drag, startPoint x: 499, startPoint y: 199, endPoint x: 445, endPoint y: 18, distance: 189.7
click at [488, 223] on link "Pildīt ieskaiti" at bounding box center [498, 222] width 45 height 9
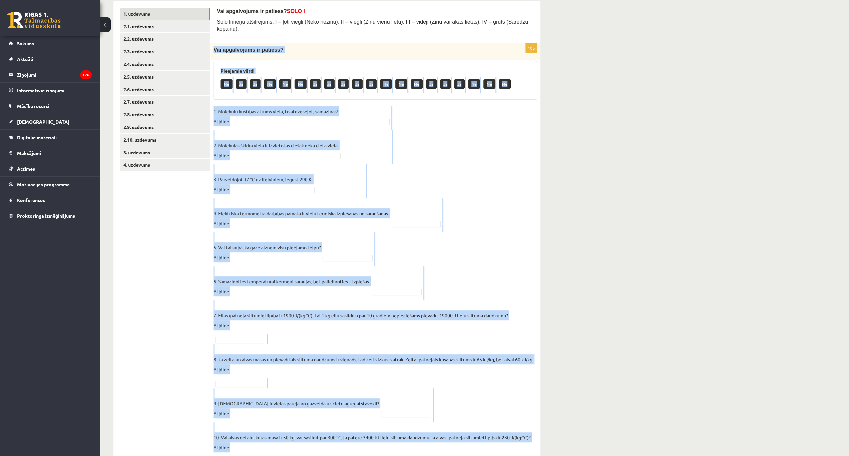
scroll to position [138, 0]
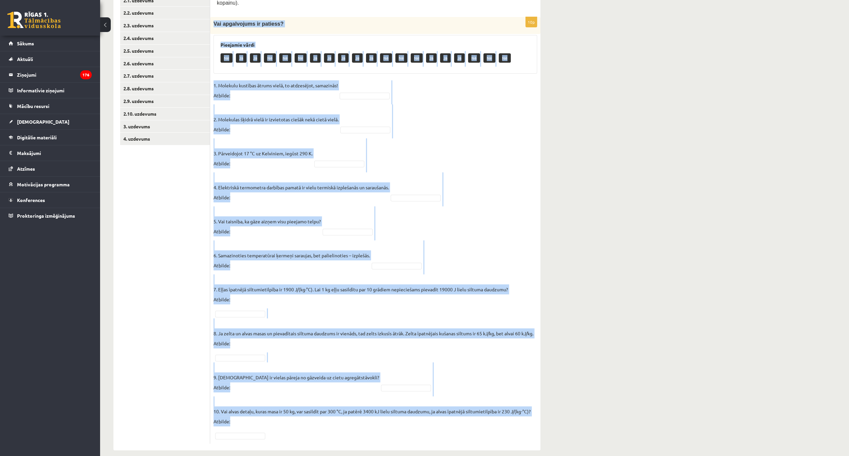
drag, startPoint x: 212, startPoint y: 152, endPoint x: 345, endPoint y: 427, distance: 305.8
click at [345, 427] on div "10p Vai apgalvojums ir patiess? Pieejamie vārdi Nē Jā Jā Nē Nē Nē Jā Jā Jā Jā J…" at bounding box center [375, 230] width 330 height 427
copy div "Lor ipsumdolors am consect? Adipiscin elits Do Ei Te In Ut La Et Do Ma Al En Ad…"
click at [353, 84] on fieldset "1. Molekulu kustības ātrums vielā, to atdzesējot, samazinās! Atbilde: 2. Moleku…" at bounding box center [374, 260] width 323 height 360
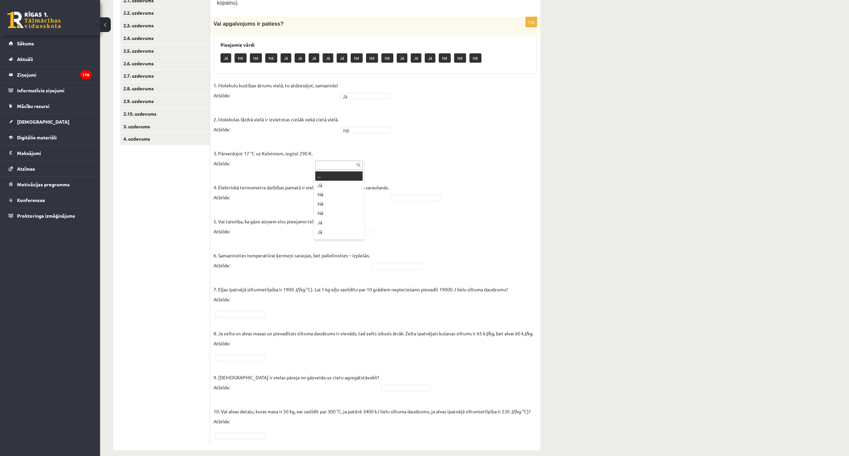
drag, startPoint x: 343, startPoint y: 155, endPoint x: 344, endPoint y: 164, distance: 8.8
drag, startPoint x: 330, startPoint y: 191, endPoint x: 325, endPoint y: 181, distance: 11.8
drag, startPoint x: 253, startPoint y: 307, endPoint x: 254, endPoint y: 313, distance: 6.4
drag, startPoint x: 379, startPoint y: 381, endPoint x: 376, endPoint y: 383, distance: 3.4
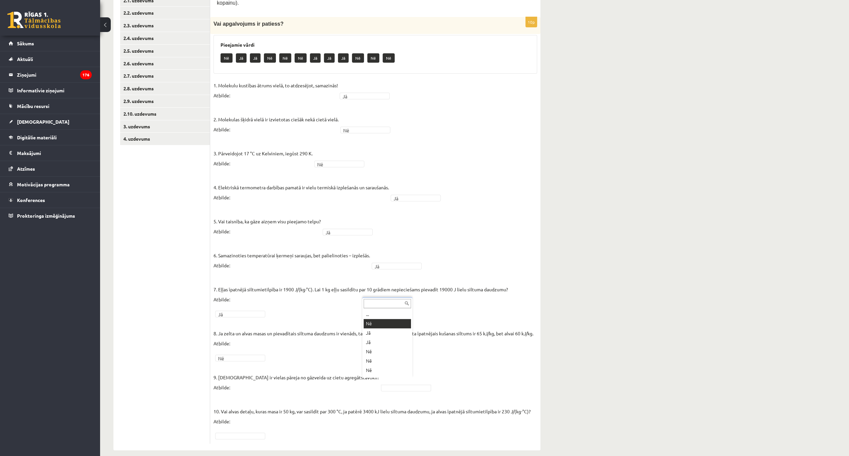
drag, startPoint x: 373, startPoint y: 323, endPoint x: 297, endPoint y: 401, distance: 108.2
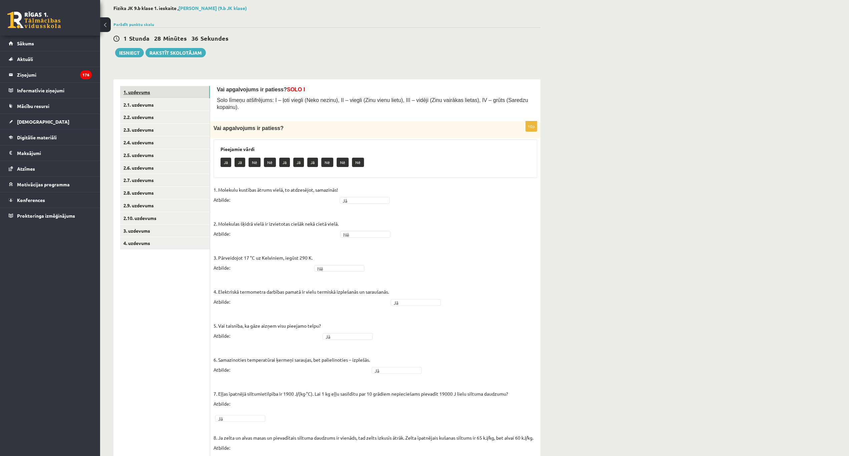
scroll to position [27, 0]
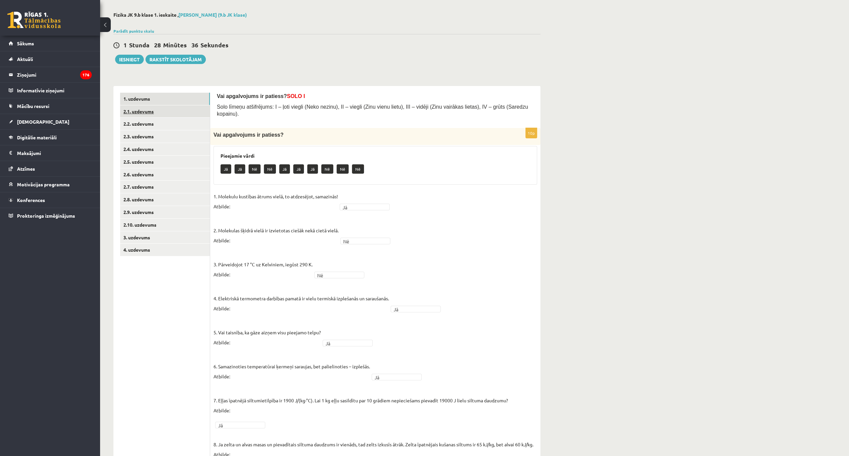
click at [136, 110] on link "2.1. uzdevums" at bounding box center [165, 111] width 90 height 12
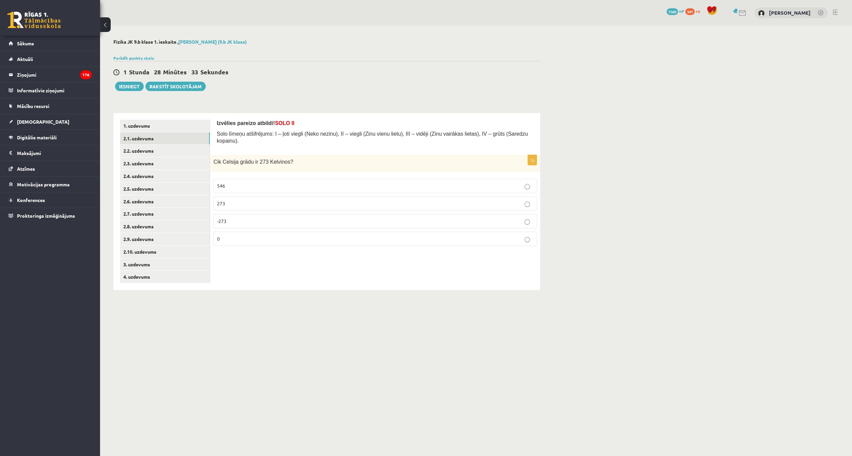
click at [215, 131] on div "Izvēlies pareizo atbildi! SOLO II Solo līmeņu atšifrējums: I – ļoti viegli (Nek…" at bounding box center [375, 201] width 330 height 177
drag, startPoint x: 211, startPoint y: 152, endPoint x: 242, endPoint y: 242, distance: 94.8
click at [242, 242] on div "1p Cik Celsija grādu ir 273 Kelvinos? 546 273 -273 0" at bounding box center [375, 203] width 330 height 96
copy div "Cik Celsija grādu ir 273 Kelvinos? 546 273 -273 0"
click at [264, 235] on p "0" at bounding box center [375, 238] width 316 height 7
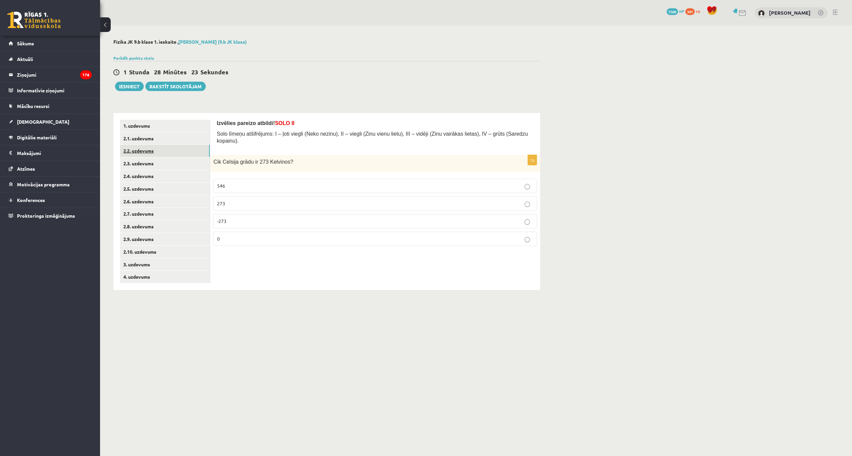
click at [148, 153] on link "2.2. uzdevums" at bounding box center [165, 151] width 90 height 12
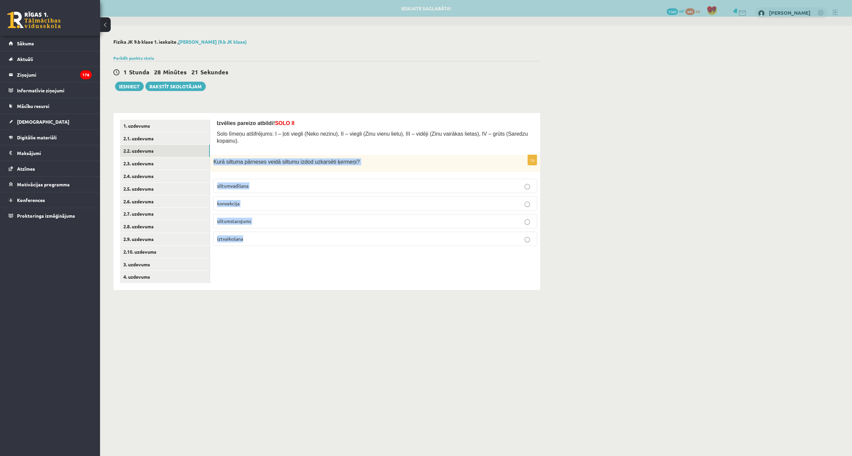
drag, startPoint x: 213, startPoint y: 154, endPoint x: 269, endPoint y: 233, distance: 96.8
click at [269, 233] on div "1p Kurā siltuma pārneses veidā siltumu izdod uzkarsēti ķermeņi? siltumvadīšana …" at bounding box center [375, 203] width 330 height 96
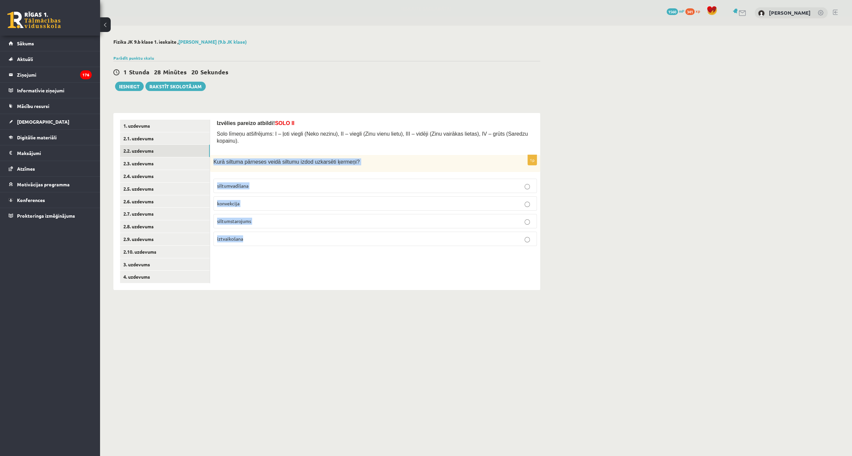
copy div "Kurā siltuma pārneses veidā siltumu izdod uzkarsēti ķermeņi? siltumvadīšana kon…"
click at [266, 218] on p "siltumstarojums" at bounding box center [375, 221] width 316 height 7
click at [175, 175] on link "2.4. uzdevums" at bounding box center [165, 176] width 90 height 12
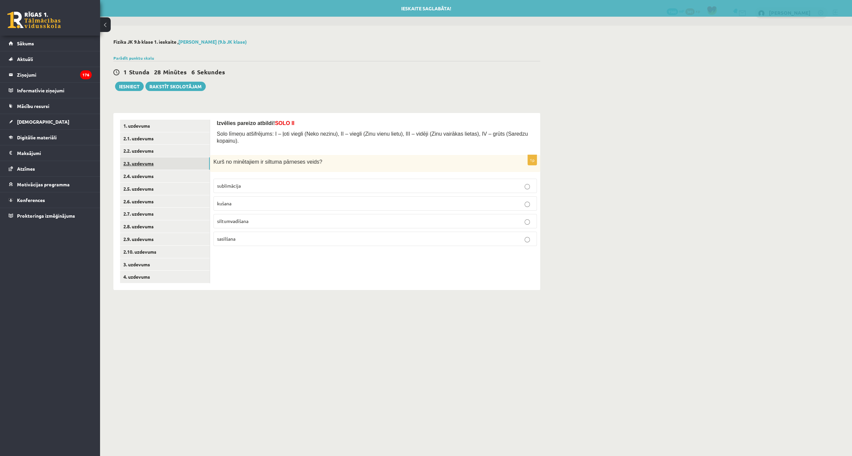
click at [152, 162] on link "2.3. uzdevums" at bounding box center [165, 163] width 90 height 12
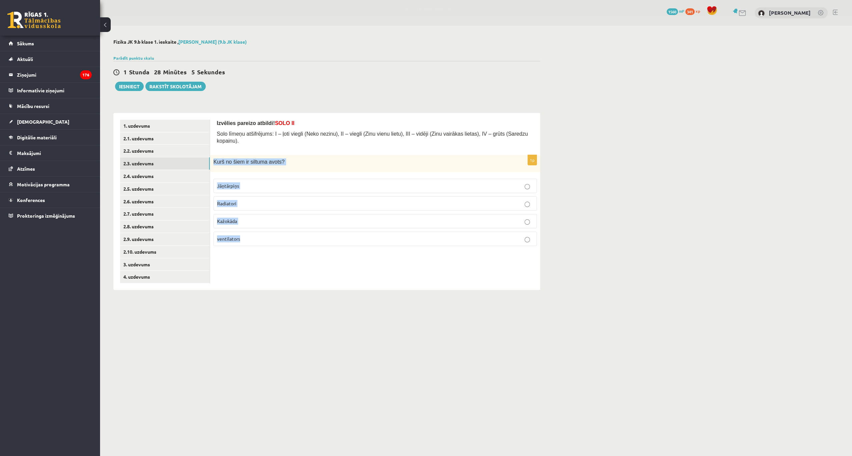
drag, startPoint x: 213, startPoint y: 151, endPoint x: 254, endPoint y: 233, distance: 91.9
click at [254, 233] on div "1p Kurš no šiem ir siltuma avots? Jāņtārpiņs Radiatori Kažokāda ventilators" at bounding box center [375, 203] width 330 height 96
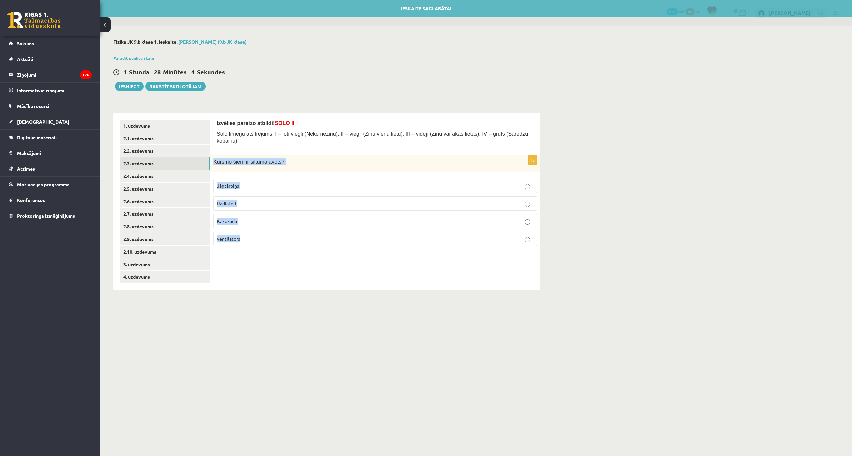
copy div "Kurš no šiem ir siltuma avots? Jāņtārpiņs Radiatori Kažokāda ventilators"
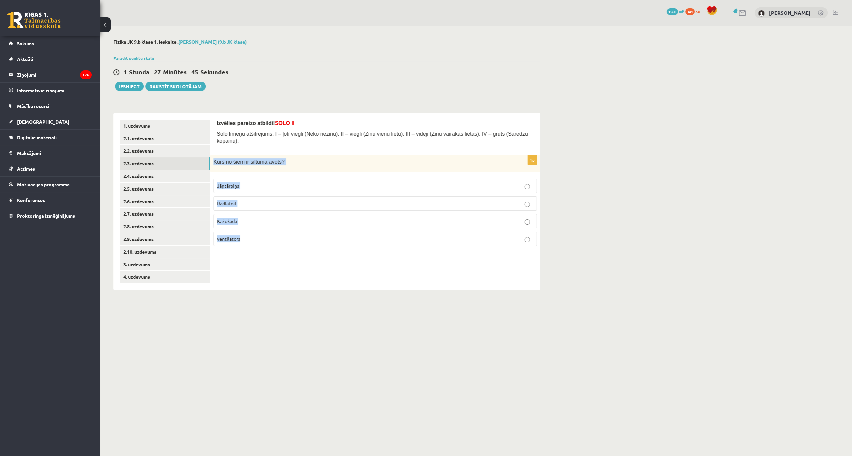
click at [246, 201] on label "Radiatori" at bounding box center [374, 203] width 323 height 14
drag, startPoint x: 306, startPoint y: 267, endPoint x: 282, endPoint y: 254, distance: 27.4
click at [306, 267] on div "Izvēlies pareizo atbildi! SOLO II Solo līmeņu atšifrējums: I – ļoti viegli (Nek…" at bounding box center [375, 201] width 330 height 177
click at [149, 175] on link "2.4. uzdevums" at bounding box center [165, 176] width 90 height 12
drag, startPoint x: 214, startPoint y: 150, endPoint x: 249, endPoint y: 243, distance: 98.8
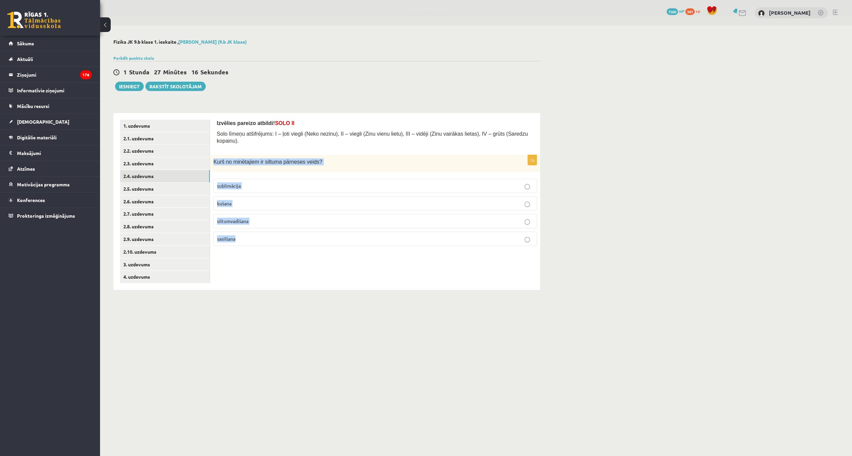
click at [249, 243] on div "1p Kurš no minētajiem ir siltuma pārneses veids? sublimācija kušana siltumvadīš…" at bounding box center [375, 203] width 330 height 96
copy div "Kurš no minētajiem ir siltuma pārneses veids? sublimācija kušana siltumvadīšana…"
click at [262, 218] on p "siltumvadīšana" at bounding box center [375, 221] width 316 height 7
click at [152, 184] on link "2.5. uzdevums" at bounding box center [165, 189] width 90 height 12
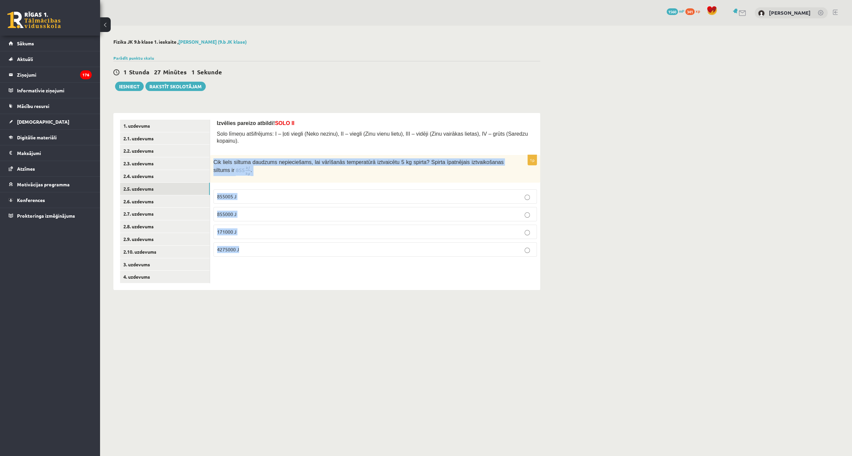
drag, startPoint x: 213, startPoint y: 152, endPoint x: 282, endPoint y: 247, distance: 117.7
click at [282, 247] on div "1p Cik liels siltuma daudzums nepieciešams, lai vārīšanās temperatūrā iztvaicēt…" at bounding box center [375, 208] width 330 height 107
copy div "Cik liels siltuma daudzums nepieciešams, lai vārīšanās temperatūrā iztvaicētu 5…"
click at [265, 264] on div "Izvēlies pareizo atbildi! SOLO II Solo līmeņu atšifrējums: I – ļoti viegli (Nek…" at bounding box center [375, 201] width 330 height 177
click at [266, 264] on div "Izvēlies pareizo atbildi! SOLO II Solo līmeņu atšifrējums: I – ļoti viegli (Nek…" at bounding box center [375, 201] width 330 height 177
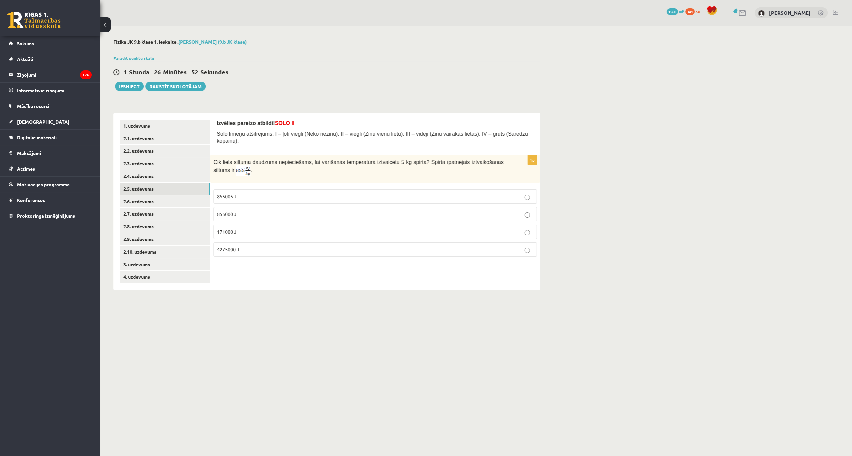
drag, startPoint x: 266, startPoint y: 264, endPoint x: 259, endPoint y: 246, distance: 19.4
click at [265, 263] on div "Izvēlies pareizo atbildi! SOLO II Solo līmeņu atšifrējums: I – ļoti viegli (Nek…" at bounding box center [375, 201] width 330 height 177
click at [245, 193] on p "855005 J" at bounding box center [375, 196] width 316 height 7
click at [147, 199] on link "2.6. uzdevums" at bounding box center [165, 201] width 90 height 12
drag, startPoint x: 241, startPoint y: 218, endPoint x: 191, endPoint y: 206, distance: 51.0
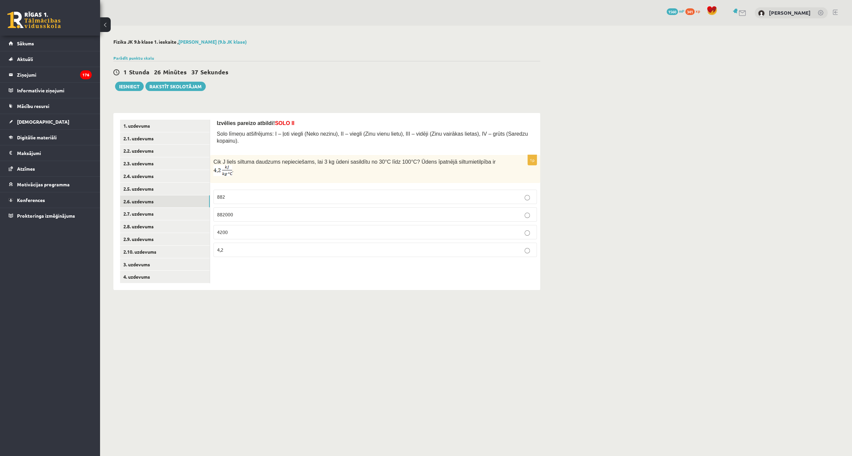
click at [241, 229] on p "4200" at bounding box center [375, 232] width 316 height 7
click at [153, 213] on link "2.7. uzdevums" at bounding box center [165, 214] width 90 height 12
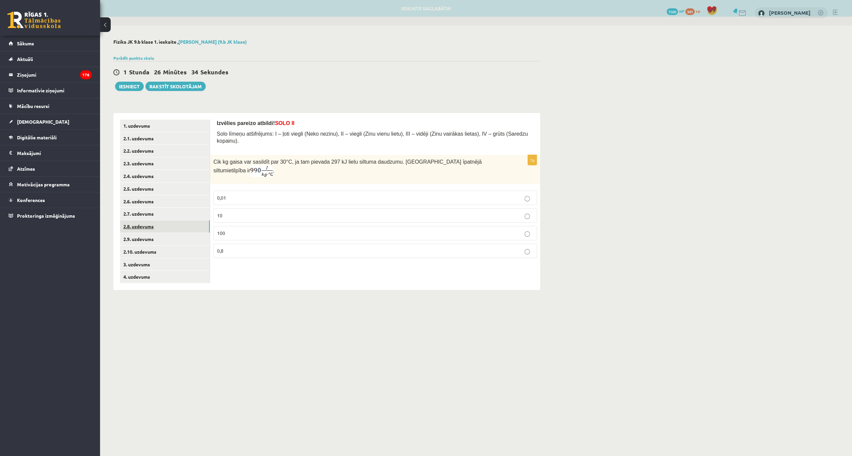
click at [151, 225] on link "2.8. uzdevums" at bounding box center [165, 226] width 90 height 12
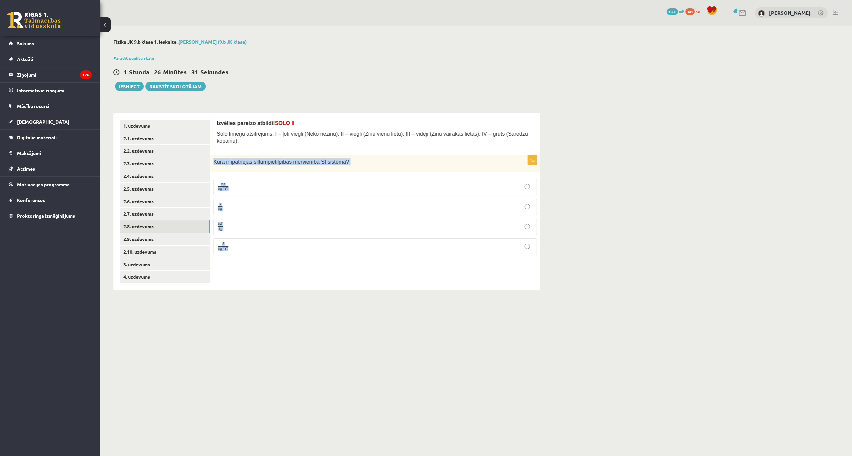
drag, startPoint x: 212, startPoint y: 151, endPoint x: 253, endPoint y: 239, distance: 97.3
click at [253, 239] on div "1p Kura ir īpatnējās siltumpietilpības mērvienība SI sistēmā ? k J k g ⋅ ° C k …" at bounding box center [375, 208] width 330 height 106
copy div "Kura ir īpatnējās siltumpietilpības mērvienība SI sistēmā ? k J k g ⋅ ° C k J k…"
click at [290, 254] on div "Izvēlies pareizo atbildi! SOLO II Solo līmeņu atšifrējums: I – ļoti viegli (Nek…" at bounding box center [375, 201] width 330 height 177
click at [261, 242] on p "J k g ⋅ ° C J k g ⋅ ° C" at bounding box center [375, 246] width 316 height 9
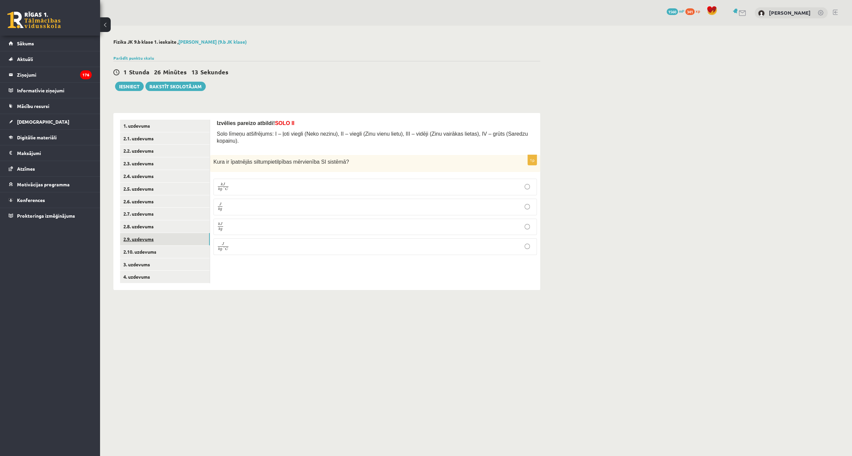
click at [143, 240] on link "2.9. uzdevums" at bounding box center [165, 239] width 90 height 12
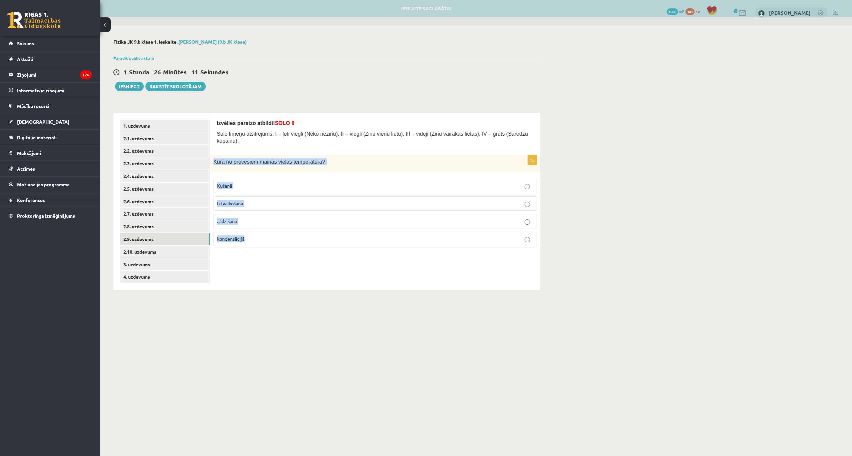
drag, startPoint x: 213, startPoint y: 153, endPoint x: 272, endPoint y: 237, distance: 102.2
click at [272, 237] on div "1p Kurā no procesiem mainās vielas temperatūra? Kušanā iztvaikošanā atdzišanā k…" at bounding box center [375, 203] width 330 height 96
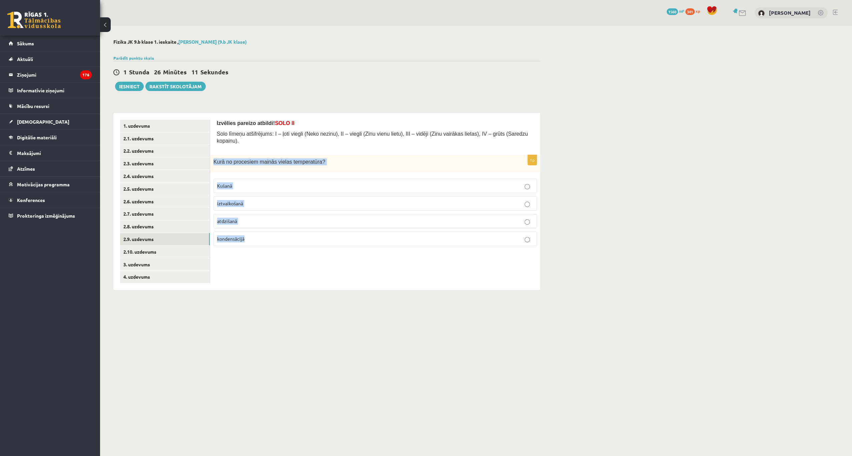
copy div "Kurā no procesiem mainās vielas temperatūra? Kušanā iztvaikošanā atdzišanā kond…"
click at [263, 218] on p "atdzišanā" at bounding box center [375, 221] width 316 height 7
click at [144, 253] on link "2.10. uzdevums" at bounding box center [165, 252] width 90 height 12
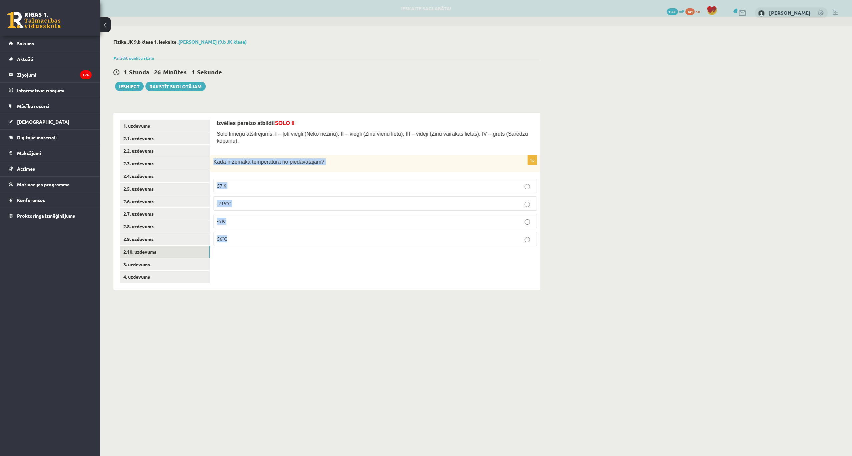
drag, startPoint x: 213, startPoint y: 153, endPoint x: 249, endPoint y: 233, distance: 87.0
click at [249, 233] on div "1p Kāda ir zemākā temperatūra no piedāvātajām? 57 K -215°C -5 K 56°C" at bounding box center [375, 203] width 330 height 96
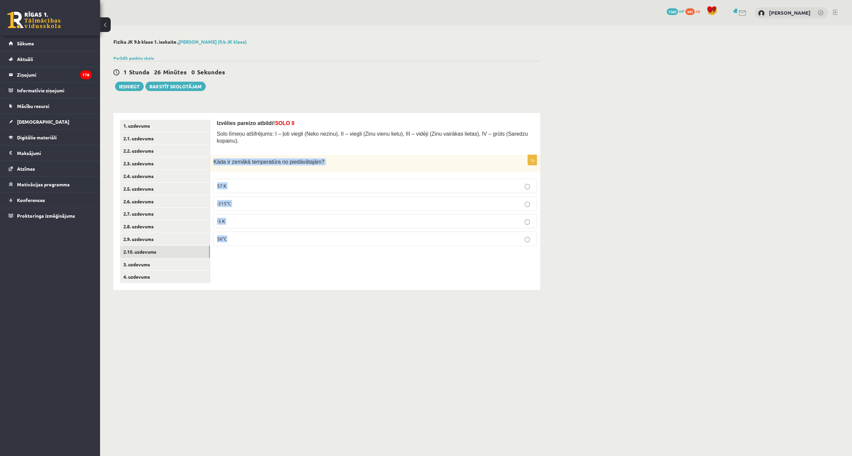
copy div "Kāda ir zemākā temperatūra no piedāvātajām? 57 K -215°C -5 K 56°C"
click at [249, 218] on p "-5 K" at bounding box center [375, 221] width 316 height 7
click at [140, 262] on link "3. uzdevums" at bounding box center [165, 264] width 90 height 12
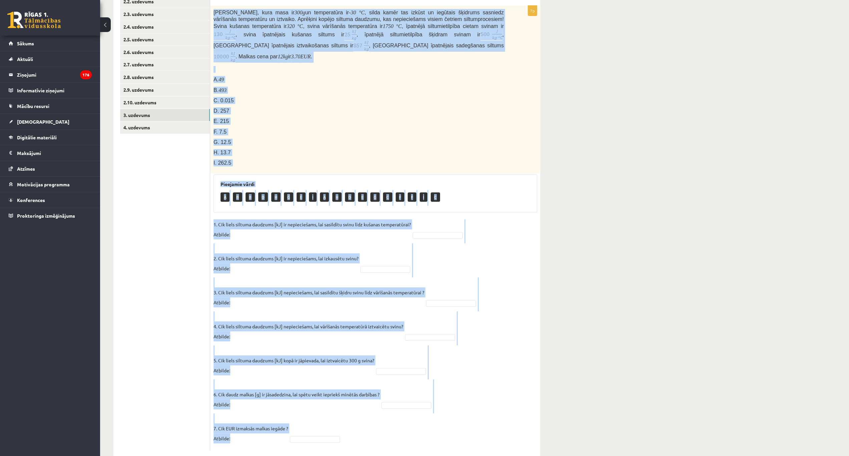
scroll to position [150, 0]
drag, startPoint x: 211, startPoint y: 129, endPoint x: 320, endPoint y: 432, distance: 321.1
click at [320, 432] on div "7p Svina klucīti, kura masa ir 300 g un temperatūra ir - 30 ° C , silda kamēr t…" at bounding box center [375, 228] width 330 height 446
copy div "Svina klucīti, kura masa ir 300 g un temperatūra ir - 30 ° C , silda kamēr tas …"
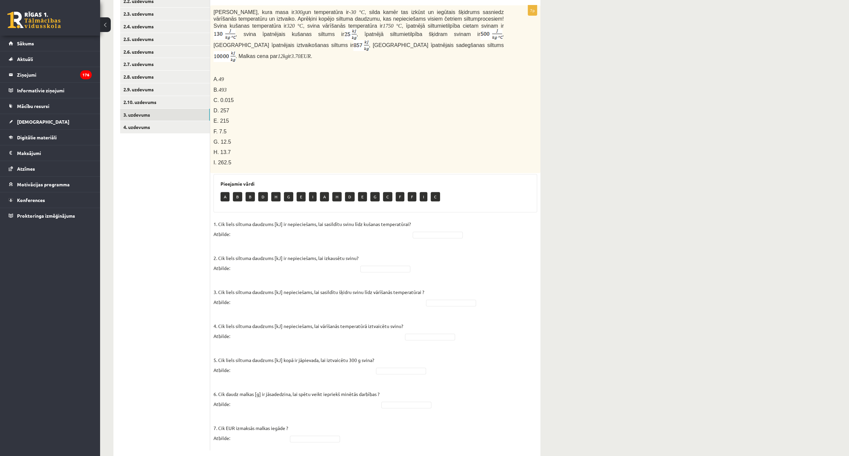
click at [170, 183] on ul "1. uzdevums 2.1. uzdevums 2.2. uzdevums 2.3. uzdevums 2.4. uzdevums 2.5. uzdevu…" at bounding box center [165, 210] width 90 height 481
drag, startPoint x: 422, startPoint y: 275, endPoint x: 415, endPoint y: 264, distance: 12.8
drag, startPoint x: 424, startPoint y: 381, endPoint x: 411, endPoint y: 369, distance: 17.7
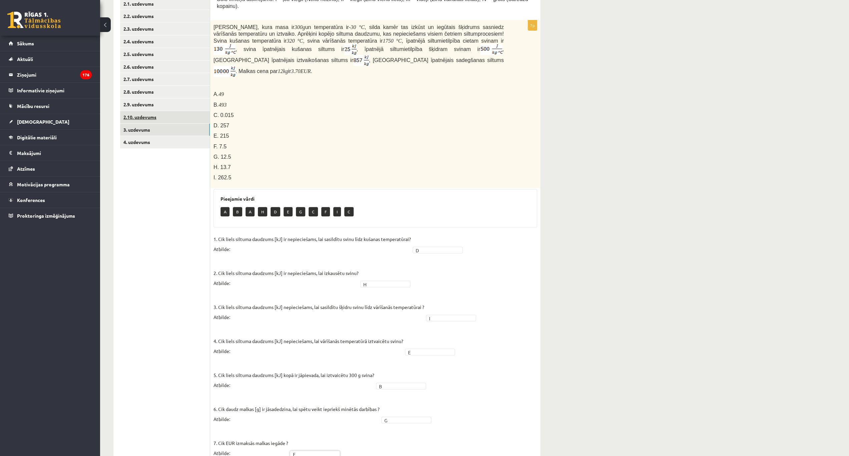
scroll to position [105, 0]
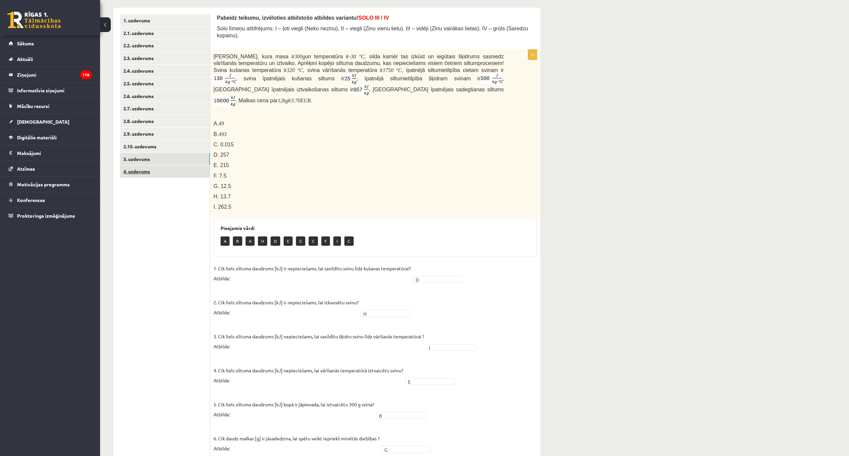
click at [142, 173] on link "4. uzdevums" at bounding box center [165, 171] width 90 height 12
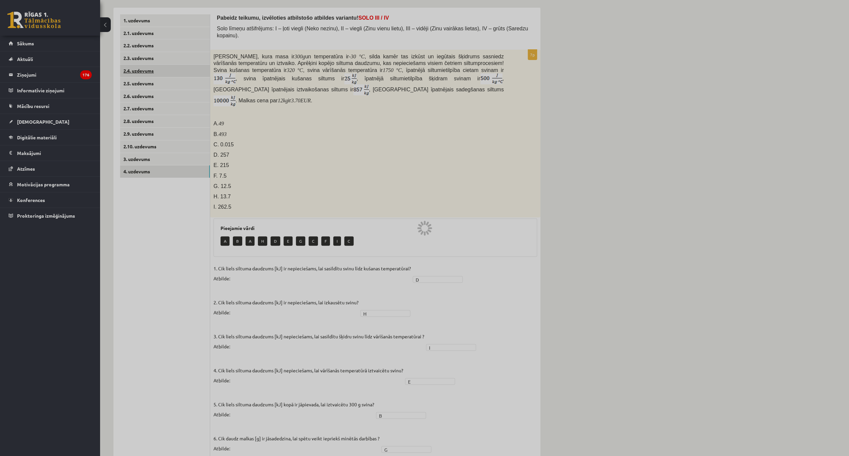
scroll to position [0, 0]
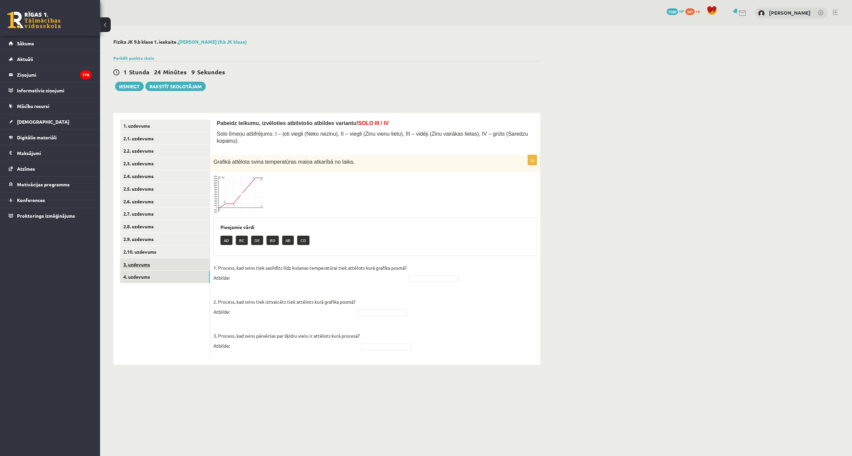
click at [150, 261] on link "3. uzdevums" at bounding box center [165, 264] width 90 height 12
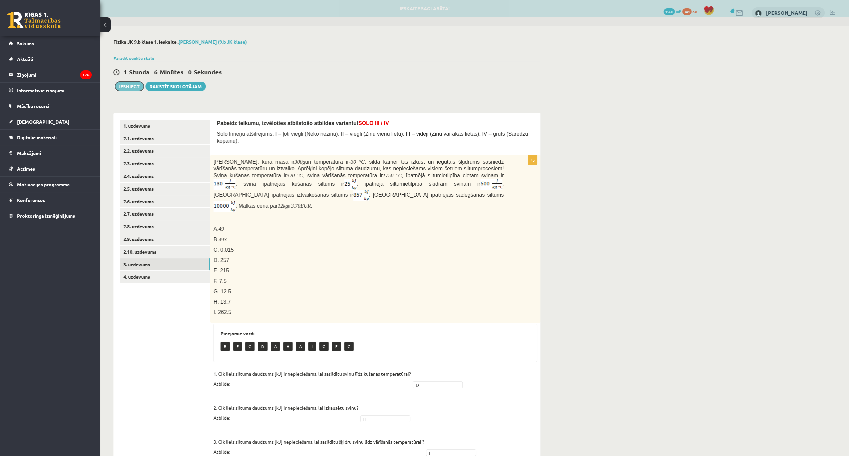
click at [132, 84] on button "Iesniegt" at bounding box center [129, 86] width 29 height 9
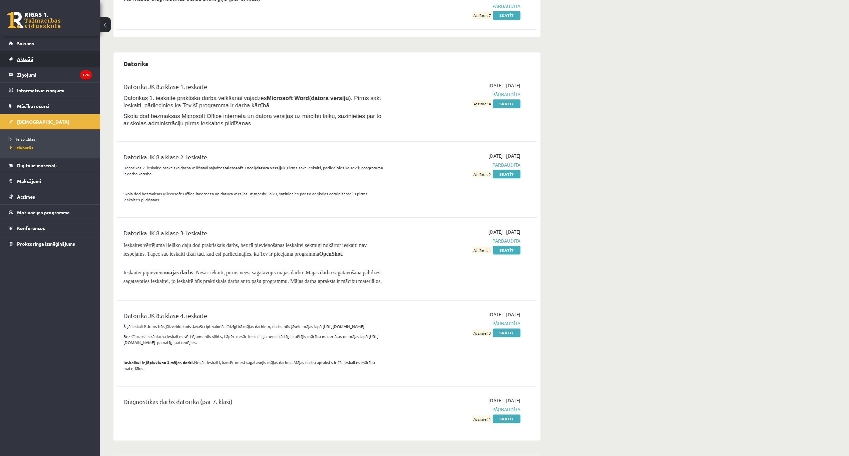
scroll to position [711, 0]
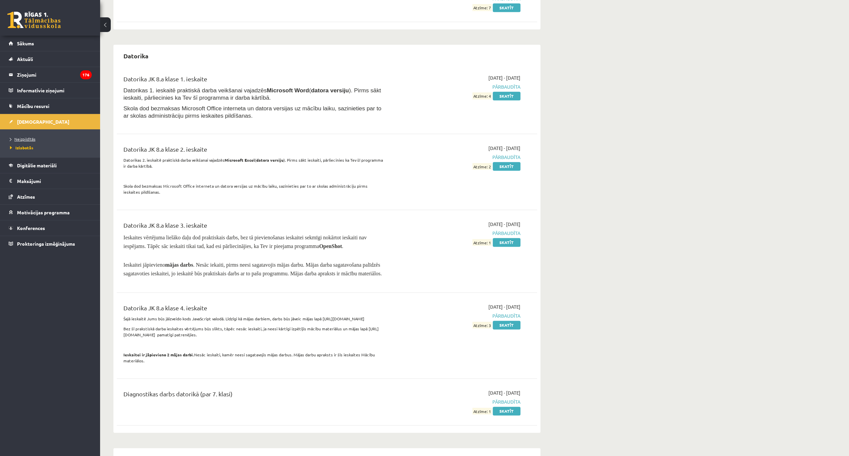
click at [17, 137] on span "Neizpildītās" at bounding box center [22, 138] width 25 height 5
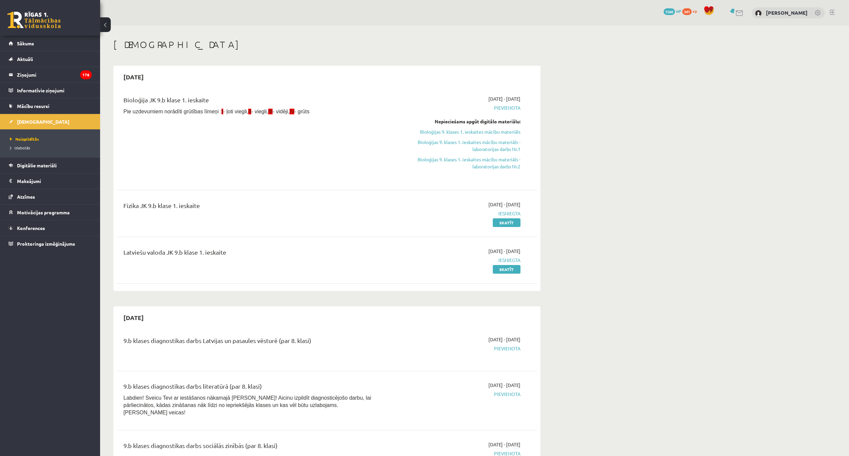
drag, startPoint x: 486, startPoint y: 133, endPoint x: 447, endPoint y: 23, distance: 117.3
click at [486, 133] on link "Bioloģijas 9. klases 1. ieskaites mācību materiāls" at bounding box center [458, 131] width 126 height 7
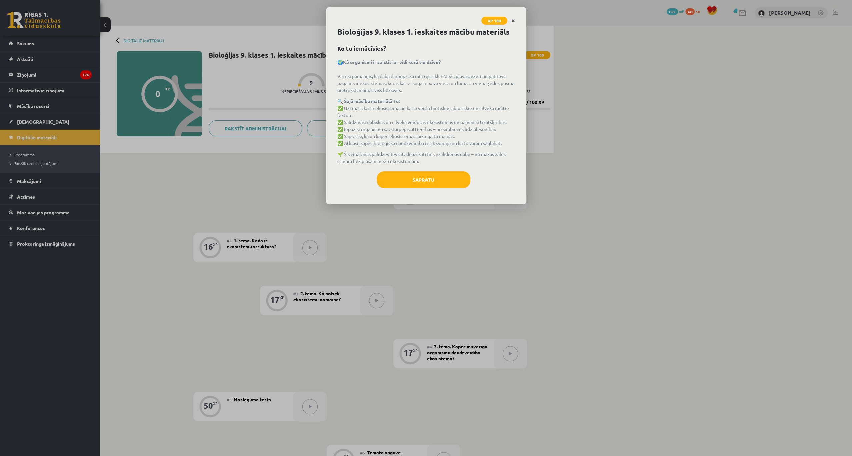
click at [511, 21] on icon "Close" at bounding box center [513, 21] width 4 height 5
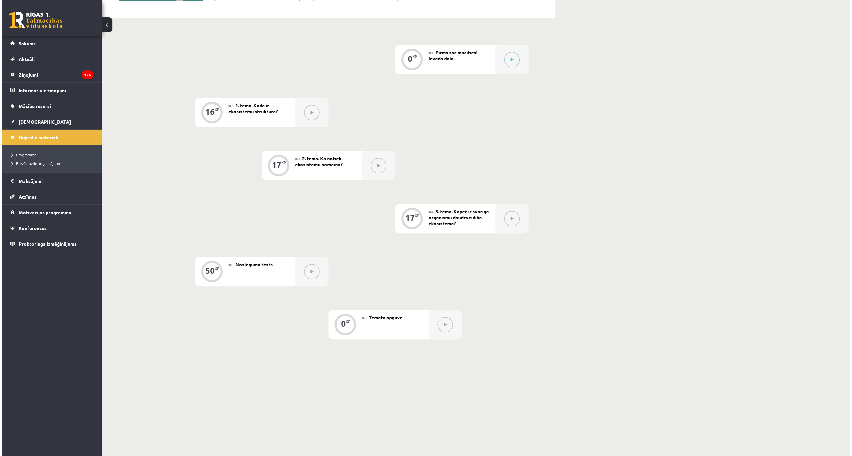
scroll to position [46, 0]
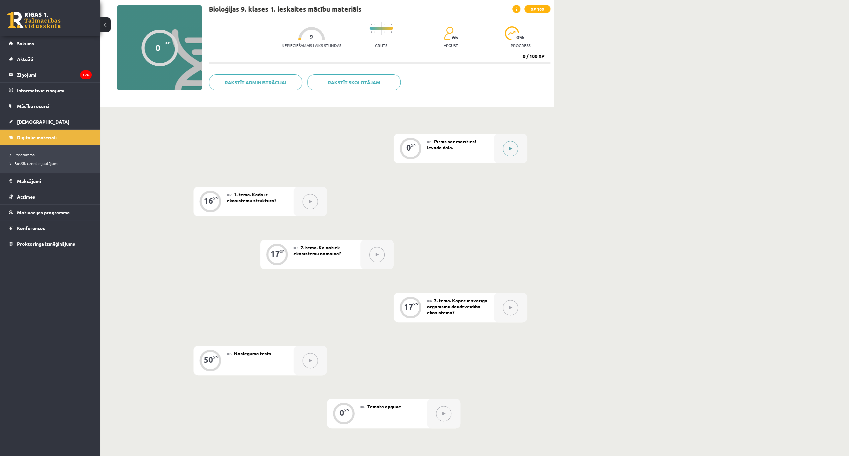
click at [506, 152] on button at bounding box center [510, 148] width 15 height 15
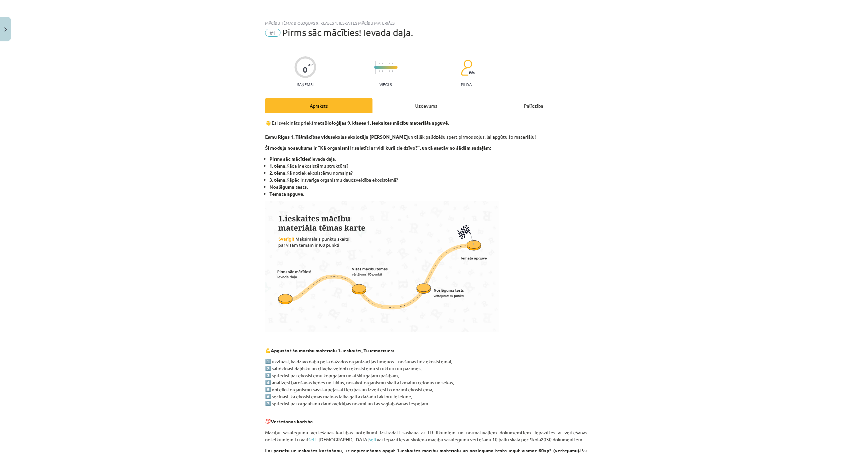
click at [414, 103] on div "Uzdevums" at bounding box center [425, 105] width 107 height 15
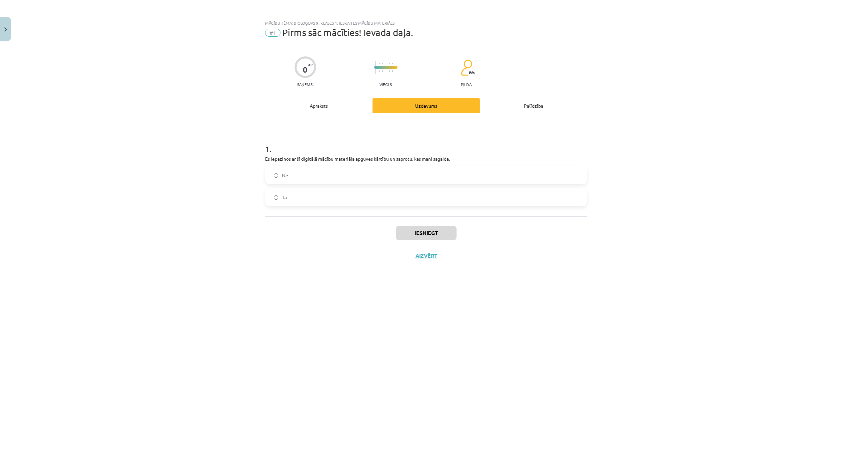
click at [271, 197] on label "Jā" at bounding box center [426, 197] width 321 height 17
click at [418, 230] on button "Iesniegt" at bounding box center [426, 233] width 61 height 15
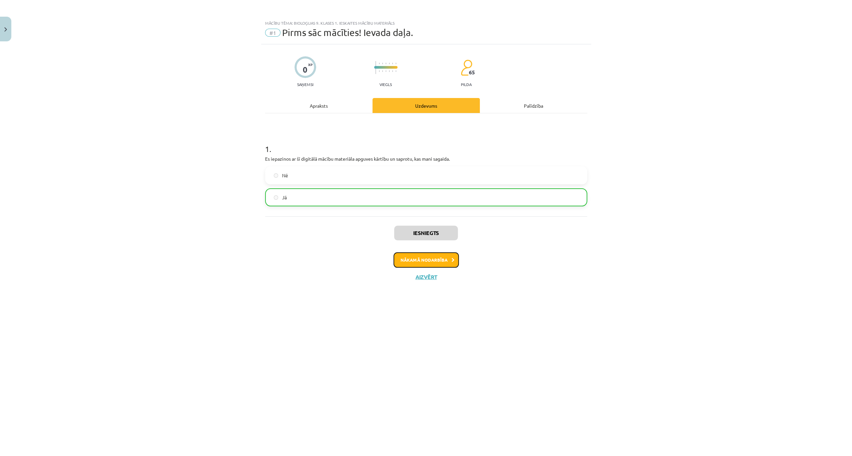
click at [425, 254] on button "Nākamā nodarbība" at bounding box center [426, 259] width 65 height 15
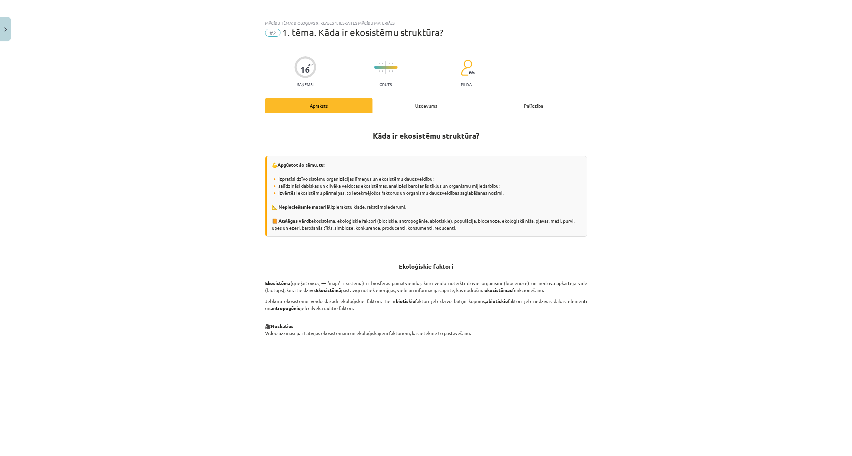
click at [415, 104] on div "Uzdevums" at bounding box center [425, 105] width 107 height 15
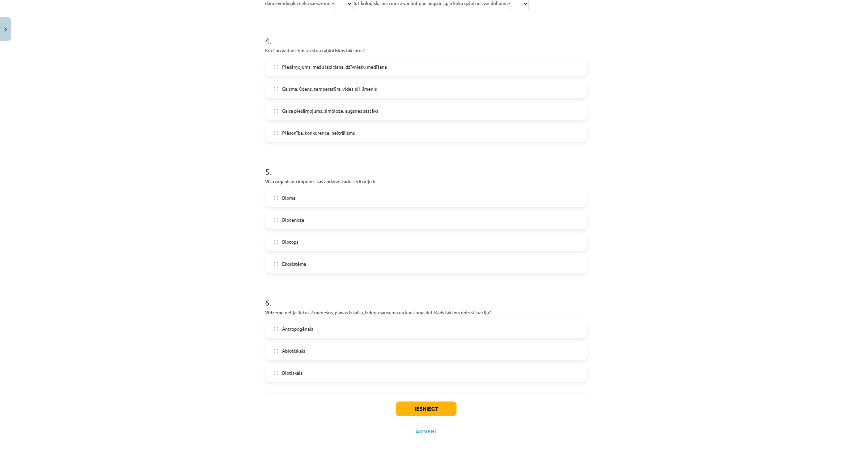
scroll to position [617, 0]
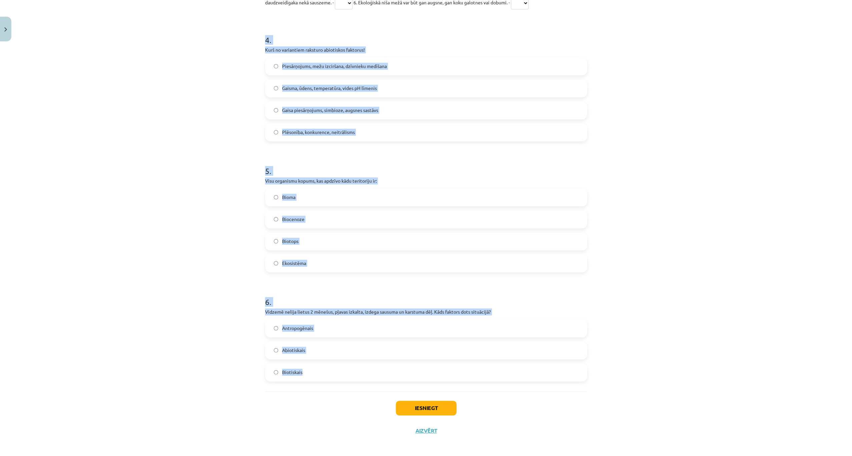
drag, startPoint x: 256, startPoint y: 33, endPoint x: 314, endPoint y: 375, distance: 346.4
click at [314, 375] on div "Mācību tēma: Bioloģijas 9. klases 1. ieskaites mācību materiāls #2 1. tēma. Kād…" at bounding box center [426, 228] width 852 height 456
copy form "4 . Kurš no variantiem raksturo abiotiskos faktorus! Piesārņojums, mežu izcirša…"
click at [390, 86] on label "Gaisma, ūdens, temperatūra, vides pH līmenis" at bounding box center [426, 88] width 321 height 17
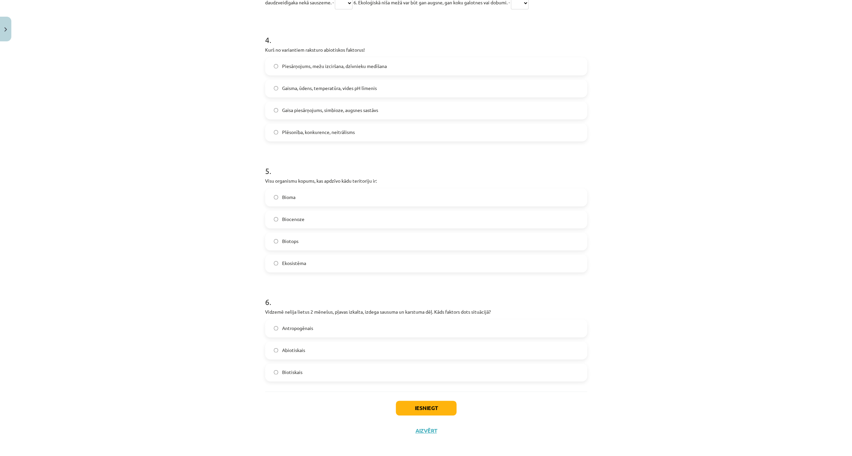
click at [307, 259] on label "Ekosistēma" at bounding box center [426, 263] width 321 height 17
click at [306, 352] on label "Abiotiskais" at bounding box center [426, 350] width 321 height 17
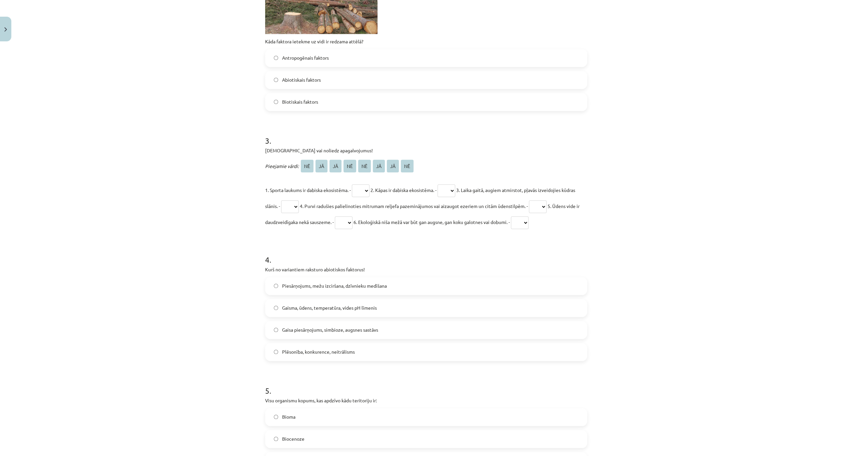
scroll to position [328, 0]
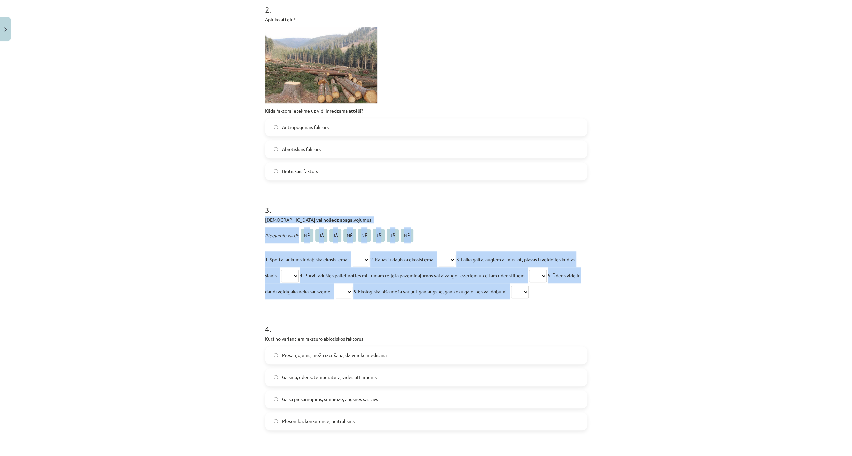
drag, startPoint x: 256, startPoint y: 214, endPoint x: 578, endPoint y: 297, distance: 332.0
click at [578, 297] on div "Mācību tēma: Bioloģijas 9. klases 1. ieskaites mācību materiāls #2 1. tēma. Kād…" at bounding box center [426, 228] width 852 height 456
copy div "Apstiprini vai noliedz apagalvojumus! Pieejamie vārdi: NĒ JĀ JĀ NĒ NĒ JĀ JĀ NĒ …"
click at [356, 259] on select "** ** ** ** ** ** ** **" at bounding box center [361, 260] width 18 height 13
select select "**"
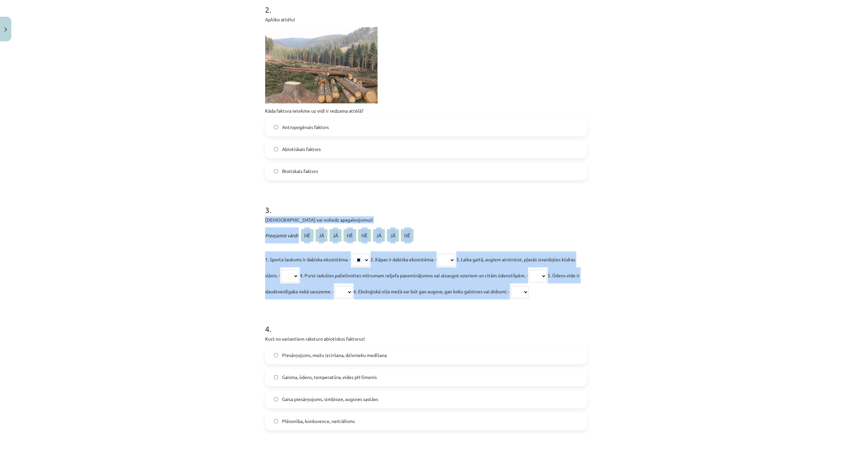
click at [353, 254] on select "** ** ** ** ** ** ** **" at bounding box center [361, 260] width 18 height 13
click at [453, 255] on select "** ** ** ** ** ** ** **" at bounding box center [447, 260] width 18 height 13
select select "**"
click at [444, 254] on select "** ** ** ** ** ** ** **" at bounding box center [447, 260] width 18 height 13
click at [455, 259] on select "** ** ** ** ** ** ** **" at bounding box center [447, 260] width 18 height 13
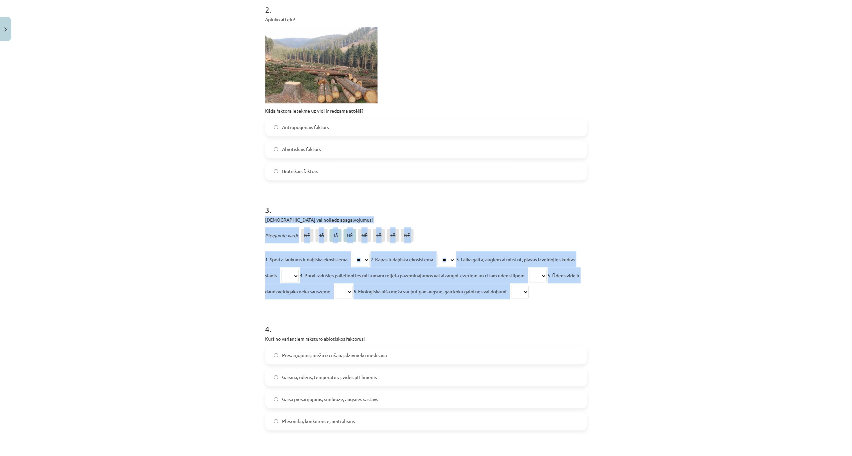
click at [299, 275] on select "** ** ** ** ** ** ** **" at bounding box center [290, 276] width 18 height 13
select select "**"
click at [296, 270] on select "** ** ** ** ** ** ** **" at bounding box center [290, 276] width 18 height 13
click at [547, 275] on select "** ** ** ** ** ** ** **" at bounding box center [538, 276] width 18 height 13
select select "**"
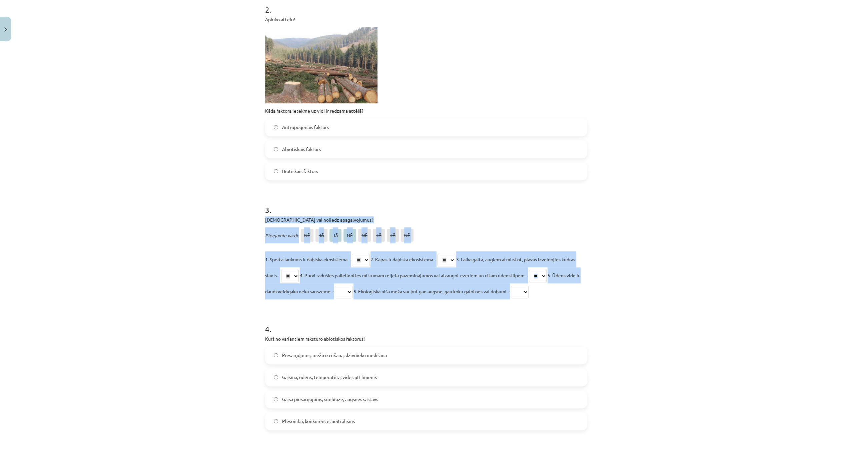
click at [547, 270] on select "** ** ** ** ** ** ** **" at bounding box center [538, 276] width 18 height 13
click at [352, 291] on select "** ** ** ** ** ** ** **" at bounding box center [344, 292] width 18 height 13
select select "**"
click at [352, 286] on select "** ** ** ** ** ** ** **" at bounding box center [344, 292] width 18 height 13
click at [529, 288] on select "** ** ** ** ** ** ** **" at bounding box center [520, 292] width 18 height 13
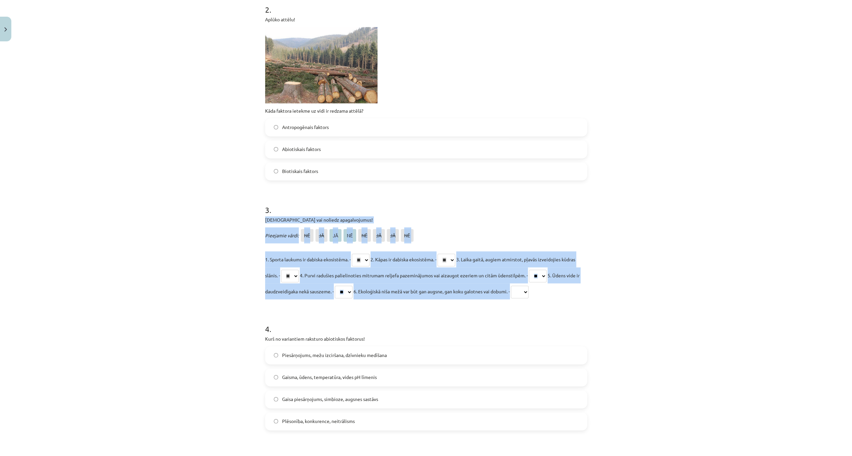
select select "**"
click at [529, 286] on select "** ** ** ** ** ** ** **" at bounding box center [520, 292] width 18 height 13
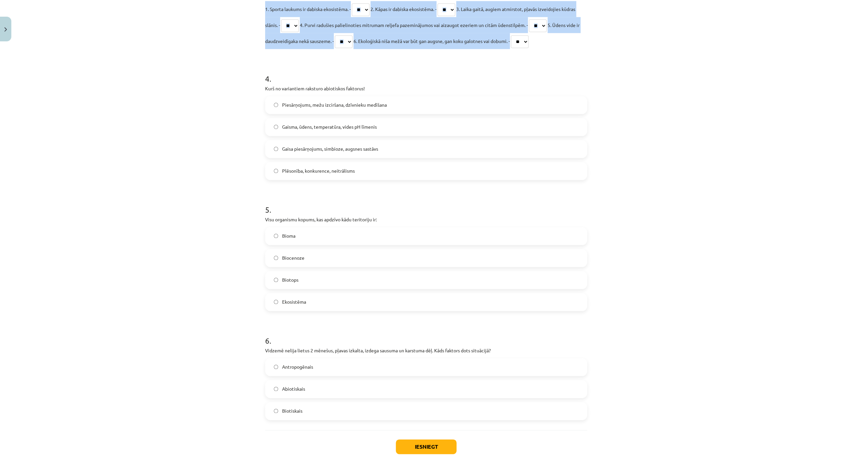
scroll to position [619, 0]
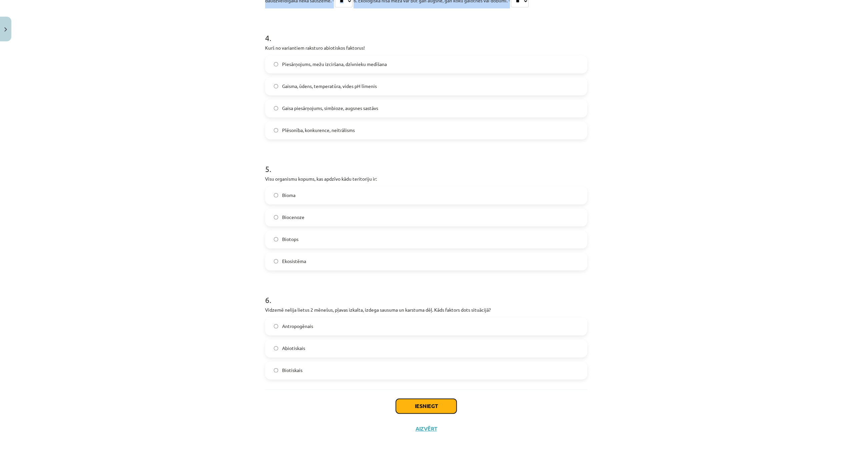
click at [416, 404] on button "Iesniegt" at bounding box center [426, 406] width 61 height 15
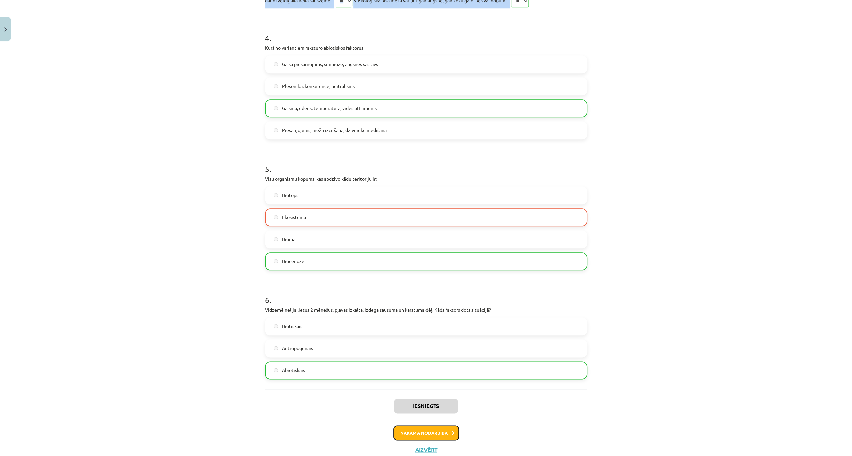
click at [409, 428] on button "Nākamā nodarbība" at bounding box center [426, 433] width 65 height 15
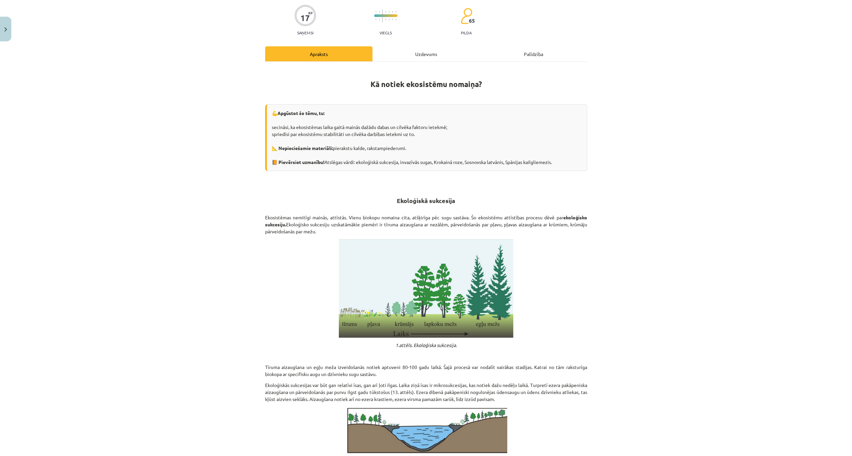
scroll to position [17, 0]
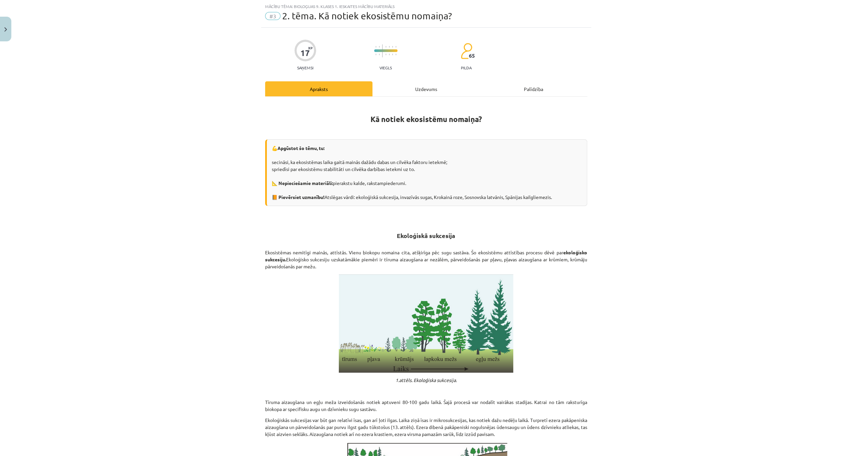
click at [425, 86] on div "Uzdevums" at bounding box center [425, 88] width 107 height 15
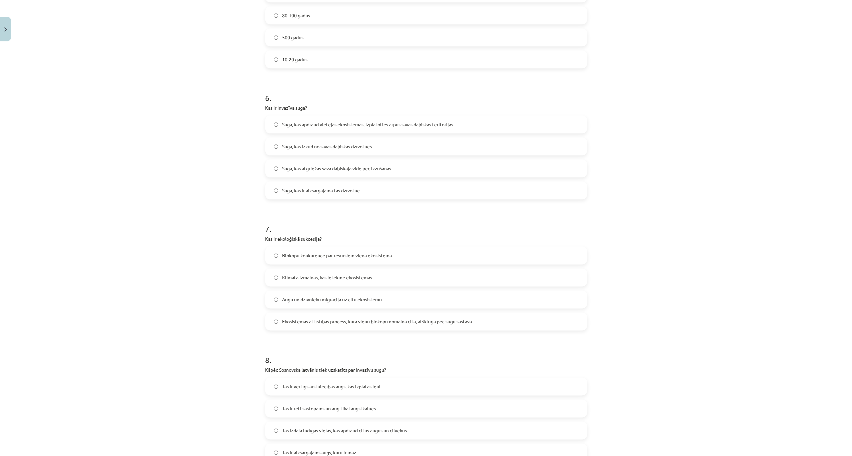
scroll to position [789, 0]
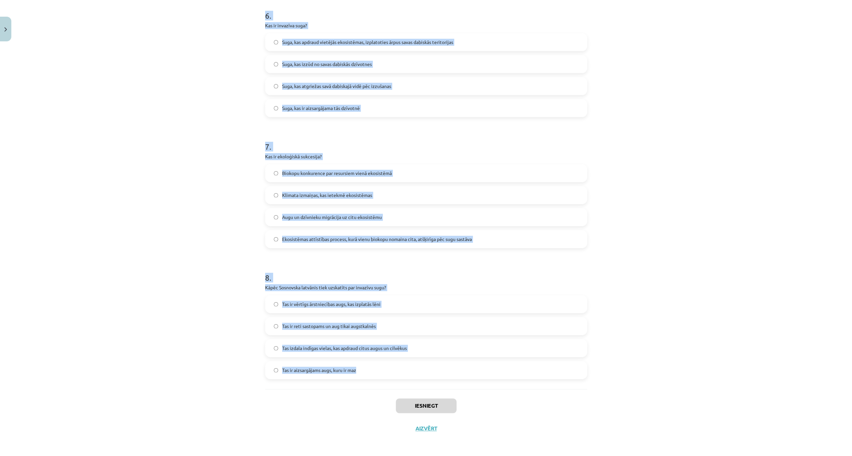
drag, startPoint x: 258, startPoint y: 122, endPoint x: 363, endPoint y: 367, distance: 267.0
click at [363, 367] on div "Mācību tēma: Bioloģijas 9. klases 1. ieskaites mācību materiāls #3 2. tēma. Kā …" at bounding box center [426, 228] width 852 height 456
copy form "1 . Kura no šīm parādībām nav piemērs ekoloģiskai sukcesijai? Pļavas aizaugšana…"
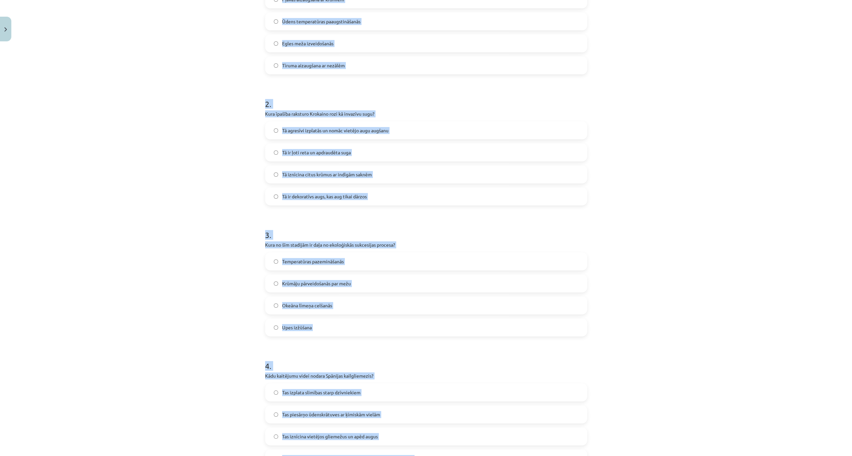
scroll to position [144, 0]
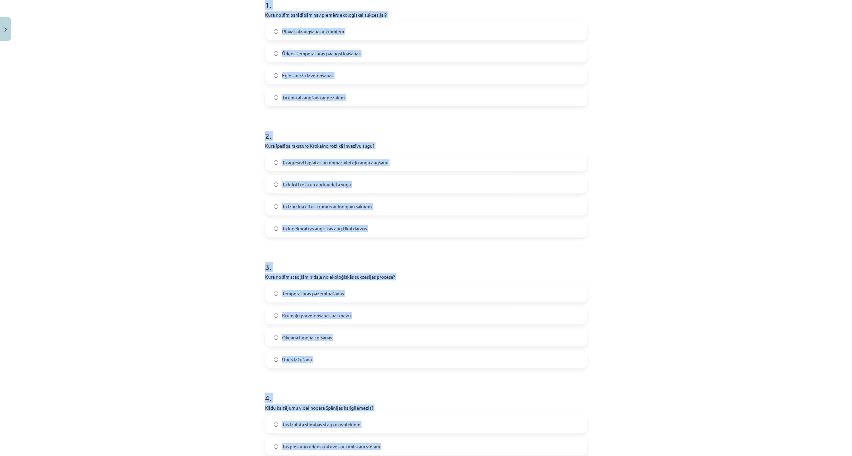
click at [369, 51] on label "Ūdens temperatūras paaugstināšanās" at bounding box center [426, 53] width 321 height 17
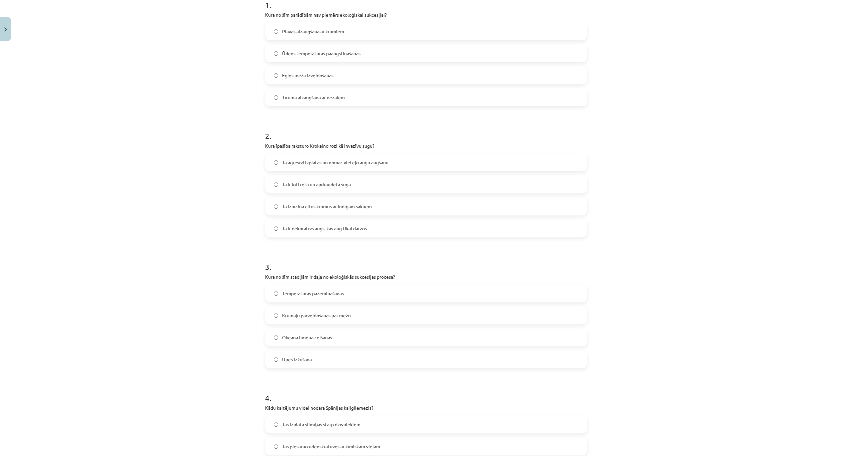
click at [392, 163] on label "Tā agresīvi izplatās un nomāc vietējo augu augšanu" at bounding box center [426, 162] width 321 height 17
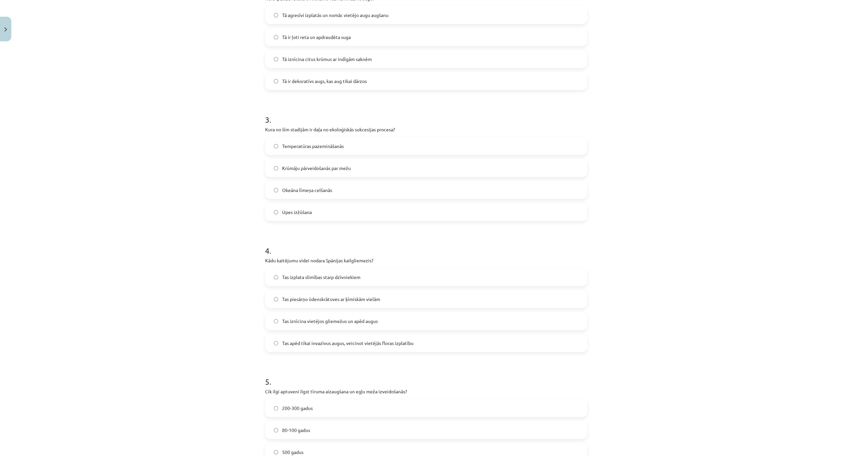
scroll to position [344, 0]
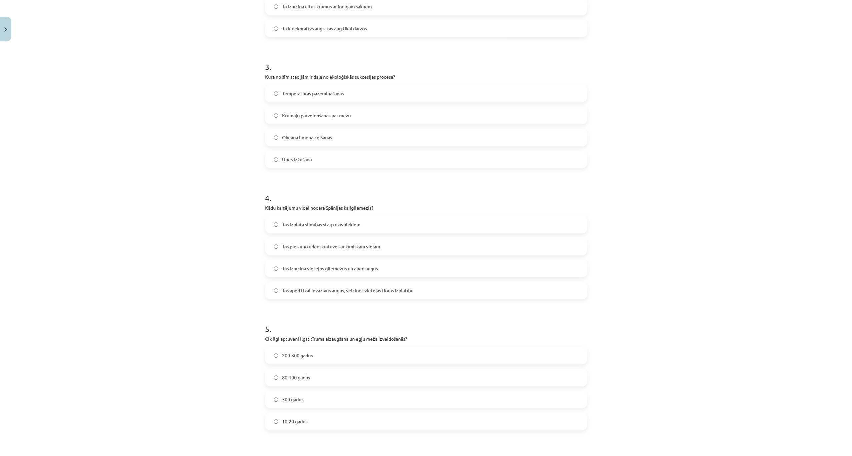
click at [356, 116] on label "Krūmāju pārveidošanās par mežu" at bounding box center [426, 115] width 321 height 17
click at [405, 269] on label "Tas iznīcina vietējos gliemežus un apēd augus" at bounding box center [426, 268] width 321 height 17
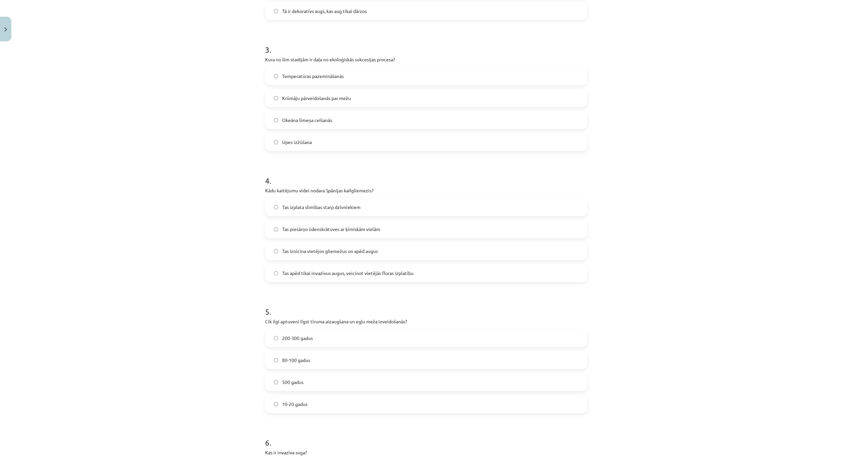
scroll to position [389, 0]
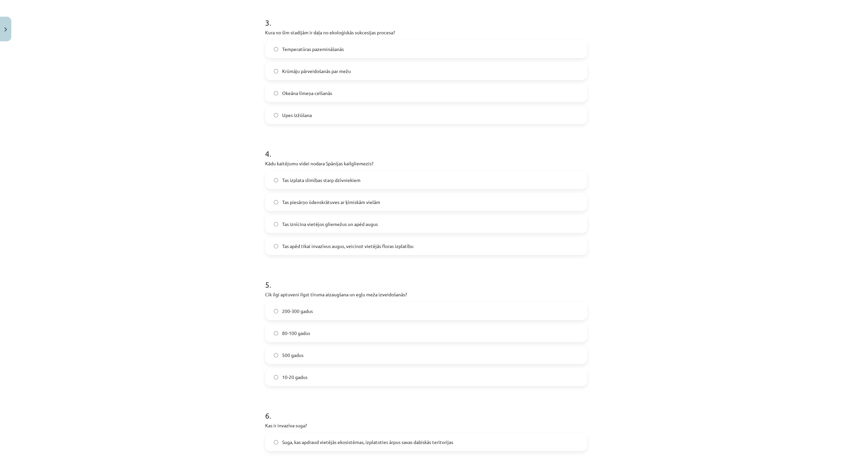
click at [291, 310] on span "200-300 gadus" at bounding box center [297, 311] width 31 height 7
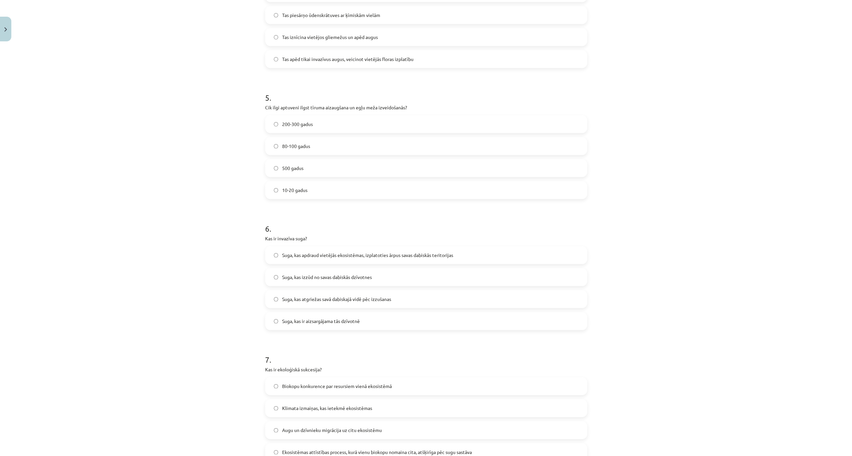
scroll to position [589, 0]
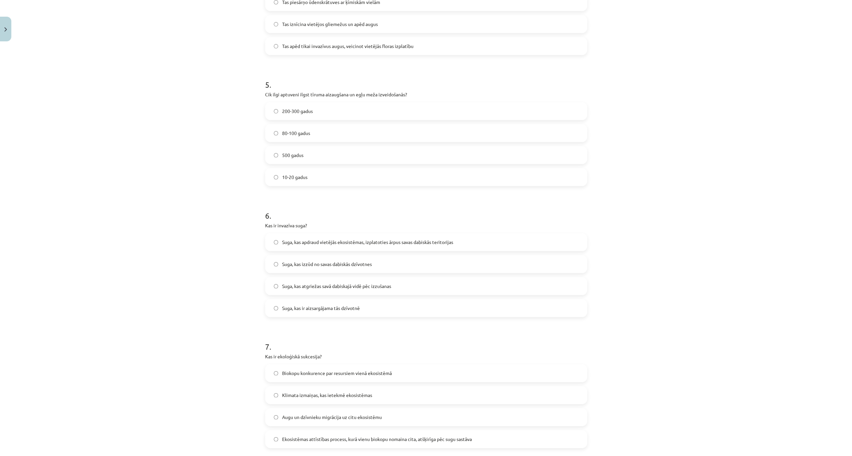
click at [393, 243] on span "Suga, kas apdraud vietējās ekosistēmas, izplatoties ārpus savas dabiskās terito…" at bounding box center [367, 242] width 171 height 7
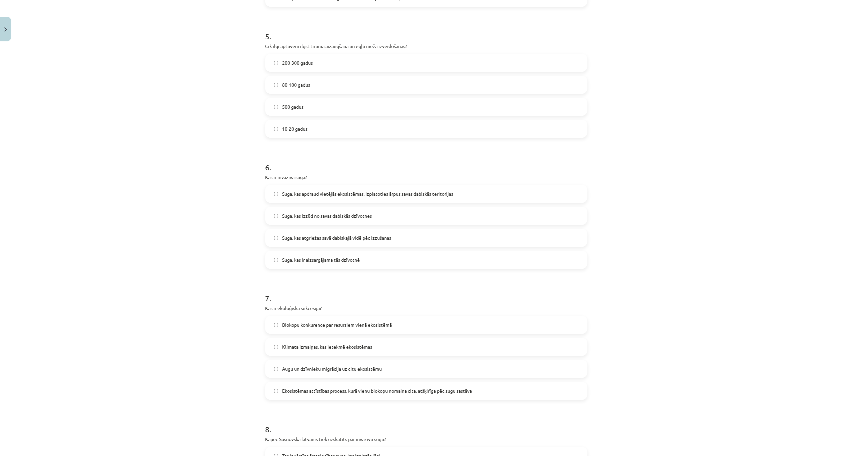
scroll to position [722, 0]
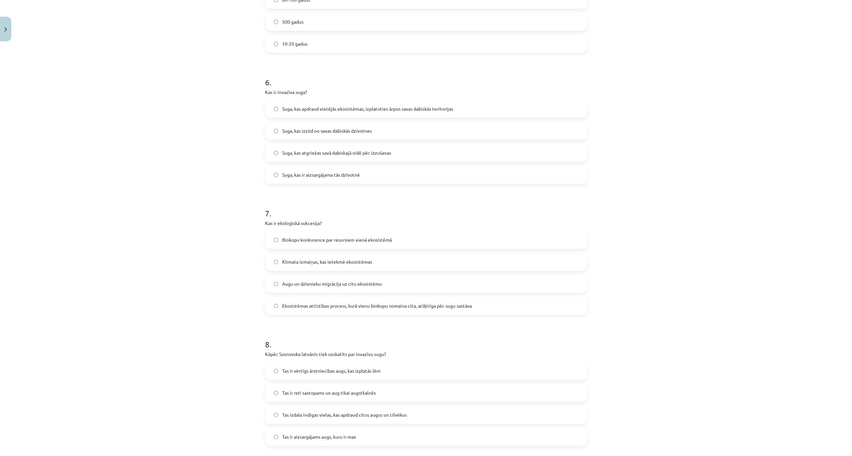
click at [453, 305] on span "Ekosistēmas attīstības process, kurā vienu biokopu nomaina cita, atšķirīga pēc …" at bounding box center [377, 305] width 190 height 7
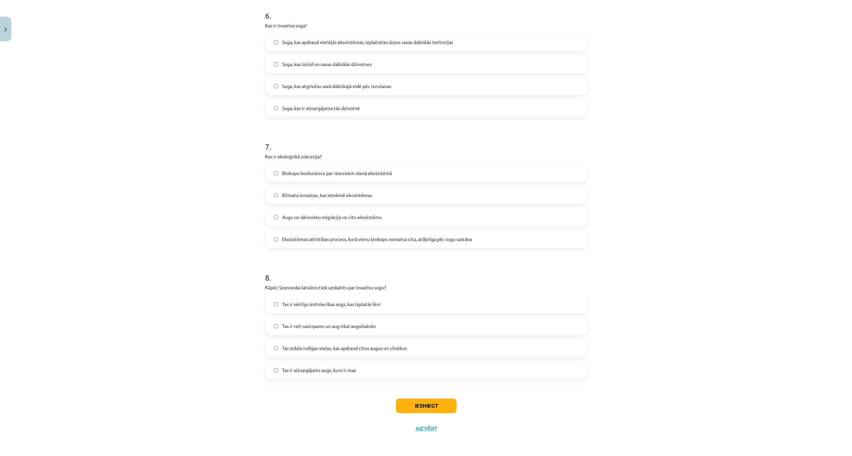
click at [399, 347] on span "Tas izdala indīgas vielas, kas apdraud citus augus un cilvēkus" at bounding box center [344, 348] width 125 height 7
click at [413, 403] on button "Iesniegt" at bounding box center [426, 406] width 61 height 15
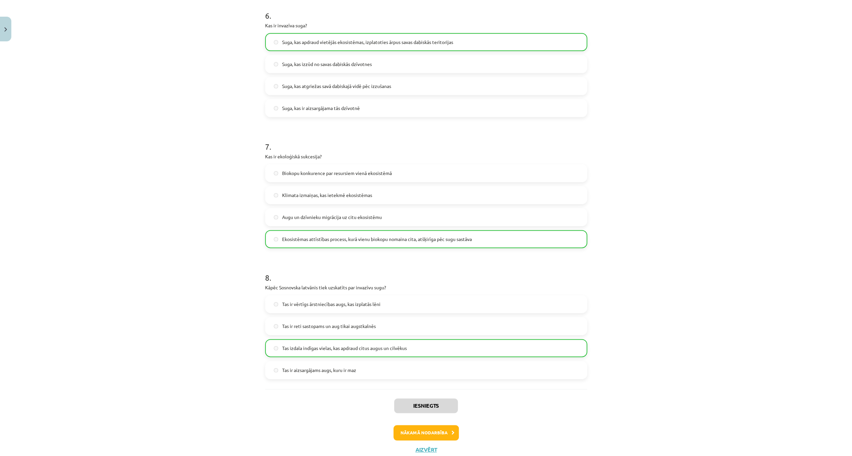
click at [685, 213] on div "Mācību tēma: Bioloģijas 9. klases 1. ieskaites mācību materiāls #3 2. tēma. Kā …" at bounding box center [426, 228] width 852 height 456
click at [412, 433] on button "Nākamā nodarbība" at bounding box center [426, 432] width 65 height 15
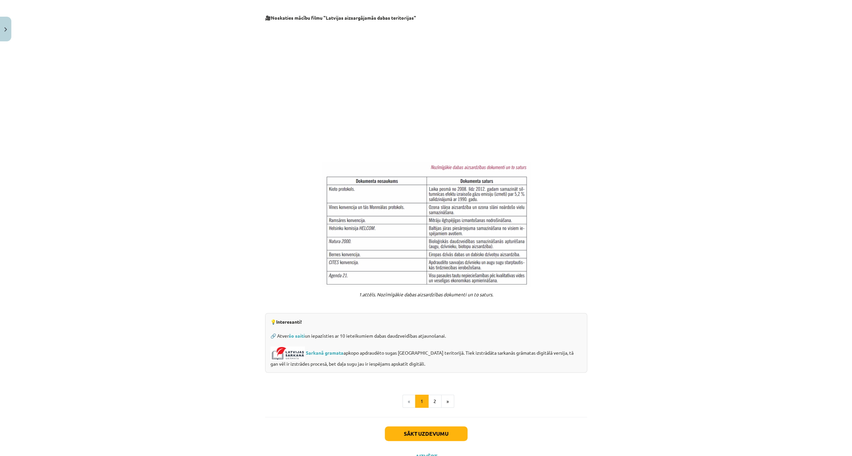
scroll to position [105, 0]
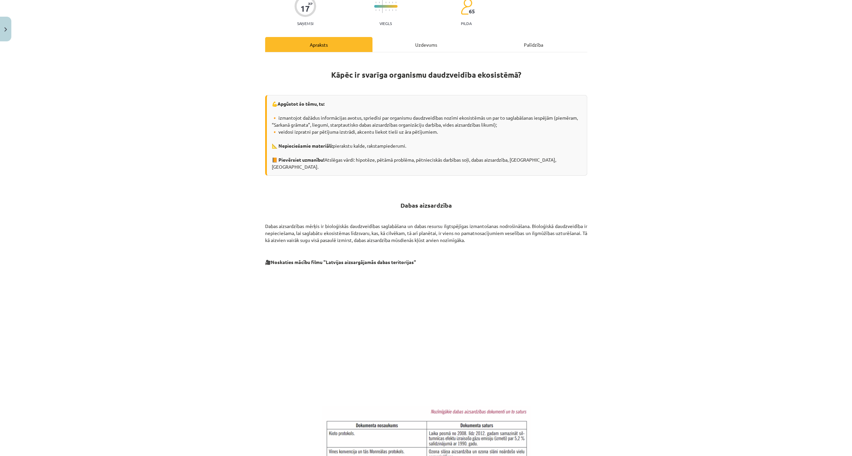
click at [422, 45] on div "Uzdevums" at bounding box center [425, 44] width 107 height 15
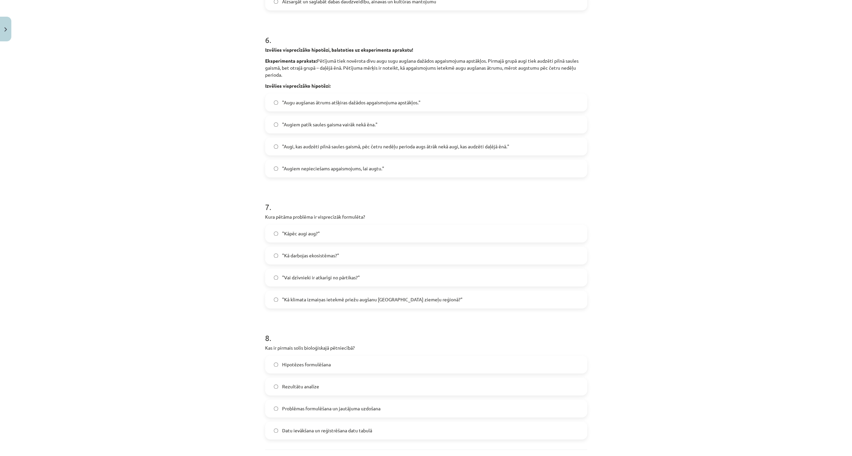
scroll to position [825, 0]
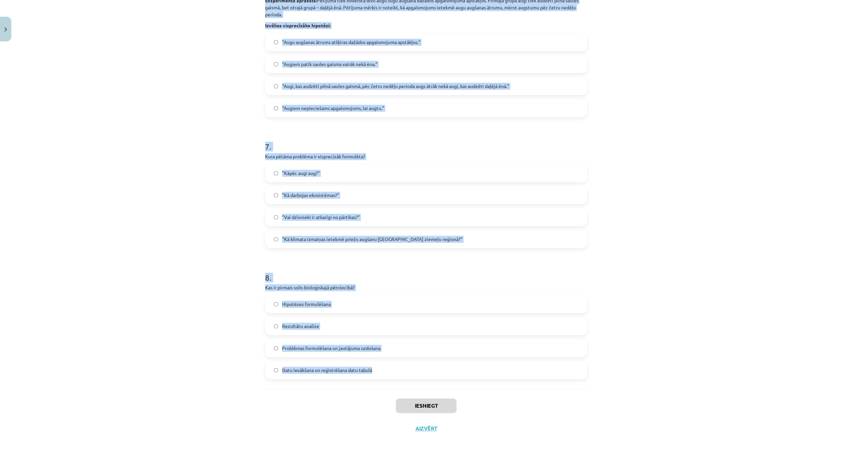
drag, startPoint x: 256, startPoint y: 126, endPoint x: 380, endPoint y: 375, distance: 278.1
click at [380, 376] on div "Mācību tēma: Bioloģijas 9. klases 1. ieskaites mācību materiāls #4 3. tēma. Kāp…" at bounding box center [426, 228] width 852 height 456
copy form "1 . Kura no šīm aizsargājamajām dabas teritorijām atrodas uz salas Baltijas jūr…"
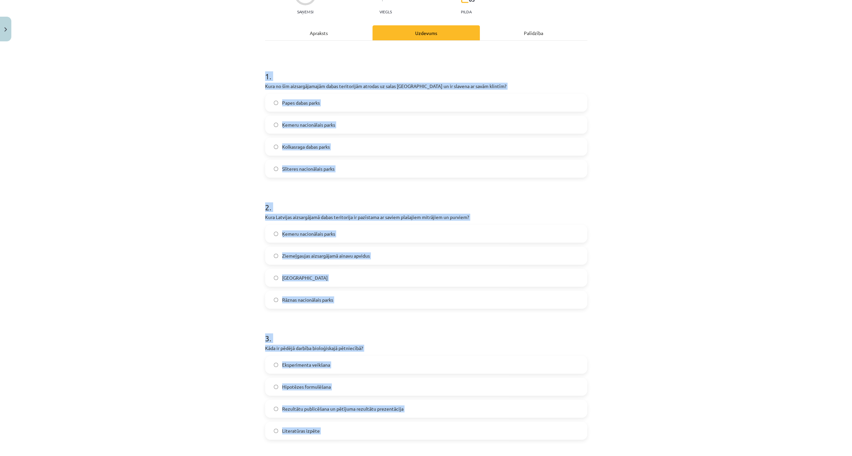
scroll to position [24, 0]
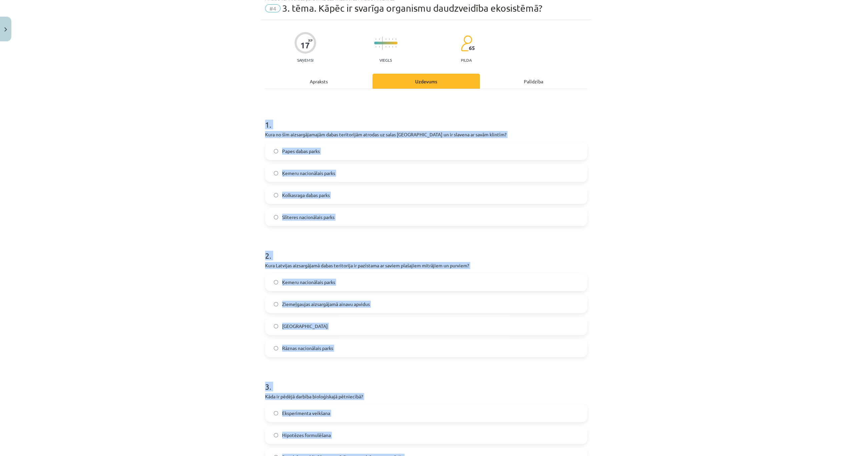
click at [174, 164] on div "Mācību tēma: Bioloģijas 9. klases 1. ieskaites mācību materiāls #4 3. tēma. Kāp…" at bounding box center [426, 228] width 852 height 456
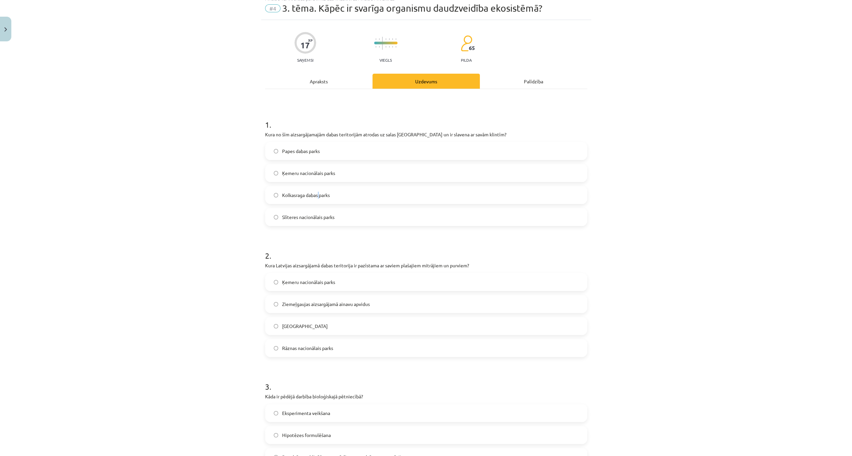
click at [316, 199] on label "Kolkasraga dabas parks" at bounding box center [426, 195] width 321 height 17
click at [333, 185] on div "Papes dabas parks Ķemeru nacionālais parks Kolkasraga dabas parks Slīteres naci…" at bounding box center [426, 184] width 322 height 84
click at [334, 193] on label "Kolkasraga dabas parks" at bounding box center [426, 195] width 321 height 17
click at [306, 285] on span "Ķemeru nacionālais parks" at bounding box center [308, 282] width 53 height 7
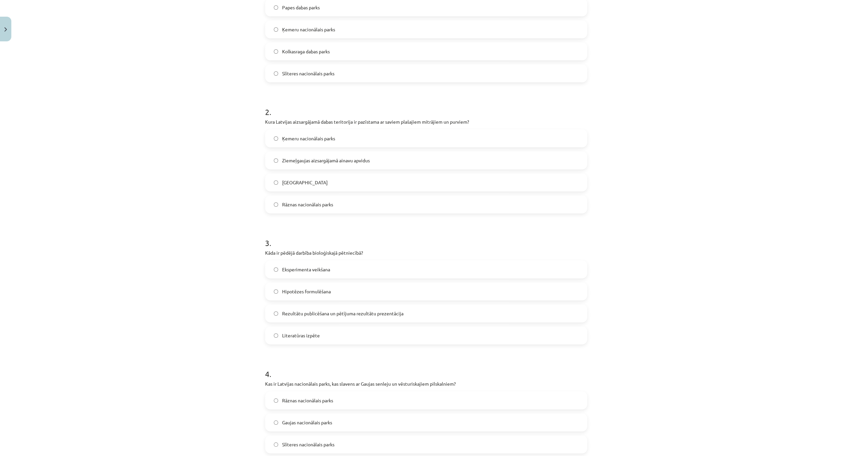
scroll to position [224, 0]
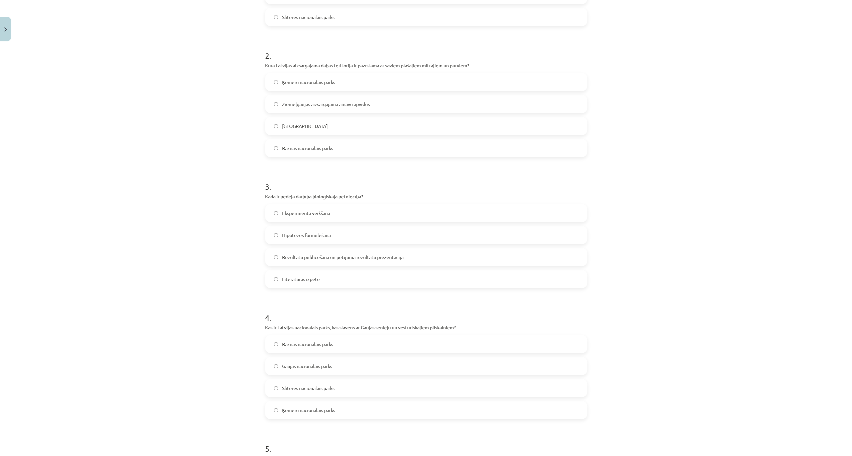
click at [338, 254] on span "Rezultātu publicēšana un pētījuma rezultātu prezentācija" at bounding box center [342, 257] width 121 height 7
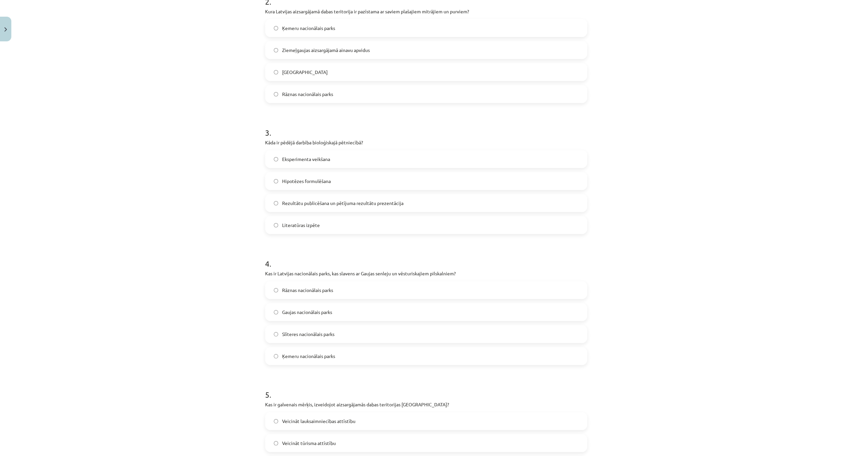
scroll to position [291, 0]
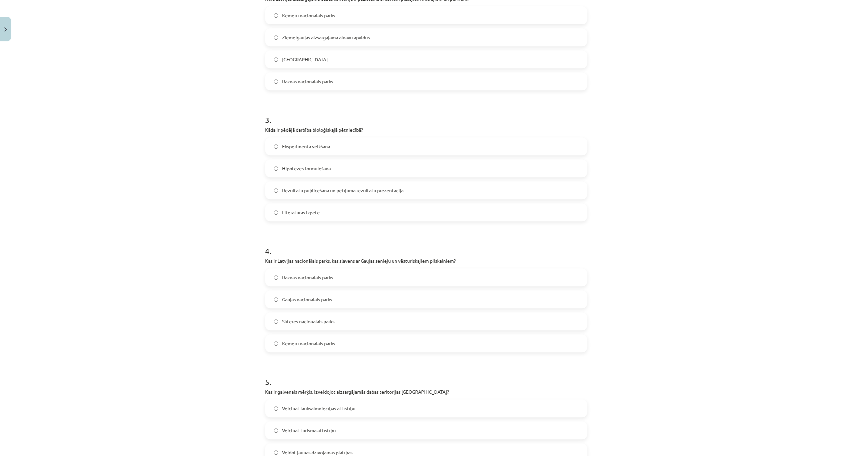
click at [318, 278] on span "Rāznas nacionālais parks" at bounding box center [307, 277] width 51 height 7
click at [316, 297] on span "Gaujas nacionālais parks" at bounding box center [307, 299] width 50 height 7
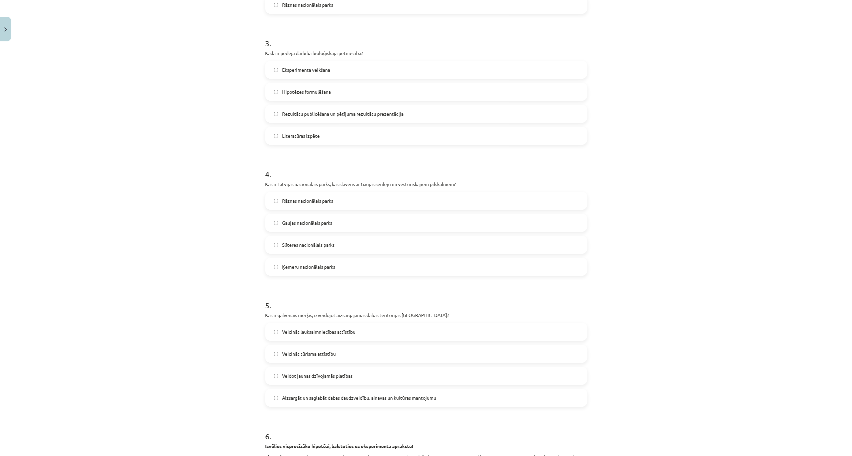
scroll to position [380, 0]
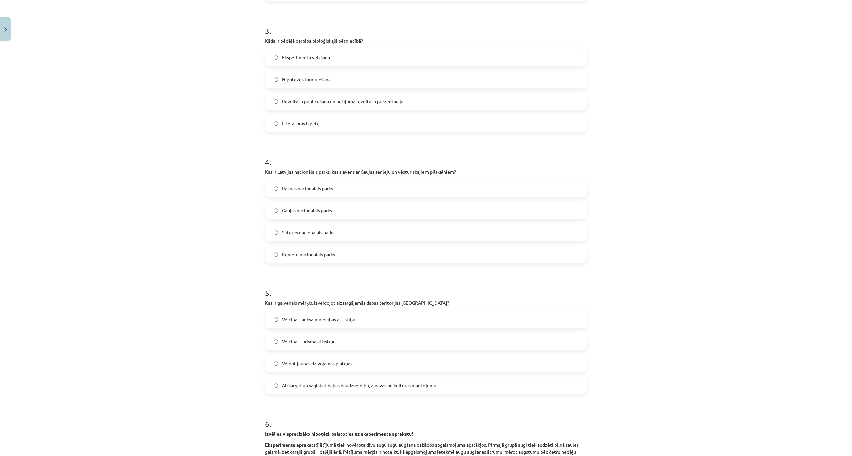
click at [337, 384] on span "Aizsargāt un saglabāt dabas daudzveidību, ainavas un kultūras mantojumu" at bounding box center [359, 385] width 154 height 7
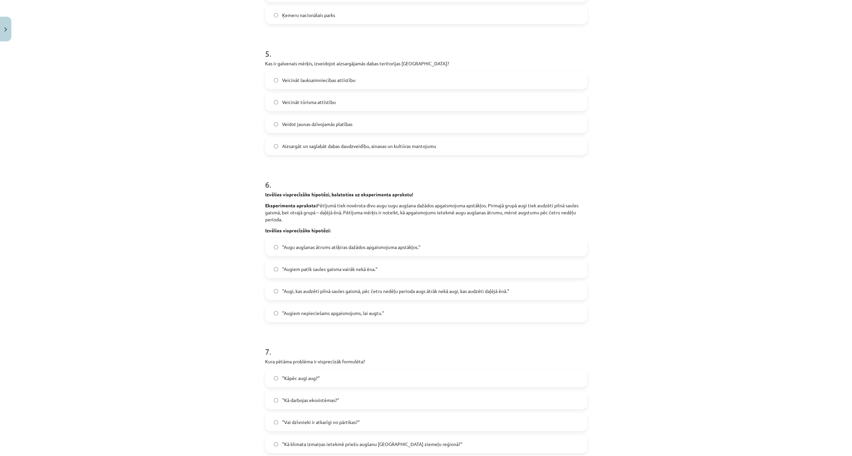
scroll to position [625, 0]
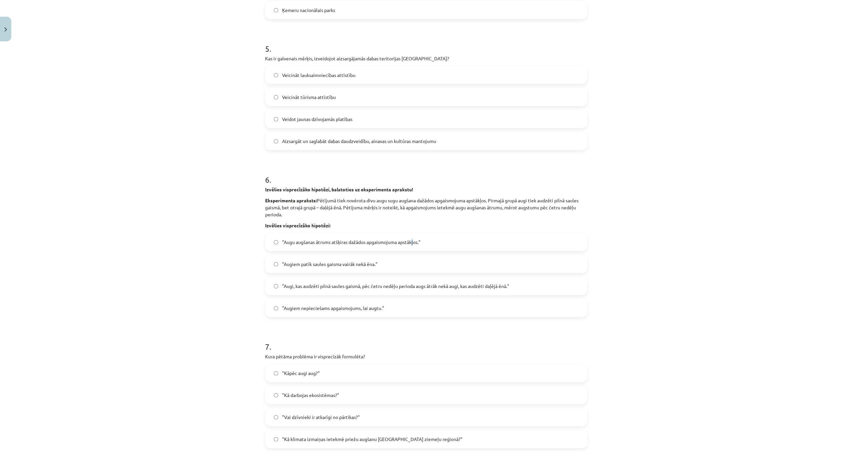
click at [413, 243] on span ""Augu augšanas ātrums atšķiras dažādos apgaismojuma apstākļos."" at bounding box center [351, 242] width 138 height 7
drag, startPoint x: 413, startPoint y: 243, endPoint x: 455, endPoint y: 233, distance: 43.1
click at [455, 234] on label ""Augu augšanas ātrums atšķiras dažādos apgaismojuma apstākļos."" at bounding box center [426, 242] width 321 height 17
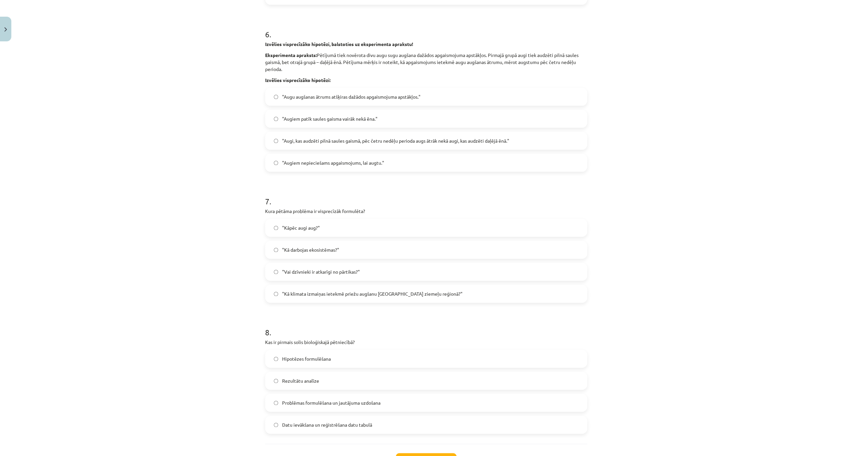
scroll to position [802, 0]
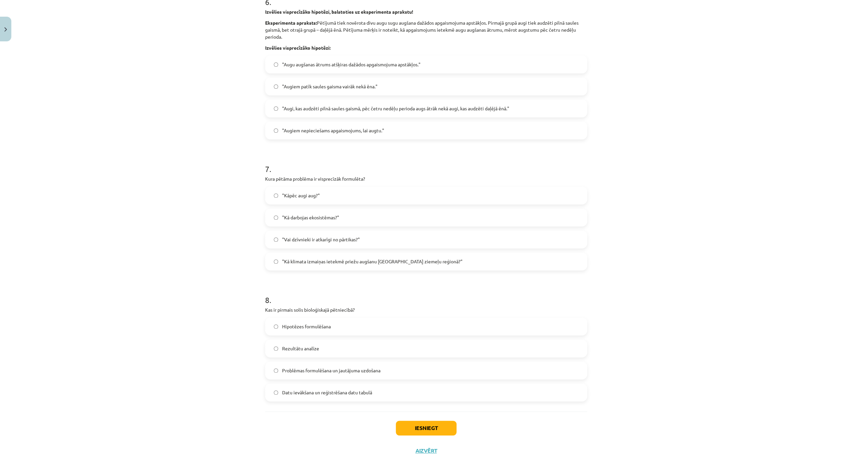
click at [447, 258] on label ""Kā klimata izmaiņas ietekmē priežu augšanu Latvijas ziemeļu reģionā?"" at bounding box center [426, 261] width 321 height 17
click at [389, 370] on label "Problēmas formulēšana un jautājuma uzdošana" at bounding box center [426, 370] width 321 height 17
click at [410, 426] on button "Iesniegt" at bounding box center [426, 428] width 61 height 15
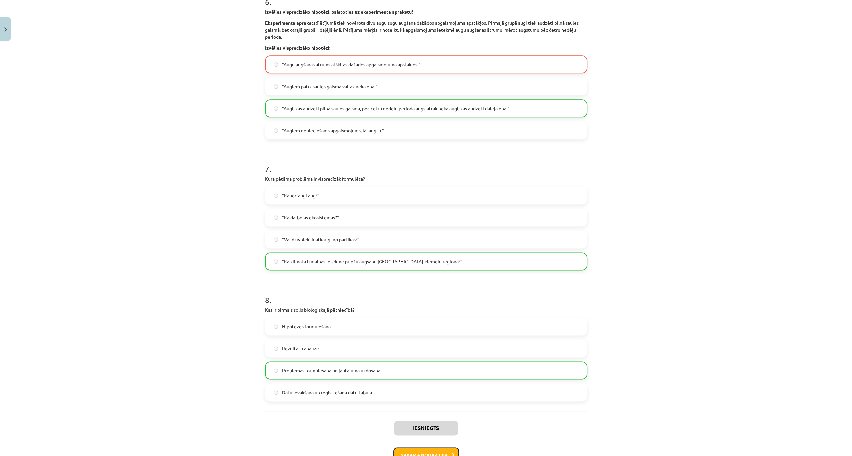
click at [428, 451] on button "Nākamā nodarbība" at bounding box center [426, 455] width 65 height 15
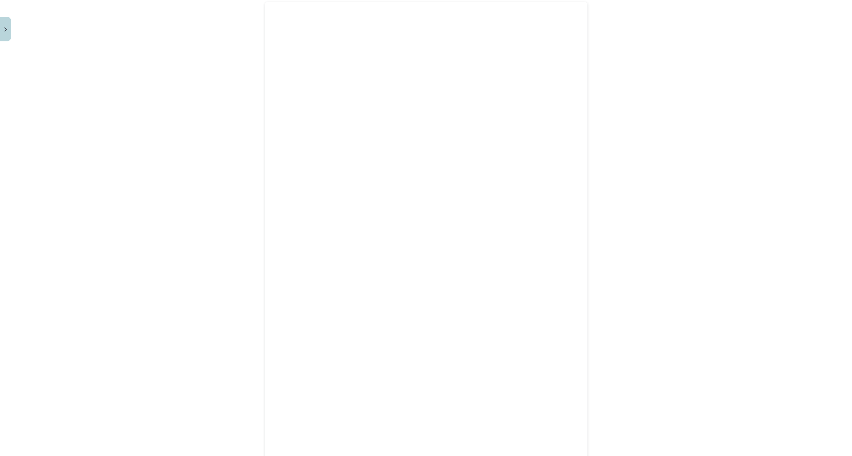
scroll to position [17, 0]
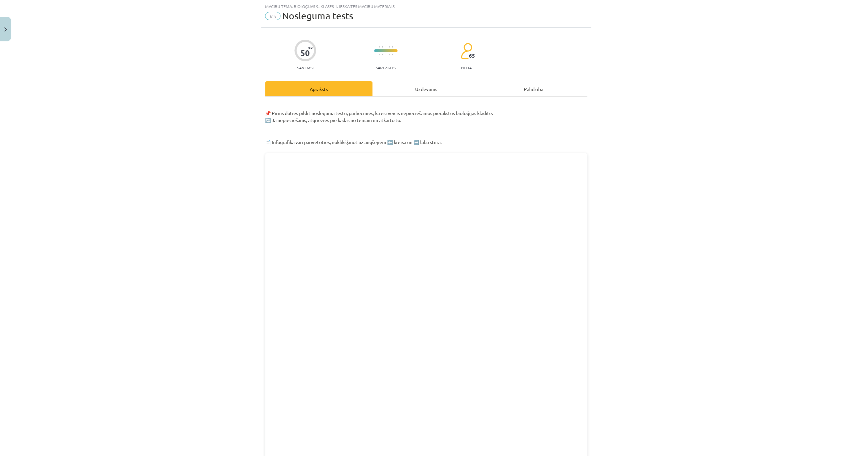
click at [423, 88] on div "Uzdevums" at bounding box center [425, 88] width 107 height 15
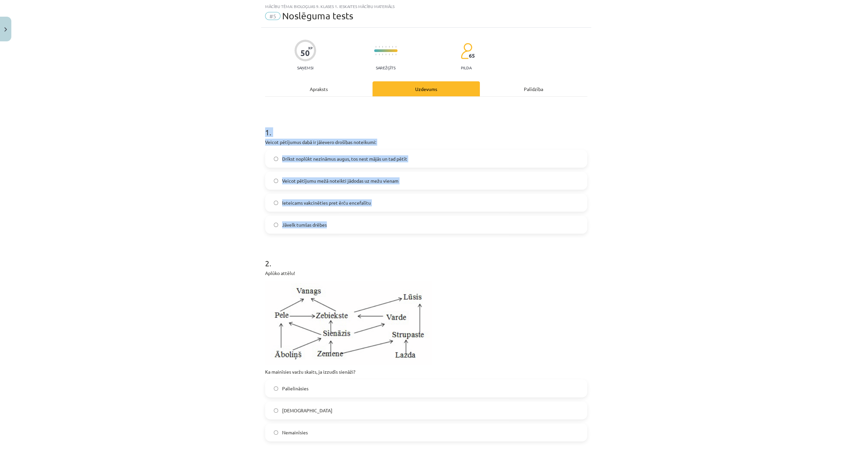
drag, startPoint x: 263, startPoint y: 129, endPoint x: 338, endPoint y: 221, distance: 118.8
click at [338, 221] on div "1 . Veicot pētījumus dabā ir jāievero drošības noteikumi: Drīkst noplūkt nezinā…" at bounding box center [426, 175] width 322 height 118
copy div "1 . Veicot pētījumus dabā ir jāievero drošības noteikumi: Drīkst noplūkt nezinā…"
click at [372, 204] on label "Ieteicams vakcinēties pret ērču encefalītu" at bounding box center [426, 202] width 321 height 17
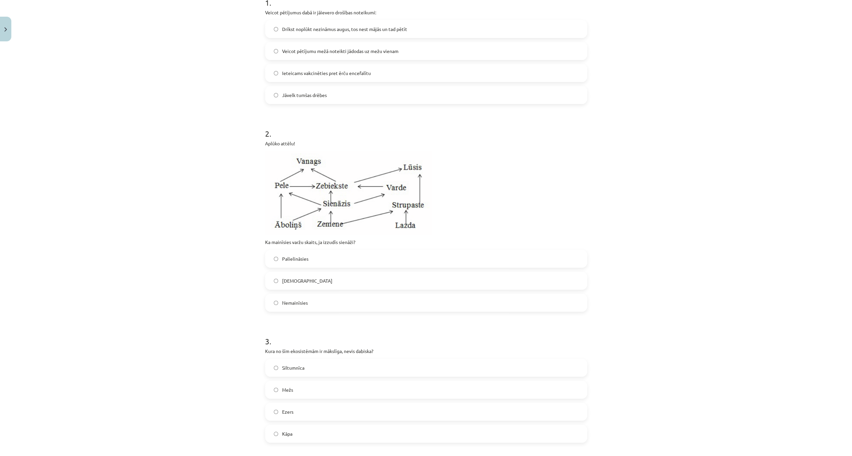
scroll to position [150, 0]
click at [322, 255] on label "Palielināsies" at bounding box center [426, 255] width 321 height 17
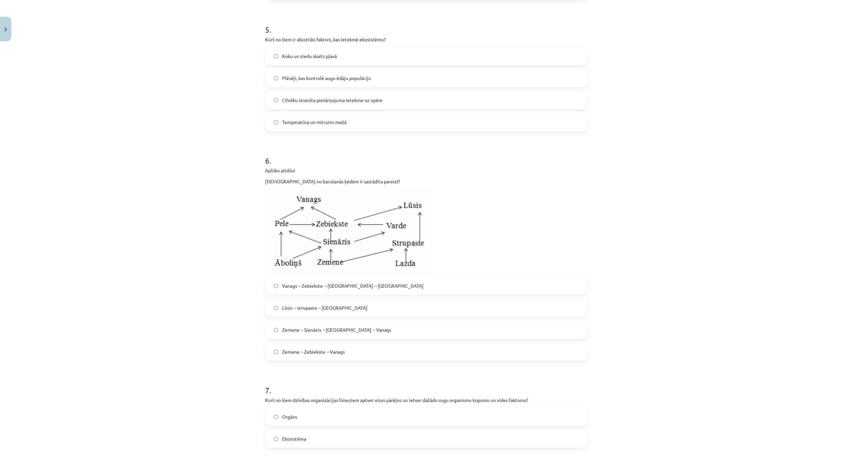
scroll to position [743, 0]
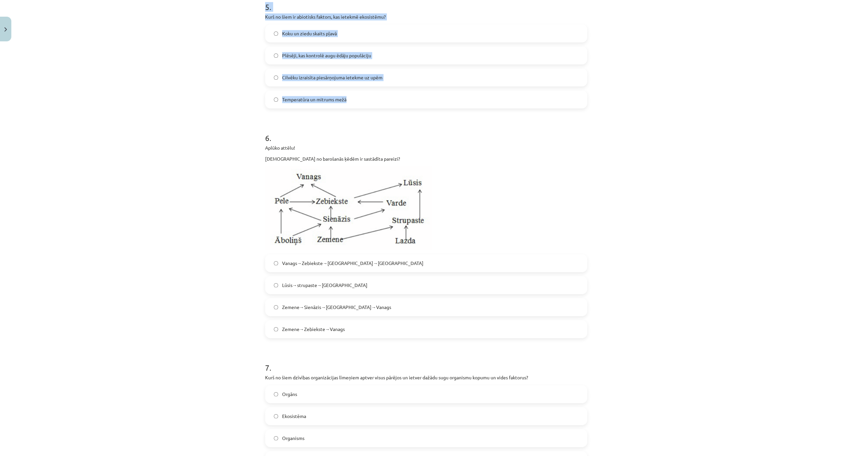
drag, startPoint x: 259, startPoint y: 197, endPoint x: 382, endPoint y: 106, distance: 152.1
click at [382, 106] on div "Mācību tēma: Bioloģijas 9. klases 1. ieskaites mācību materiāls #5 Noslēguma te…" at bounding box center [426, 228] width 852 height 456
copy form "3 . Kura no šīm ekosistēmām ir mākslīga, nevis dabiska? Siltumnīca Mežs Ezers K…"
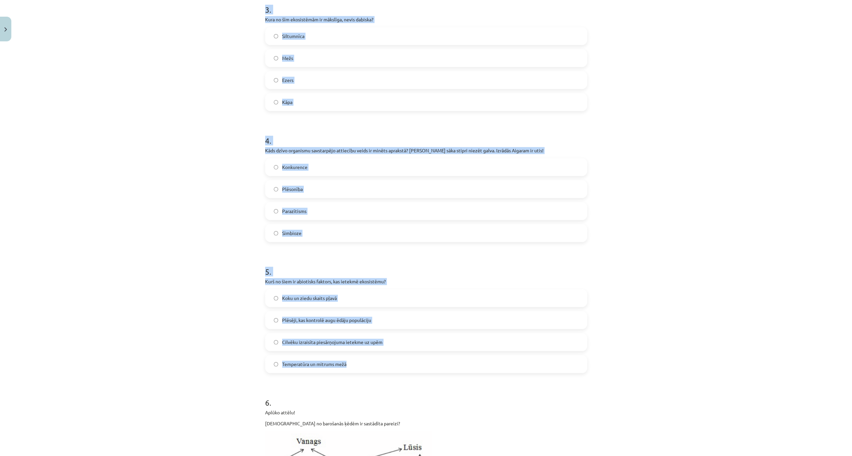
scroll to position [476, 0]
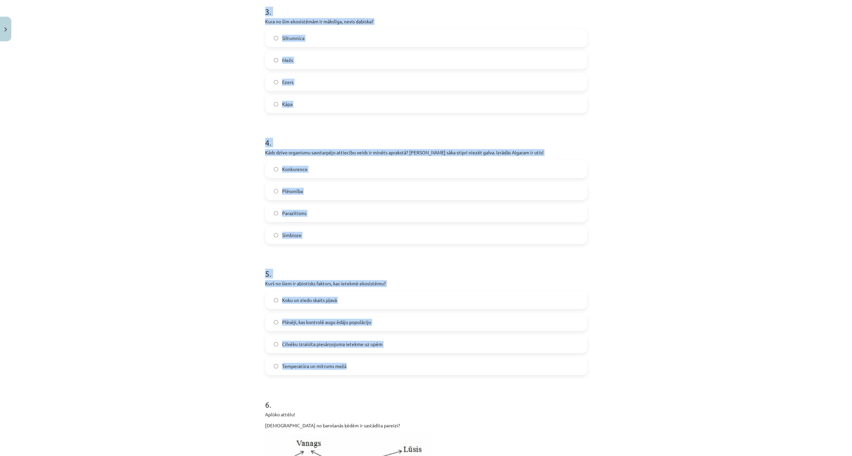
click at [310, 38] on label "Siltumnīca" at bounding box center [426, 38] width 321 height 17
click at [321, 213] on label "Parazītisms" at bounding box center [426, 213] width 321 height 17
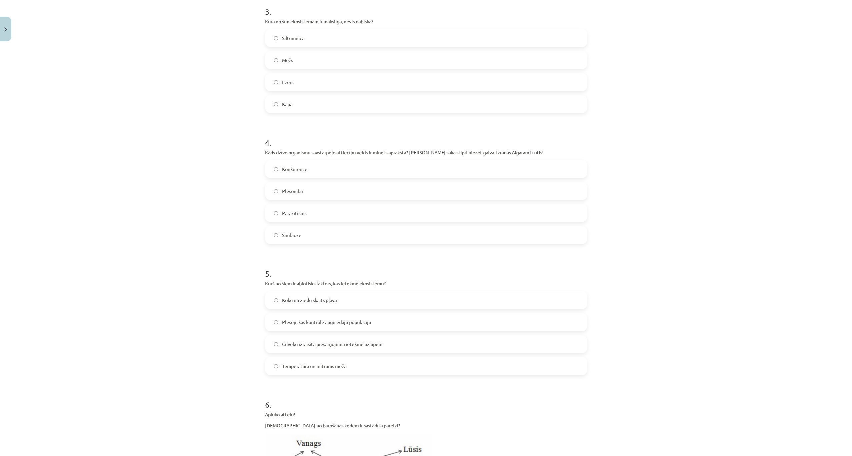
click at [316, 363] on span "Temperatūra un mitrums mežā" at bounding box center [314, 366] width 64 height 7
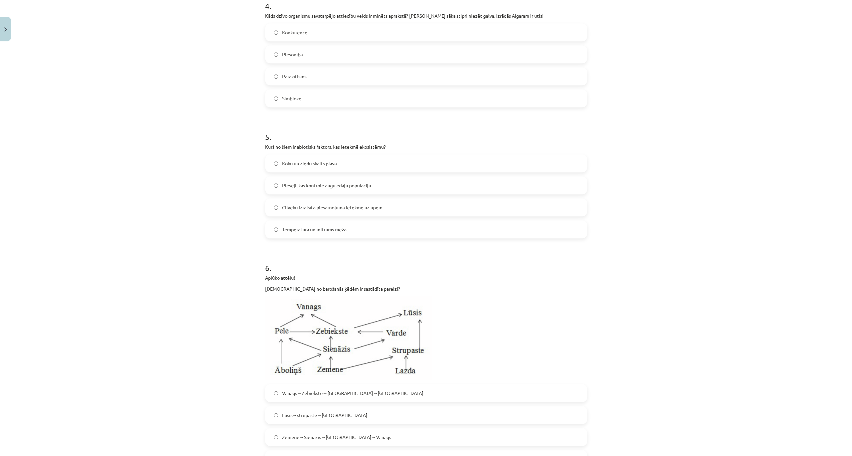
scroll to position [654, 0]
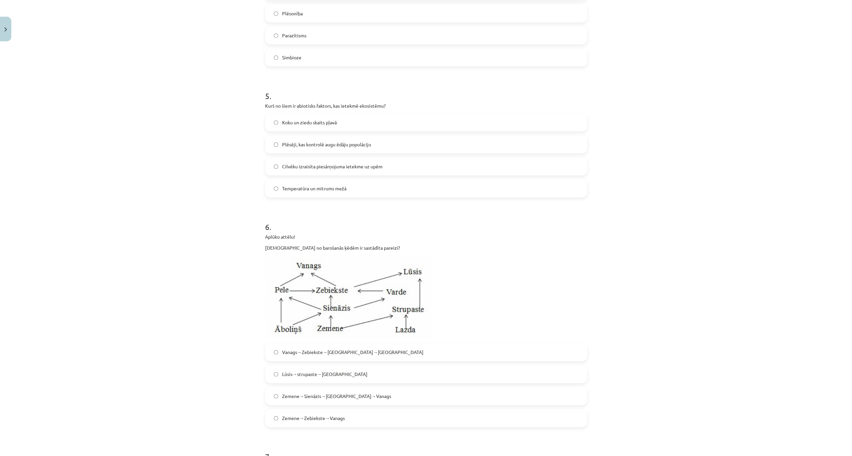
click at [315, 400] on label "Zemene→Sienāzis→Zebiekste→Vanags" at bounding box center [426, 396] width 321 height 17
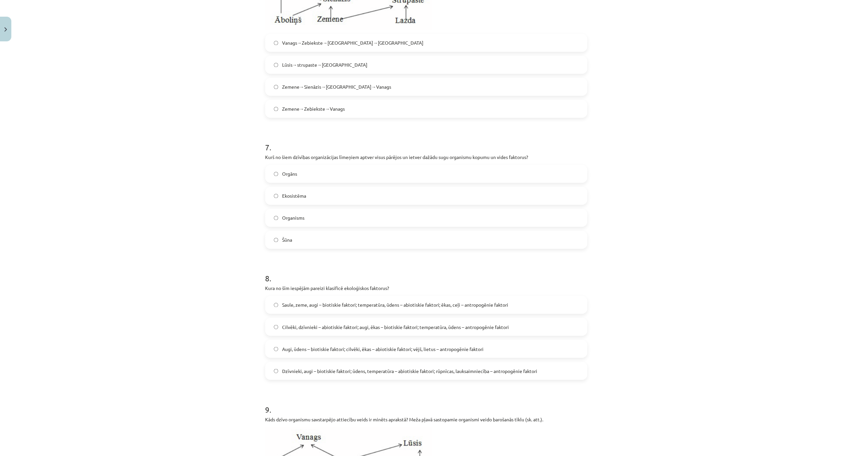
scroll to position [965, 0]
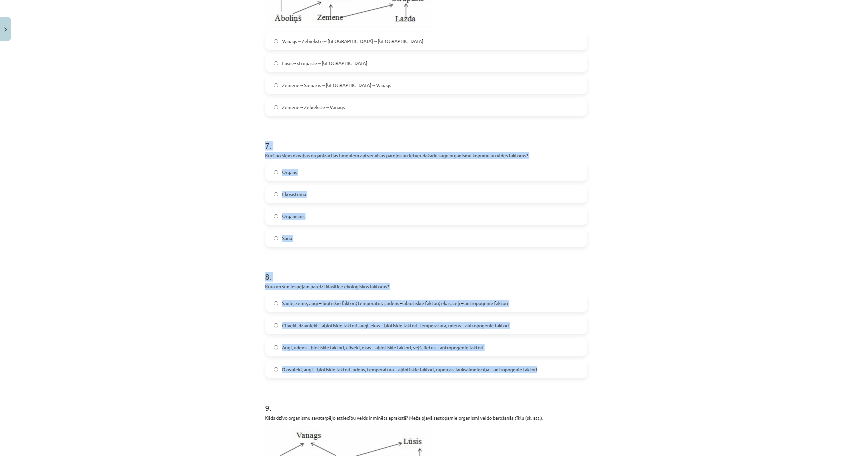
drag, startPoint x: 261, startPoint y: 142, endPoint x: 556, endPoint y: 368, distance: 371.5
copy form "7 . Kurš no šiem dzīvības organizācijas līmeņiem aptver visus pārējos un ietver…"
click at [240, 193] on div "Mācību tēma: Bioloģijas 9. klases 1. ieskaites mācību materiāls #5 Noslēguma te…" at bounding box center [426, 228] width 852 height 456
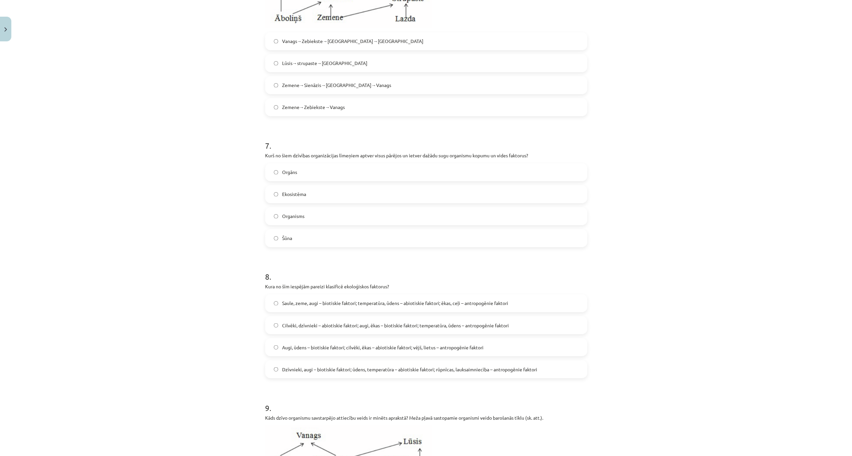
click at [275, 191] on label "Ekosistēma" at bounding box center [426, 194] width 321 height 17
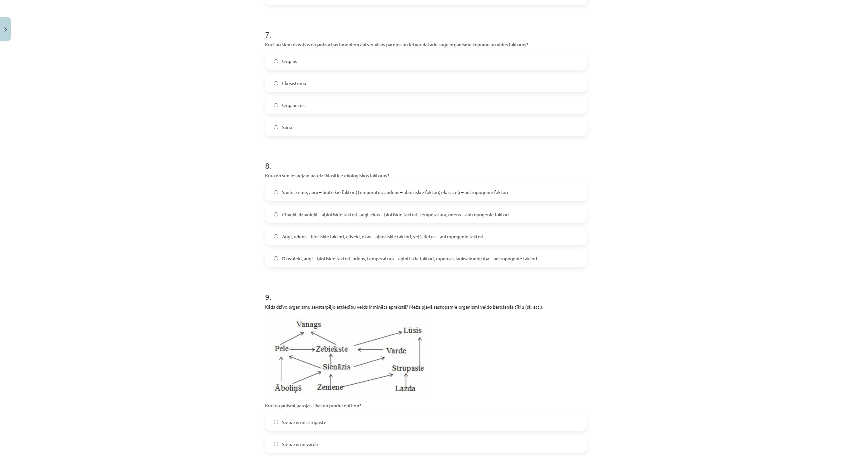
scroll to position [1076, 0]
click at [272, 255] on label "Dzīvnieki, augi – biotiskie faktori; ūdens, temperatūra – abiotiskie faktori; r…" at bounding box center [426, 257] width 321 height 17
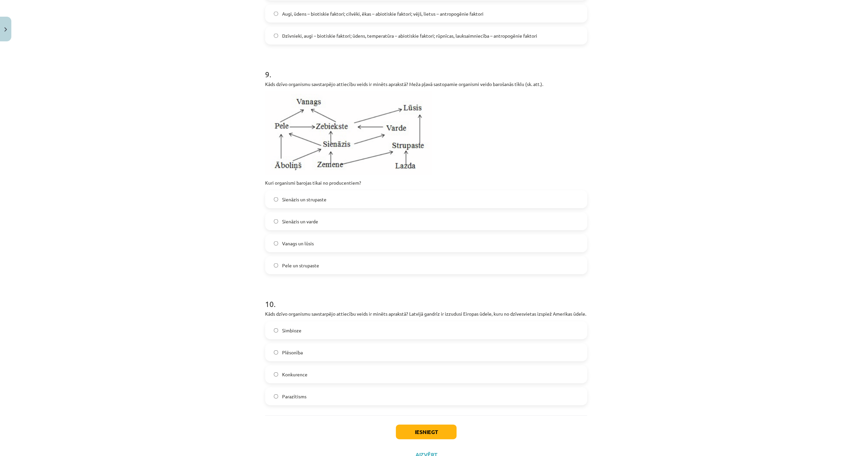
scroll to position [1332, 0]
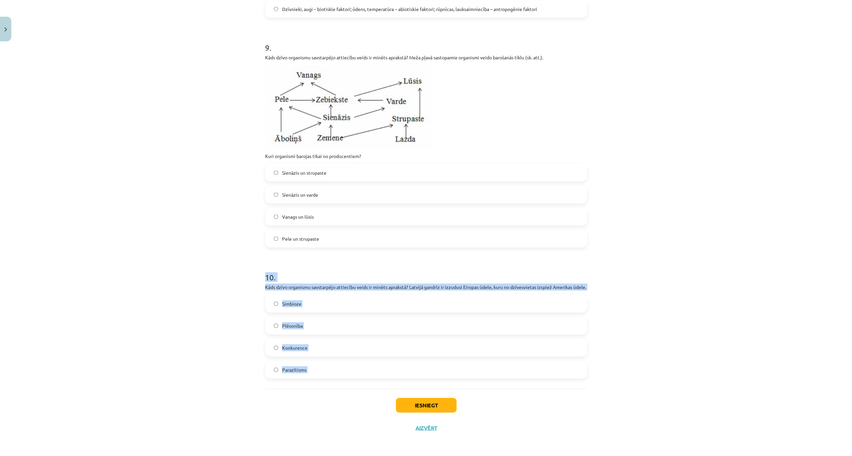
drag, startPoint x: 262, startPoint y: 268, endPoint x: 310, endPoint y: 394, distance: 134.6
copy div "10 . Kāds dzīvo organismu savstarpējo attiecību veids ir minēts aprakstā? Latvi…"
click at [205, 292] on div "Mācību tēma: Bioloģijas 9. klases 1. ieskaites mācību materiāls #5 Noslēguma te…" at bounding box center [426, 228] width 852 height 456
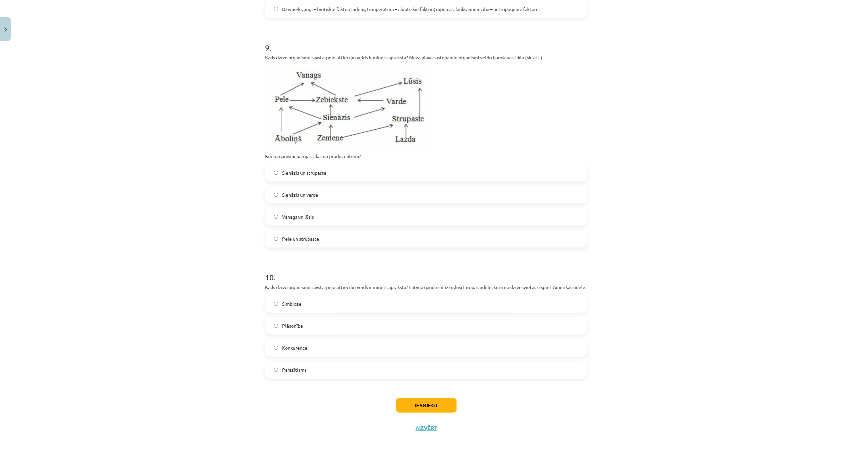
click at [315, 350] on label "Konkurence" at bounding box center [426, 347] width 321 height 17
click at [443, 405] on button "Iesniegt" at bounding box center [426, 405] width 61 height 15
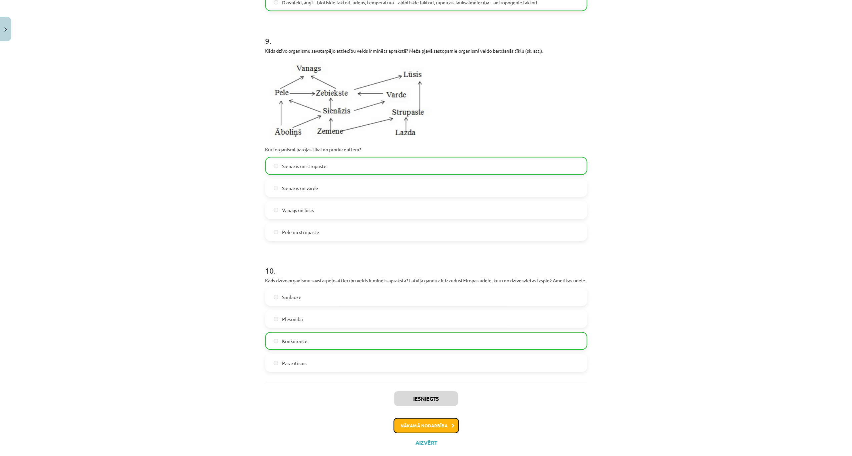
click at [417, 434] on button "Nākamā nodarbība" at bounding box center [426, 425] width 65 height 15
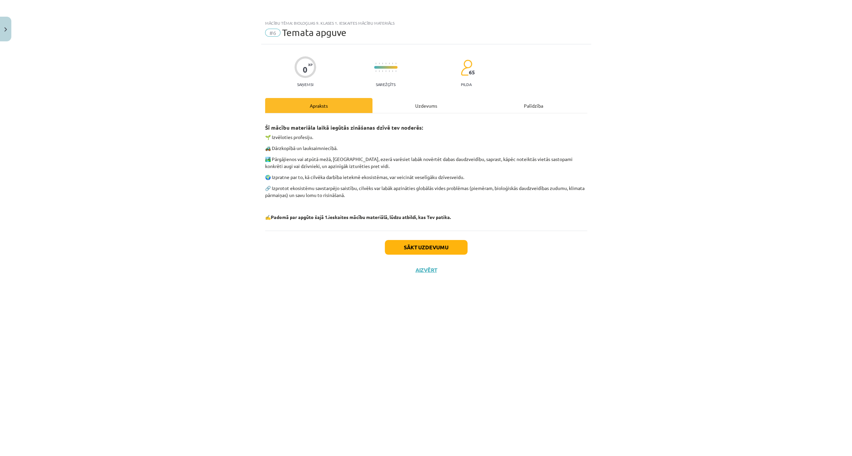
scroll to position [0, 0]
click at [420, 105] on div "Uzdevums" at bounding box center [425, 105] width 107 height 15
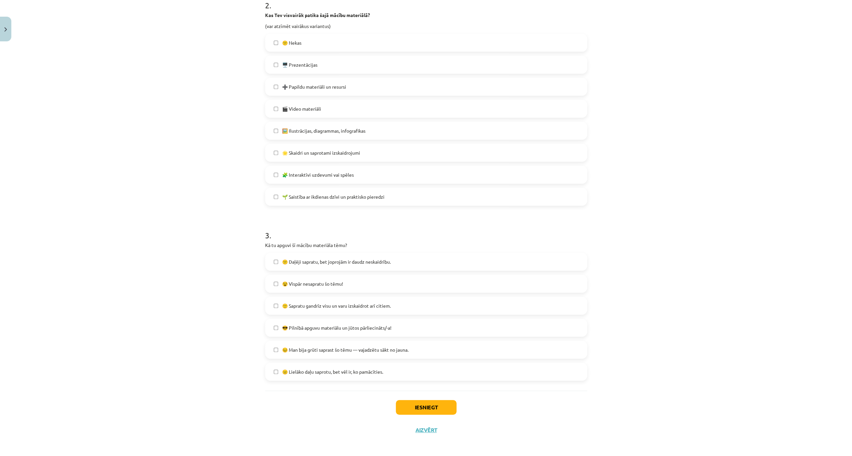
scroll to position [264, 0]
click at [331, 369] on span "😐 Lielāko daļu saprotu, bet vēl ir, ko pamācīties." at bounding box center [332, 370] width 101 height 7
click at [411, 405] on button "Iesniegt" at bounding box center [426, 406] width 61 height 15
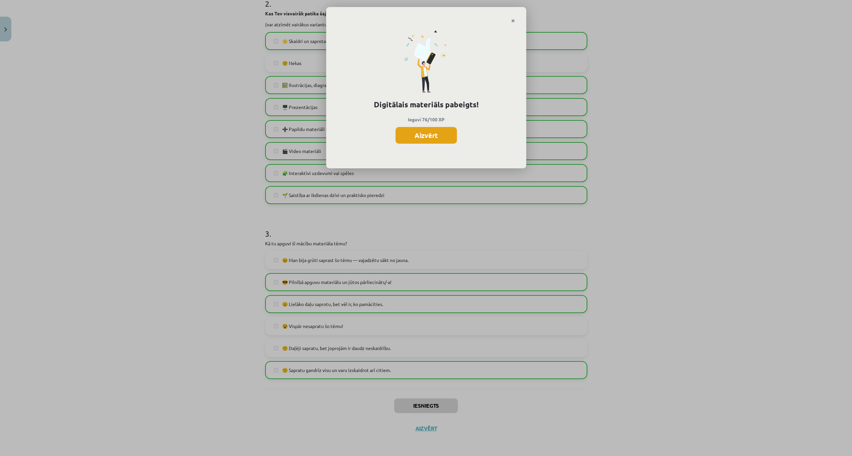
click at [426, 133] on button "Aizvērt" at bounding box center [426, 135] width 61 height 17
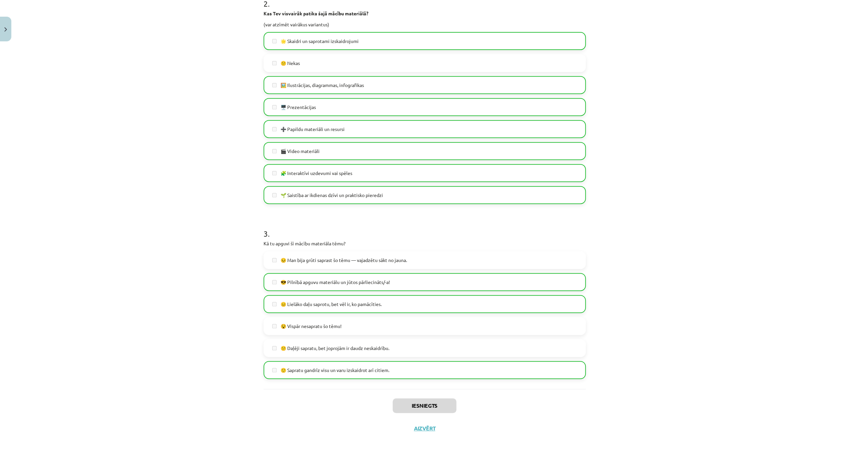
scroll to position [89, 0]
click at [408, 428] on div "Iesniegts Aizvērt" at bounding box center [424, 412] width 322 height 47
click at [413, 427] on button "Aizvērt" at bounding box center [424, 428] width 25 height 7
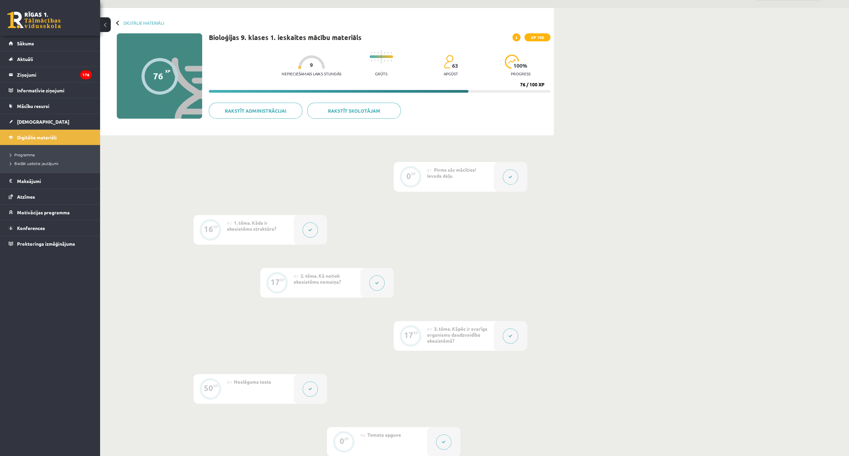
scroll to position [0, 0]
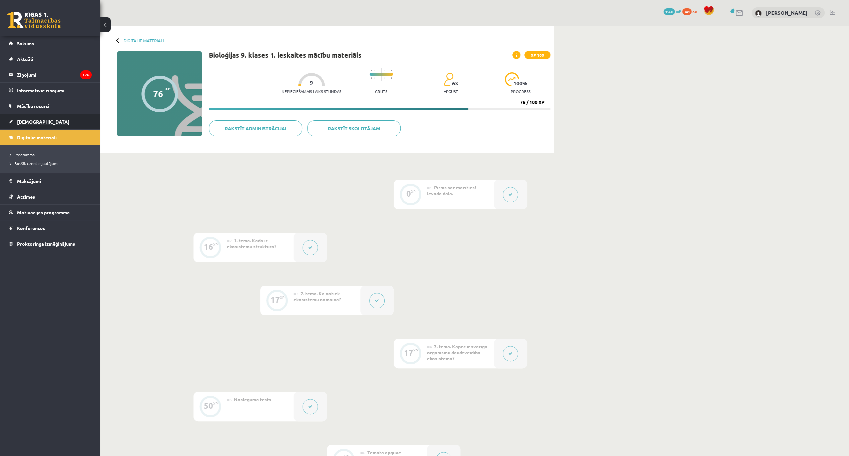
click at [36, 121] on span "[DEMOGRAPHIC_DATA]" at bounding box center [43, 122] width 52 height 6
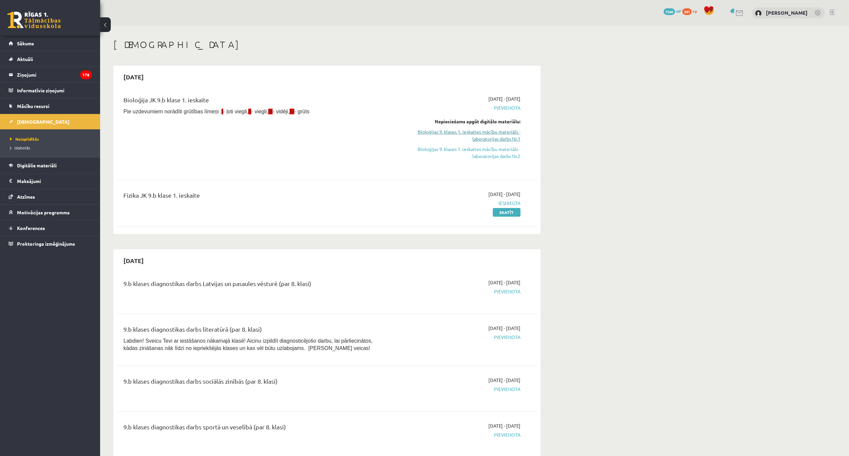
click at [508, 137] on link "Bioloģijas 9. klases 1. ieskaites mācību materiāls - laboratorijas darbs Nr.1" at bounding box center [458, 135] width 126 height 14
click at [52, 47] on link "Sākums" at bounding box center [50, 43] width 83 height 15
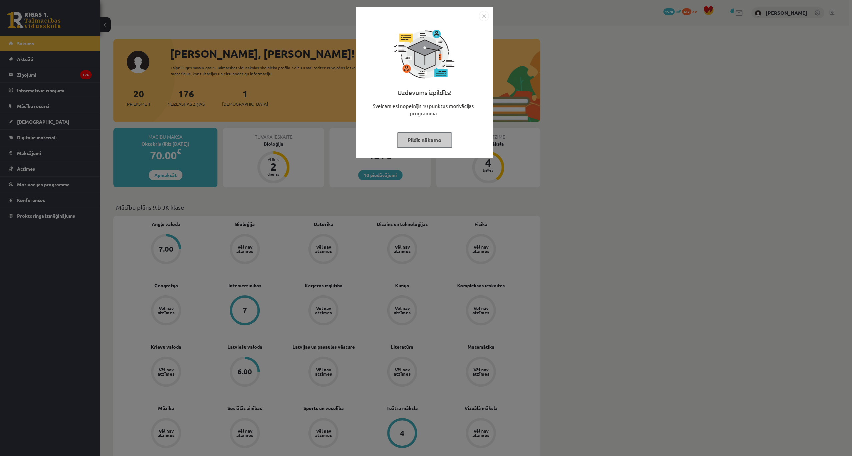
click at [484, 16] on img "Close" at bounding box center [484, 16] width 10 height 10
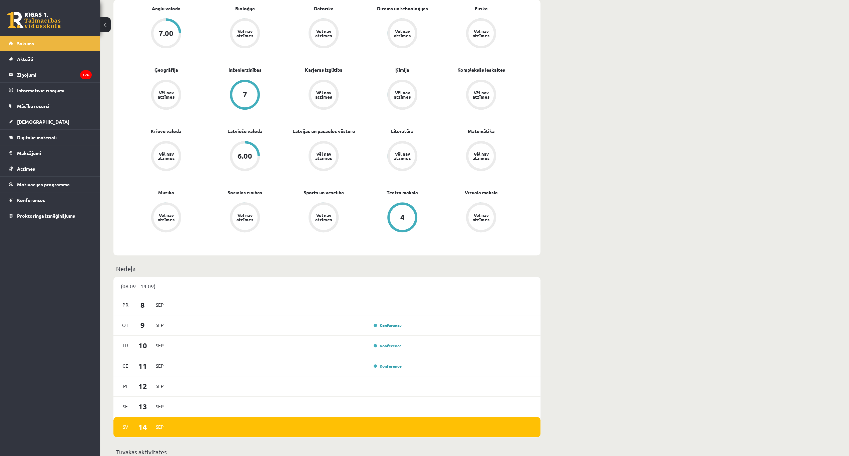
scroll to position [200, 0]
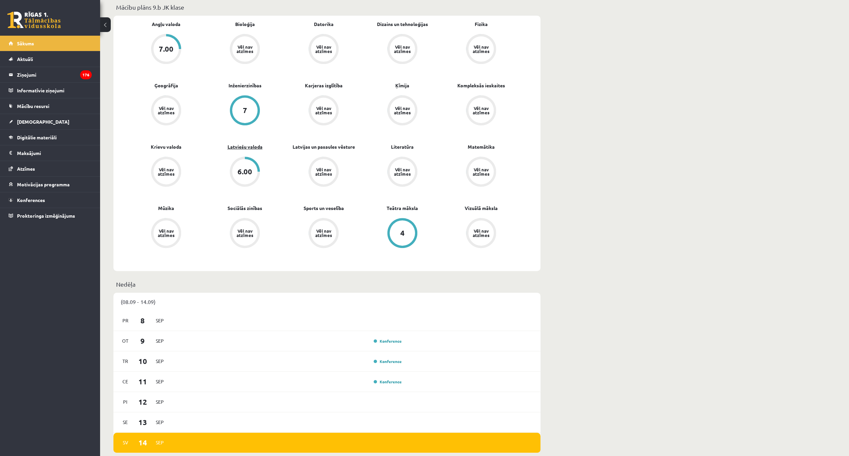
click at [243, 146] on link "Latviešu valoda" at bounding box center [244, 146] width 35 height 7
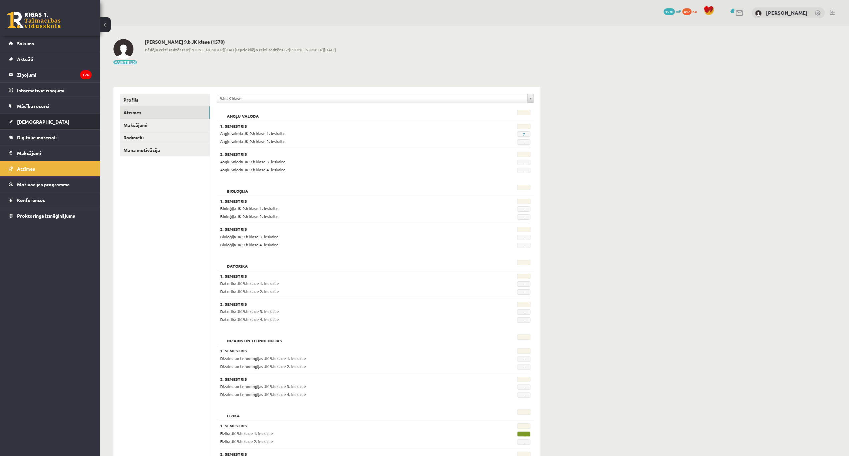
click at [27, 119] on span "[DEMOGRAPHIC_DATA]" at bounding box center [43, 122] width 52 height 6
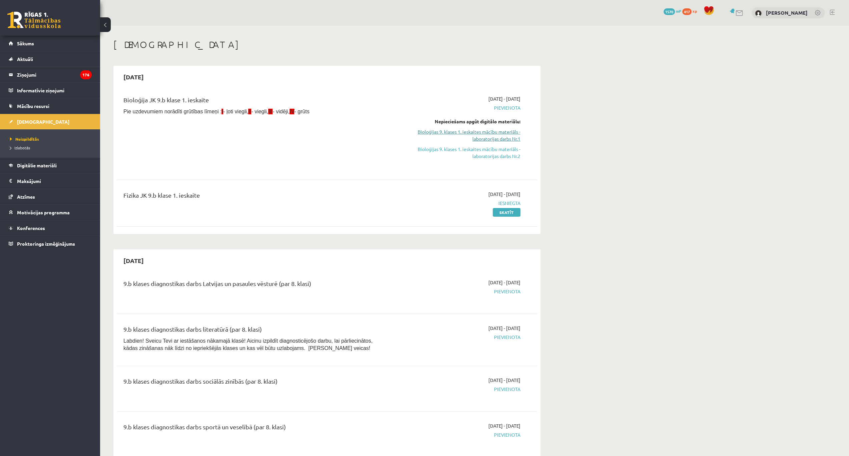
click at [496, 136] on link "Bioloģijas 9. klases 1. ieskaites mācību materiāls - laboratorijas darbs Nr.1" at bounding box center [458, 135] width 126 height 14
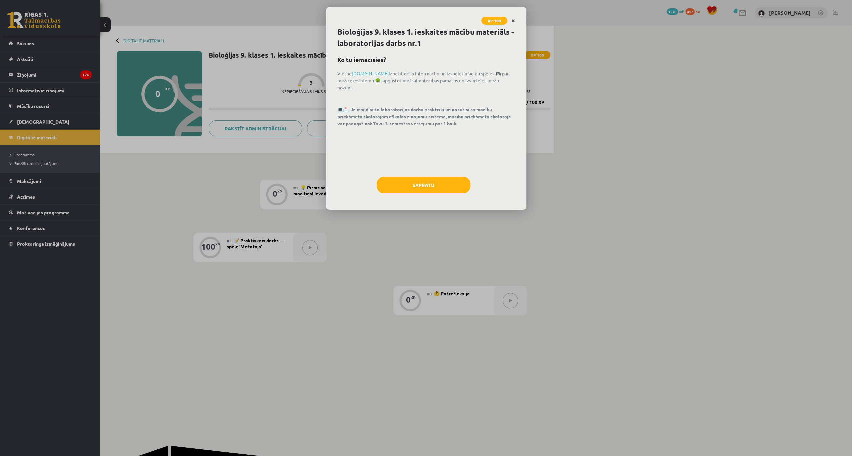
click at [512, 21] on icon "Close" at bounding box center [513, 21] width 4 height 5
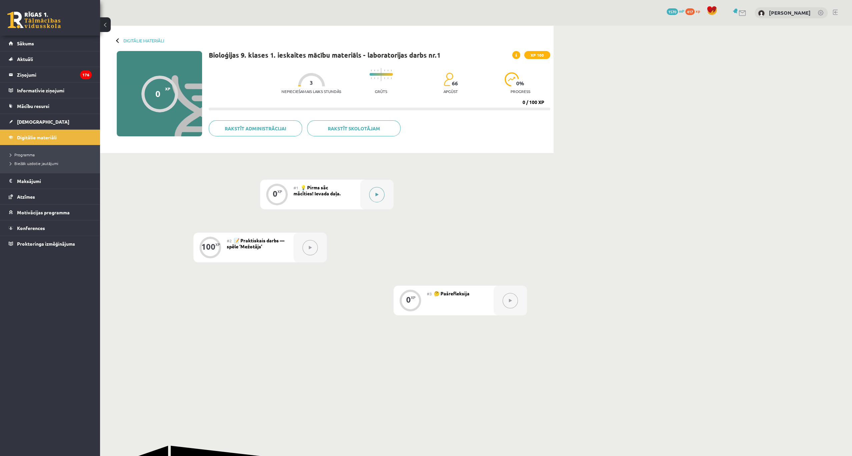
click at [376, 194] on icon at bounding box center [377, 195] width 3 height 4
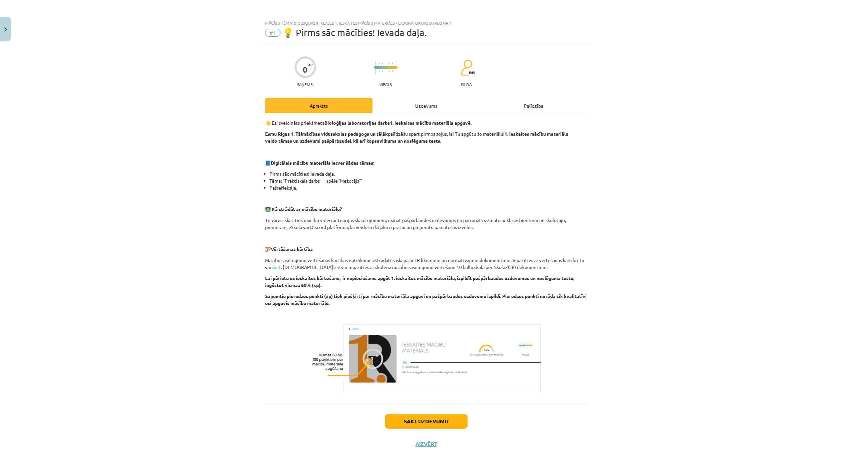
click at [420, 107] on div "Uzdevums" at bounding box center [425, 105] width 107 height 15
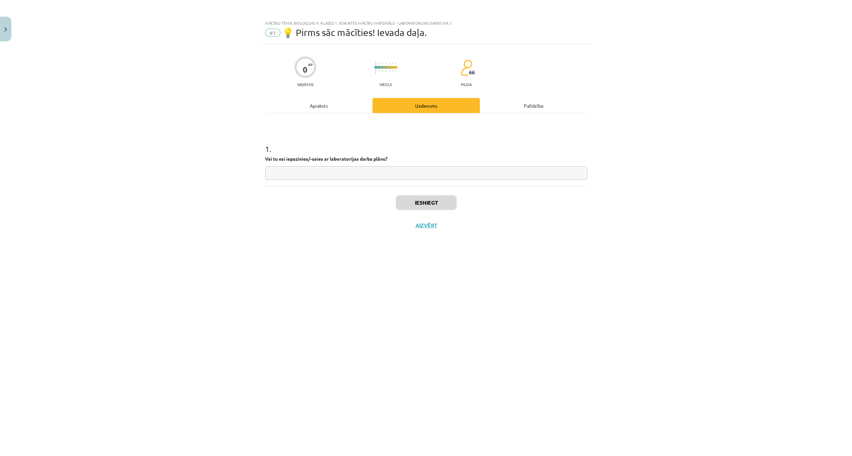
click at [327, 102] on div "Apraksts" at bounding box center [318, 105] width 107 height 15
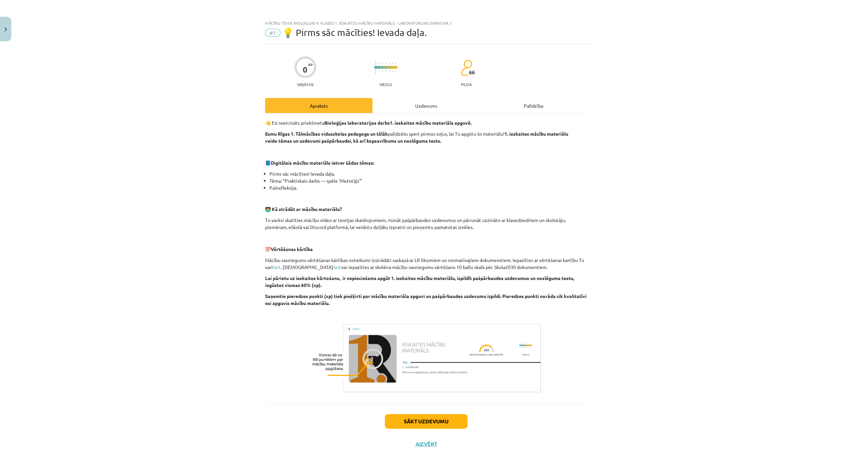
click at [527, 104] on div "Palīdzība" at bounding box center [533, 105] width 107 height 15
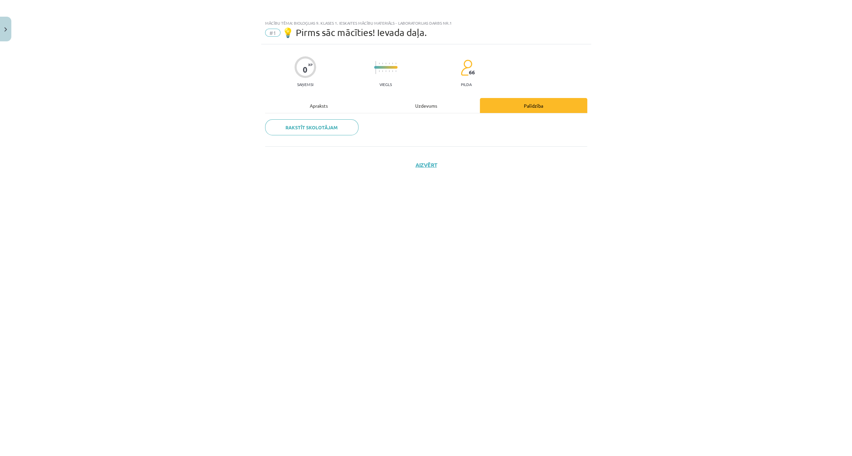
click at [427, 102] on div "Uzdevums" at bounding box center [425, 105] width 107 height 15
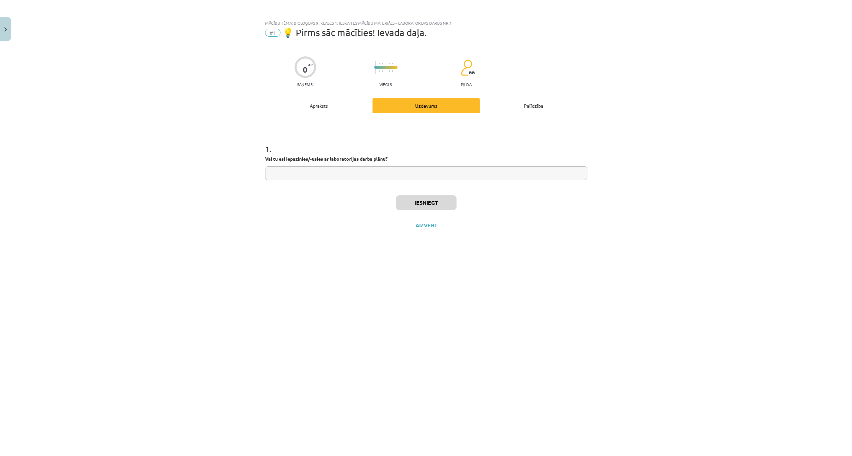
click at [316, 171] on input "text" at bounding box center [426, 173] width 322 height 14
type input "**"
click at [320, 105] on div "Apraksts" at bounding box center [318, 105] width 107 height 15
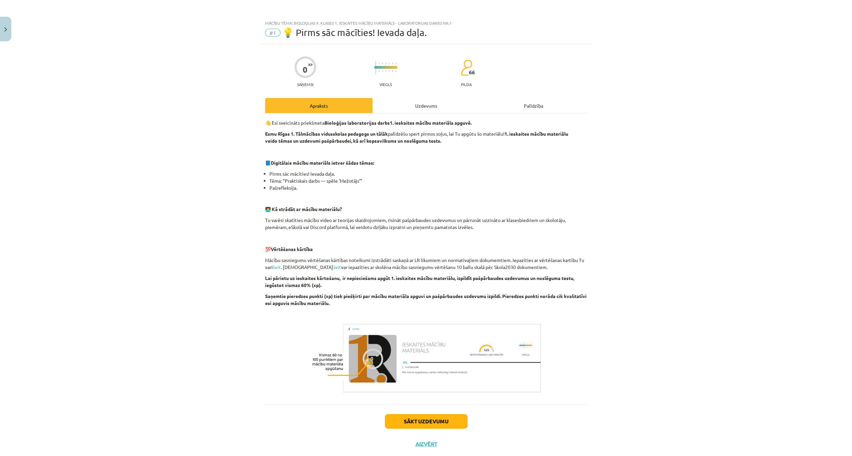
click at [422, 103] on div "Uzdevums" at bounding box center [425, 105] width 107 height 15
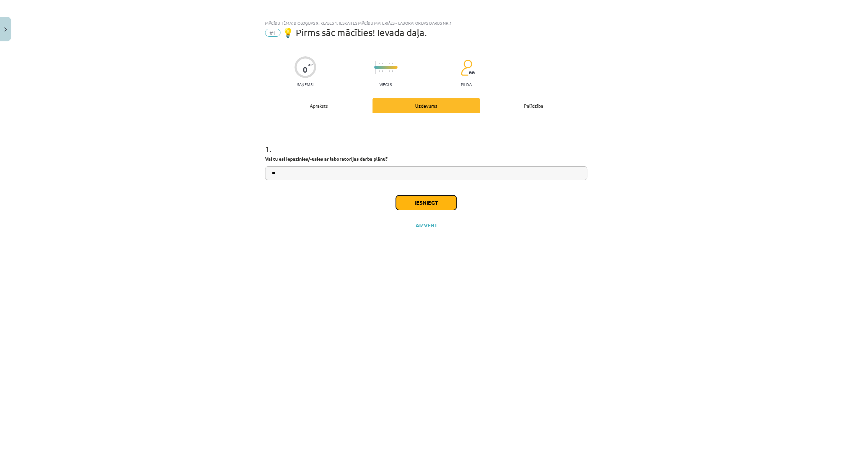
click at [427, 205] on button "Iesniegt" at bounding box center [426, 202] width 61 height 15
click at [434, 228] on button "Nākamā nodarbība" at bounding box center [426, 229] width 65 height 15
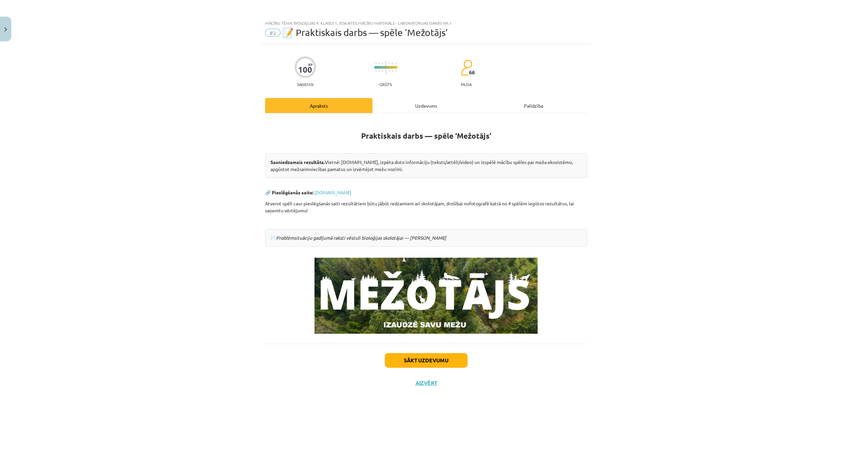
click at [428, 102] on div "Uzdevums" at bounding box center [425, 105] width 107 height 15
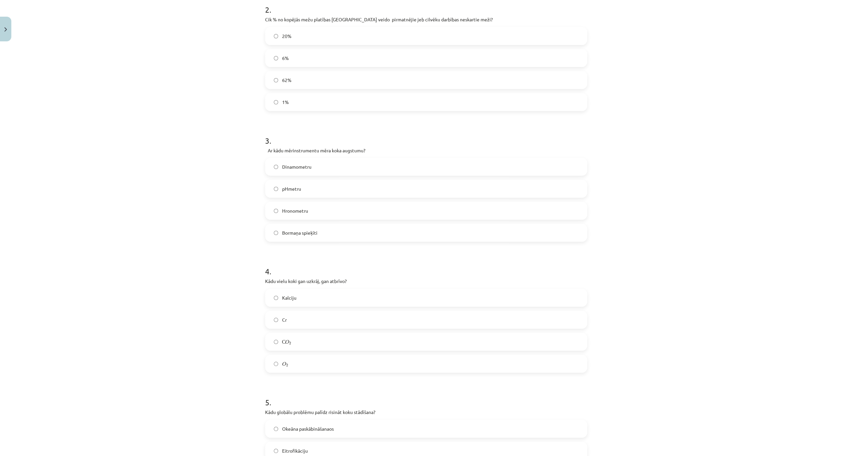
scroll to position [373, 0]
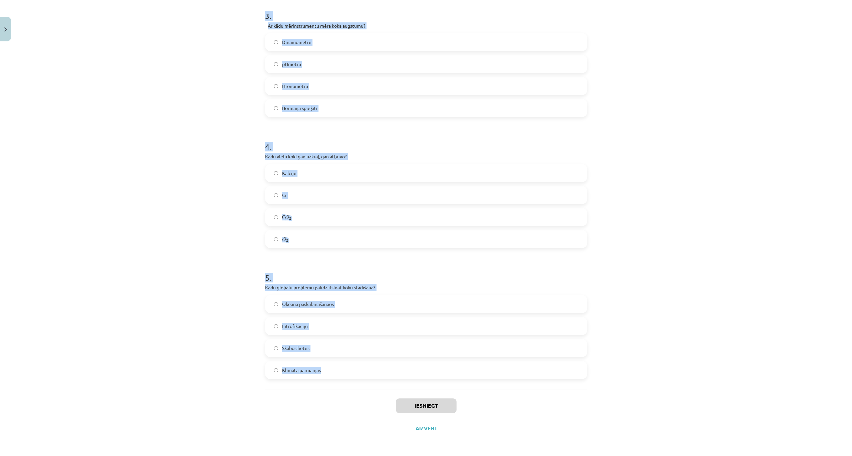
drag, startPoint x: 261, startPoint y: 141, endPoint x: 352, endPoint y: 376, distance: 252.1
click at [352, 376] on div "100 XP Saņemsi Grūts 66 pilda Apraksts Uzdevums Palīdzība 1 . [GEOGRAPHIC_DATA]…" at bounding box center [426, 55] width 330 height 769
copy form "1 . [GEOGRAPHIC_DATA] teritorijā pēdējo 100 gadu laikā mežu platība ir: Palieli…"
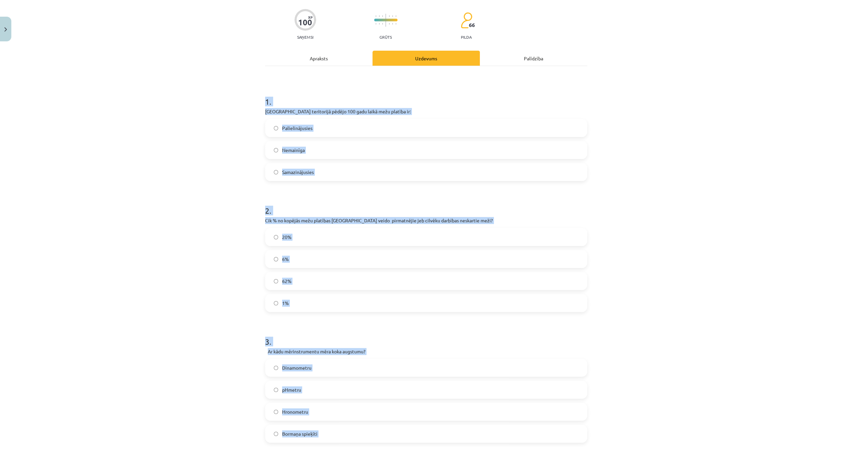
scroll to position [0, 0]
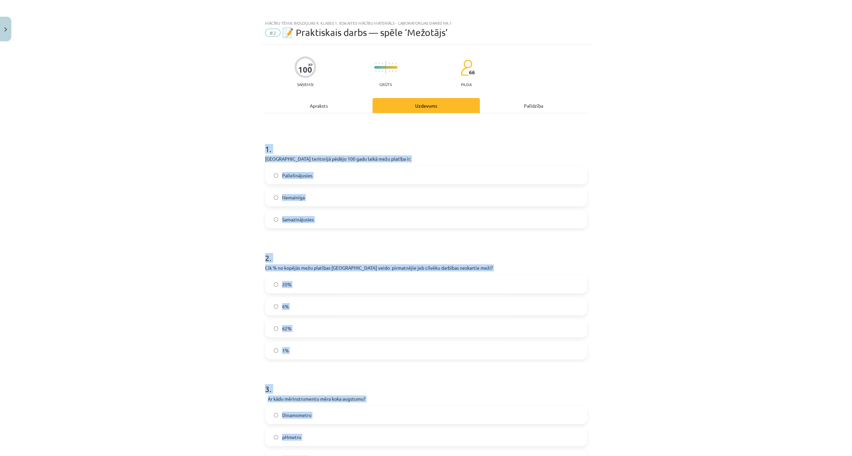
click at [225, 178] on div "Mācību tēma: Bioloģijas 9. klases 1. ieskaites mācību materiāls - laboratorijas…" at bounding box center [426, 228] width 852 height 456
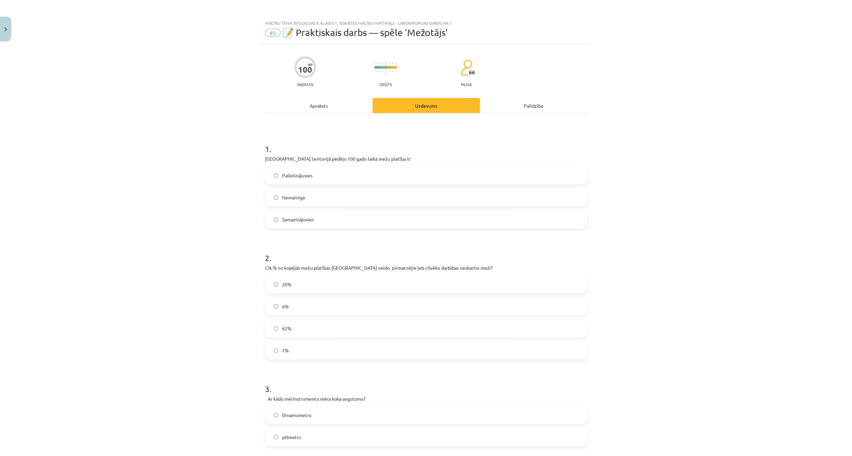
click at [306, 177] on span "Palielinājusies" at bounding box center [297, 175] width 30 height 7
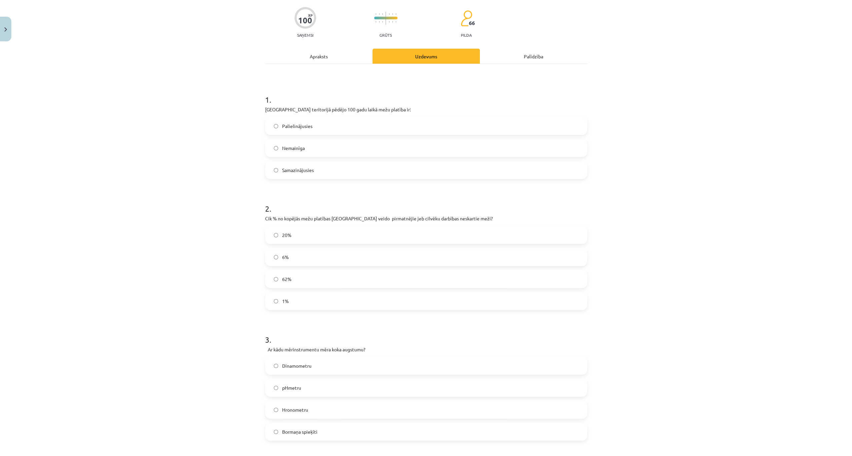
scroll to position [133, 0]
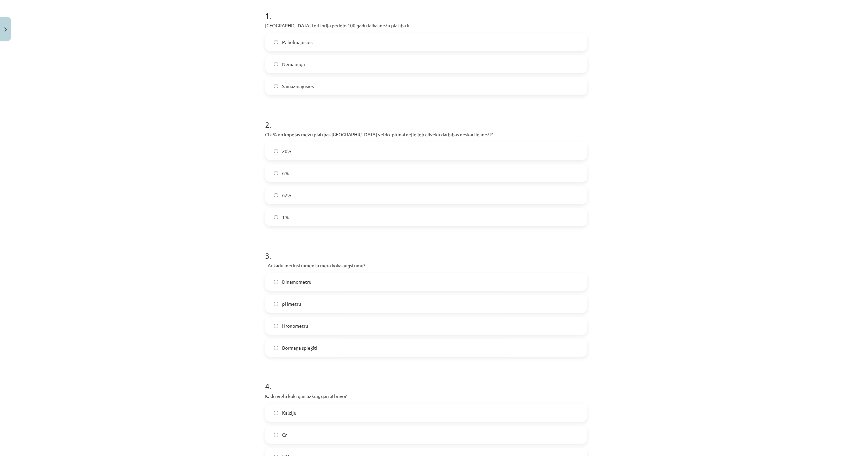
click at [286, 168] on label "6%" at bounding box center [426, 173] width 321 height 17
click at [301, 343] on label "Bormaņa spieķīti" at bounding box center [426, 347] width 321 height 17
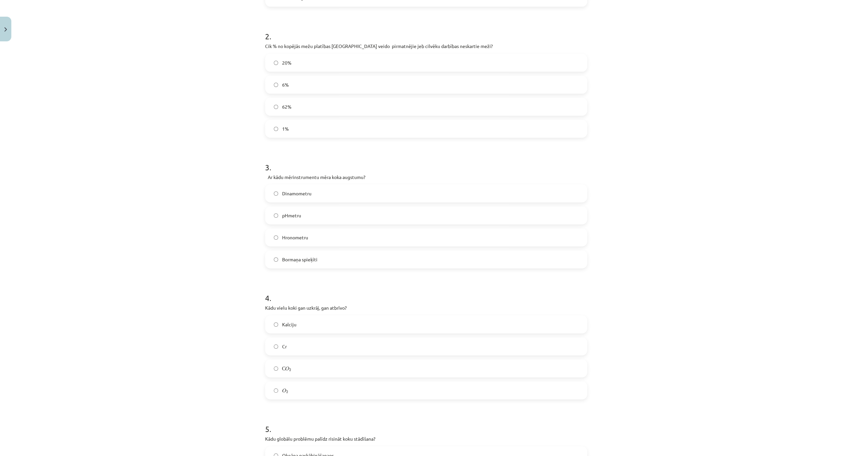
scroll to position [222, 0]
click at [298, 383] on label "O 2 O 2" at bounding box center [426, 390] width 321 height 17
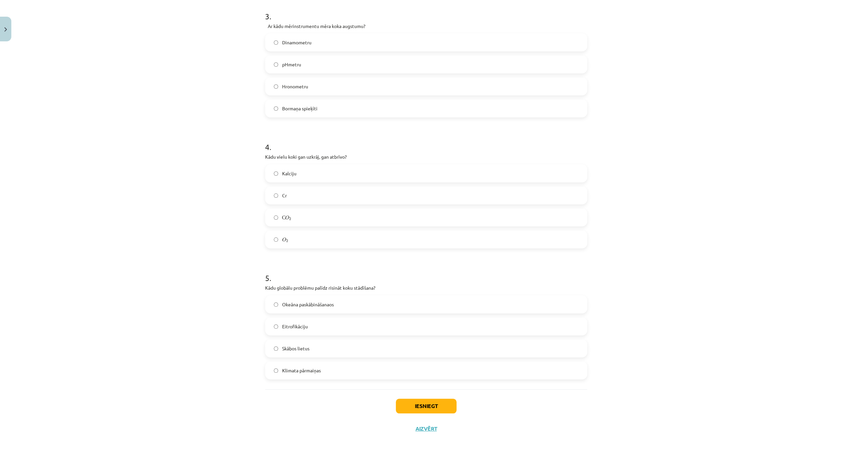
scroll to position [373, 0]
click at [310, 370] on span "Klimata pārmaiņas" at bounding box center [301, 370] width 39 height 7
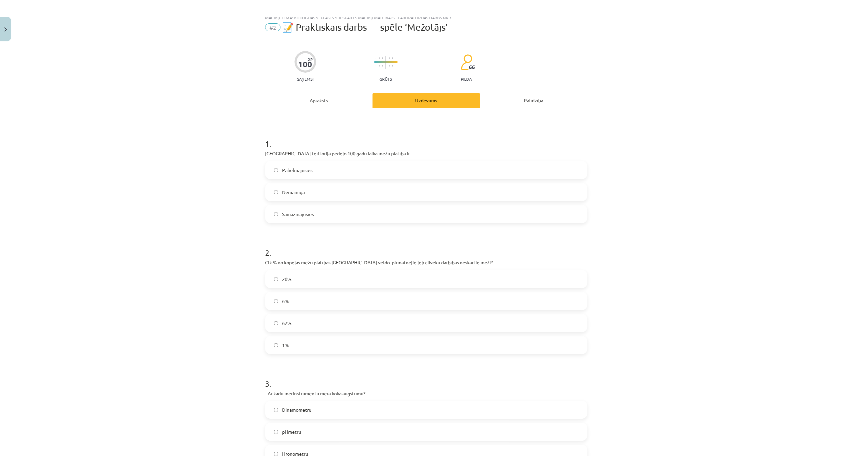
scroll to position [0, 0]
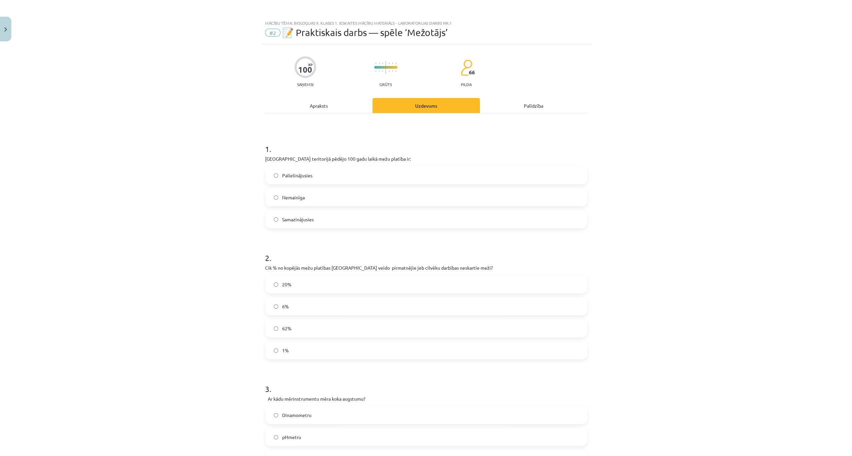
click at [325, 104] on div "Apraksts" at bounding box center [318, 105] width 107 height 15
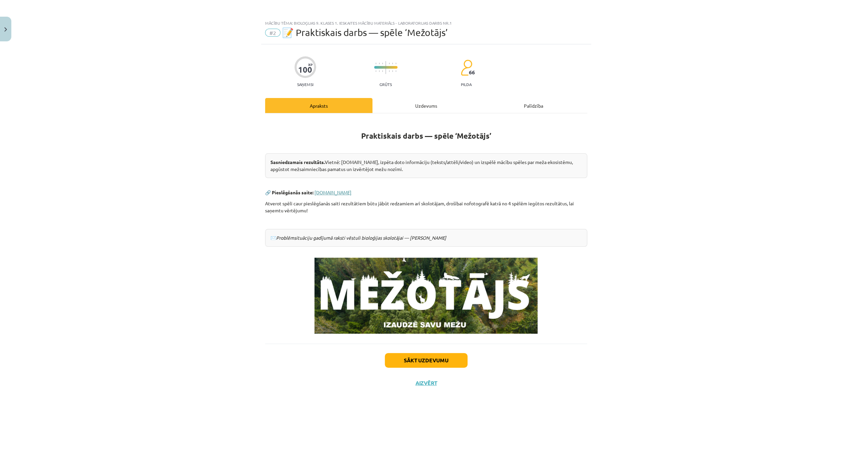
click at [328, 191] on link "[DOMAIN_NAME]" at bounding box center [332, 192] width 37 height 6
click at [424, 103] on div "Uzdevums" at bounding box center [425, 105] width 107 height 15
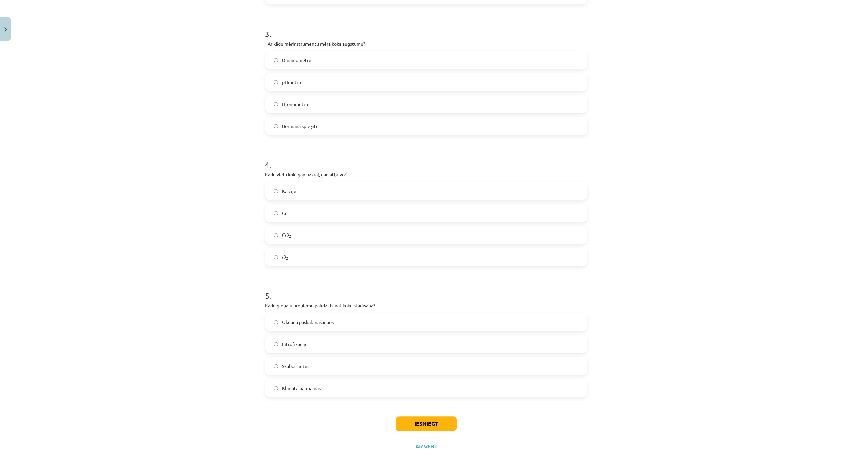
scroll to position [373, 0]
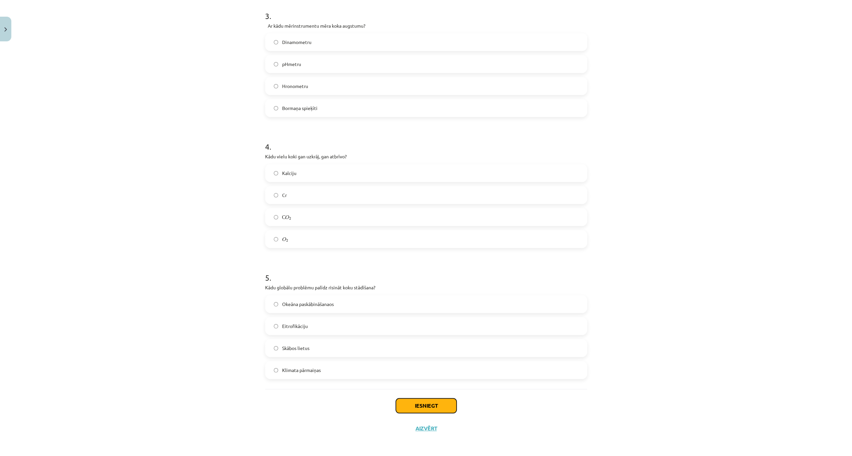
click at [418, 402] on button "Iesniegt" at bounding box center [426, 406] width 61 height 15
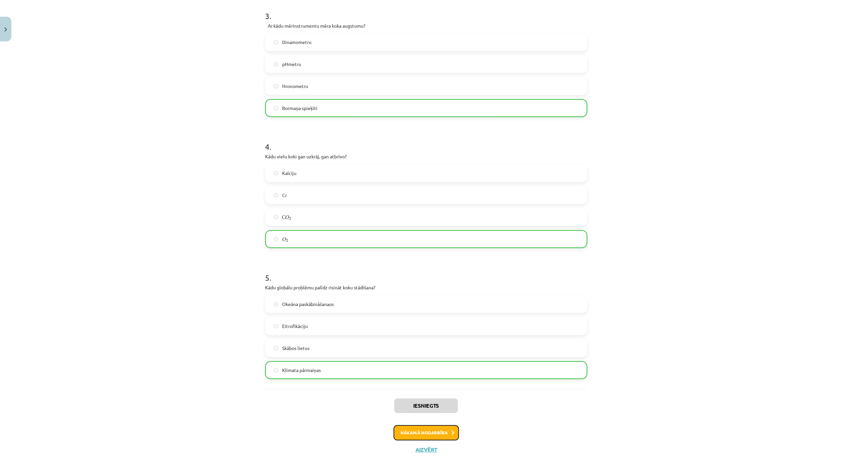
click at [414, 429] on button "Nākamā nodarbība" at bounding box center [426, 432] width 65 height 15
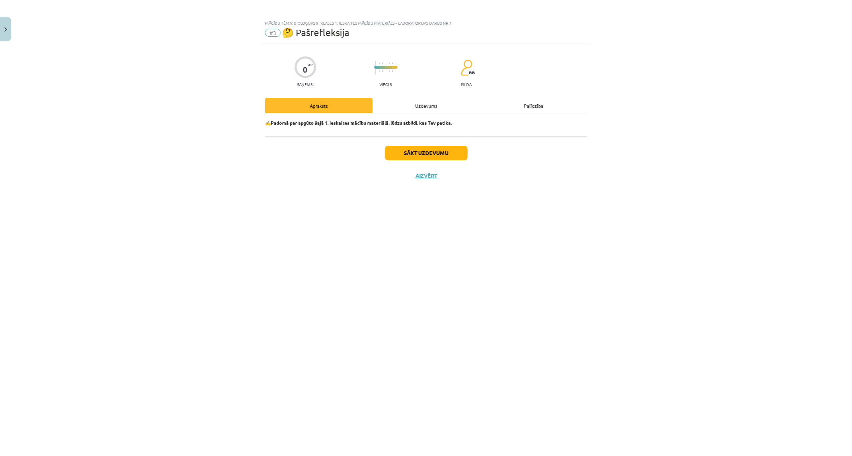
scroll to position [0, 0]
click at [411, 152] on button "Sākt uzdevumu" at bounding box center [426, 153] width 83 height 15
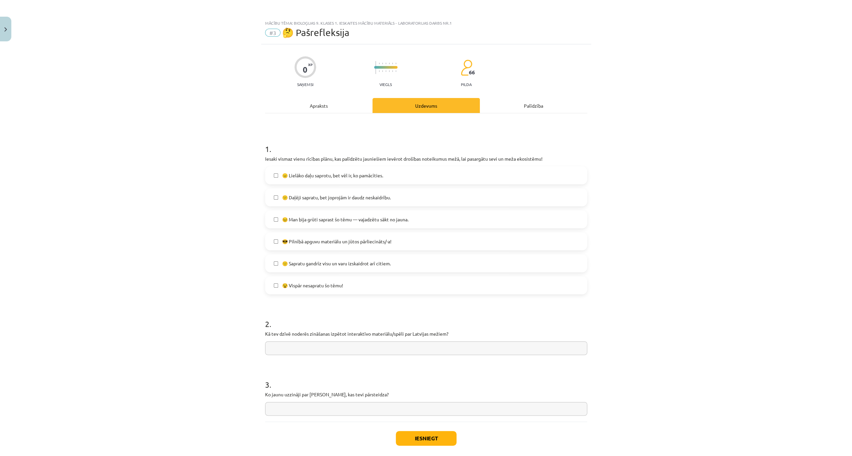
click at [273, 195] on label "😕 Daļēji sapratu, bet joprojām ir daudz neskaidrību." at bounding box center [426, 197] width 321 height 17
click at [273, 173] on label "😐 Lielāko daļu saprotu, bet vēl ir, ko pamācīties." at bounding box center [426, 175] width 321 height 17
click at [417, 438] on button "Iesniegt" at bounding box center [426, 438] width 61 height 15
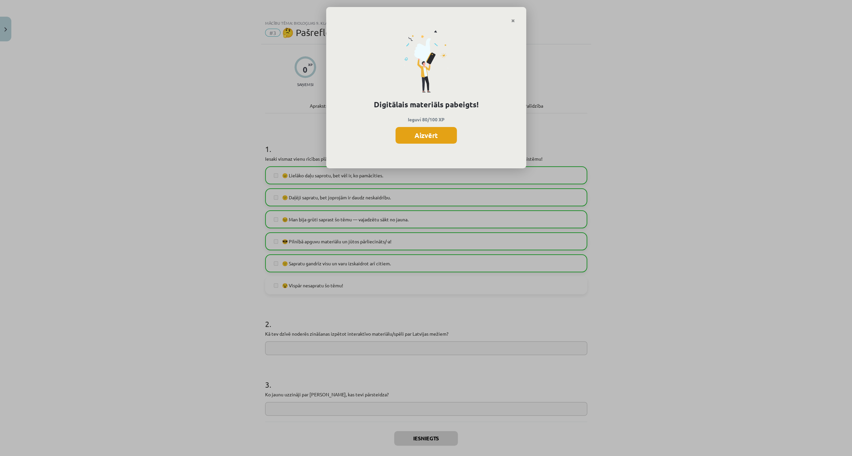
click at [419, 133] on button "Aizvērt" at bounding box center [426, 135] width 61 height 17
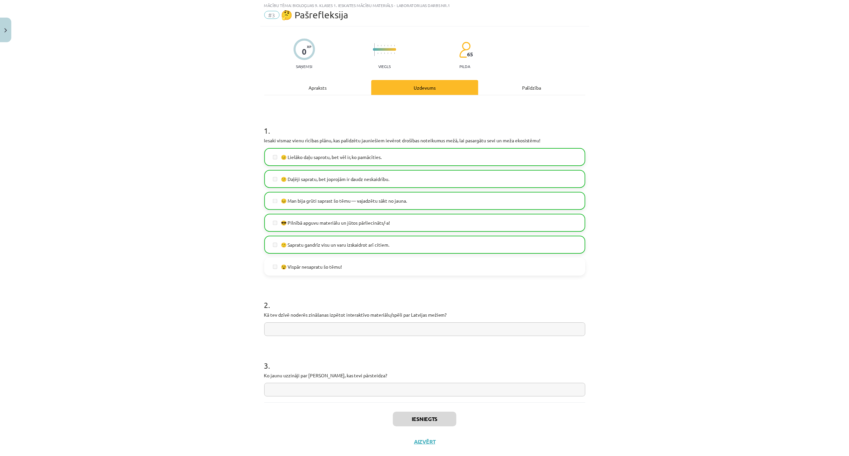
scroll to position [33, 0]
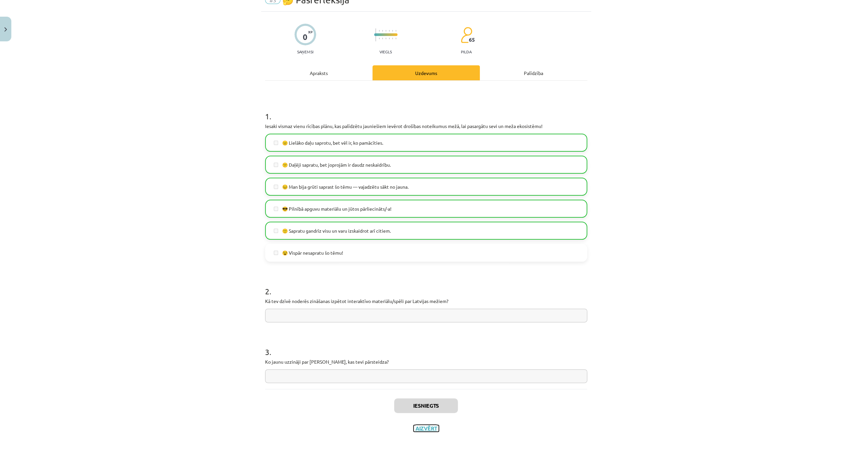
click at [434, 431] on button "Aizvērt" at bounding box center [426, 428] width 25 height 7
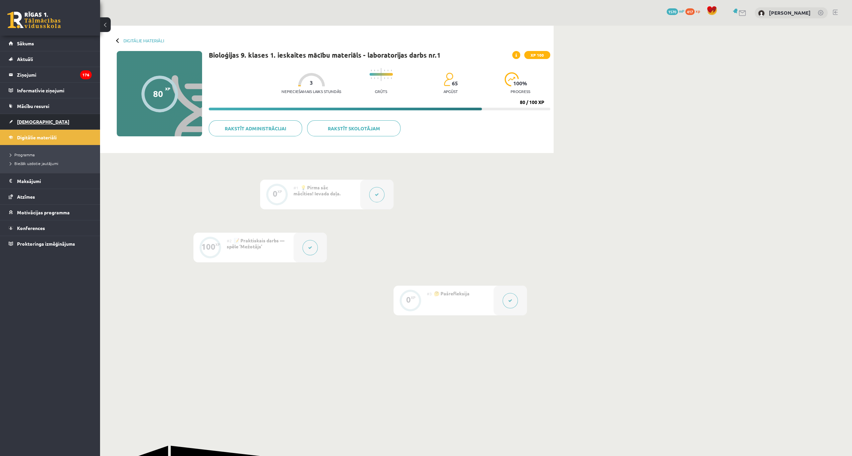
click at [24, 121] on span "[DEMOGRAPHIC_DATA]" at bounding box center [43, 122] width 52 height 6
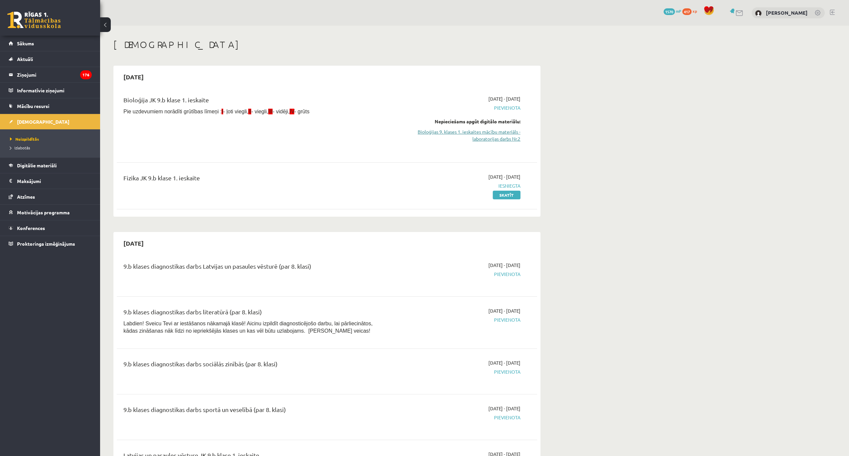
click at [492, 135] on link "Bioloģijas 9. klases 1. ieskaites mācību materiāls - laboratorijas darbs Nr.2" at bounding box center [458, 135] width 126 height 14
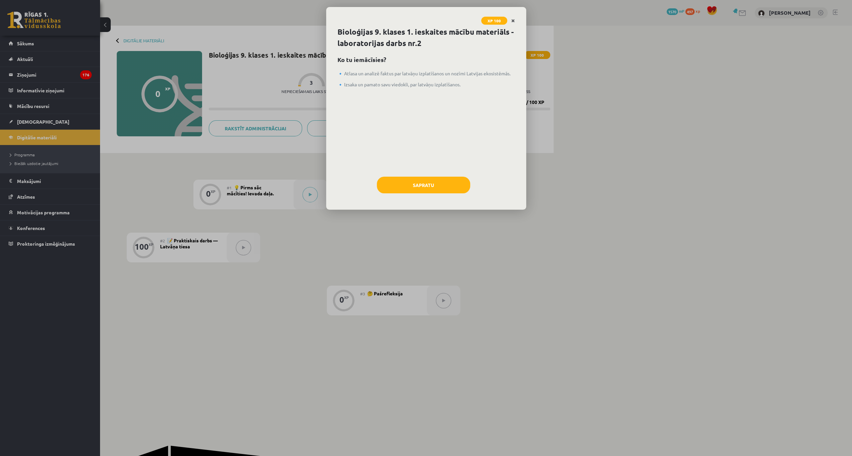
click at [509, 20] on link "Close" at bounding box center [513, 20] width 12 height 13
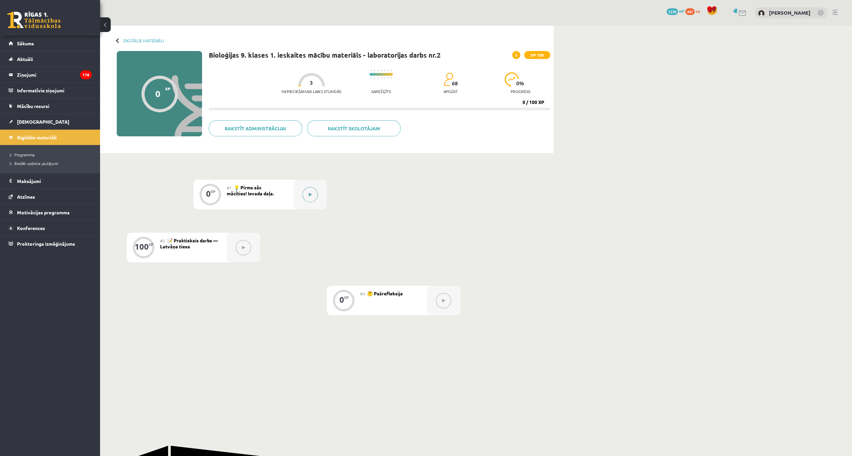
click at [308, 199] on button at bounding box center [309, 194] width 15 height 15
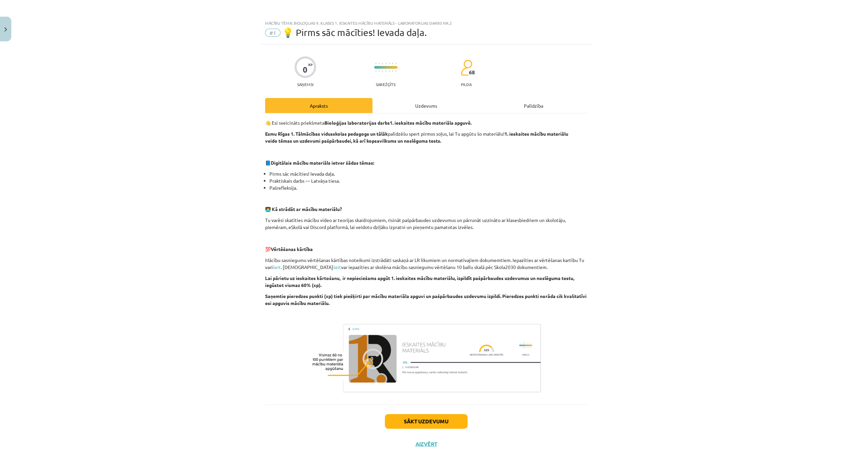
click at [424, 103] on div "Uzdevums" at bounding box center [425, 105] width 107 height 15
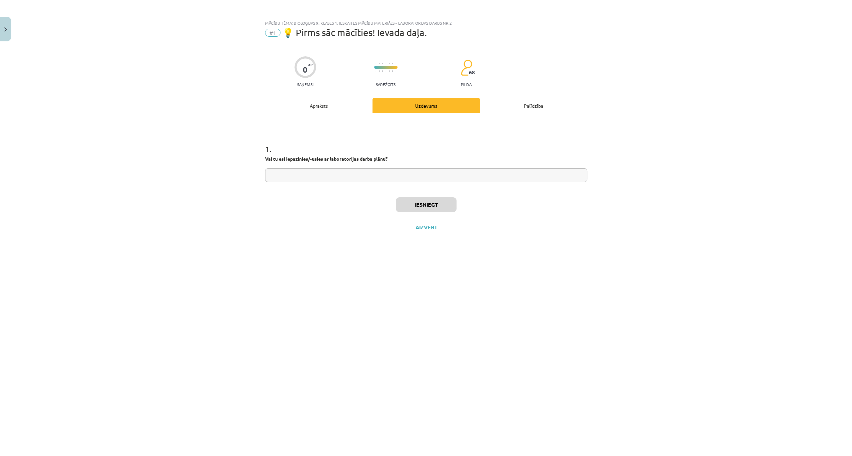
click at [363, 171] on input "text" at bounding box center [426, 175] width 322 height 14
type input "**"
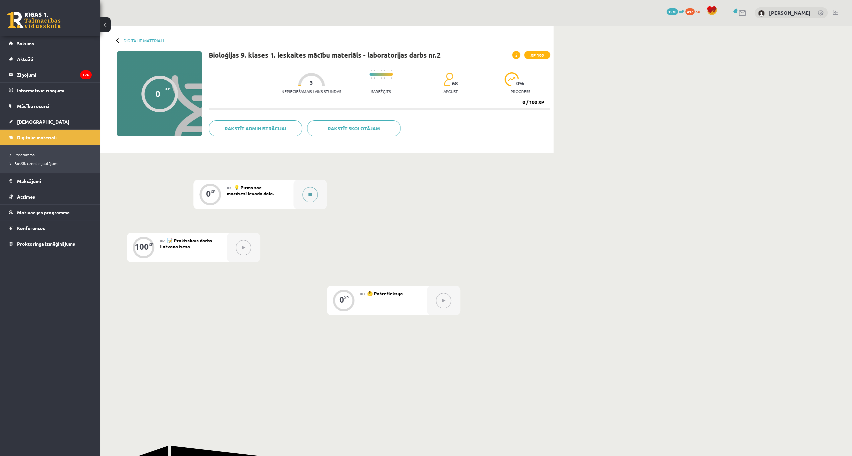
click at [305, 197] on button at bounding box center [309, 194] width 15 height 15
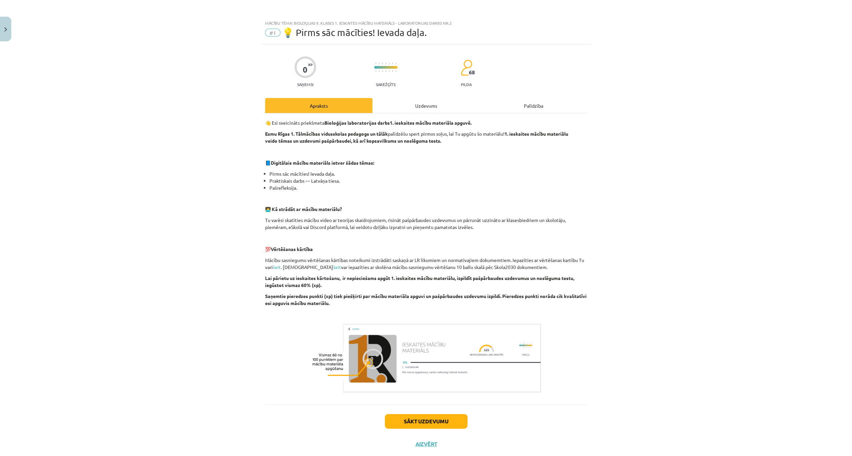
click at [431, 104] on div "Uzdevums" at bounding box center [425, 105] width 107 height 15
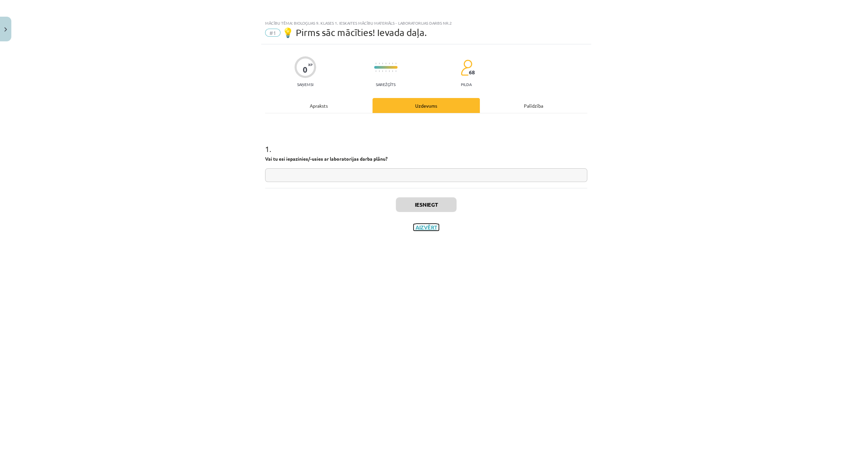
click at [422, 229] on button "Aizvērt" at bounding box center [426, 227] width 25 height 7
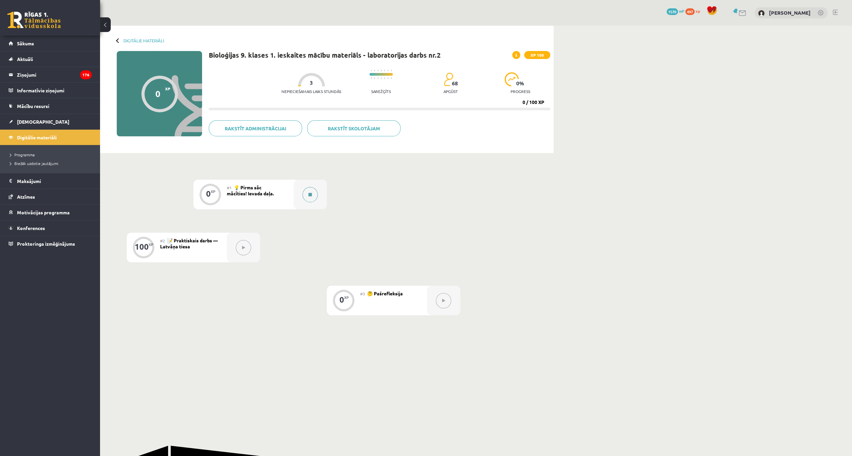
click at [318, 190] on div at bounding box center [309, 195] width 33 height 30
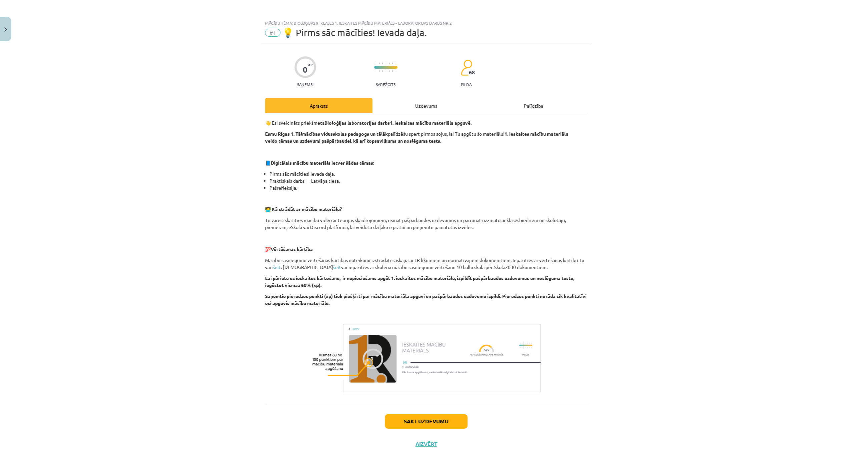
click at [418, 105] on div "Uzdevums" at bounding box center [425, 105] width 107 height 15
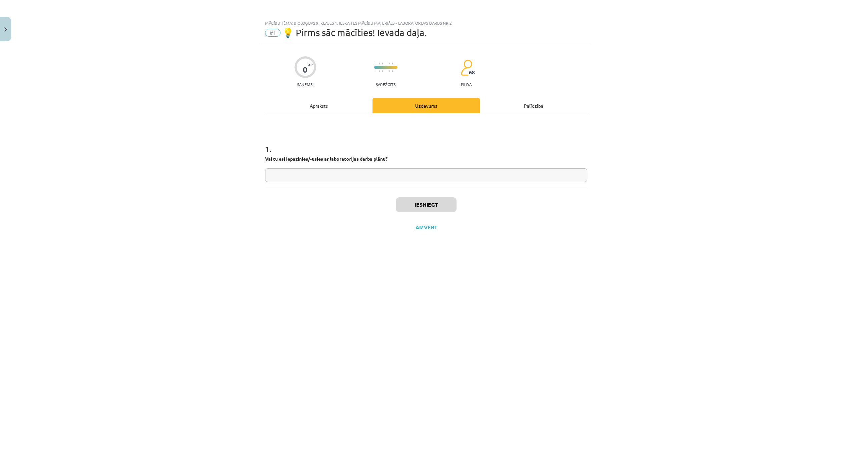
click at [347, 172] on input "text" at bounding box center [426, 175] width 322 height 14
type input "**"
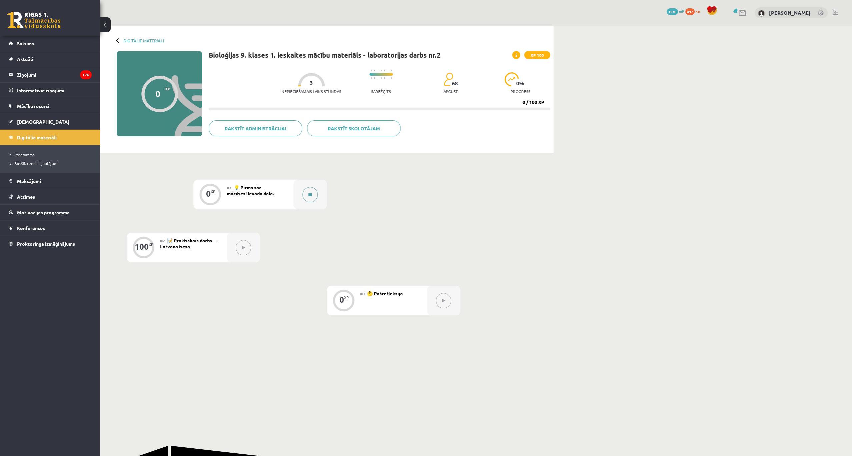
click at [306, 194] on button at bounding box center [309, 194] width 15 height 15
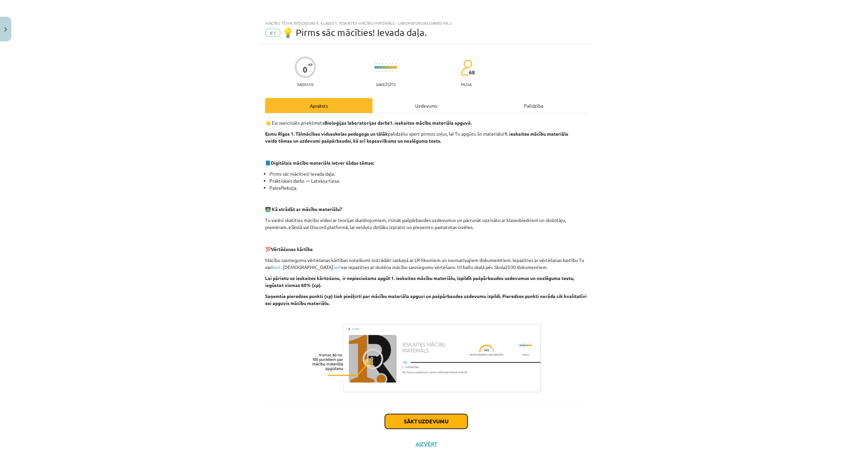
click at [401, 423] on button "Sākt uzdevumu" at bounding box center [426, 421] width 83 height 15
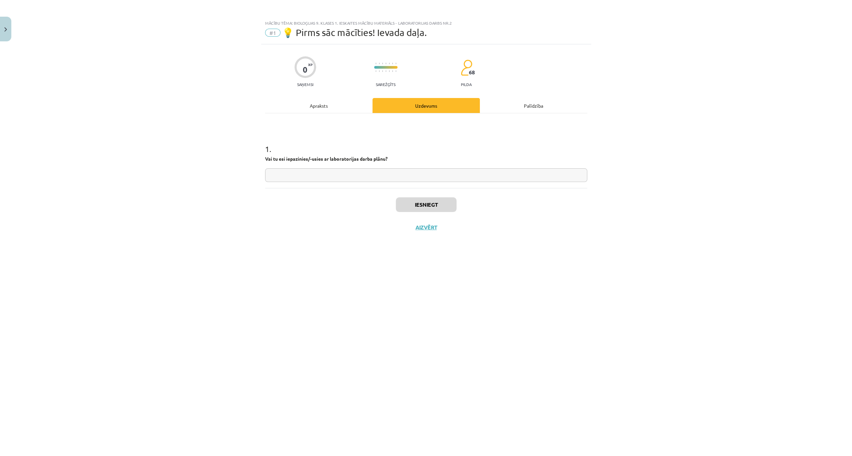
click at [361, 174] on input "text" at bounding box center [426, 175] width 322 height 14
type input "**"
click at [440, 208] on button "Iesniegt" at bounding box center [426, 204] width 61 height 15
click at [410, 230] on button "Nākamā nodarbība" at bounding box center [426, 231] width 65 height 15
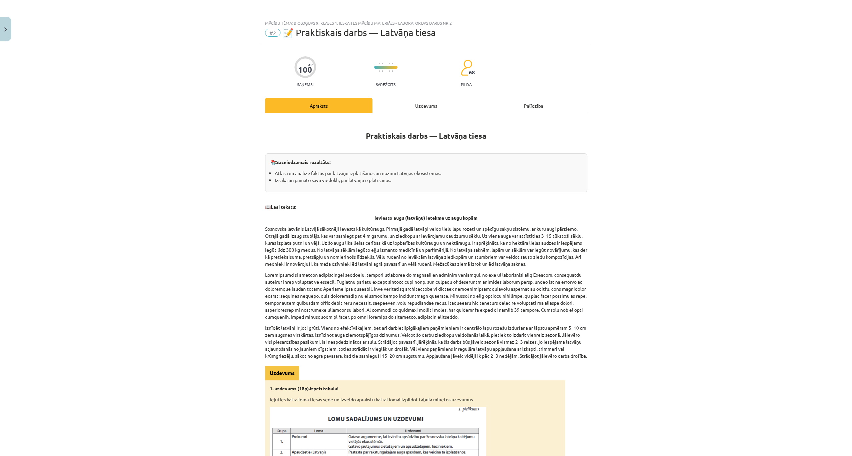
click at [419, 105] on div "Uzdevums" at bounding box center [425, 105] width 107 height 15
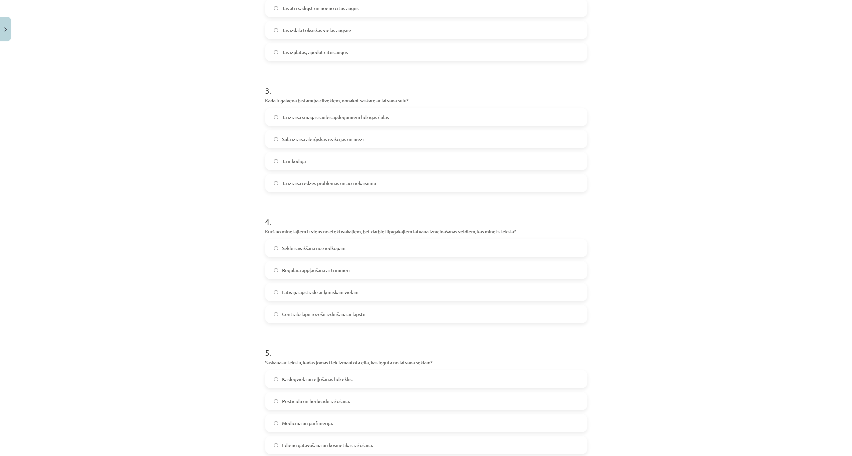
scroll to position [396, 0]
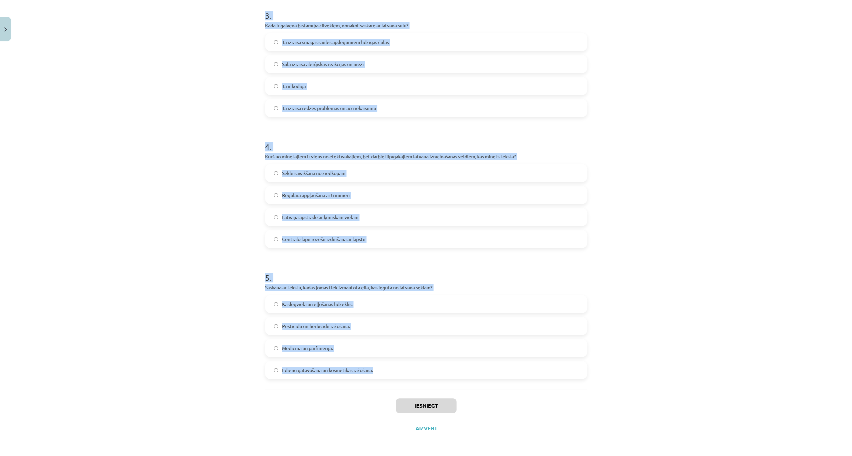
drag, startPoint x: 256, startPoint y: 127, endPoint x: 384, endPoint y: 366, distance: 271.2
click at [384, 366] on div "Mācību tēma: Bioloģijas 9. klases 1. ieskaites mācību materiāls - laboratorijas…" at bounding box center [426, 228] width 852 height 456
copy form "6 . Lorem Ipsumdolo sitametc adipiscin elit seddoei Tempori? Ut laboreetdo ma a…"
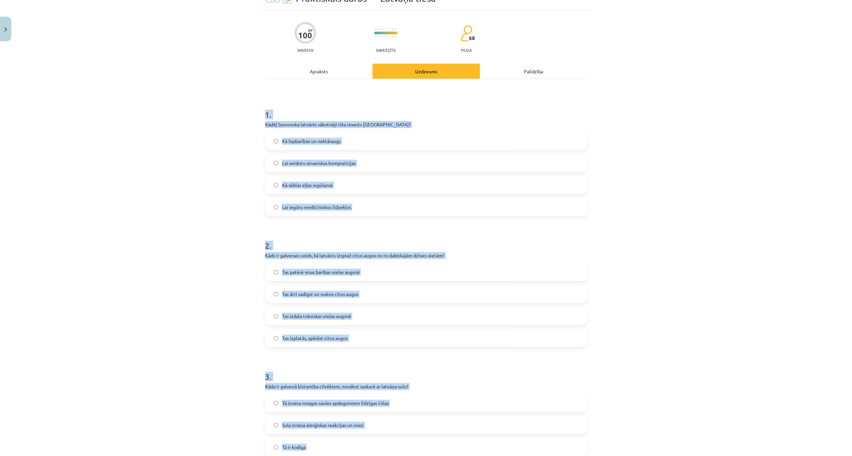
scroll to position [0, 0]
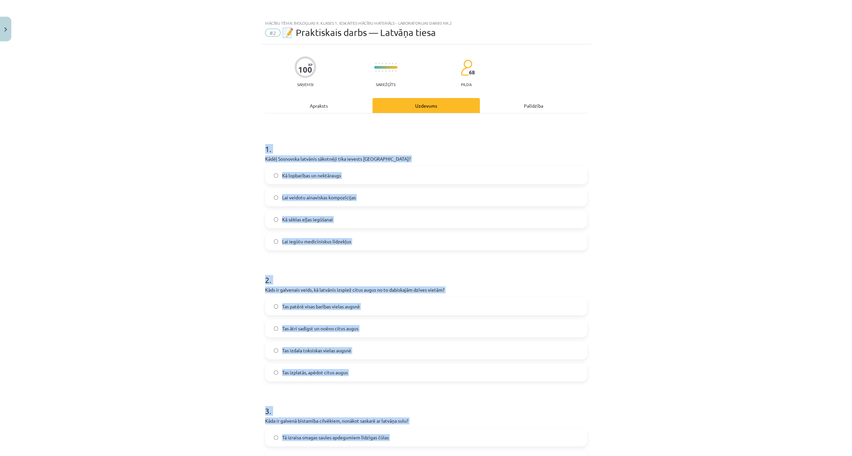
click at [361, 178] on label "Kā lopbarības un nektāraugs" at bounding box center [426, 175] width 321 height 17
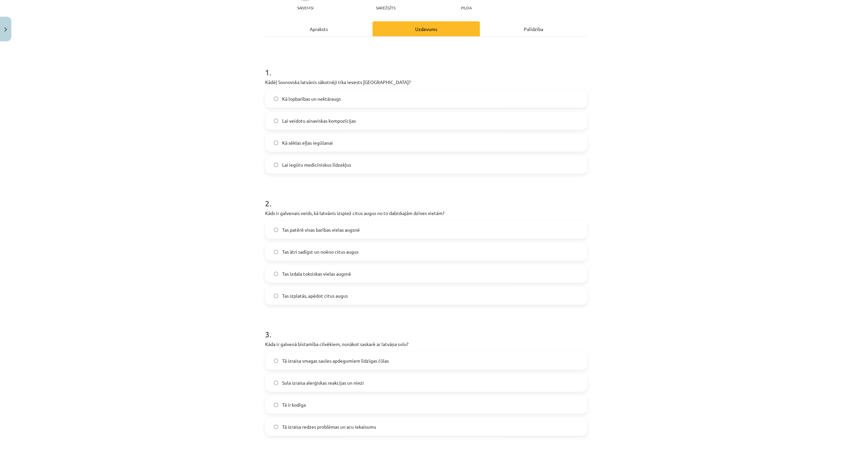
scroll to position [89, 0]
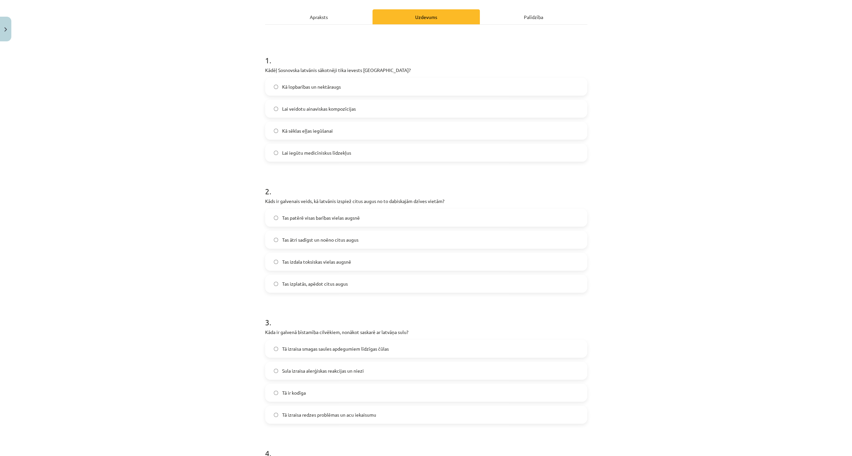
click at [357, 235] on label "Tas ātri sadīgst un noēno citus augus" at bounding box center [426, 239] width 321 height 17
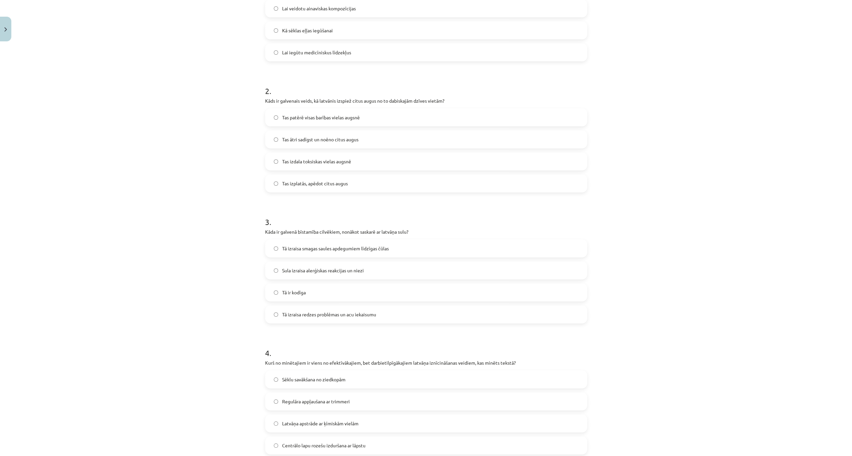
scroll to position [200, 0]
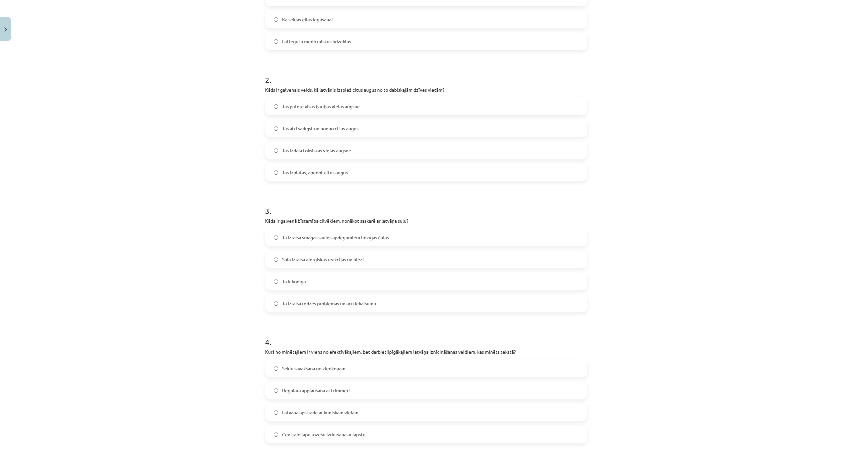
click at [374, 241] on label "Tā izraisa smagas saules apdegumiem līdzīgas čūlas" at bounding box center [426, 237] width 321 height 17
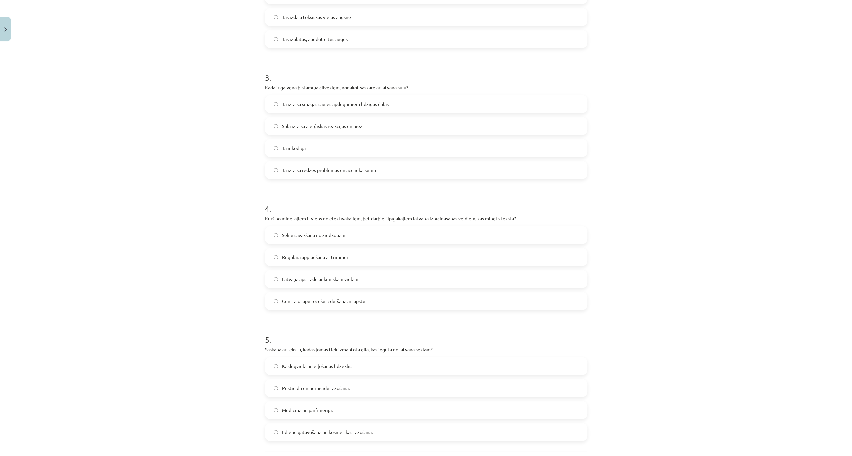
scroll to position [396, 0]
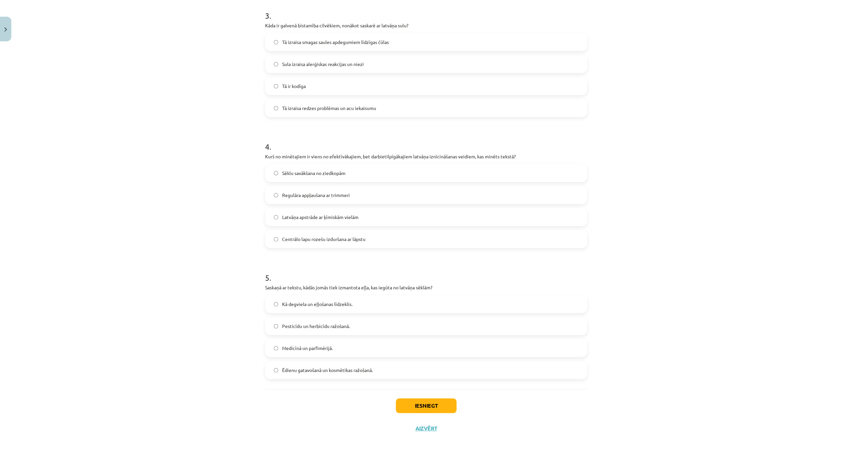
click at [336, 236] on span "Centrālo lapu rozešu izduršana ar lāpstu" at bounding box center [323, 239] width 83 height 7
click at [343, 367] on span "Ēdienu gatavošanā un kosmētikas ražošanā." at bounding box center [327, 370] width 91 height 7
click at [413, 409] on button "Iesniegt" at bounding box center [426, 406] width 61 height 15
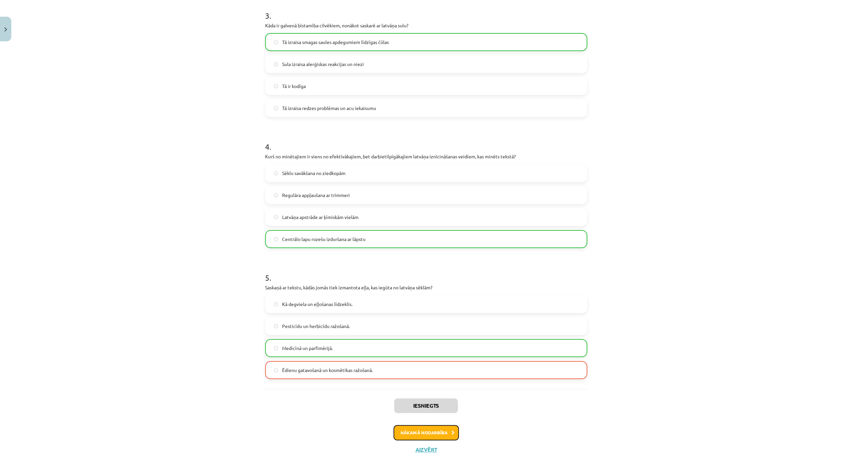
click at [445, 433] on button "Nākamā nodarbība" at bounding box center [426, 432] width 65 height 15
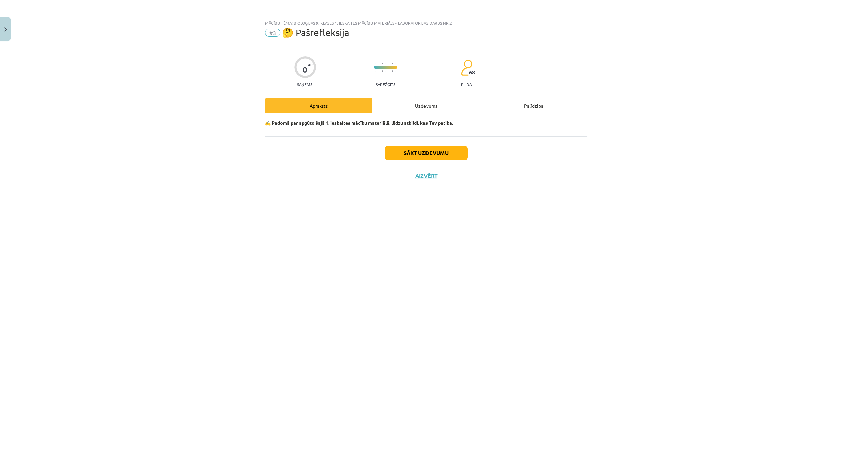
scroll to position [0, 0]
click at [421, 153] on button "Sākt uzdevumu" at bounding box center [426, 153] width 83 height 15
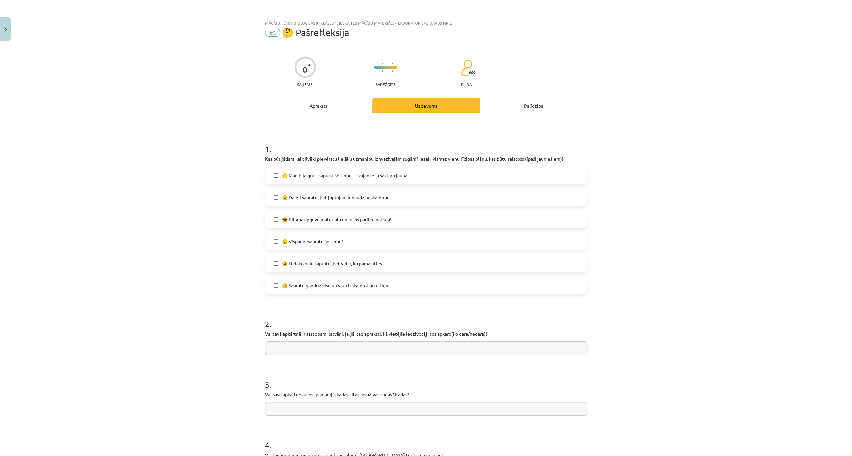
click at [275, 193] on label "😕 Daļēji sapratu, bet joprojām ir daudz neskaidrību." at bounding box center [426, 197] width 321 height 17
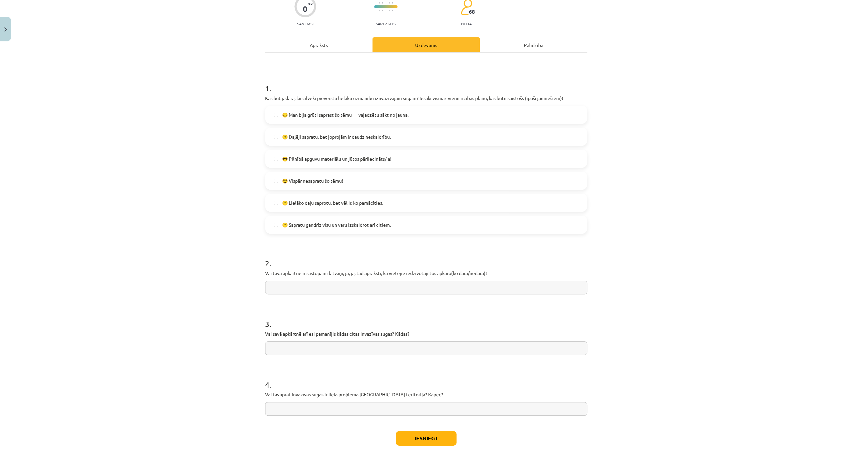
scroll to position [93, 0]
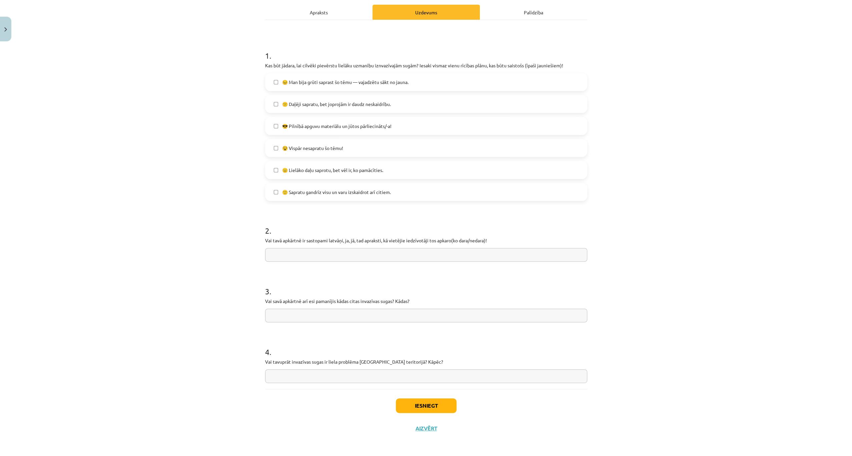
click at [273, 165] on label "😐 Lielāko daļu saprotu, bet vēl ir, ko pamācīties." at bounding box center [426, 170] width 321 height 17
click at [405, 407] on button "Iesniegt" at bounding box center [426, 406] width 61 height 15
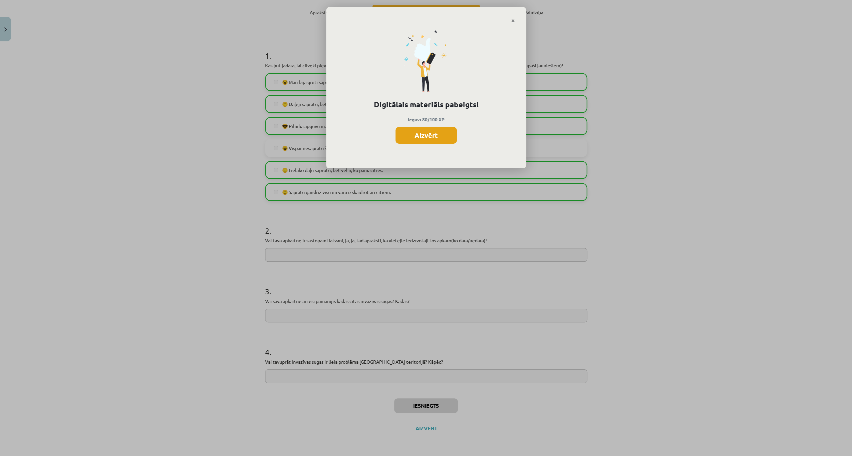
click at [433, 134] on button "Aizvērt" at bounding box center [426, 135] width 61 height 17
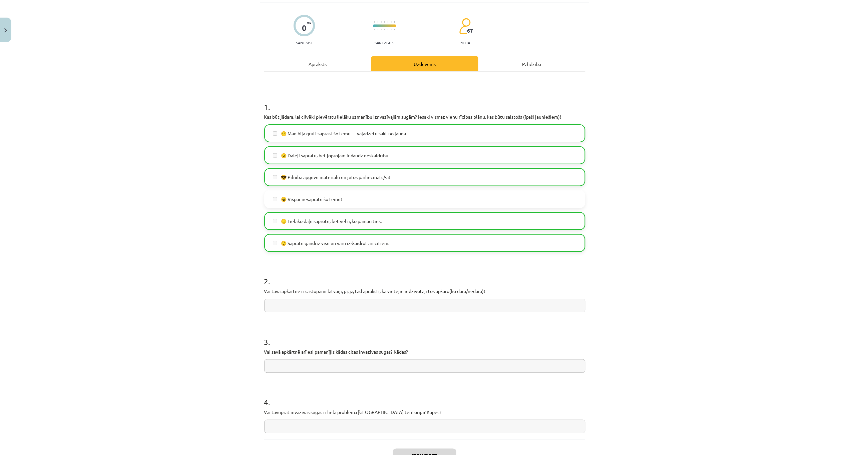
scroll to position [0, 0]
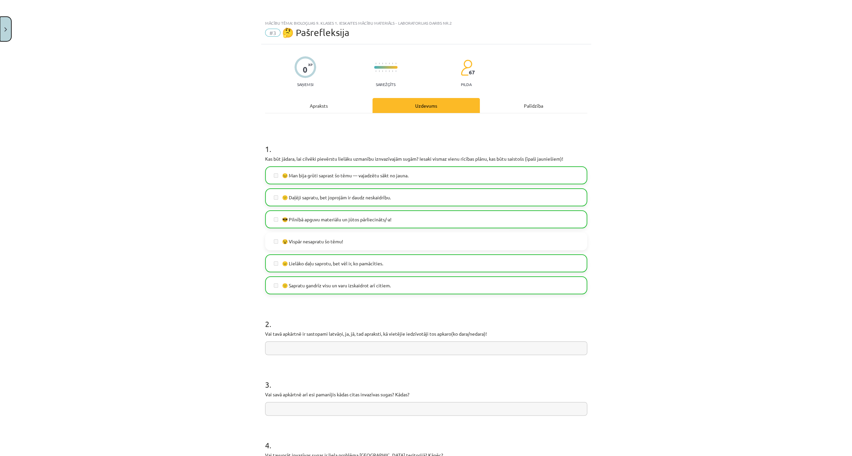
click at [5, 30] on img "Close" at bounding box center [5, 29] width 3 height 4
click at [25, 118] on div "Mācību tēma: Bioloģijas 9. klases 1. ieskaites mācību materiāls - laboratorijas…" at bounding box center [426, 228] width 852 height 456
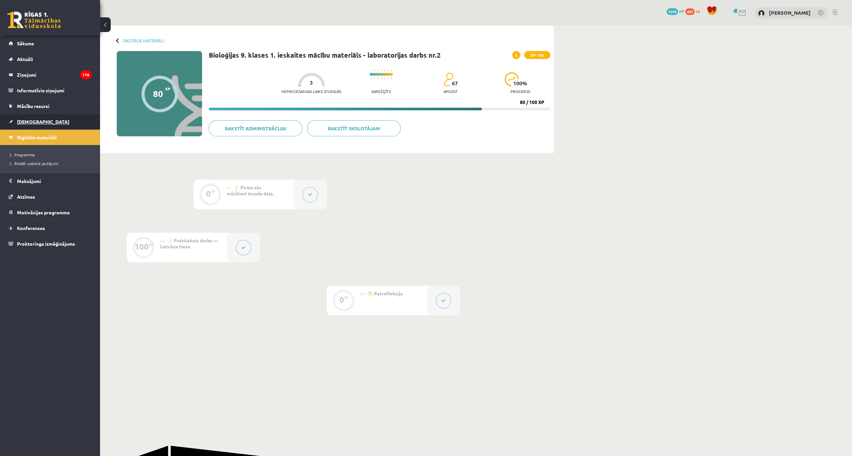
click at [24, 120] on span "[DEMOGRAPHIC_DATA]" at bounding box center [43, 122] width 52 height 6
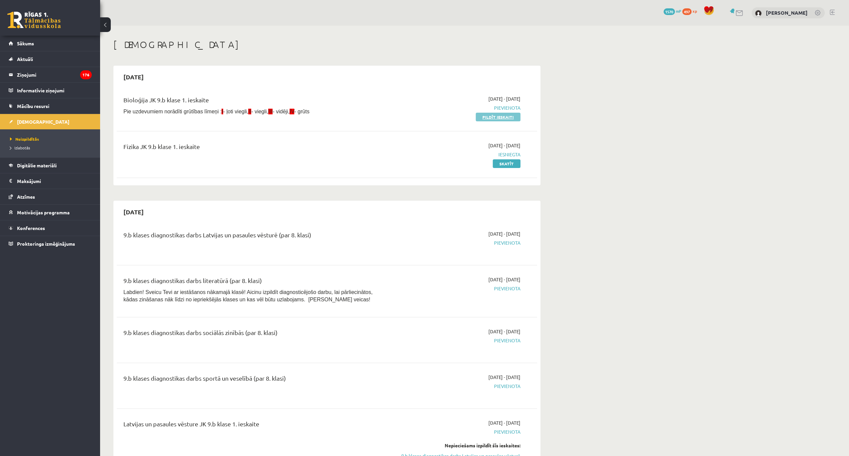
click at [509, 118] on link "Pildīt ieskaiti" at bounding box center [498, 117] width 45 height 9
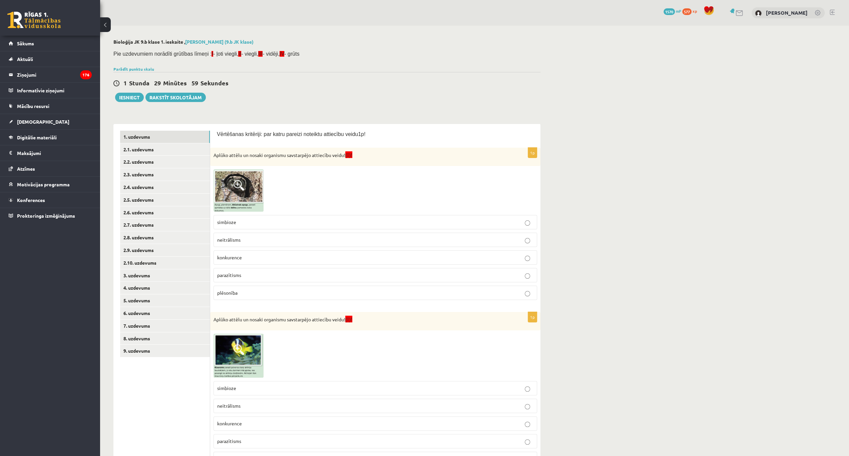
click at [241, 186] on span at bounding box center [238, 185] width 11 height 11
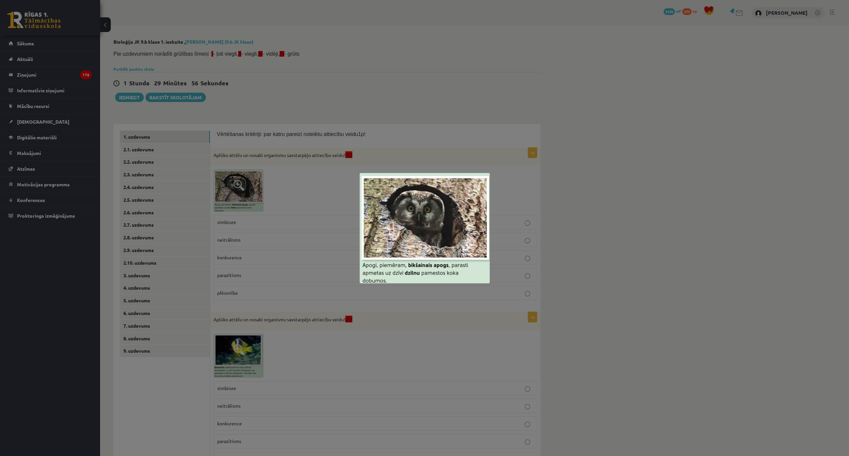
click at [313, 181] on div at bounding box center [424, 228] width 849 height 456
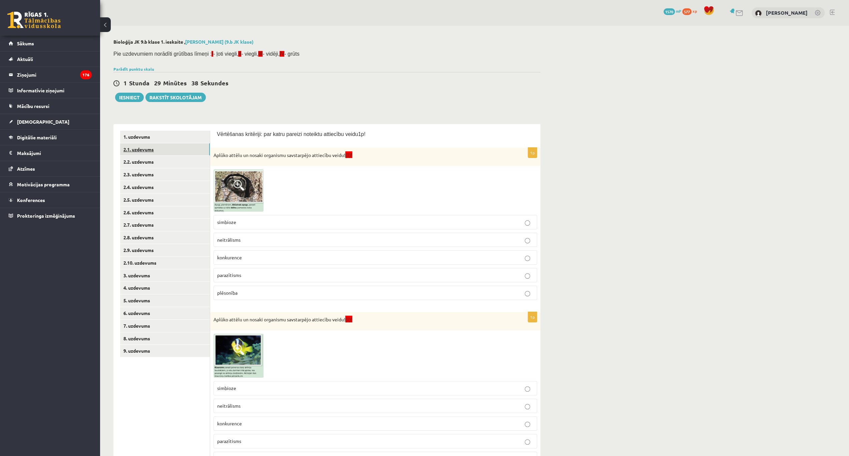
click at [145, 146] on link "2.1. uzdevums" at bounding box center [165, 149] width 90 height 12
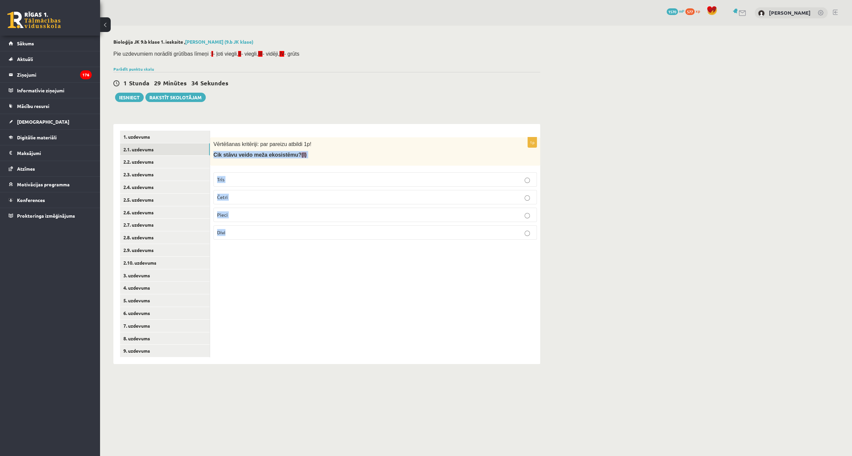
drag, startPoint x: 212, startPoint y: 151, endPoint x: 247, endPoint y: 232, distance: 88.7
click at [247, 232] on div "1p Vērtēšanas kritēriji: par pareizu atbildi 1p! Cik stāvu veido meža ekosistēm…" at bounding box center [375, 191] width 330 height 108
copy div "Cik stāvu veido meža ekosistēmu? (I) Trīs Četri Pieci Divi"
click at [247, 185] on label "Trīs" at bounding box center [374, 179] width 323 height 14
click at [134, 165] on link "2.2. uzdevums" at bounding box center [165, 162] width 90 height 12
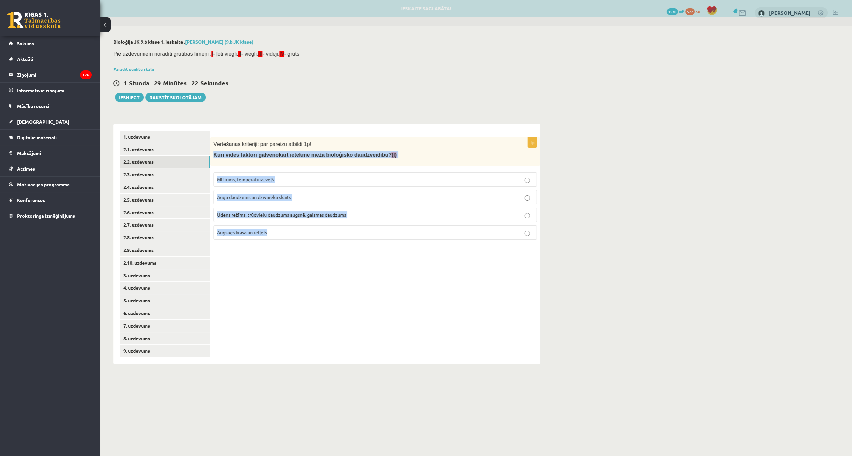
drag, startPoint x: 212, startPoint y: 152, endPoint x: 285, endPoint y: 241, distance: 115.2
click at [285, 241] on div "1p Vērtēšanas kritēriji: par pareizu atbildi 1p! Kuri vides faktori galvenokārt…" at bounding box center [375, 191] width 330 height 108
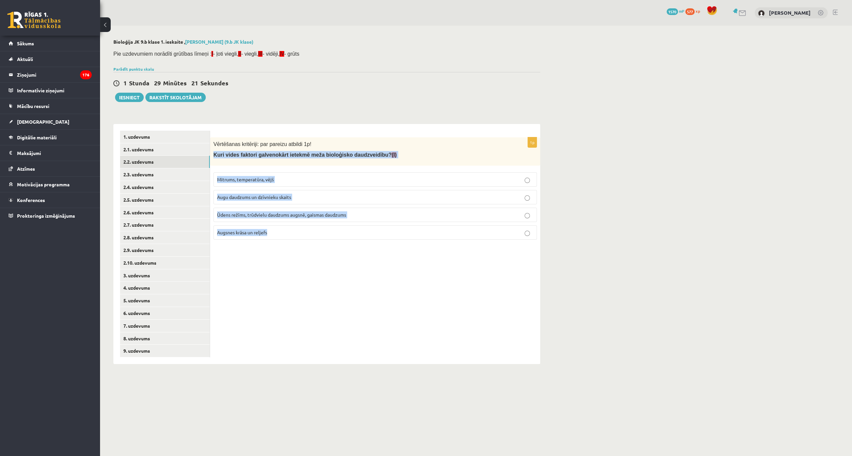
copy div "Kuri vides faktori galvenokārt ietekmē meža bioloģisko daudzveidību? (I) Mitrum…"
click at [274, 217] on p "Ūdens režīms, trūdvielu daudzums augsnē, gaismas daudzums" at bounding box center [375, 214] width 316 height 7
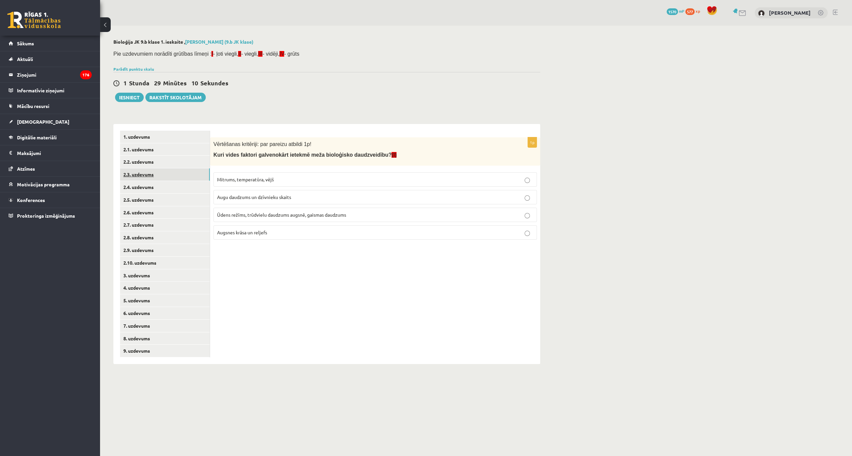
click at [143, 176] on link "2.3. uzdevums" at bounding box center [165, 174] width 90 height 12
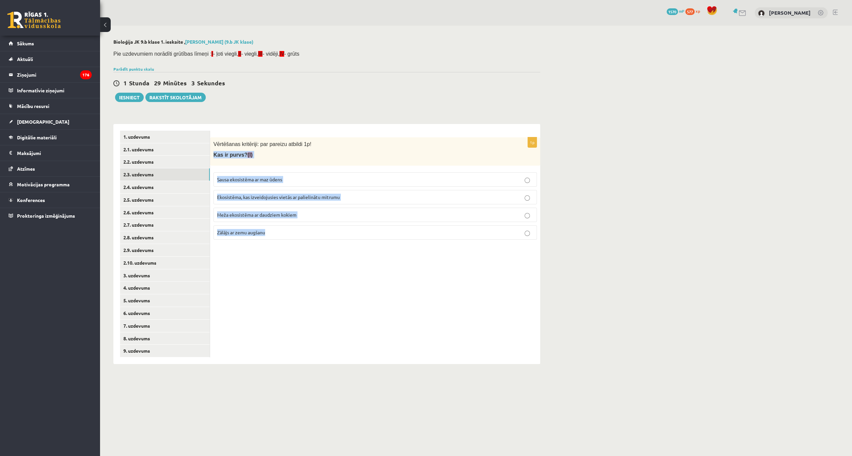
drag, startPoint x: 212, startPoint y: 154, endPoint x: 277, endPoint y: 233, distance: 102.0
click at [277, 233] on div "1p Vērtēšanas kritēriji: par pareizu atbildi 1p! Kas ir [DEMOGRAPHIC_DATA]? (I)…" at bounding box center [375, 191] width 330 height 108
copy div "Kas ir purvs? (I) Sausa ekosistēma ar maz ūdens Ekosistēma, kas izveidojusies v…"
click at [264, 191] on label "Ekosistēma, kas izveidojusies vietās ar palielinātu mitrumu" at bounding box center [374, 197] width 323 height 14
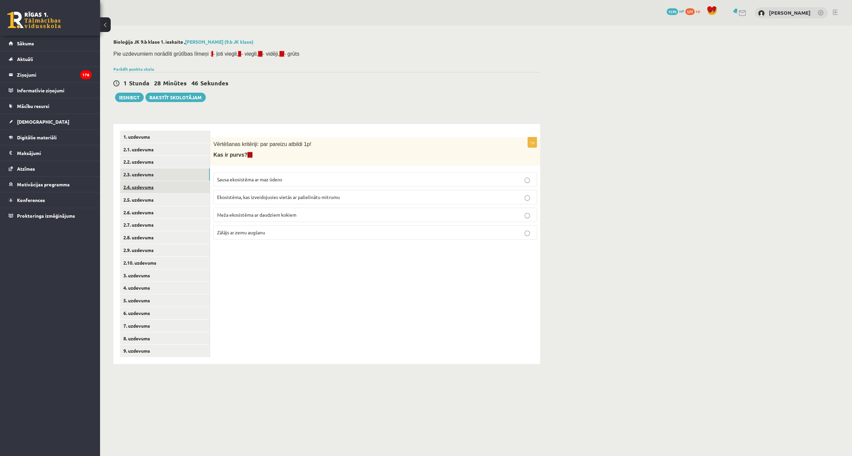
click at [147, 188] on link "2.4. uzdevums" at bounding box center [165, 187] width 90 height 12
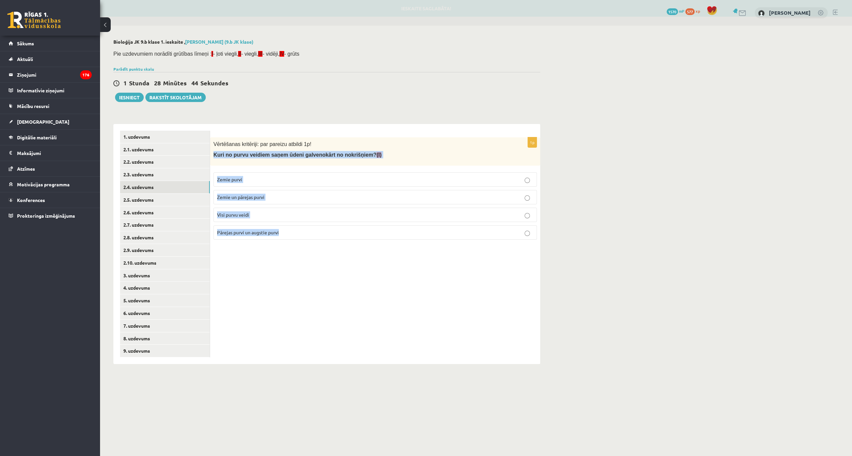
drag, startPoint x: 213, startPoint y: 153, endPoint x: 301, endPoint y: 244, distance: 126.9
click at [301, 244] on div "1p Vērtēšanas kritēriji: par pareizu atbildi 1p! Kuri no purvu veidiem saņem ūd…" at bounding box center [375, 244] width 330 height 240
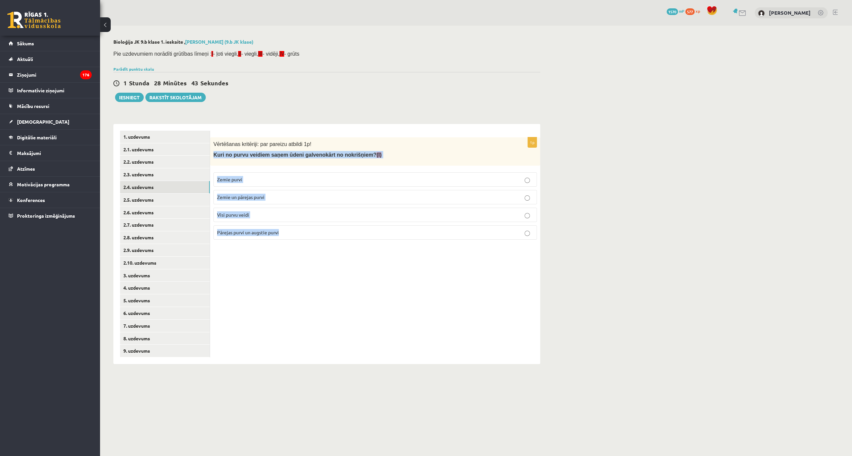
copy div "Kuri no purvu veidiem saņem ūdeni galvenokārt no nokrišņiem? (I) Zemie purvi Ze…"
click at [304, 231] on p "Pārejas purvi un augstie purvi" at bounding box center [375, 232] width 316 height 7
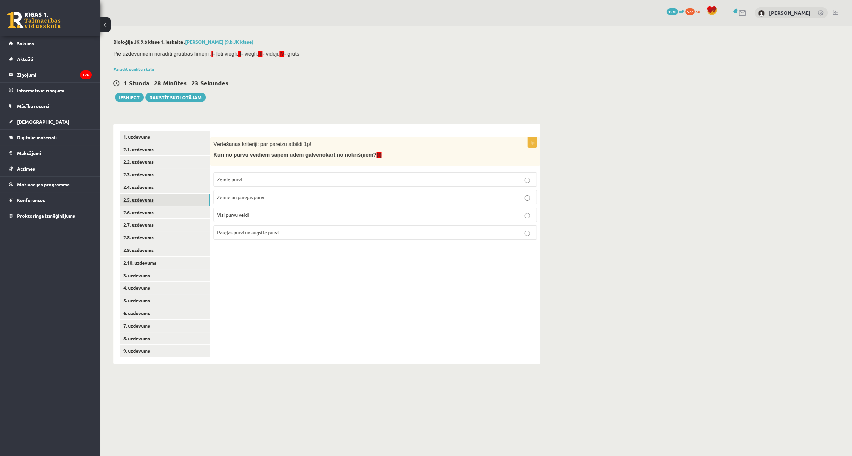
click at [143, 201] on link "2.5. uzdevums" at bounding box center [165, 200] width 90 height 12
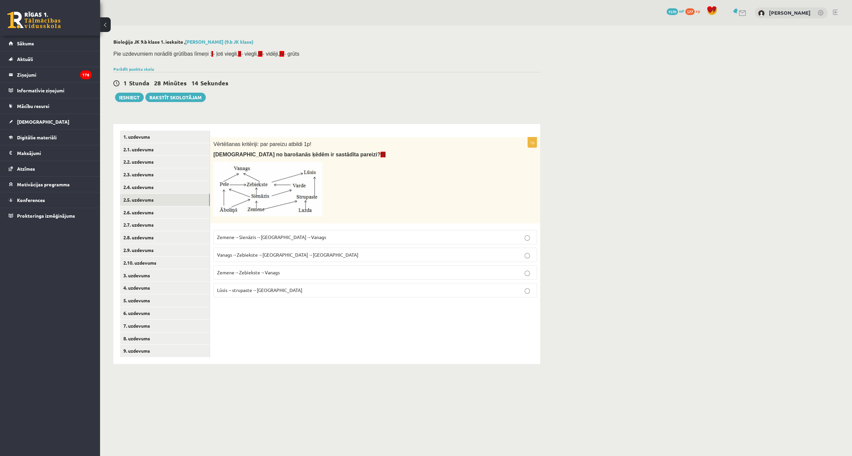
click at [323, 251] on p "Vanags→Zebiekste→[GEOGRAPHIC_DATA]→[GEOGRAPHIC_DATA]" at bounding box center [375, 254] width 316 height 7
click at [322, 292] on p "Lūsis→strupaste→[GEOGRAPHIC_DATA]" at bounding box center [375, 290] width 316 height 7
click at [292, 233] on label "Zemene→Sienāzis→[GEOGRAPHIC_DATA]→Vanags" at bounding box center [374, 237] width 323 height 14
click at [147, 210] on link "2.6. uzdevums" at bounding box center [165, 212] width 90 height 12
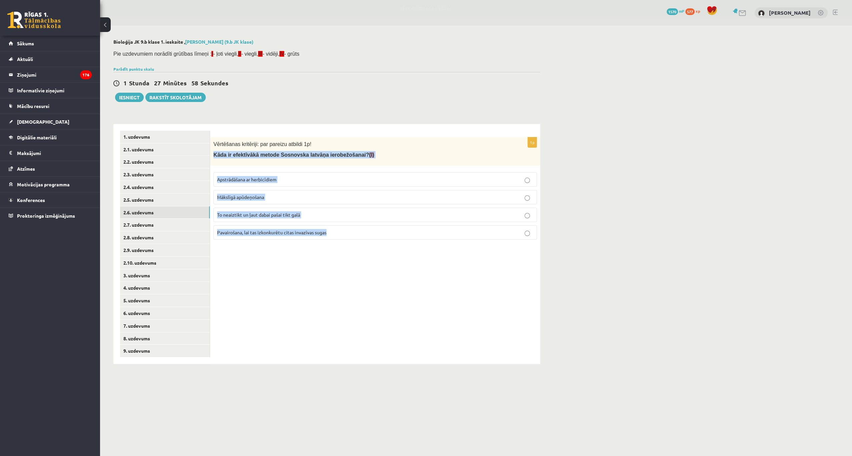
drag, startPoint x: 213, startPoint y: 153, endPoint x: 338, endPoint y: 236, distance: 150.9
click at [338, 236] on div "1p Vērtēšanas kritēriji: par pareizu atbildi 1p! Kāda ir efektīvākā metode Sosn…" at bounding box center [375, 191] width 330 height 108
copy div "Kāda ir efektīvākā metode Sosnovska latvāņa ierobežošanai? (I) Apstrādāšana ar …"
click at [331, 245] on div "1p Vērtēšanas kritēriji: par pareizu atbildi 1p! Kāda ir efektīvākā metode Sosn…" at bounding box center [375, 244] width 330 height 240
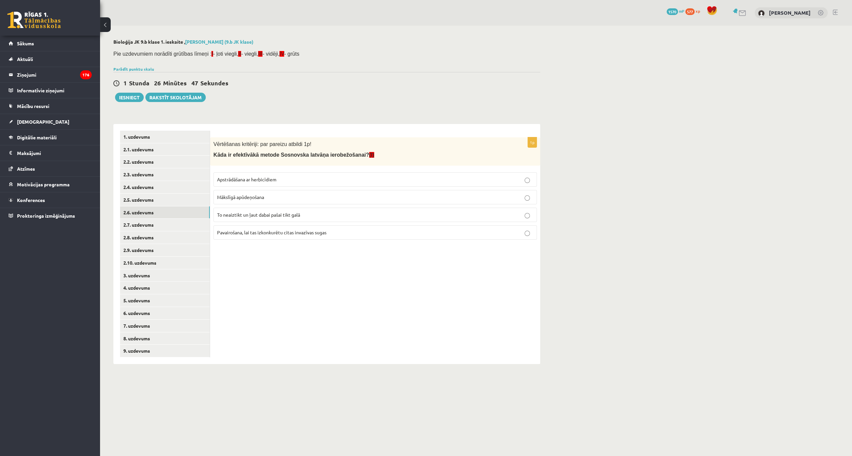
click at [353, 178] on p "Apstrādāšana ar herbicīdiem" at bounding box center [375, 179] width 316 height 7
click at [155, 226] on link "2.7. uzdevums" at bounding box center [165, 225] width 90 height 12
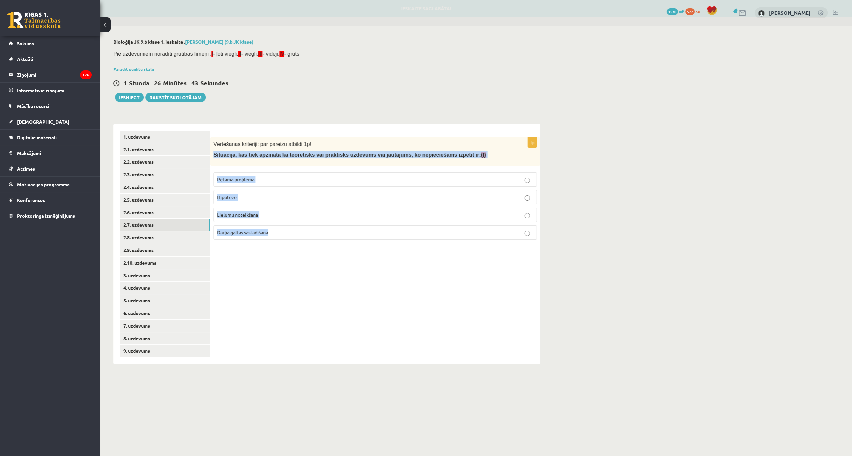
drag, startPoint x: 213, startPoint y: 153, endPoint x: 296, endPoint y: 236, distance: 117.2
click at [296, 236] on div "1p Vērtēšanas kritēriji: par pareizu atbildi 1p! Situācija, kas tiek apzināta k…" at bounding box center [375, 191] width 330 height 108
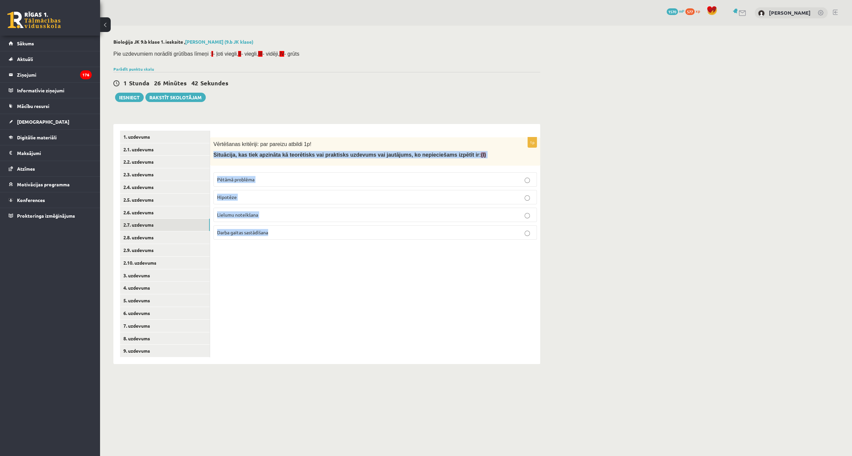
copy div "Situācija, kas tiek apzināta kā teorētisks vai praktisks uzdevums vai jautājums…"
click at [262, 179] on p "Pētāmā problēma" at bounding box center [375, 179] width 316 height 7
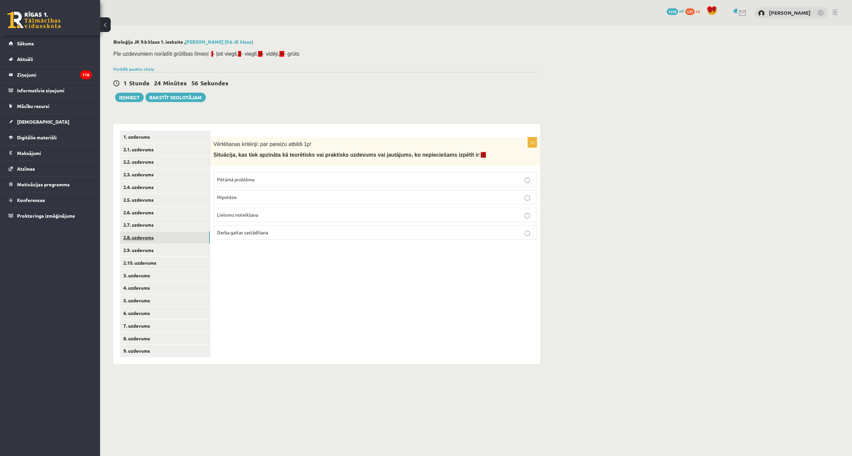
click at [147, 237] on link "2.8. uzdevums" at bounding box center [165, 237] width 90 height 12
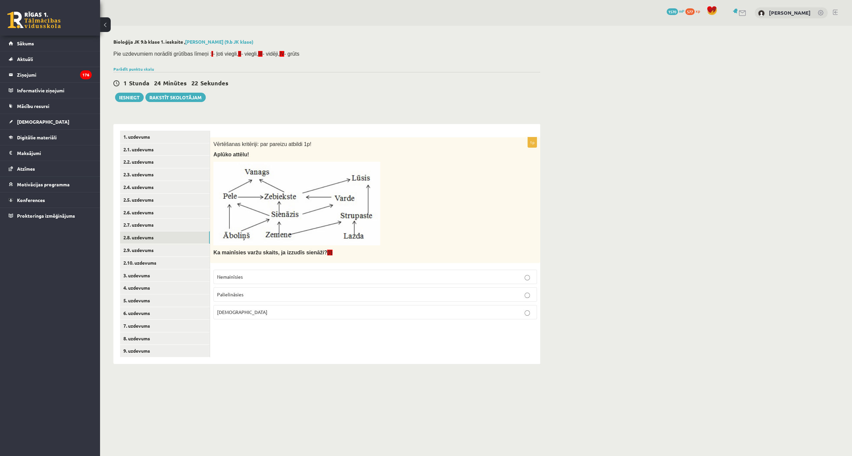
click at [257, 309] on p "[DEMOGRAPHIC_DATA]" at bounding box center [375, 312] width 316 height 7
click at [140, 246] on link "2.9. uzdevums" at bounding box center [165, 250] width 90 height 12
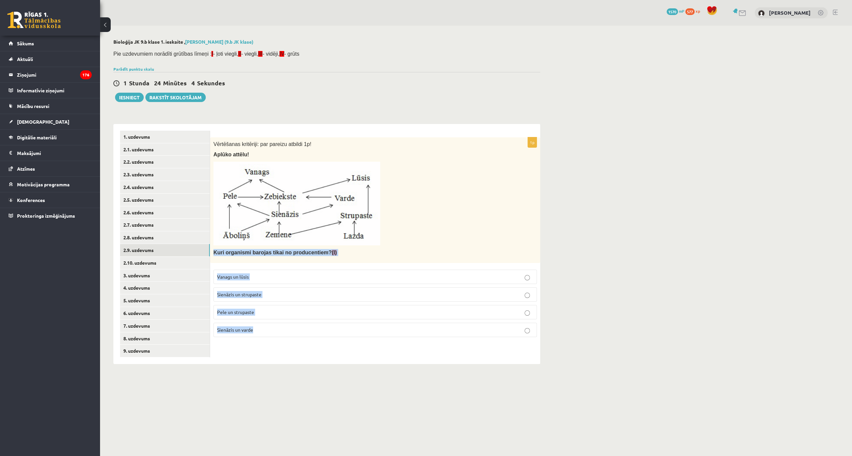
drag, startPoint x: 213, startPoint y: 249, endPoint x: 265, endPoint y: 333, distance: 98.4
click at [265, 333] on div "1p Vērtēšanas kritēriji: par pareizu atbildi 1p! Aplūko attēlu! Kuri organismi …" at bounding box center [375, 239] width 330 height 205
copy div "Kuri organismi barojas tikai no producentiem? (I) Vanags un lūsis Sienāzis un s…"
click at [262, 292] on p "Sienāzis un strupaste" at bounding box center [375, 294] width 316 height 7
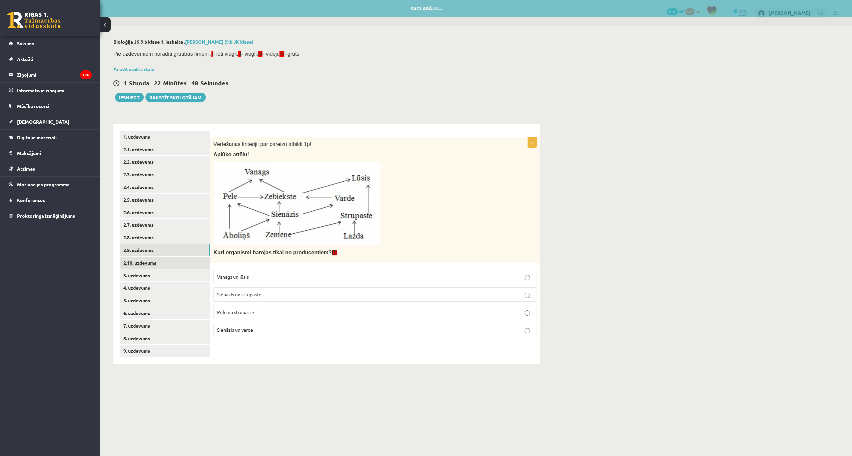
click at [145, 259] on link "2.10. uzdevums" at bounding box center [165, 263] width 90 height 12
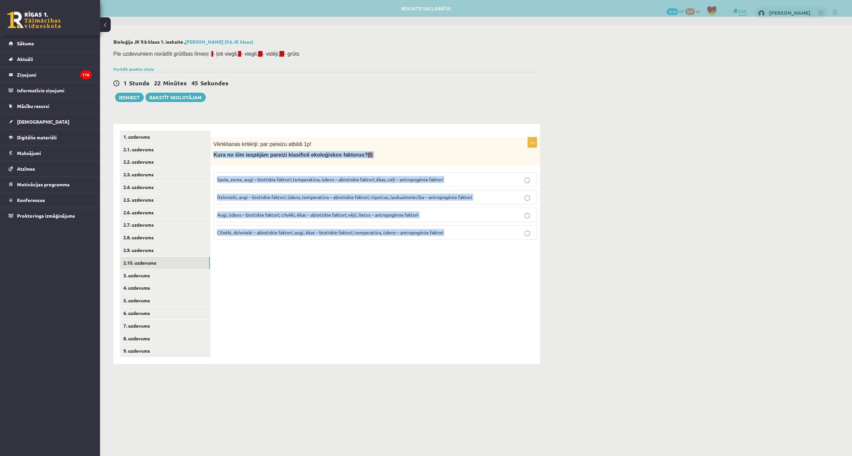
drag, startPoint x: 237, startPoint y: 164, endPoint x: 454, endPoint y: 239, distance: 229.3
click at [454, 239] on div "1p Vērtēšanas kritēriji: par pareizu atbildi 1p! Kura no šīm iespējām pareizi k…" at bounding box center [375, 191] width 330 height 108
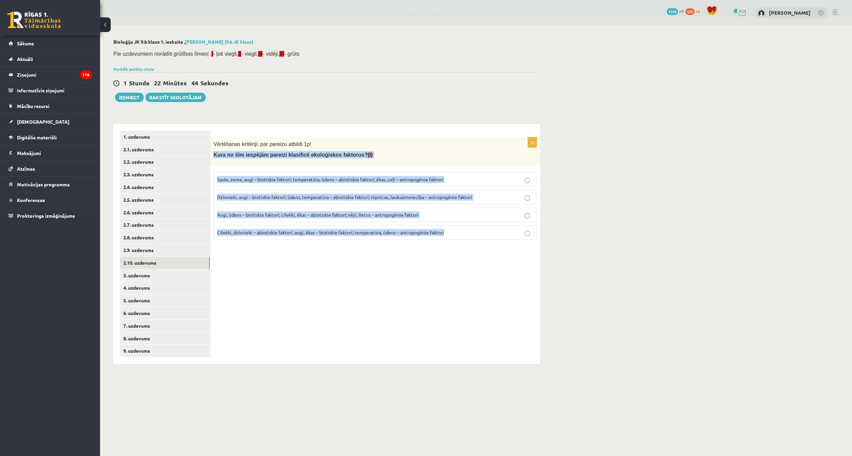
copy div "Kura no šīm iespējām pareizi klasificē ekoloģiskos faktorus? (I) Saule, zeme, a…"
click at [247, 194] on p "Dzīvnieki, augi – biotiskie faktori; ūdens, temperatūra – abiotiskie faktori; r…" at bounding box center [375, 197] width 316 height 7
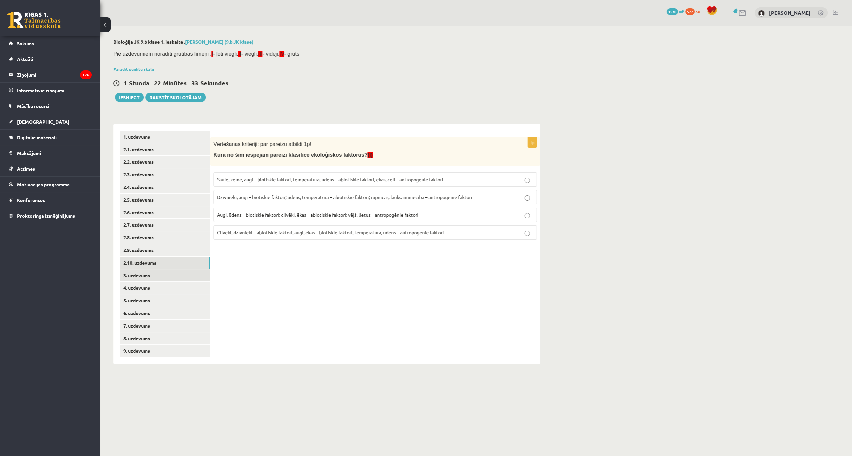
click at [143, 273] on link "3. uzdevums" at bounding box center [165, 275] width 90 height 12
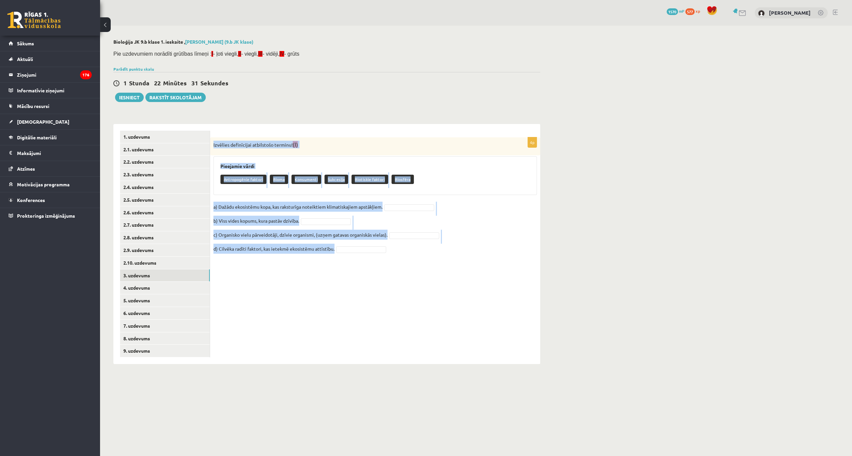
drag, startPoint x: 212, startPoint y: 141, endPoint x: 355, endPoint y: 265, distance: 189.8
click at [355, 265] on div "4p Izvēlies definīcijai atbilstošo terminu! (I) Pieejamie vārdi Antropogēnie fa…" at bounding box center [375, 244] width 330 height 240
copy div "Izvēlies definīcijai atbilstošo terminu! (I) Pieejamie vārdi Antropogēnie fakto…"
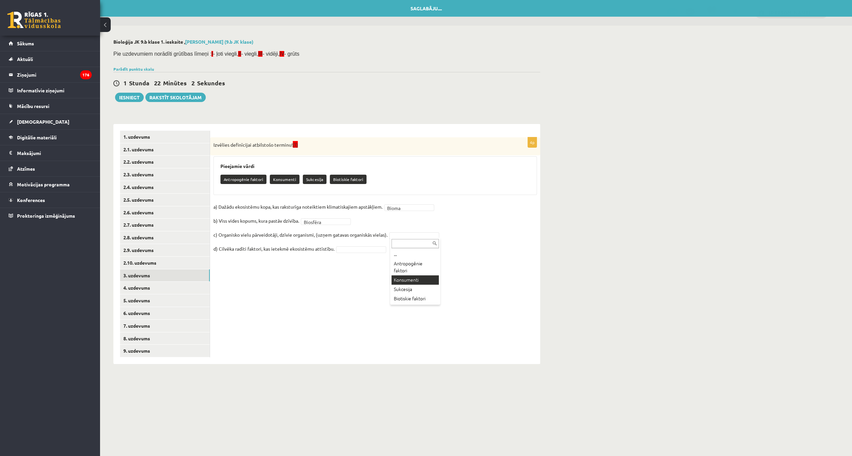
drag, startPoint x: 423, startPoint y: 278, endPoint x: 365, endPoint y: 253, distance: 62.7
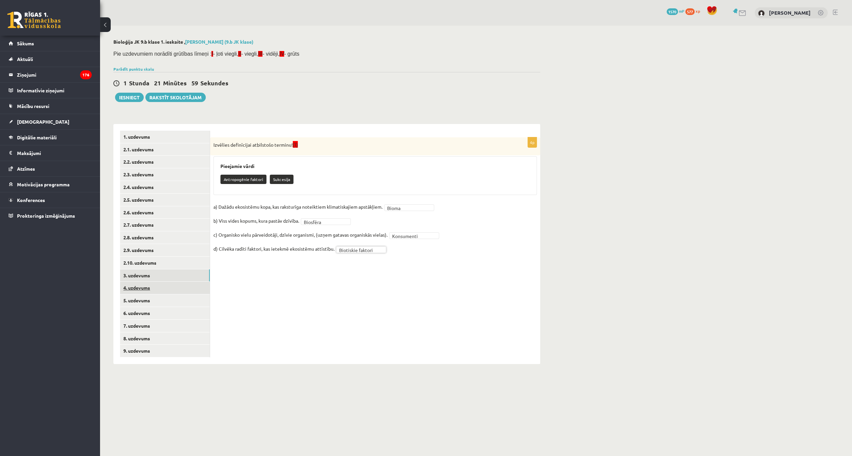
click at [147, 285] on link "4. uzdevums" at bounding box center [165, 288] width 90 height 12
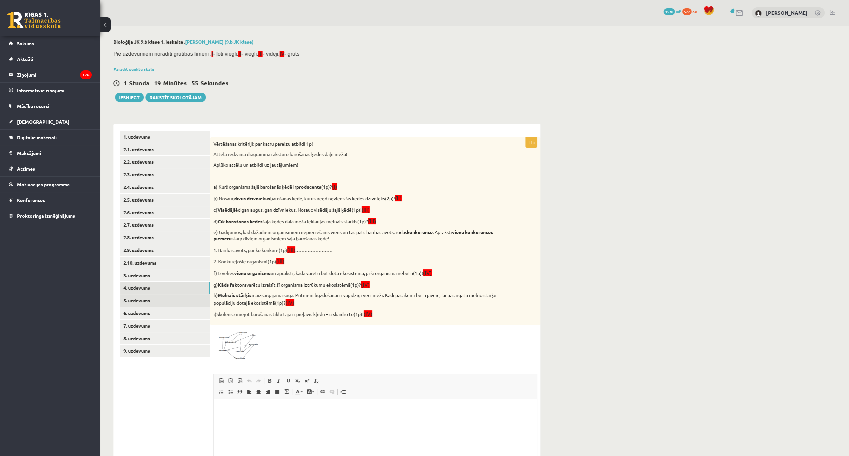
click at [137, 299] on link "5. uzdevums" at bounding box center [165, 300] width 90 height 12
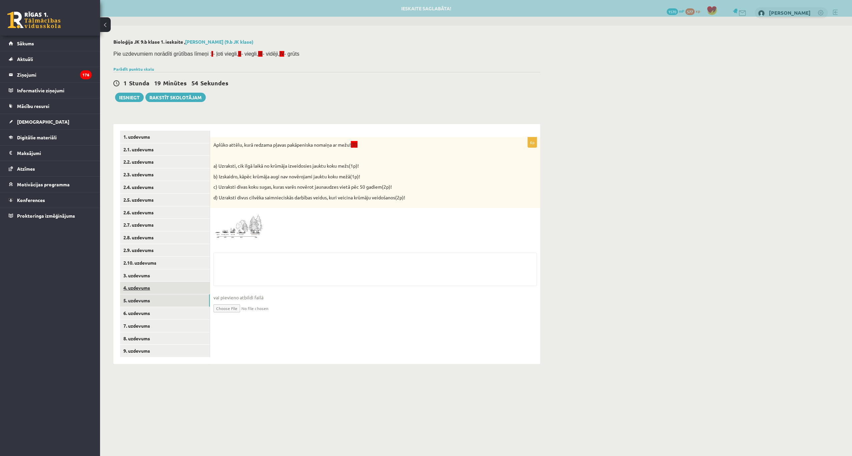
click at [141, 285] on link "4. uzdevums" at bounding box center [165, 288] width 90 height 12
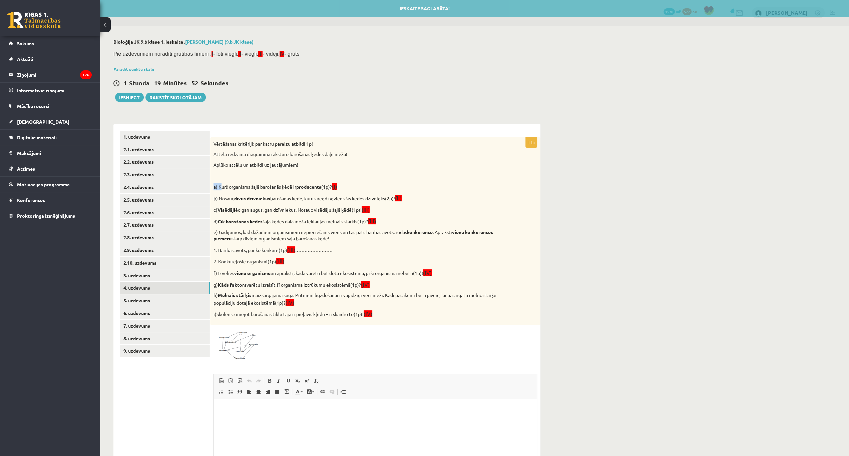
drag, startPoint x: 213, startPoint y: 182, endPoint x: 221, endPoint y: 190, distance: 11.1
click at [221, 190] on div "Vērtēšanas kritēriji: par katru pareizu atbildi 1p! Attēlā redzamā diagramma ra…" at bounding box center [375, 231] width 330 height 188
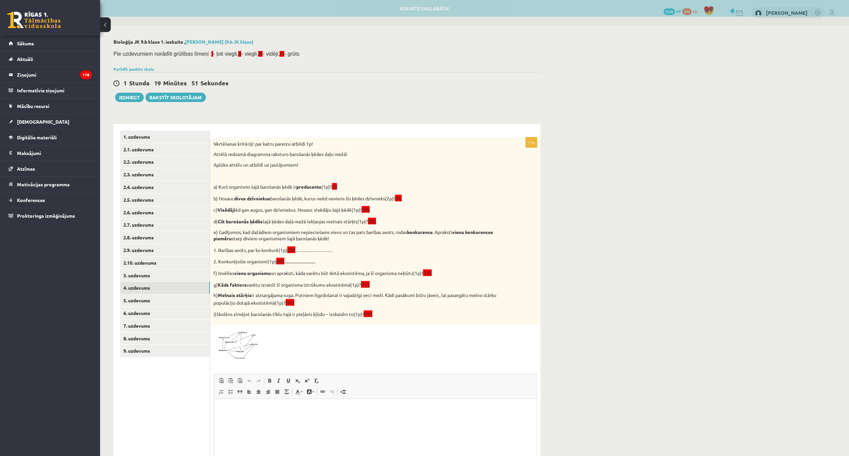
drag, startPoint x: 221, startPoint y: 190, endPoint x: 214, endPoint y: 170, distance: 21.6
click at [214, 170] on div "Vērtēšanas kritēriji: par katru pareizu atbildi 1p! Attēlā redzamā diagramma ra…" at bounding box center [375, 231] width 330 height 188
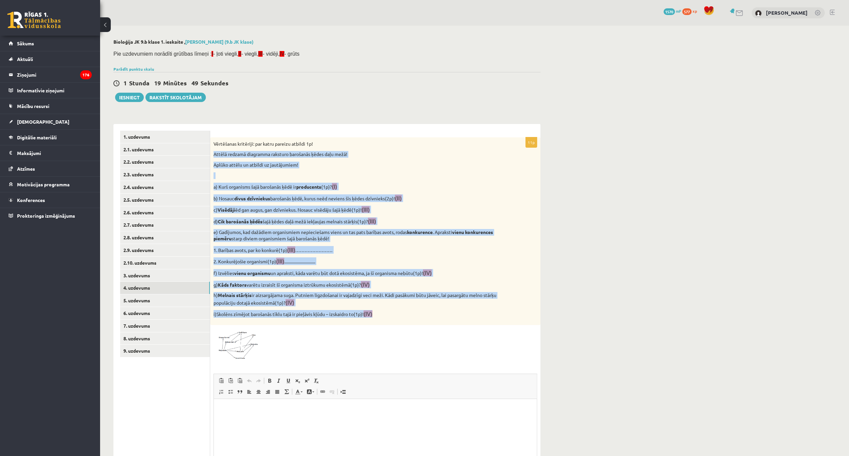
drag, startPoint x: 213, startPoint y: 151, endPoint x: 387, endPoint y: 313, distance: 237.6
click at [387, 313] on div "Vērtēšanas kritēriji: par katru pareizu atbildi 1p! Attēlā redzamā diagramma ra…" at bounding box center [375, 231] width 330 height 188
copy div "Attēlā redzamā diagramma raksturo barošanās ķēdes daļu mežā! Aplūko attēlu un a…"
click at [230, 342] on img at bounding box center [238, 344] width 50 height 32
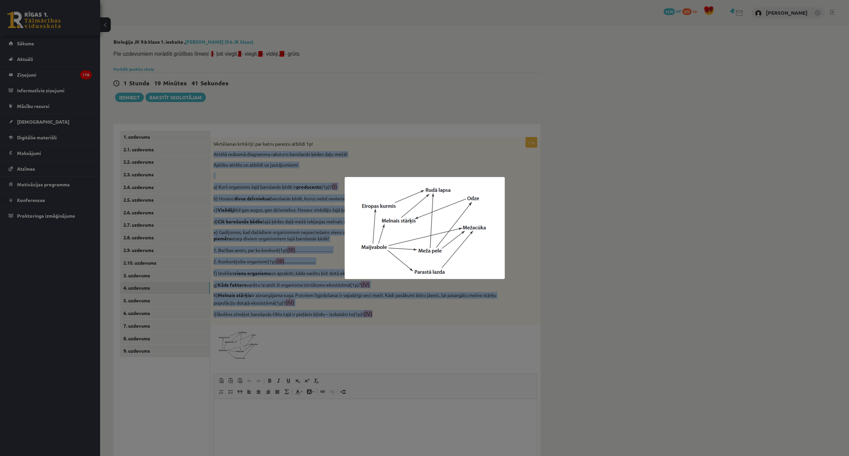
click at [395, 250] on img at bounding box center [424, 228] width 160 height 102
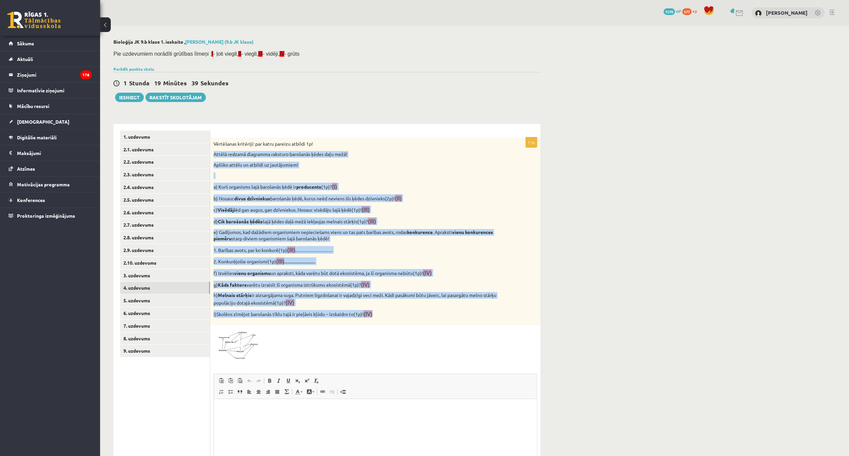
drag, startPoint x: 395, startPoint y: 250, endPoint x: 233, endPoint y: 340, distance: 185.1
click at [233, 340] on img at bounding box center [238, 344] width 50 height 32
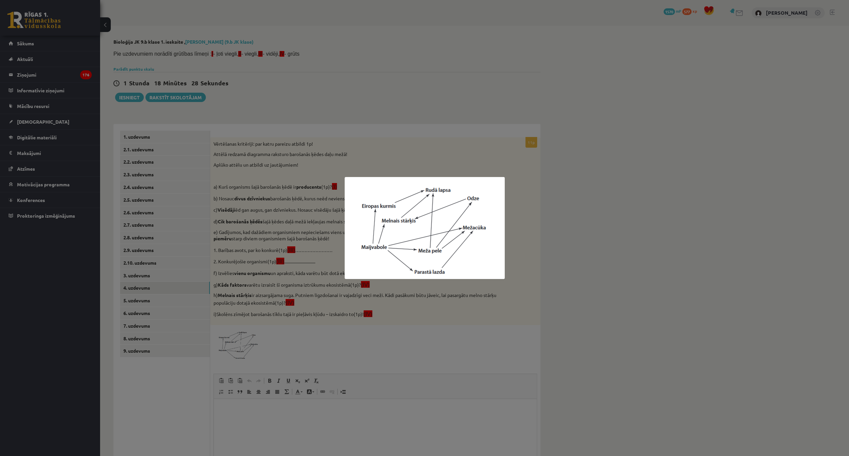
click at [407, 149] on div at bounding box center [424, 228] width 849 height 456
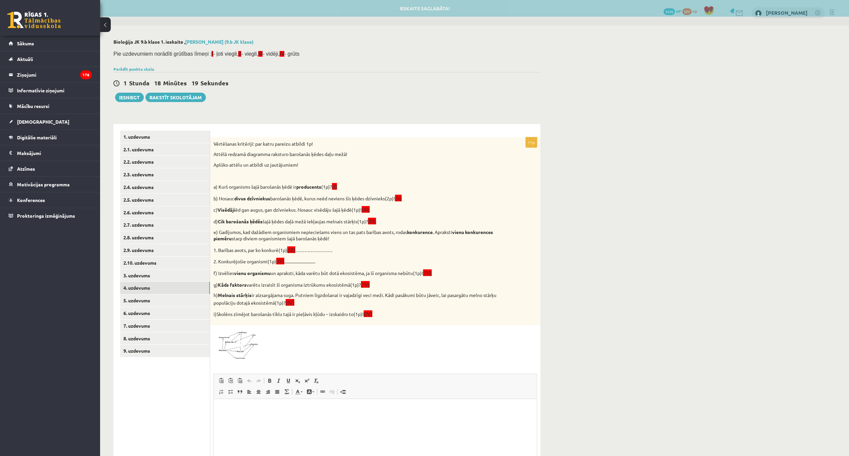
click at [236, 419] on html at bounding box center [375, 409] width 323 height 20
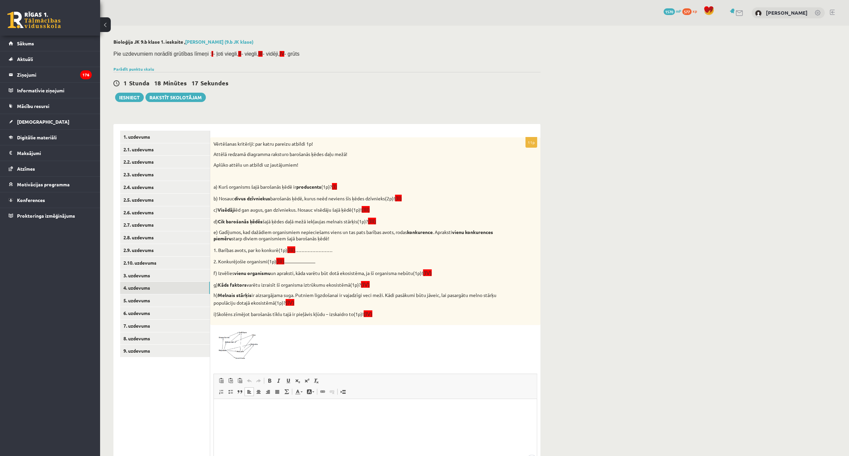
drag, startPoint x: 240, startPoint y: 417, endPoint x: 228, endPoint y: 410, distance: 13.9
click at [228, 410] on p "To enrich screen reader interactions, please activate Accessibility in Grammarl…" at bounding box center [374, 409] width 309 height 7
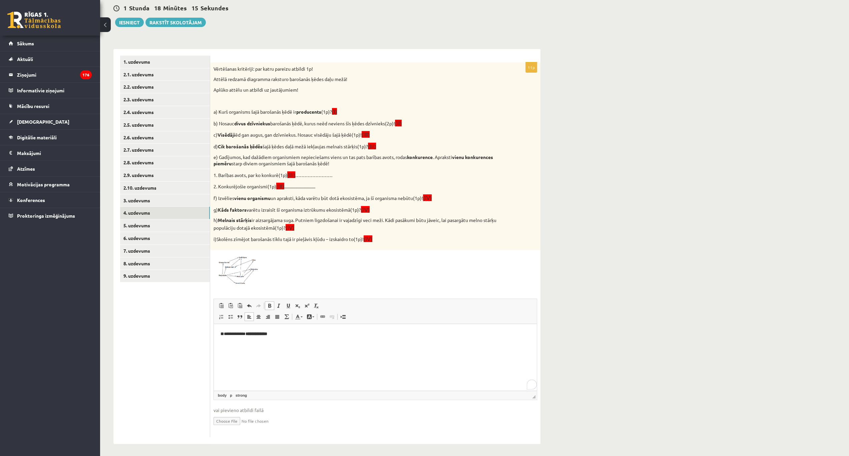
scroll to position [75, 0]
click at [272, 301] on link "Bold Keyboard shortcut Ctrl+B" at bounding box center [269, 305] width 9 height 9
drag, startPoint x: 266, startPoint y: 333, endPoint x: 250, endPoint y: 331, distance: 15.7
click at [249, 331] on p "**********" at bounding box center [375, 333] width 310 height 7
click at [278, 332] on p "**********" at bounding box center [375, 333] width 310 height 7
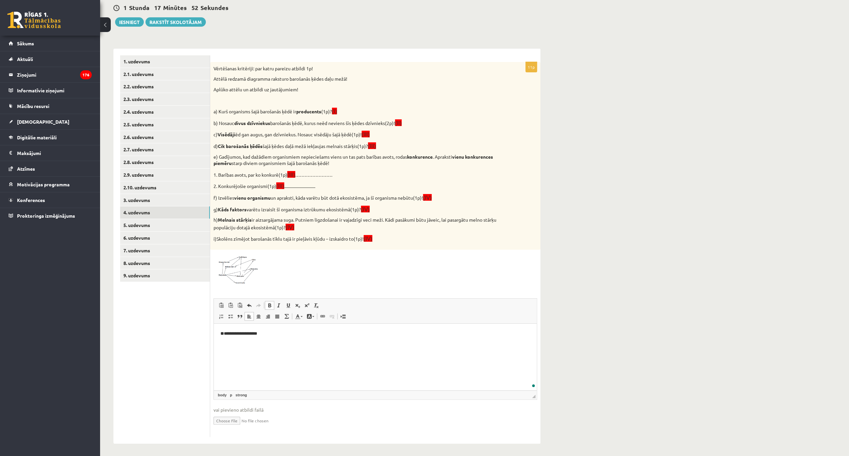
click at [271, 304] on span at bounding box center [269, 305] width 5 height 5
click at [224, 332] on strong "**" at bounding box center [221, 333] width 3 height 4
click at [286, 338] on html "**********" at bounding box center [375, 333] width 323 height 20
click at [225, 332] on p "**********" at bounding box center [375, 333] width 310 height 7
click at [224, 332] on strong "**" at bounding box center [221, 333] width 3 height 4
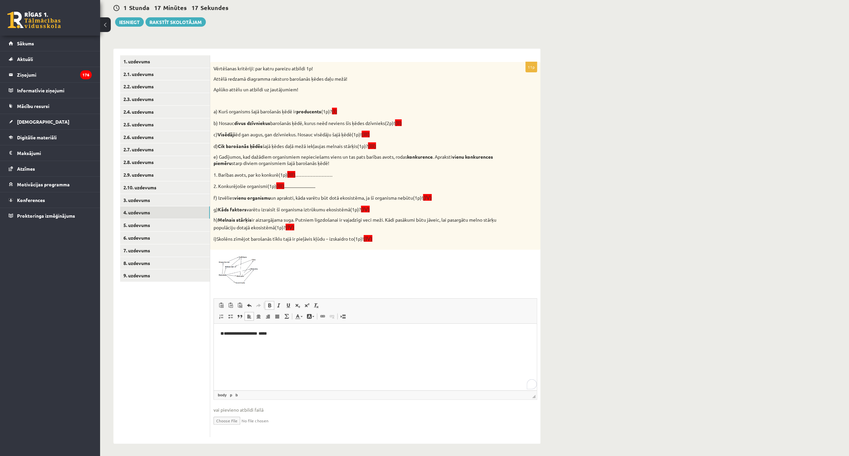
click at [290, 342] on p "To enrich screen reader interactions, please activate Accessibility in Grammarl…" at bounding box center [374, 344] width 309 height 7
click at [272, 302] on link "Bold Keyboard shortcut Ctrl+B" at bounding box center [269, 305] width 9 height 9
click at [270, 303] on span at bounding box center [269, 305] width 5 height 5
drag, startPoint x: 226, startPoint y: 343, endPoint x: 282, endPoint y: 328, distance: 58.2
click at [295, 346] on p "**********" at bounding box center [375, 344] width 310 height 7
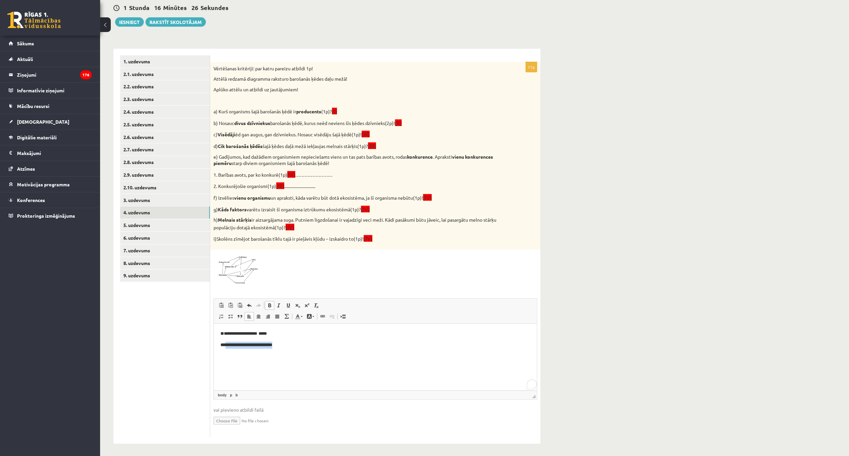
click at [270, 303] on span at bounding box center [269, 305] width 5 height 5
click at [297, 355] on html "**********" at bounding box center [375, 338] width 323 height 31
drag, startPoint x: 281, startPoint y: 350, endPoint x: 286, endPoint y: 349, distance: 4.7
click at [282, 350] on html "**********" at bounding box center [375, 338] width 323 height 31
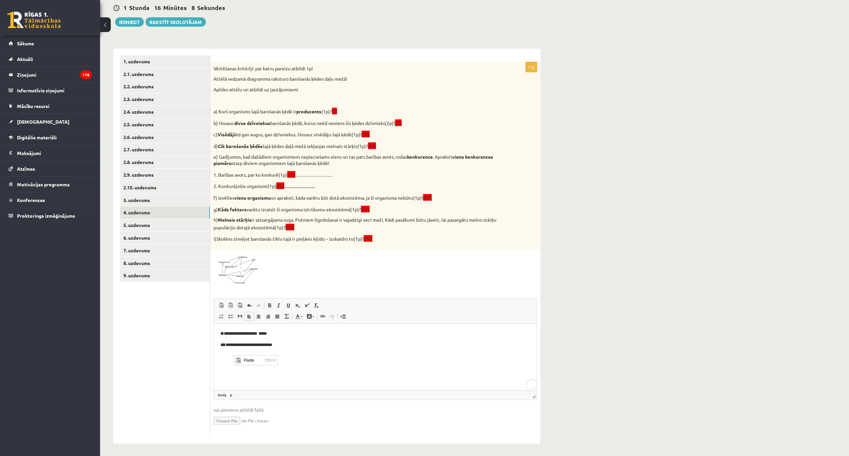
click at [237, 366] on html "**********" at bounding box center [375, 344] width 323 height 43
drag, startPoint x: 266, startPoint y: 355, endPoint x: 288, endPoint y: 355, distance: 22.7
click at [288, 355] on p "**********" at bounding box center [375, 355] width 310 height 7
click at [268, 303] on span at bounding box center [269, 305] width 5 height 5
click at [271, 305] on span at bounding box center [269, 305] width 5 height 5
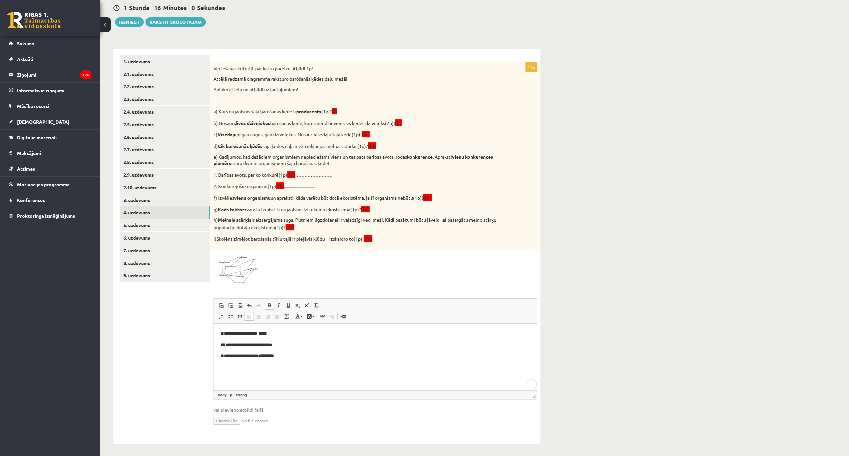
click at [284, 356] on p "**********" at bounding box center [375, 355] width 310 height 7
click at [270, 303] on span at bounding box center [269, 305] width 5 height 5
click at [231, 357] on p "**** *******" at bounding box center [375, 355] width 310 height 7
click at [267, 305] on span at bounding box center [269, 305] width 5 height 5
click at [272, 305] on link "Bold Keyboard shortcut Ctrl+B" at bounding box center [269, 305] width 9 height 9
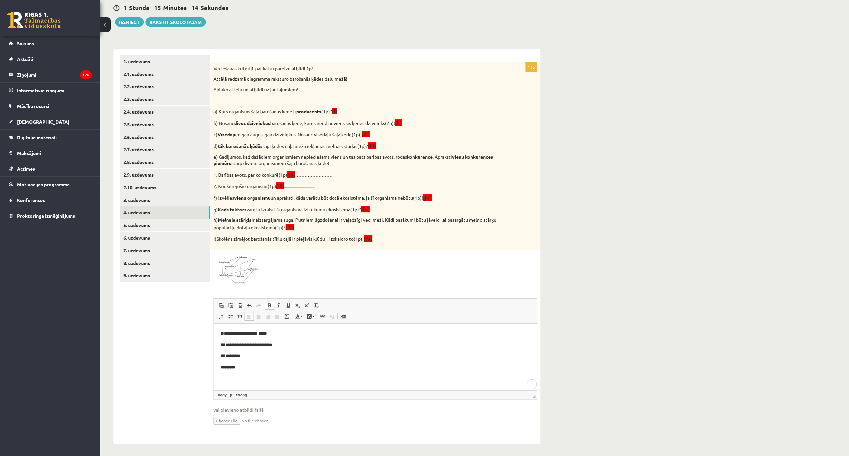
click at [270, 303] on span at bounding box center [269, 305] width 5 height 5
click at [267, 303] on span at bounding box center [269, 305] width 5 height 5
click at [267, 305] on span at bounding box center [269, 305] width 5 height 5
click at [269, 306] on span at bounding box center [269, 305] width 5 height 5
click at [231, 377] on p "**" at bounding box center [375, 378] width 310 height 7
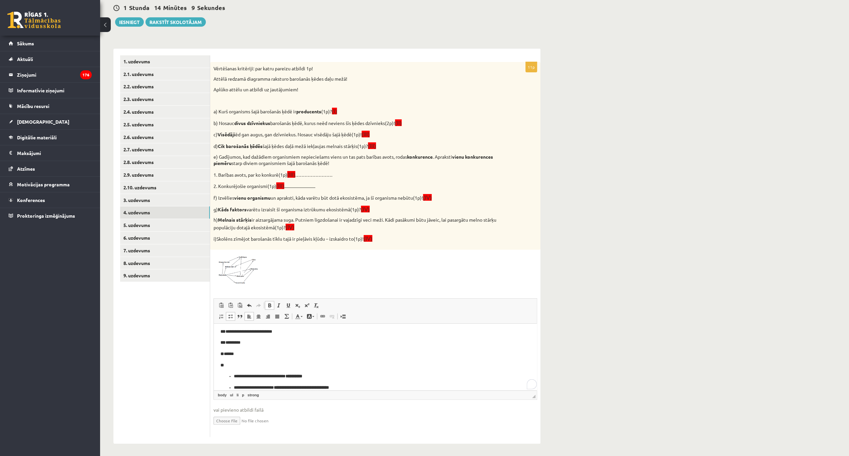
scroll to position [21, 0]
click at [232, 369] on ul "**********" at bounding box center [374, 374] width 309 height 18
click at [233, 314] on link "Insert/Remove Bulleted List" at bounding box center [230, 316] width 9 height 9
click at [232, 379] on ul "**********" at bounding box center [374, 380] width 309 height 7
click at [228, 314] on span at bounding box center [230, 316] width 5 height 5
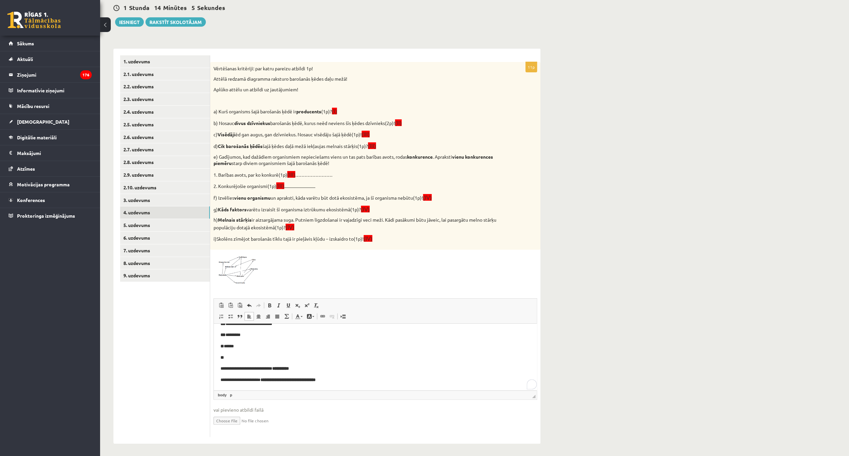
click at [220, 366] on p "**********" at bounding box center [373, 368] width 306 height 7
click at [219, 377] on html "**********" at bounding box center [375, 352] width 323 height 76
drag, startPoint x: 307, startPoint y: 378, endPoint x: 285, endPoint y: 379, distance: 21.4
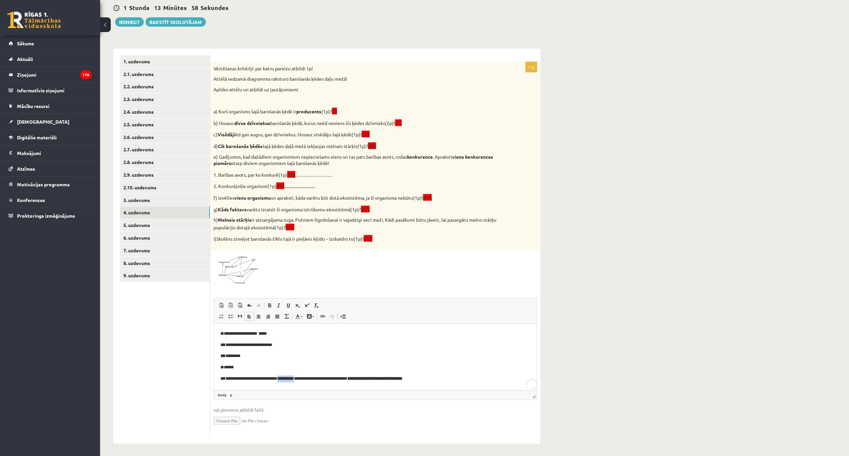
click at [285, 379] on strong "**********" at bounding box center [285, 378] width 17 height 4
click at [271, 301] on link "Bold Keyboard shortcut Ctrl+B" at bounding box center [269, 305] width 9 height 9
click at [269, 304] on span at bounding box center [269, 305] width 5 height 5
click at [270, 304] on span at bounding box center [269, 305] width 5 height 5
drag, startPoint x: 358, startPoint y: 378, endPoint x: 437, endPoint y: 379, distance: 79.0
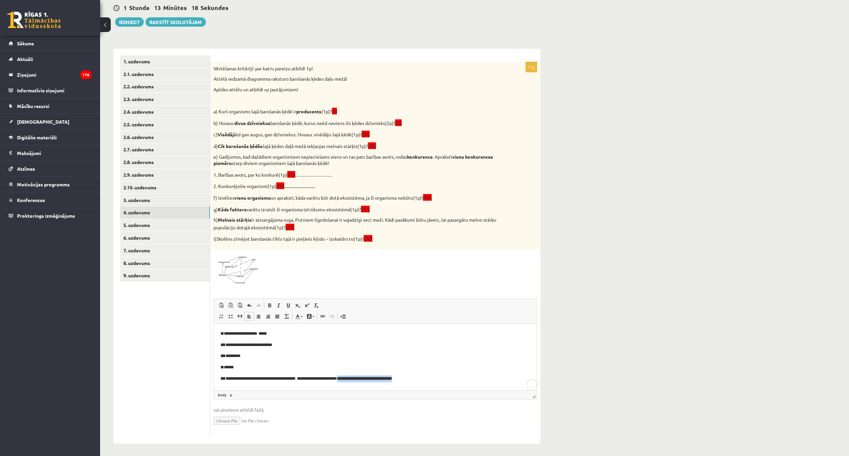
click at [435, 378] on p "**********" at bounding box center [375, 378] width 310 height 7
click at [269, 305] on span at bounding box center [269, 305] width 5 height 5
drag, startPoint x: 269, startPoint y: 305, endPoint x: 306, endPoint y: 310, distance: 37.7
click at [269, 305] on span at bounding box center [269, 305] width 5 height 5
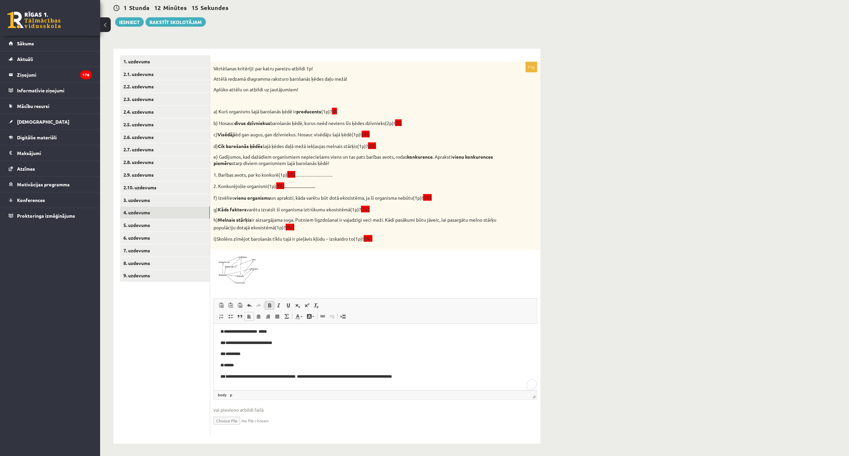
click at [270, 307] on link "Bold Keyboard shortcut Ctrl+B" at bounding box center [269, 305] width 9 height 9
click at [271, 305] on span at bounding box center [269, 305] width 5 height 5
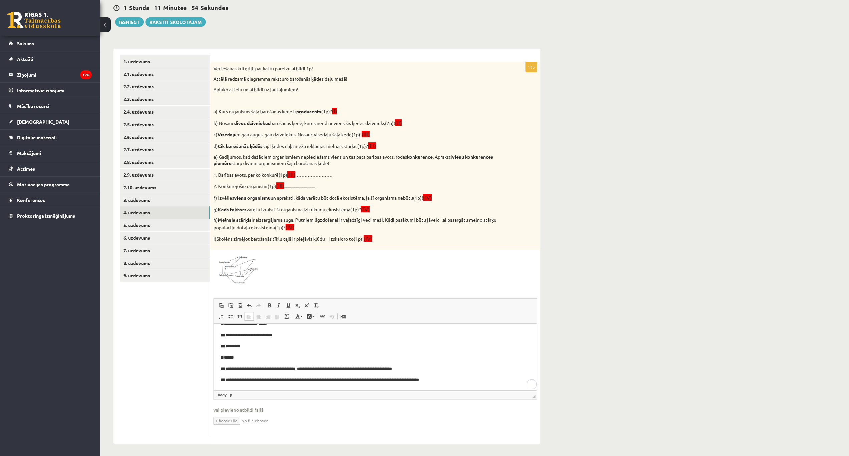
scroll to position [13, 0]
click at [141, 223] on link "5. uzdevums" at bounding box center [165, 225] width 90 height 12
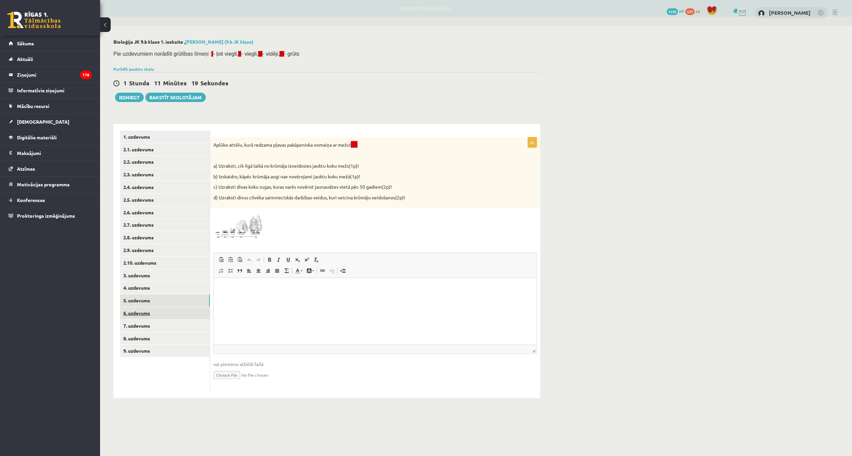
scroll to position [0, 0]
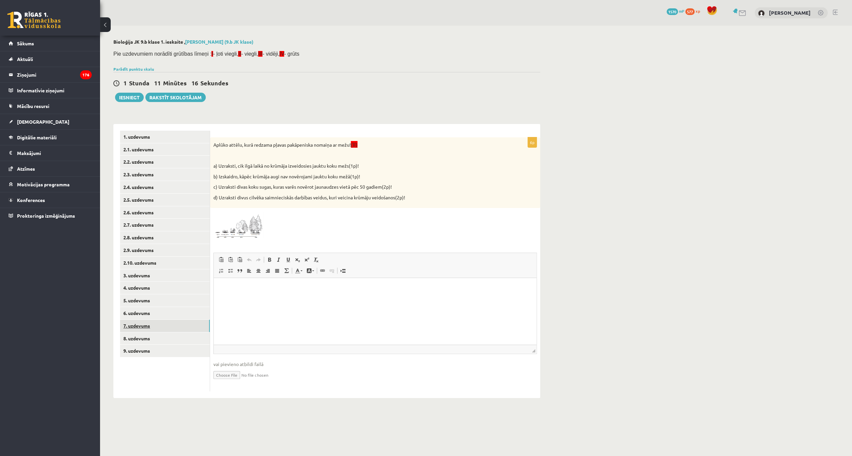
click at [135, 326] on link "7. uzdevums" at bounding box center [165, 326] width 90 height 12
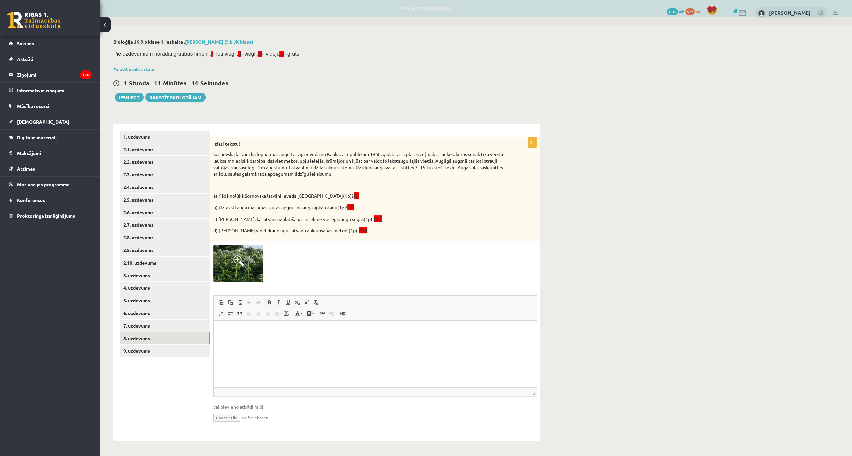
click at [143, 336] on link "8. uzdevums" at bounding box center [165, 338] width 90 height 12
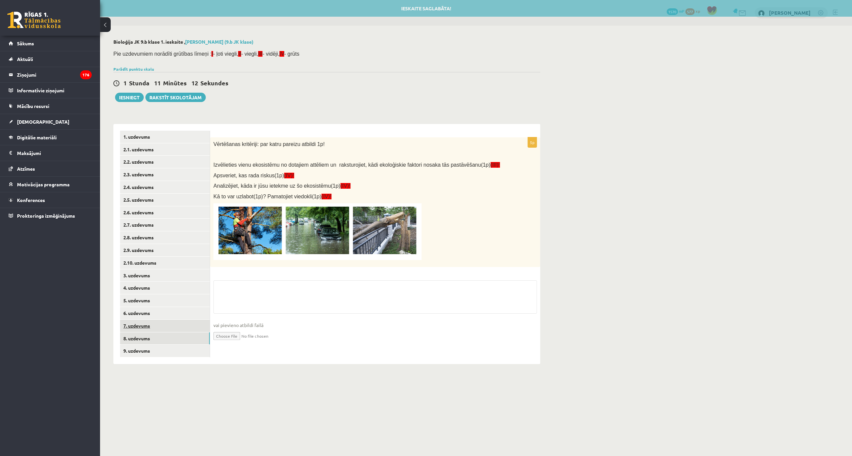
click at [148, 327] on link "7. uzdevums" at bounding box center [165, 326] width 90 height 12
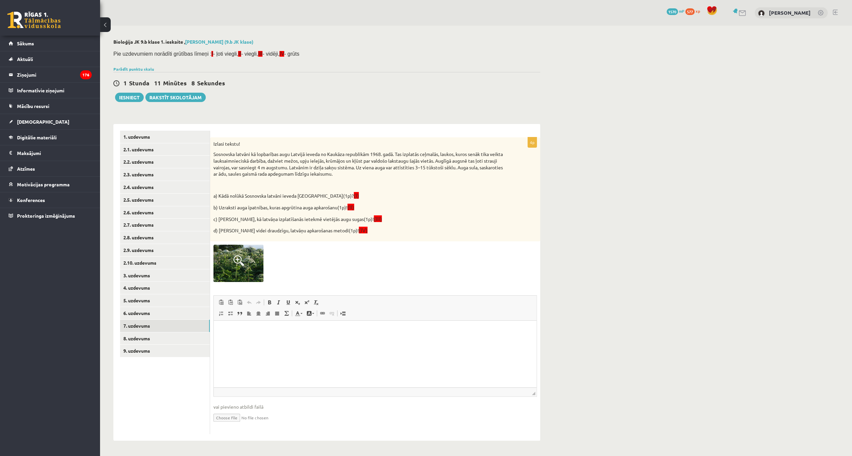
click at [239, 270] on img at bounding box center [238, 263] width 50 height 37
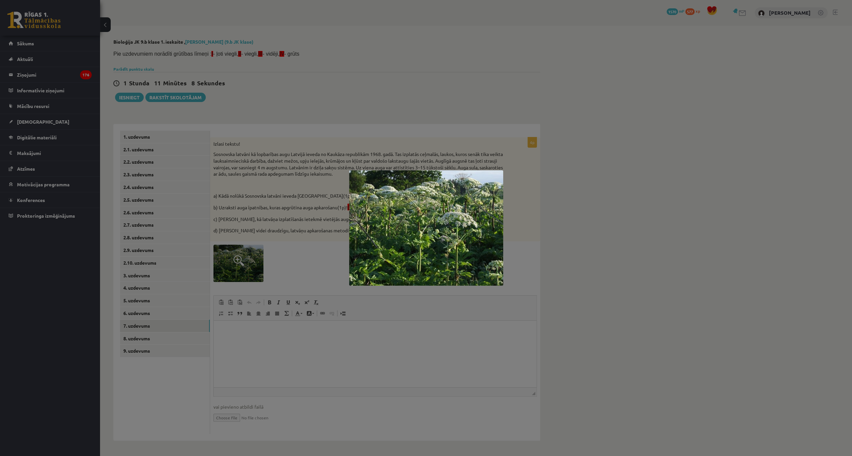
click at [293, 265] on div at bounding box center [426, 228] width 852 height 456
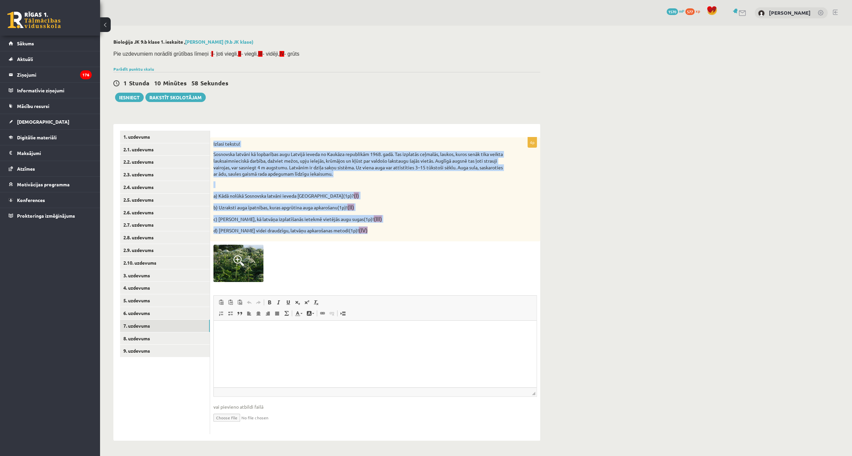
drag, startPoint x: 213, startPoint y: 141, endPoint x: 350, endPoint y: 231, distance: 164.1
click at [350, 231] on div "Izlasi tekstu! Sosnovska latvāni kā lopbarības augu Latvijā ieveda no Kaukāza r…" at bounding box center [375, 189] width 330 height 104
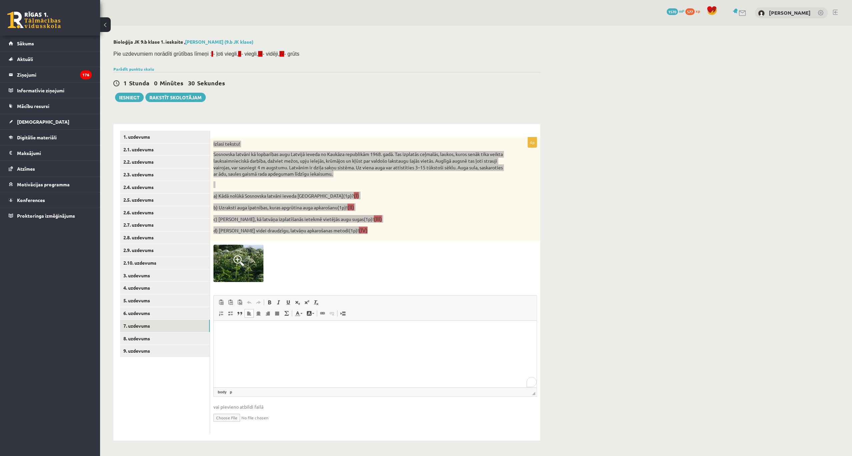
click at [235, 336] on html at bounding box center [375, 331] width 323 height 20
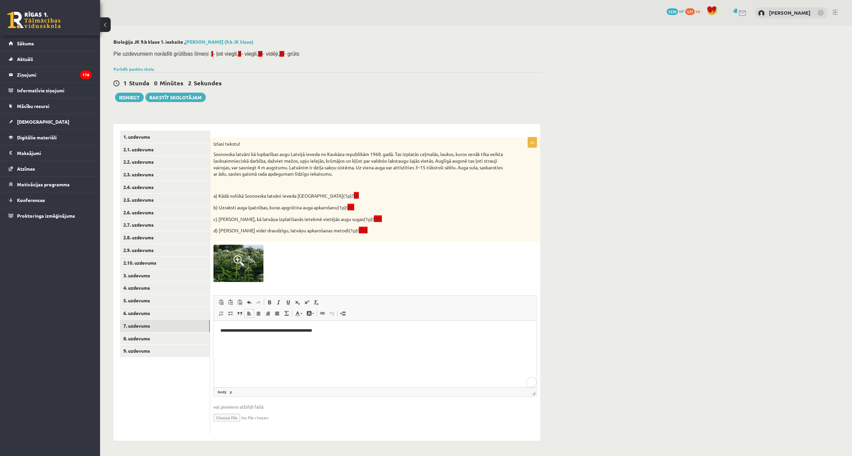
click at [315, 250] on div at bounding box center [374, 263] width 323 height 37
click at [335, 337] on body "**********" at bounding box center [374, 336] width 309 height 18
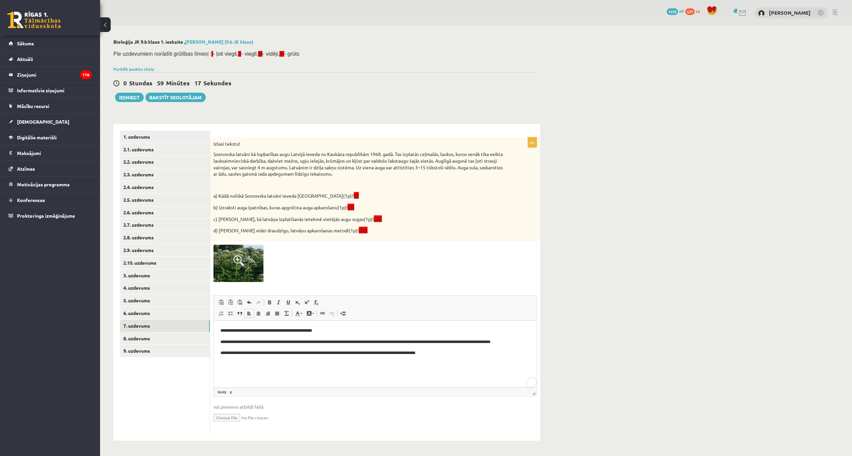
click at [312, 363] on html "**********" at bounding box center [375, 342] width 323 height 43
click at [444, 356] on p "**********" at bounding box center [375, 353] width 310 height 7
click at [150, 337] on link "8. uzdevums" at bounding box center [165, 338] width 90 height 12
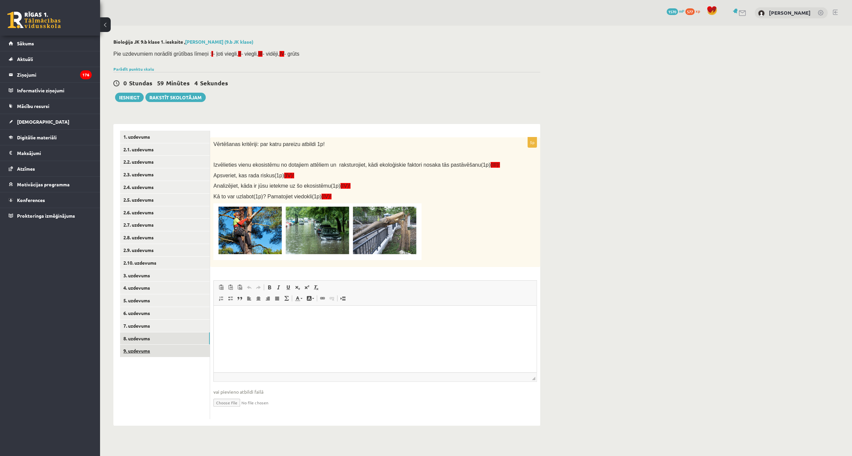
click at [149, 348] on link "9. uzdevums" at bounding box center [165, 351] width 90 height 12
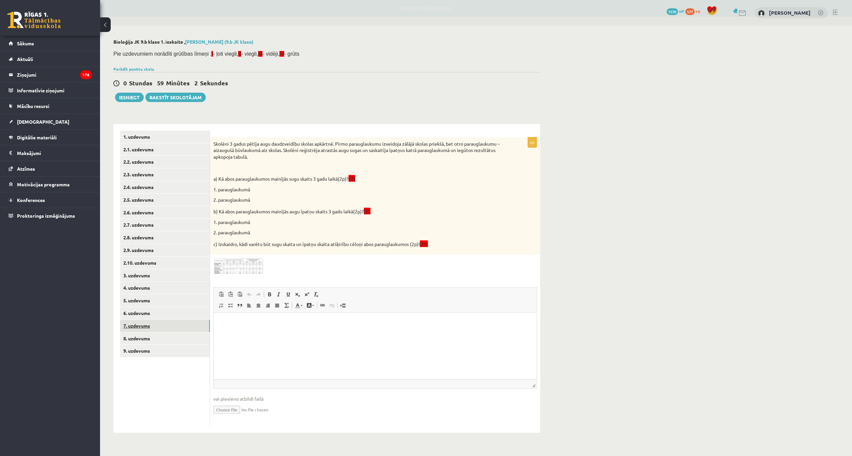
click at [143, 329] on link "7. uzdevums" at bounding box center [165, 326] width 90 height 12
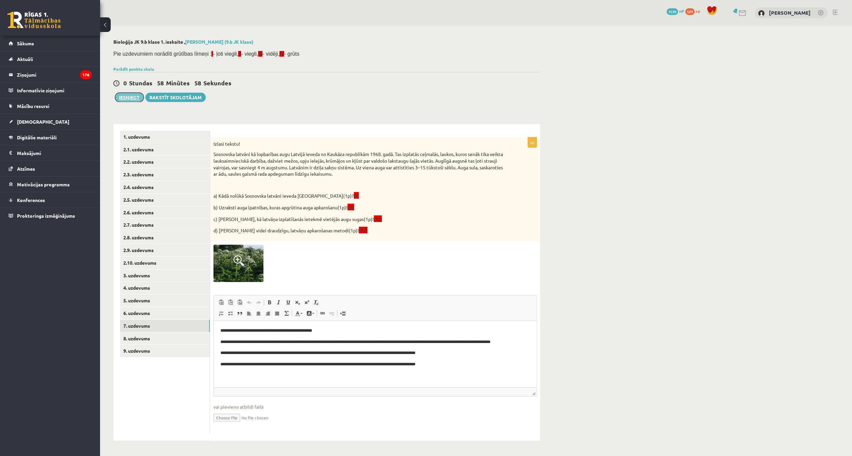
click at [132, 94] on button "Iesniegt" at bounding box center [129, 97] width 29 height 9
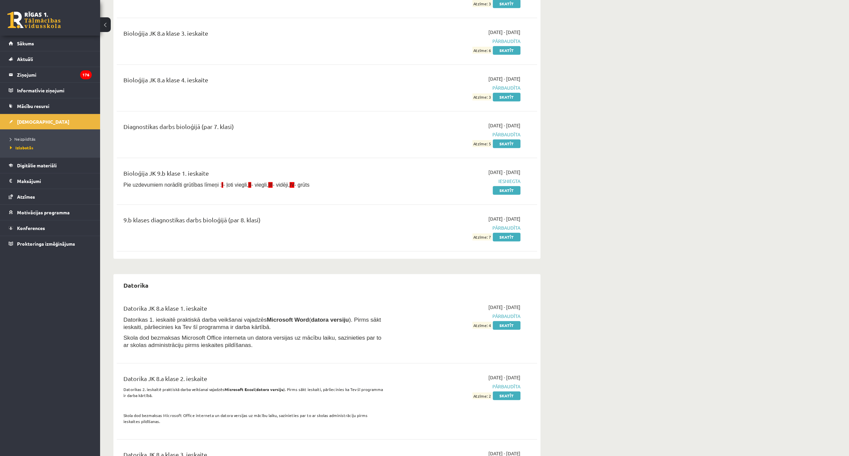
scroll to position [534, 0]
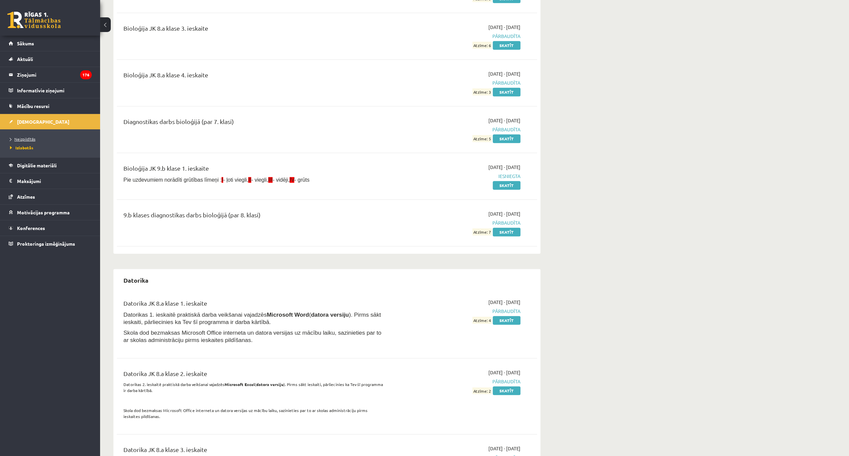
click at [21, 139] on span "Neizpildītās" at bounding box center [22, 138] width 25 height 5
